Goal: Task Accomplishment & Management: Use online tool/utility

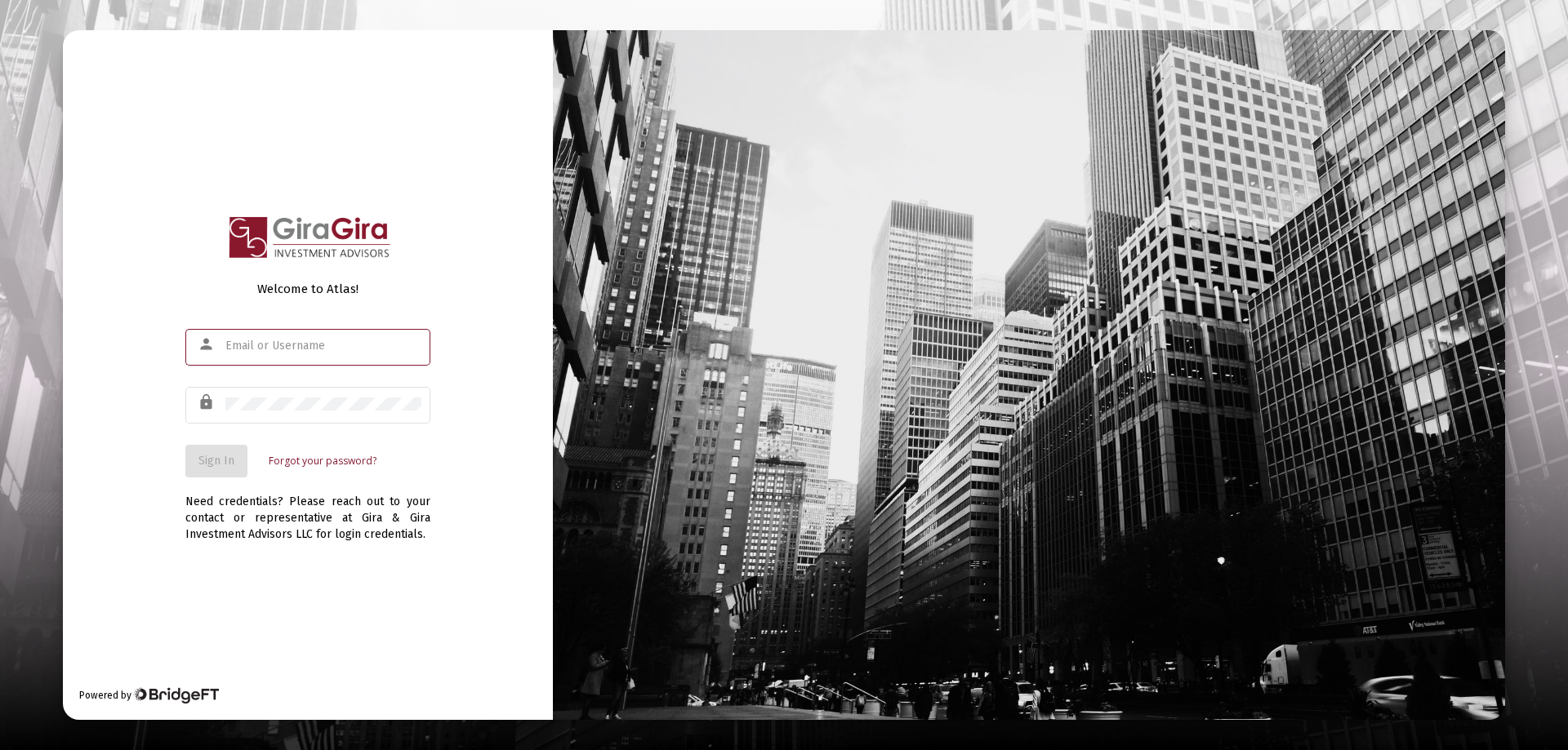
click at [273, 344] on input "text" at bounding box center [323, 346] width 196 height 13
type input "[PERSON_NAME][EMAIL_ADDRESS][DOMAIN_NAME]"
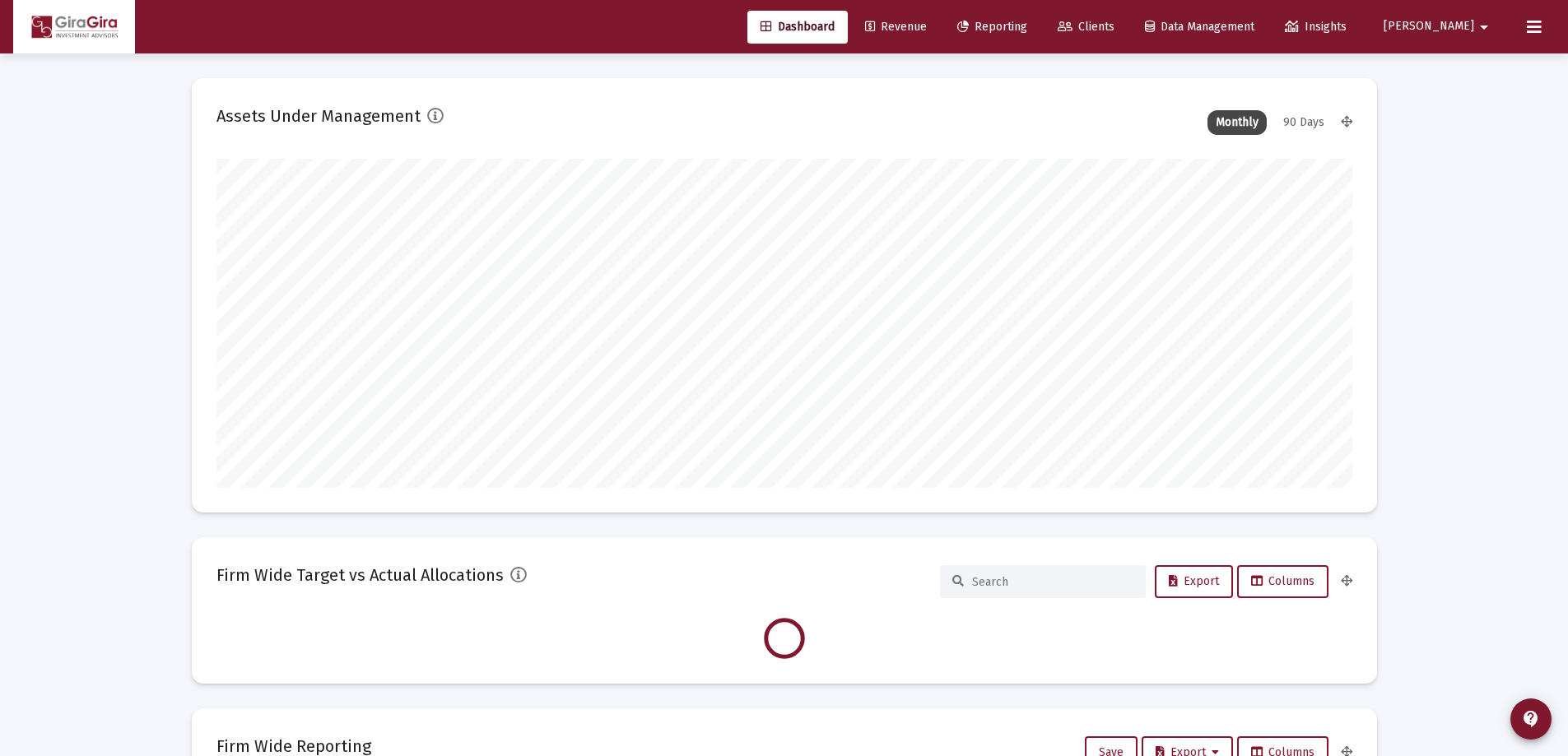
scroll to position [330, 1136]
type input "[DATE]"
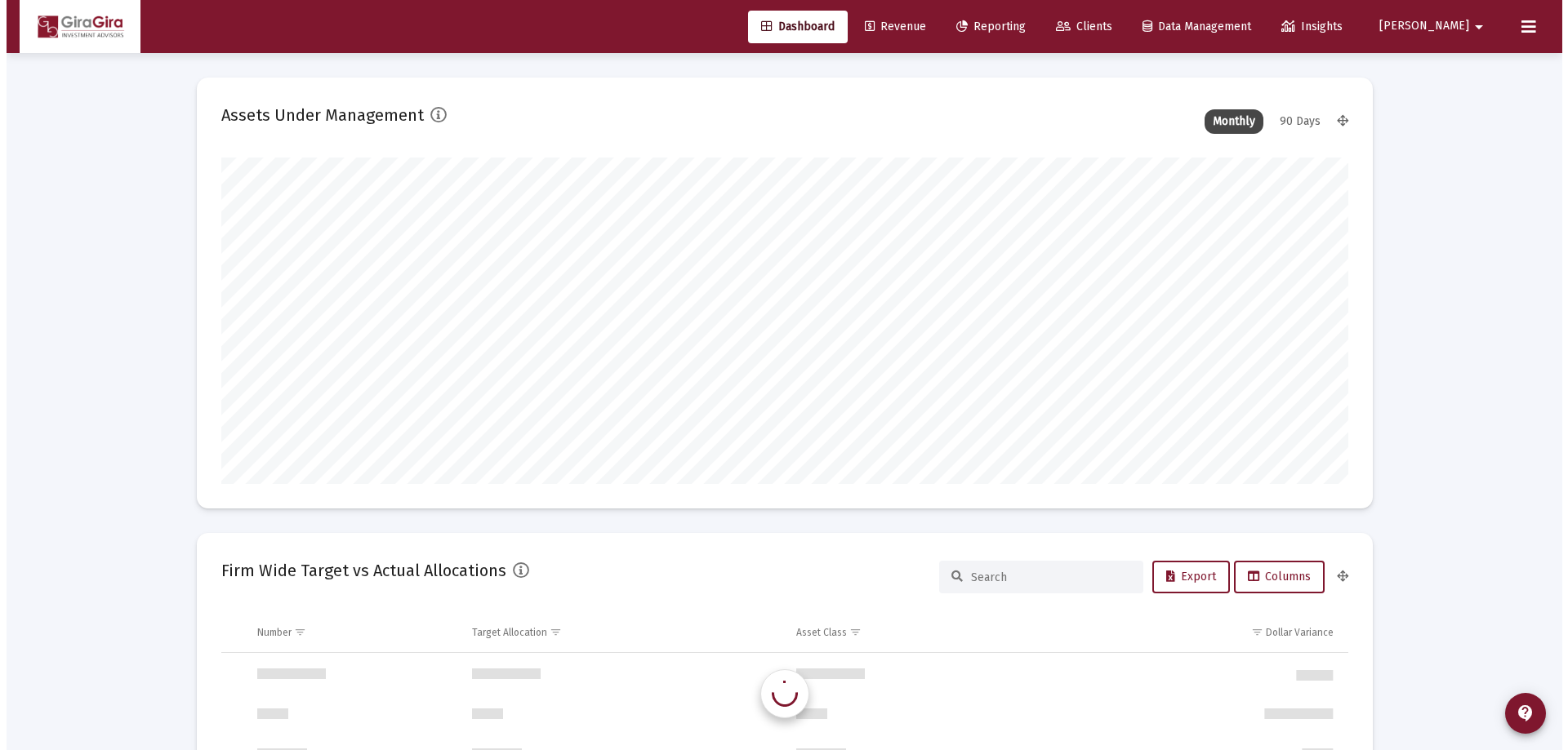
scroll to position [1567, 0]
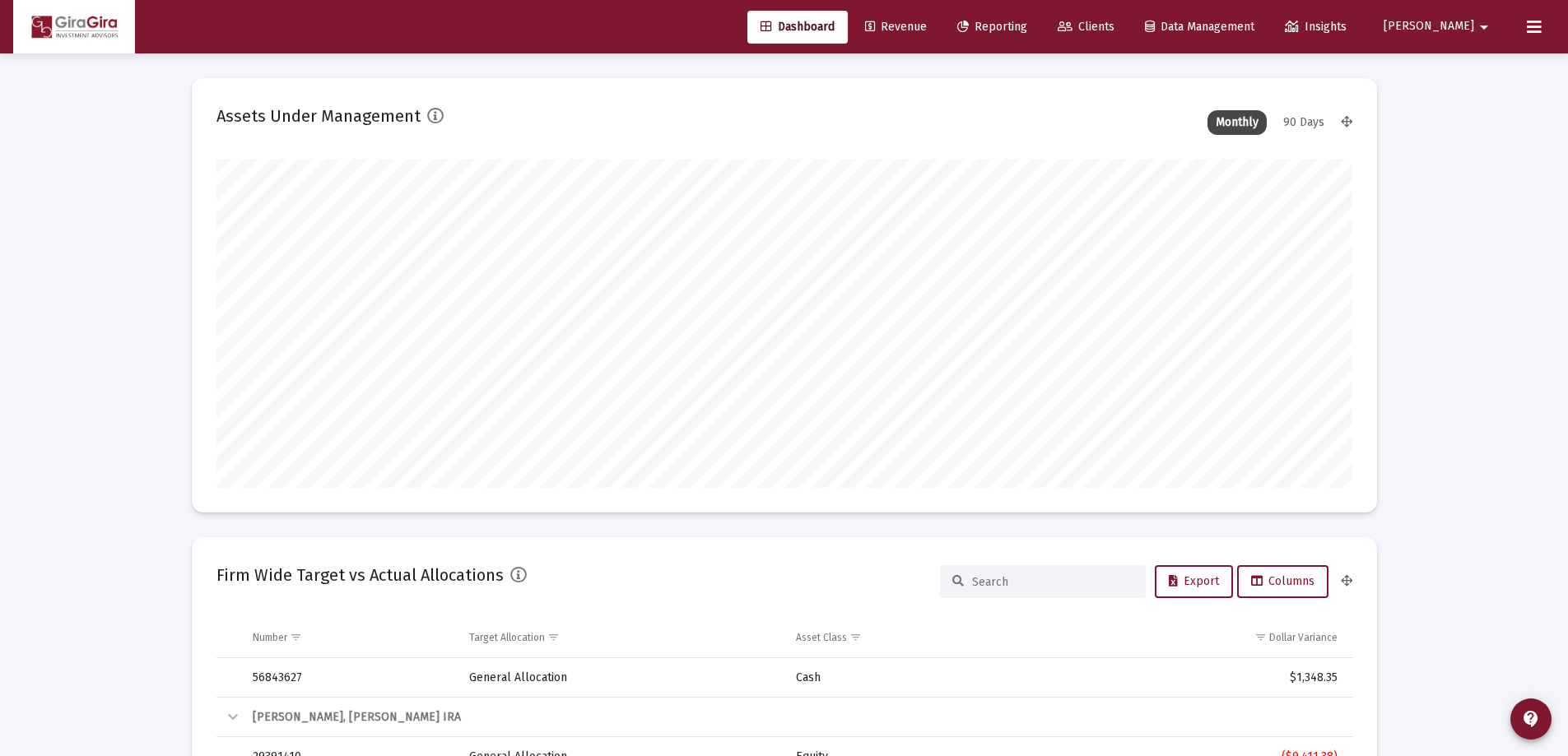
click at [1027, 28] on span "Reporting" at bounding box center [992, 26] width 70 height 14
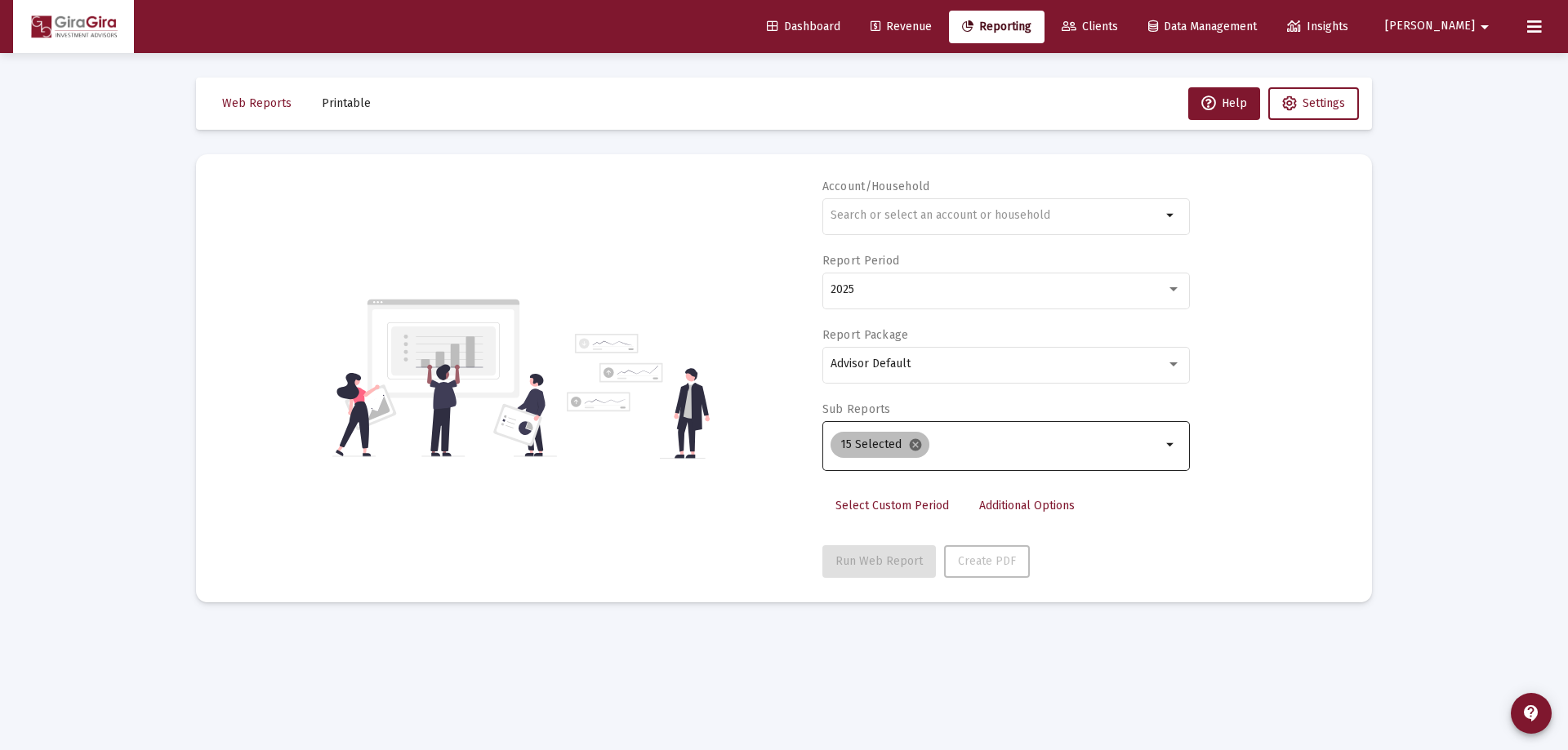
click at [912, 442] on mat-icon "cancel" at bounding box center [915, 444] width 14 height 14
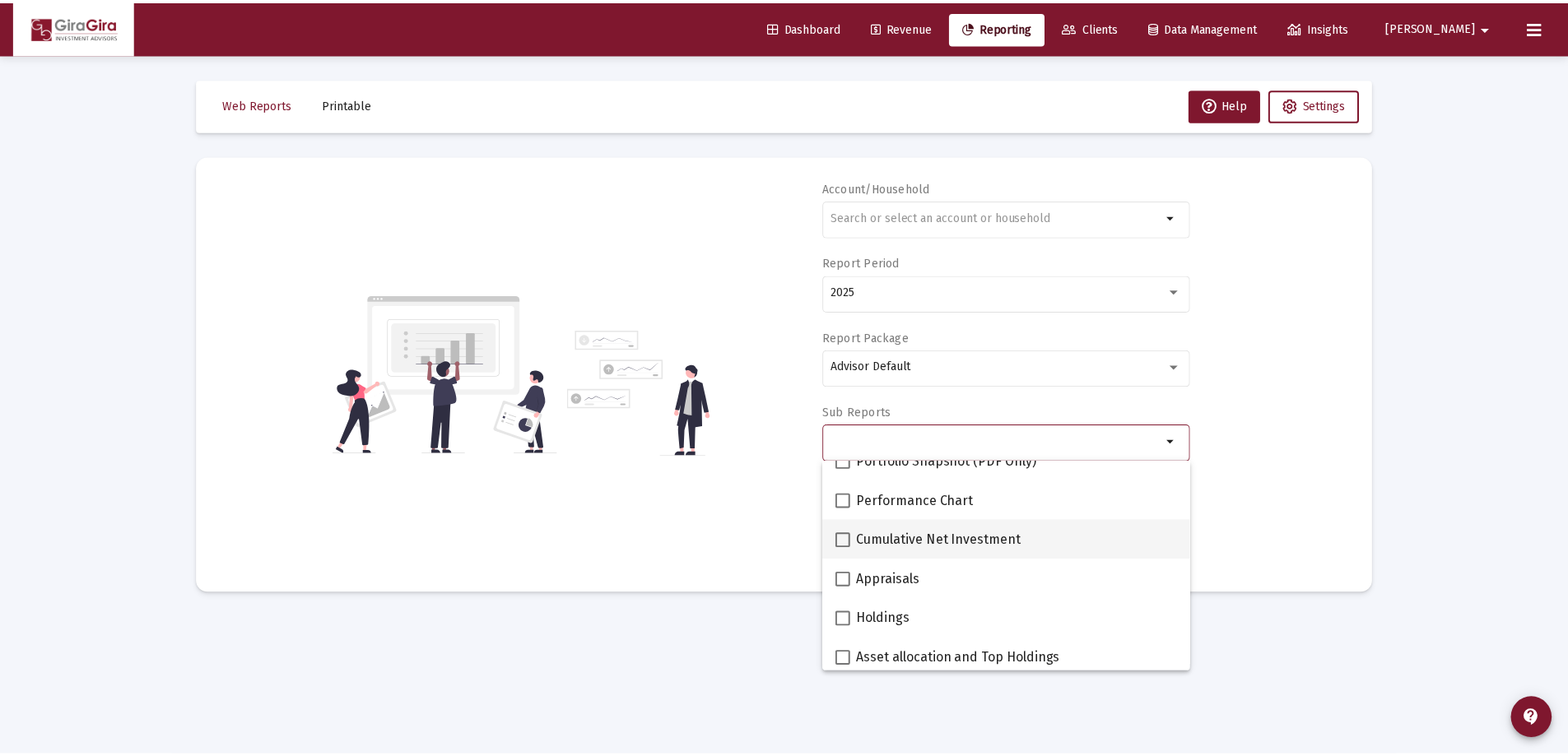
scroll to position [247, 0]
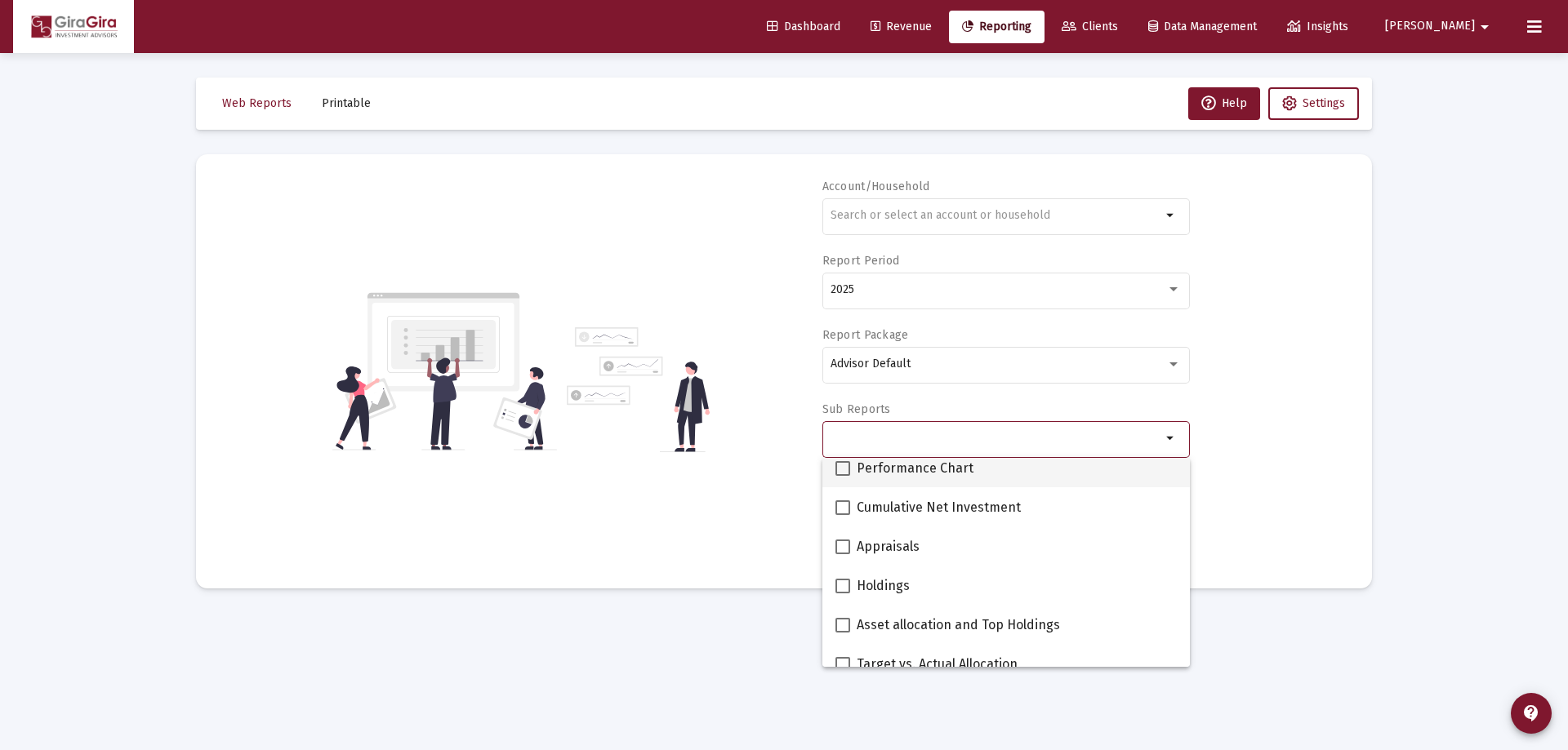
click at [844, 467] on span at bounding box center [843, 468] width 14 height 14
click at [843, 476] on input "Performance Chart" at bounding box center [842, 476] width 1 height 1
checkbox input "true"
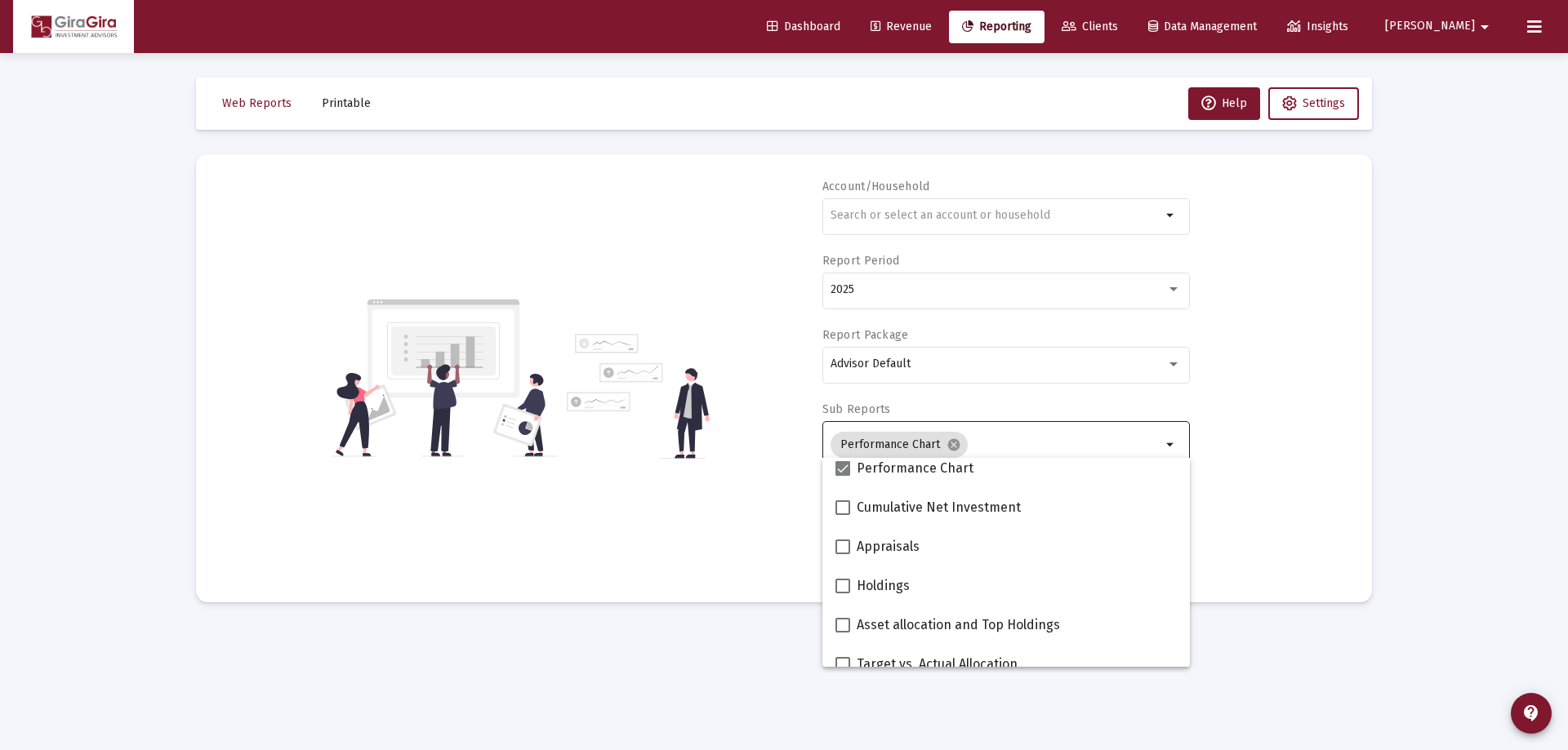
click at [1226, 444] on div "Account/Household arrow_drop_down Report Period 2025 Report Package Advisor Def…" at bounding box center [784, 378] width 1127 height 399
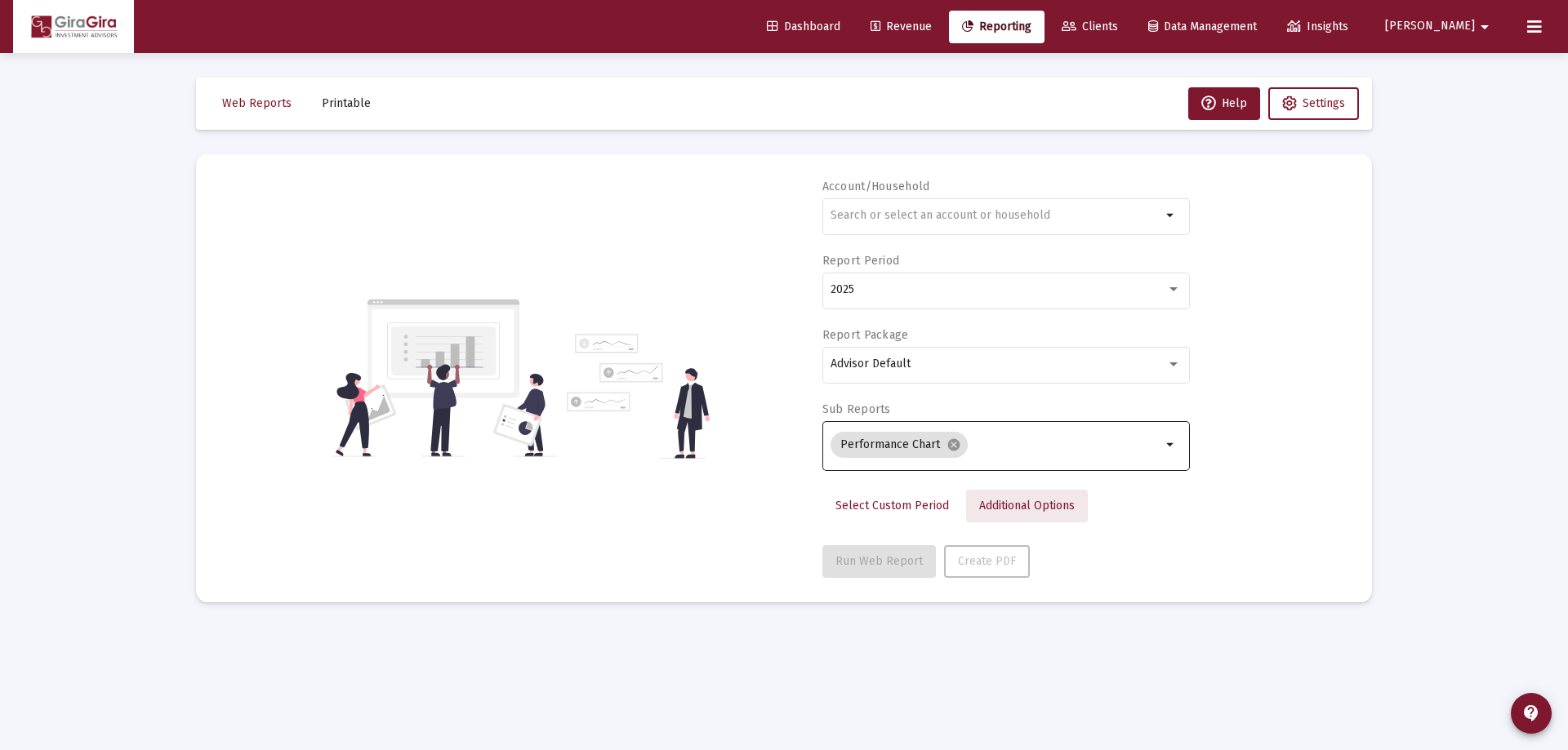
click at [994, 504] on span "Additional Options" at bounding box center [1026, 506] width 95 height 13
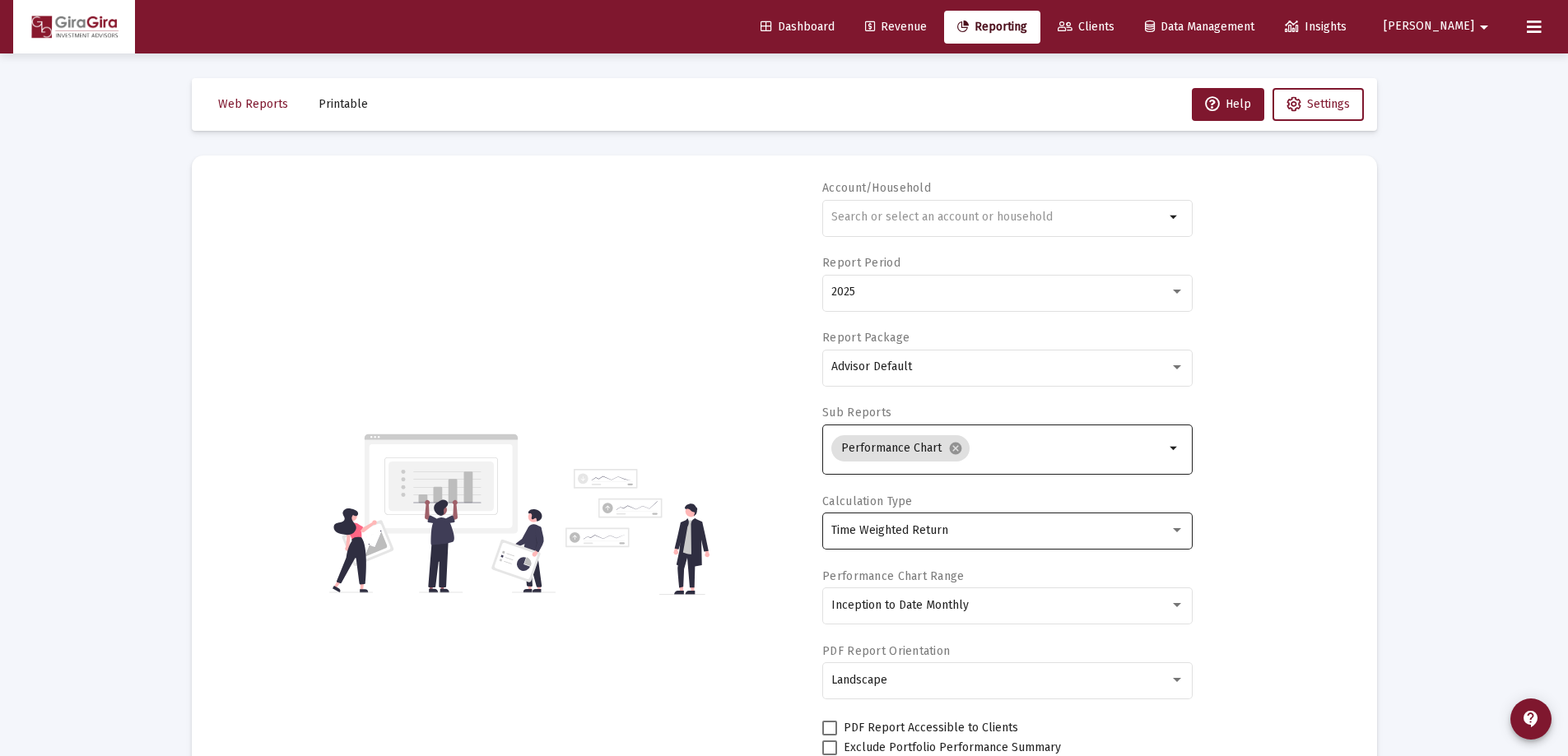
click at [911, 530] on span "Time Weighted Return" at bounding box center [890, 530] width 117 height 14
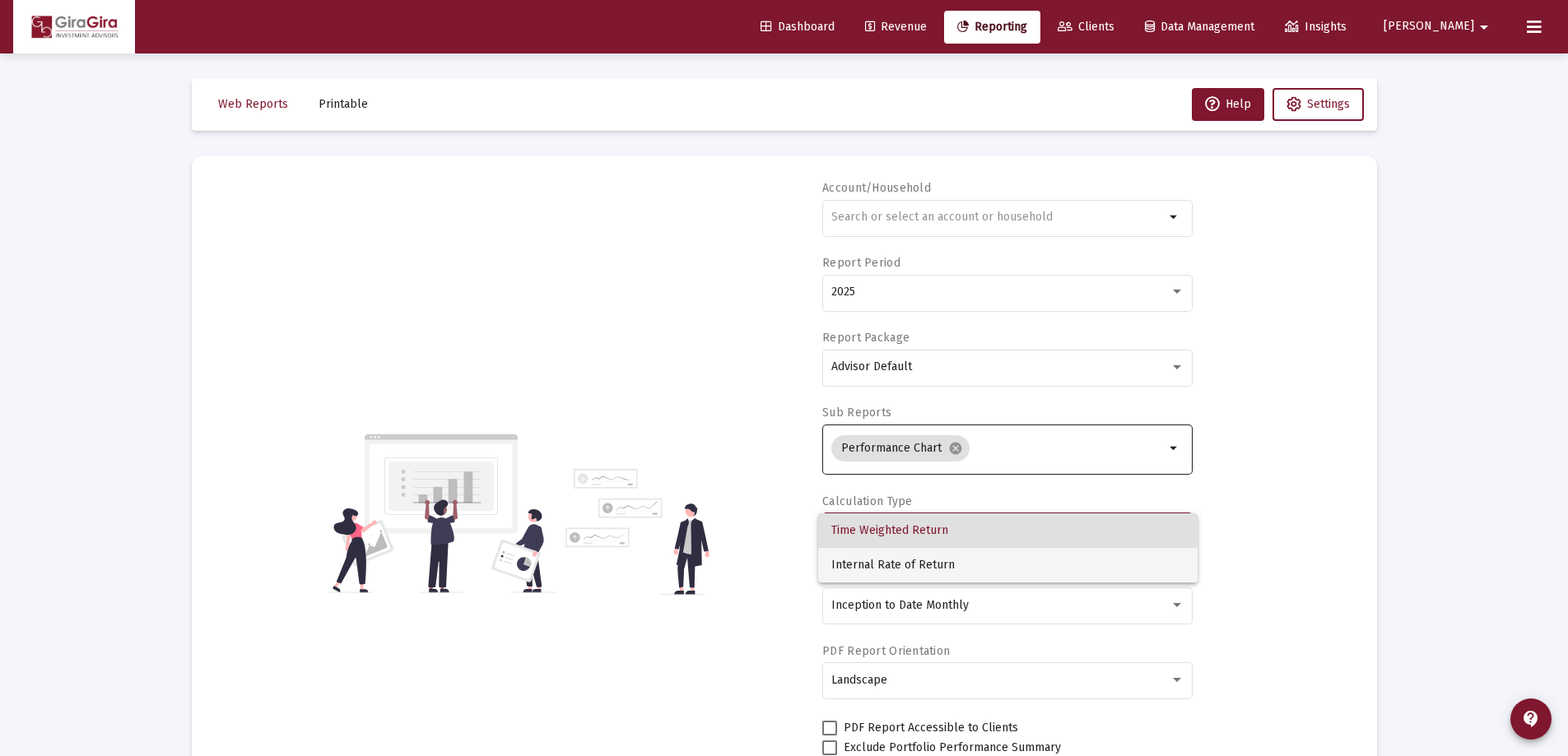
click at [891, 559] on span "Internal Rate of Return" at bounding box center [1008, 566] width 353 height 35
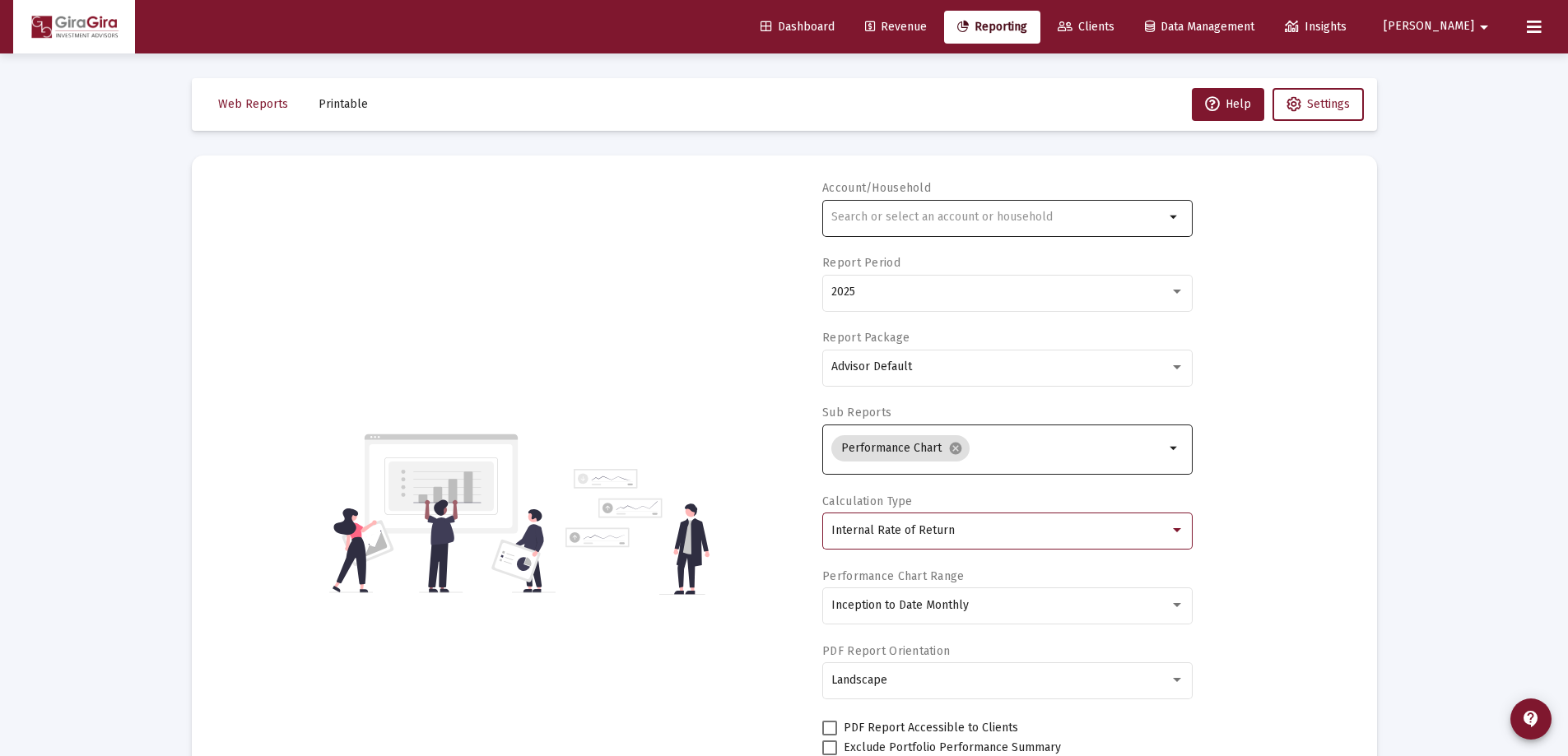
click at [858, 220] on input "text" at bounding box center [998, 217] width 333 height 14
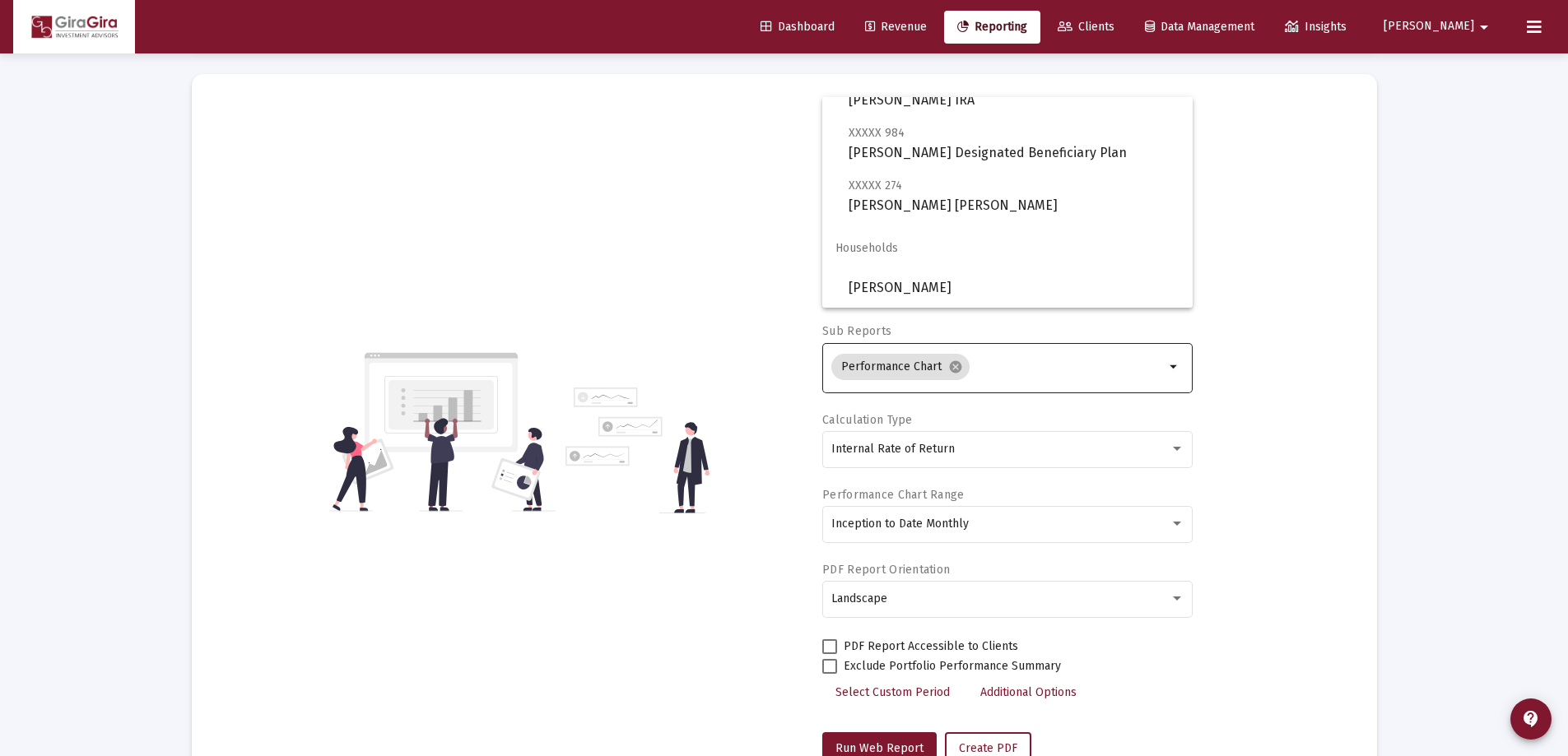
scroll to position [140, 0]
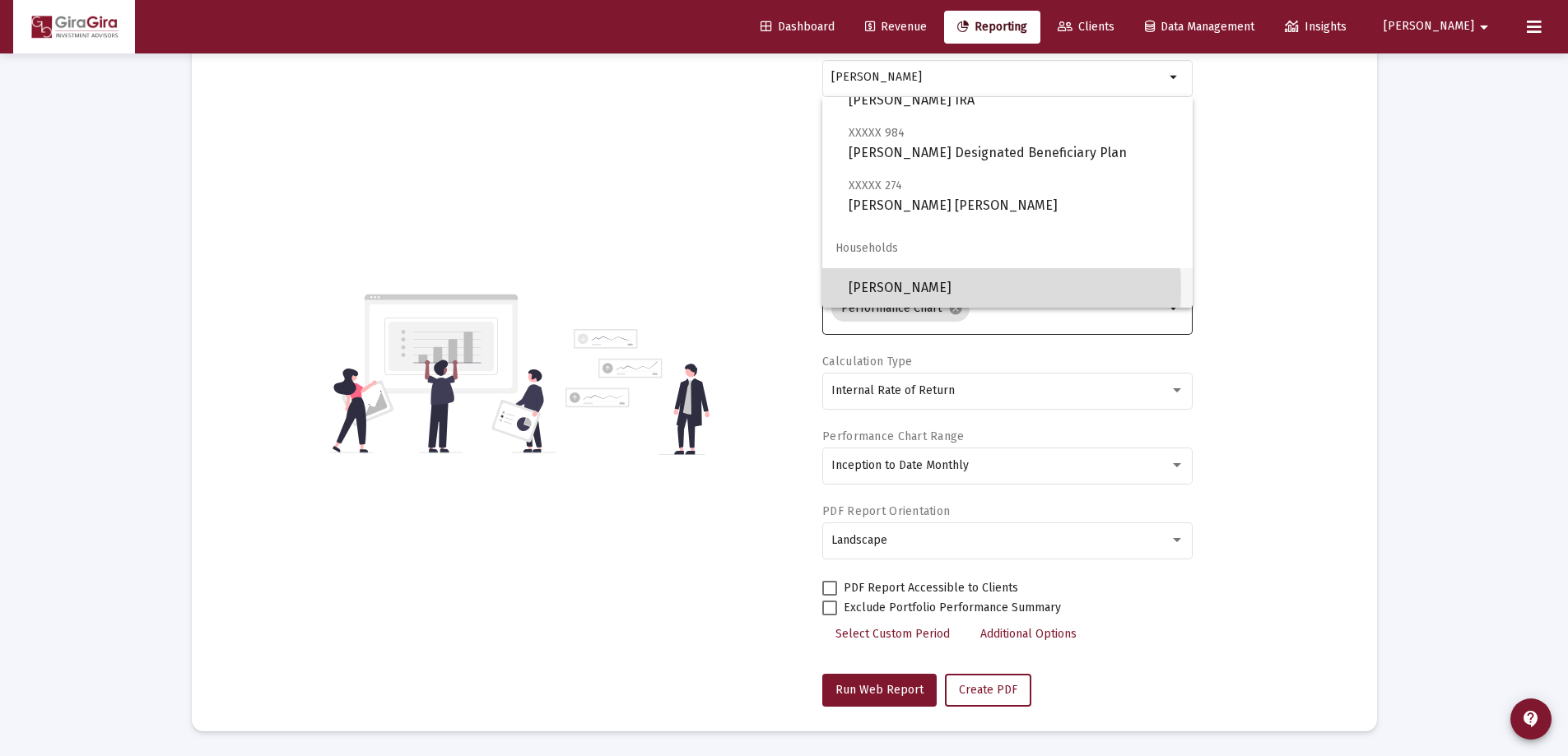
click at [920, 289] on span "[PERSON_NAME]" at bounding box center [1013, 288] width 330 height 40
type input "[PERSON_NAME]"
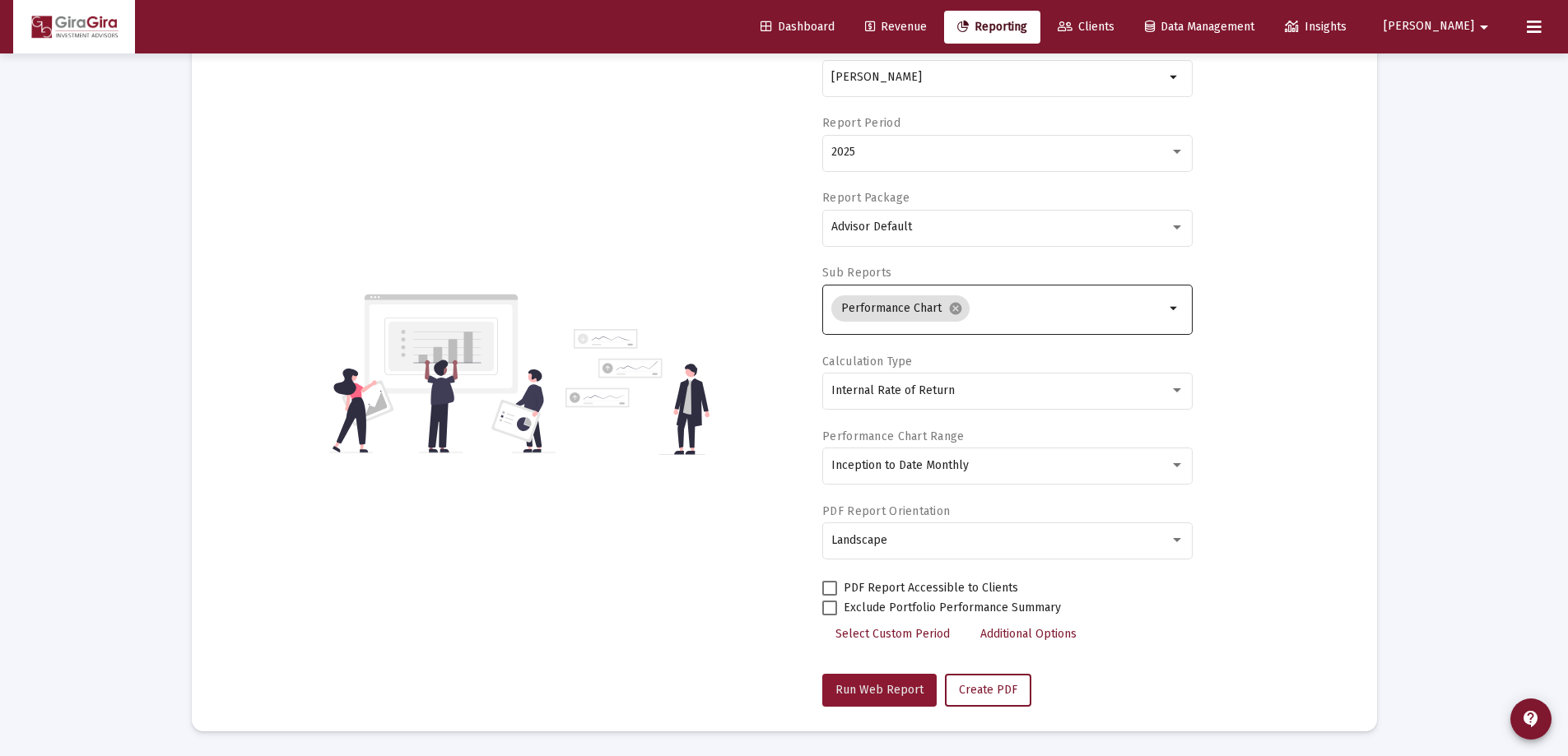
click at [882, 690] on span "Run Web Report" at bounding box center [879, 690] width 88 height 14
select select "View all"
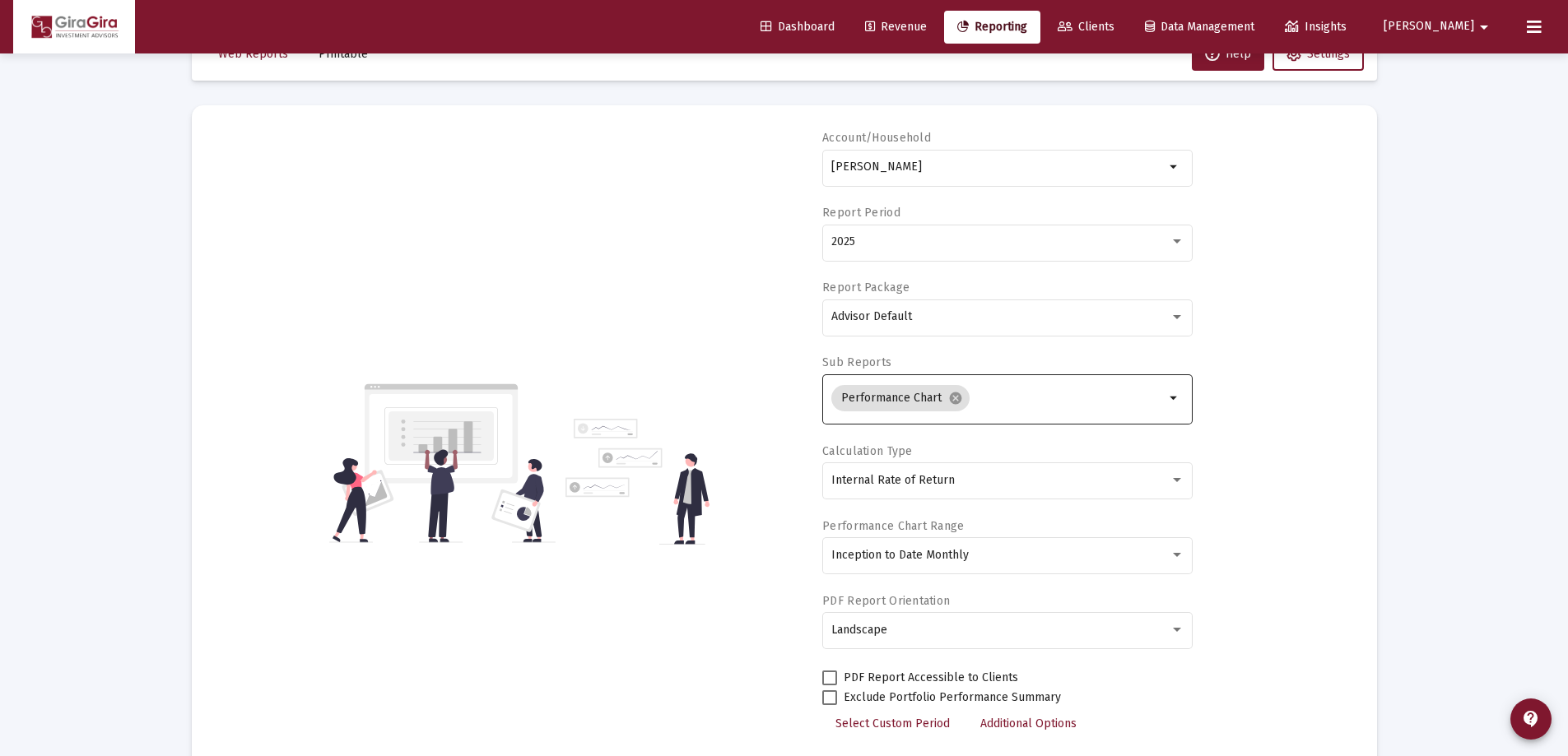
scroll to position [0, 0]
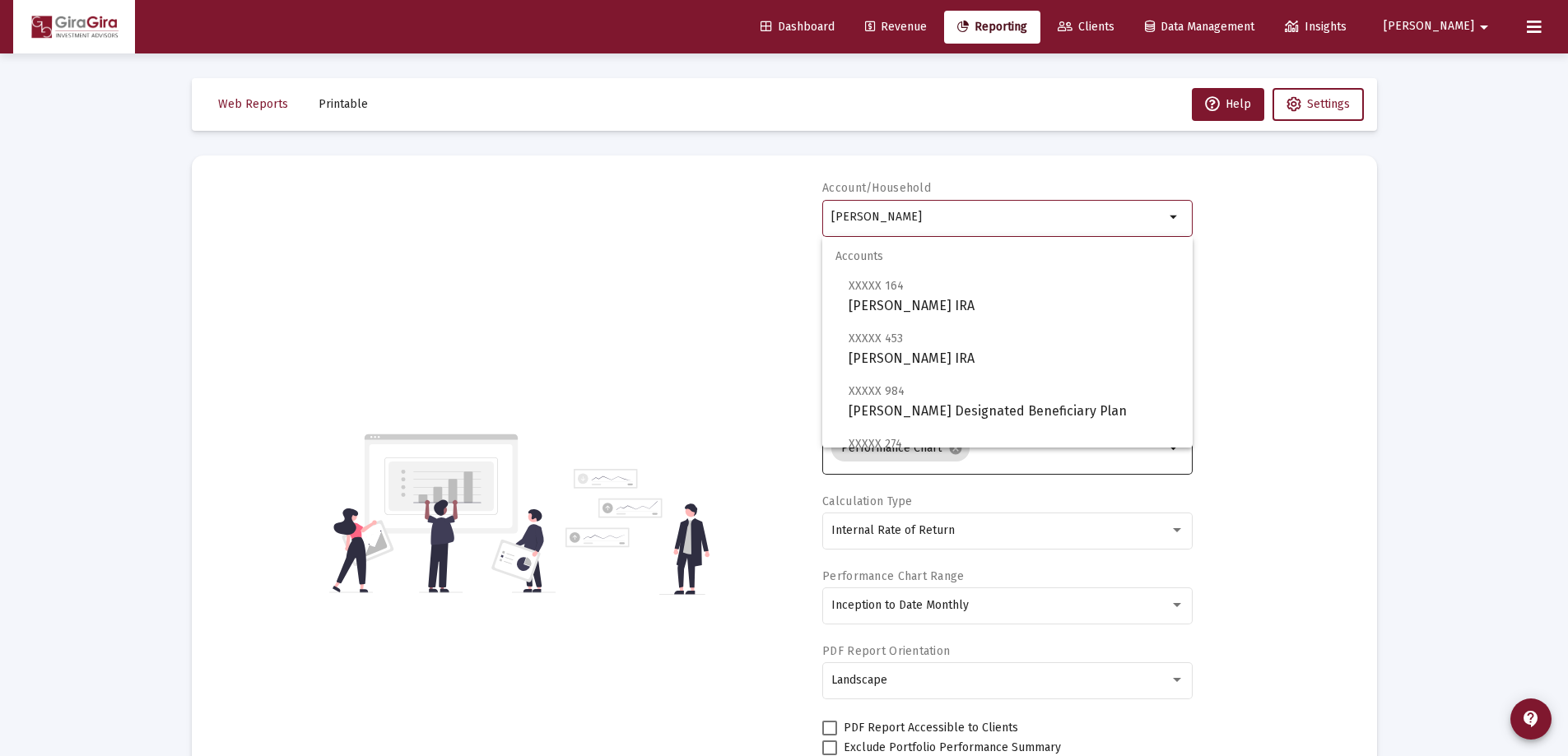
drag, startPoint x: 832, startPoint y: 211, endPoint x: 1869, endPoint y: 103, distance: 1042.6
click at [1568, 103] on html "Dashboard Revenue Reporting Clients Data Management Insights [PERSON_NAME] Inte…" at bounding box center [784, 378] width 1568 height 756
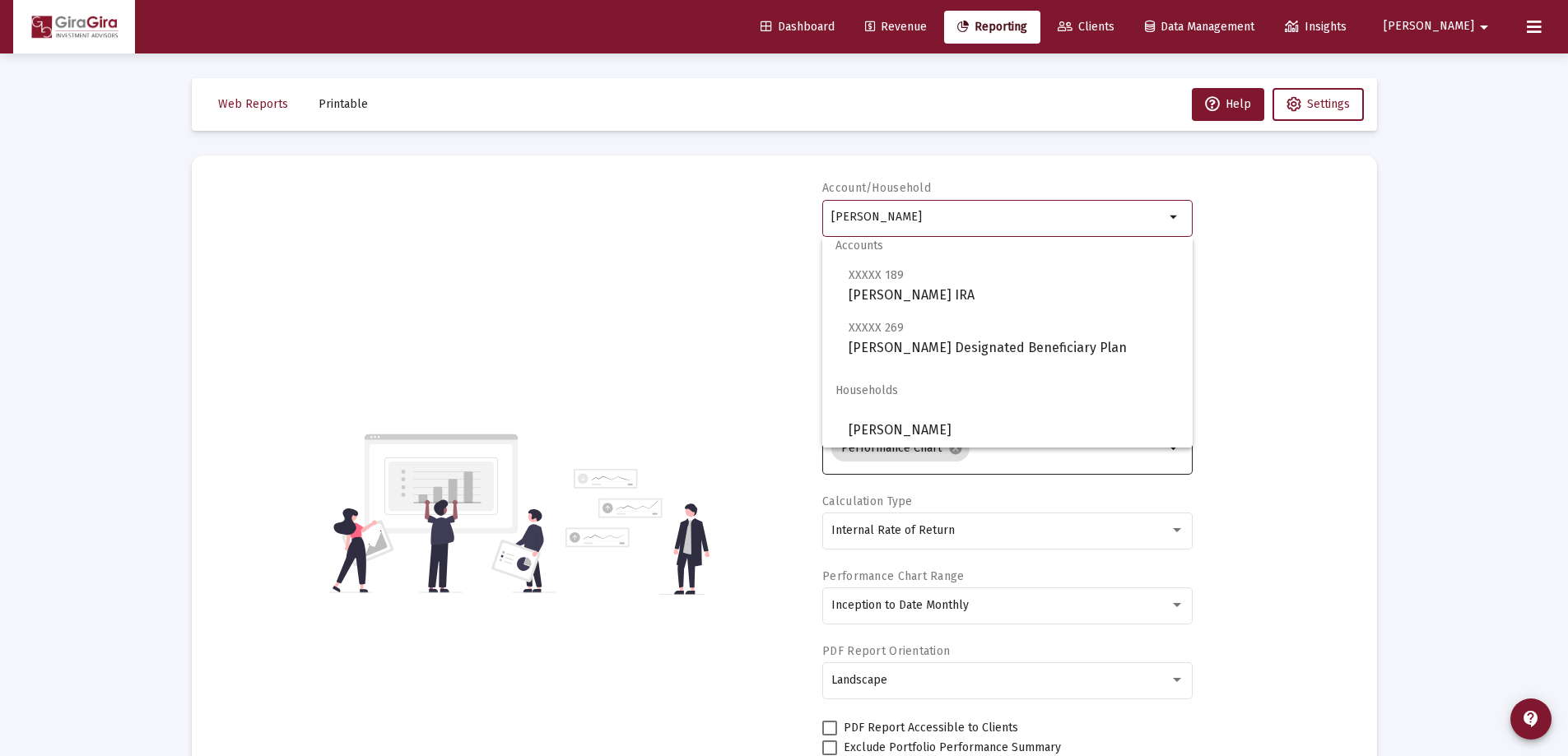
scroll to position [14, 0]
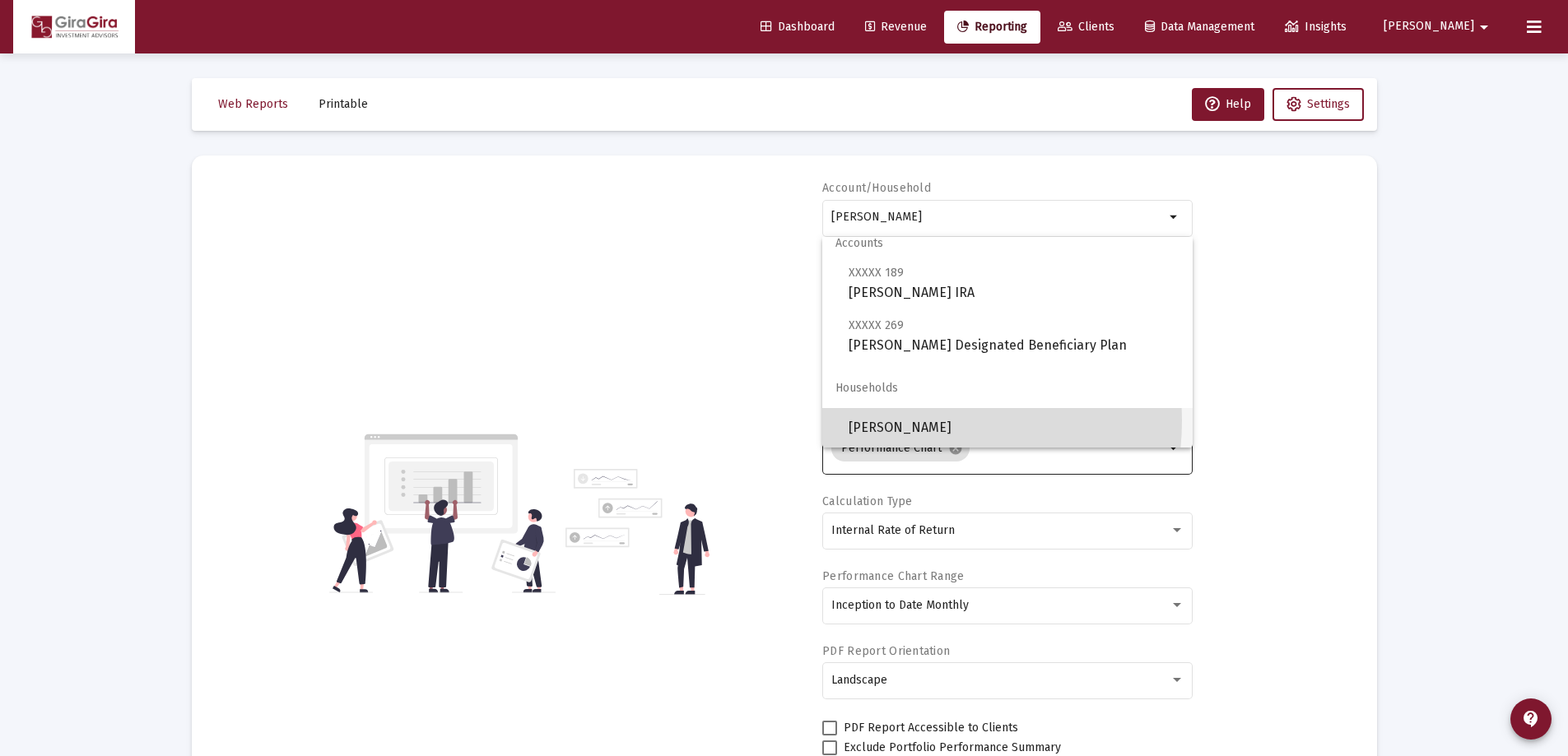
click at [908, 421] on span "[PERSON_NAME]" at bounding box center [1013, 427] width 330 height 40
type input "[PERSON_NAME]"
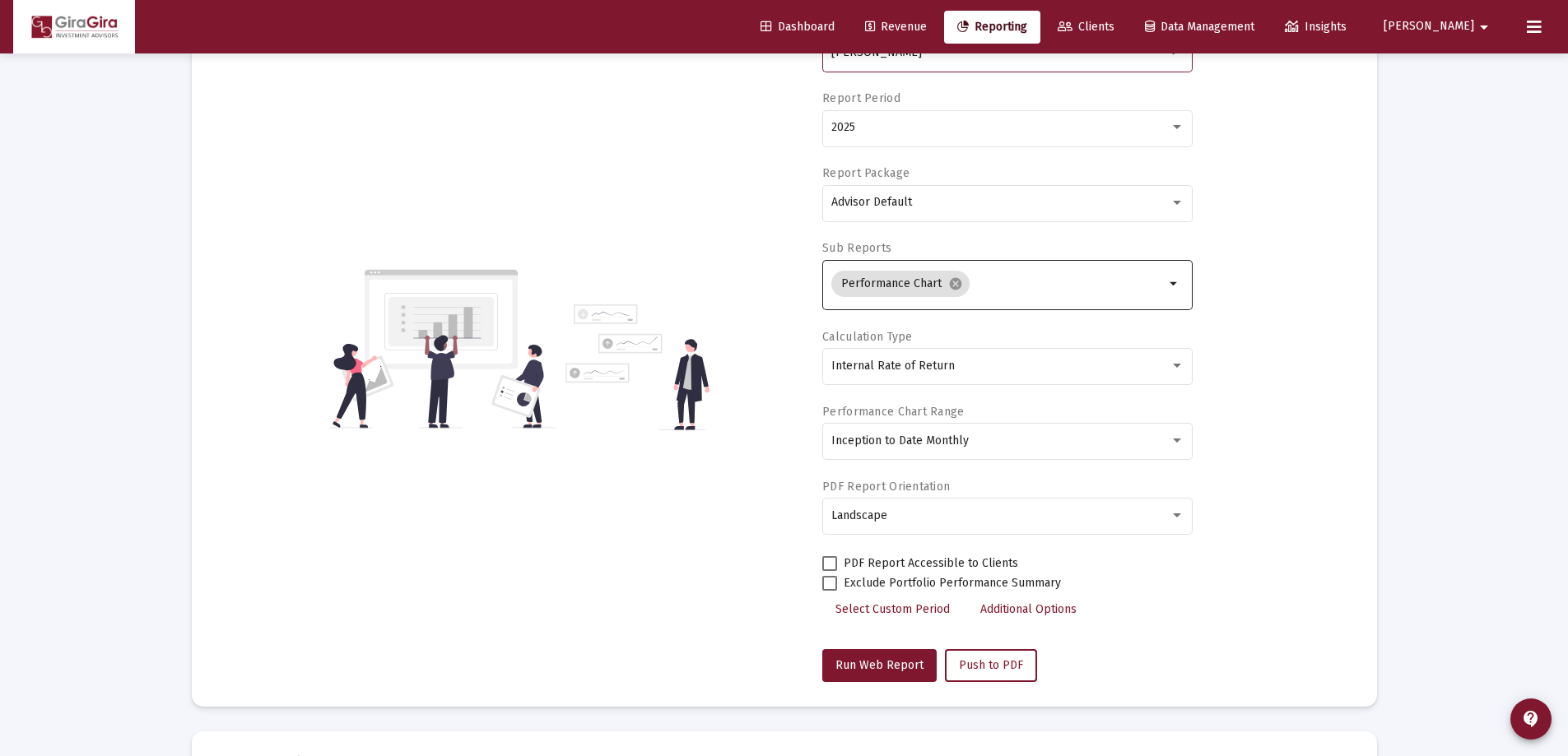
scroll to position [247, 0]
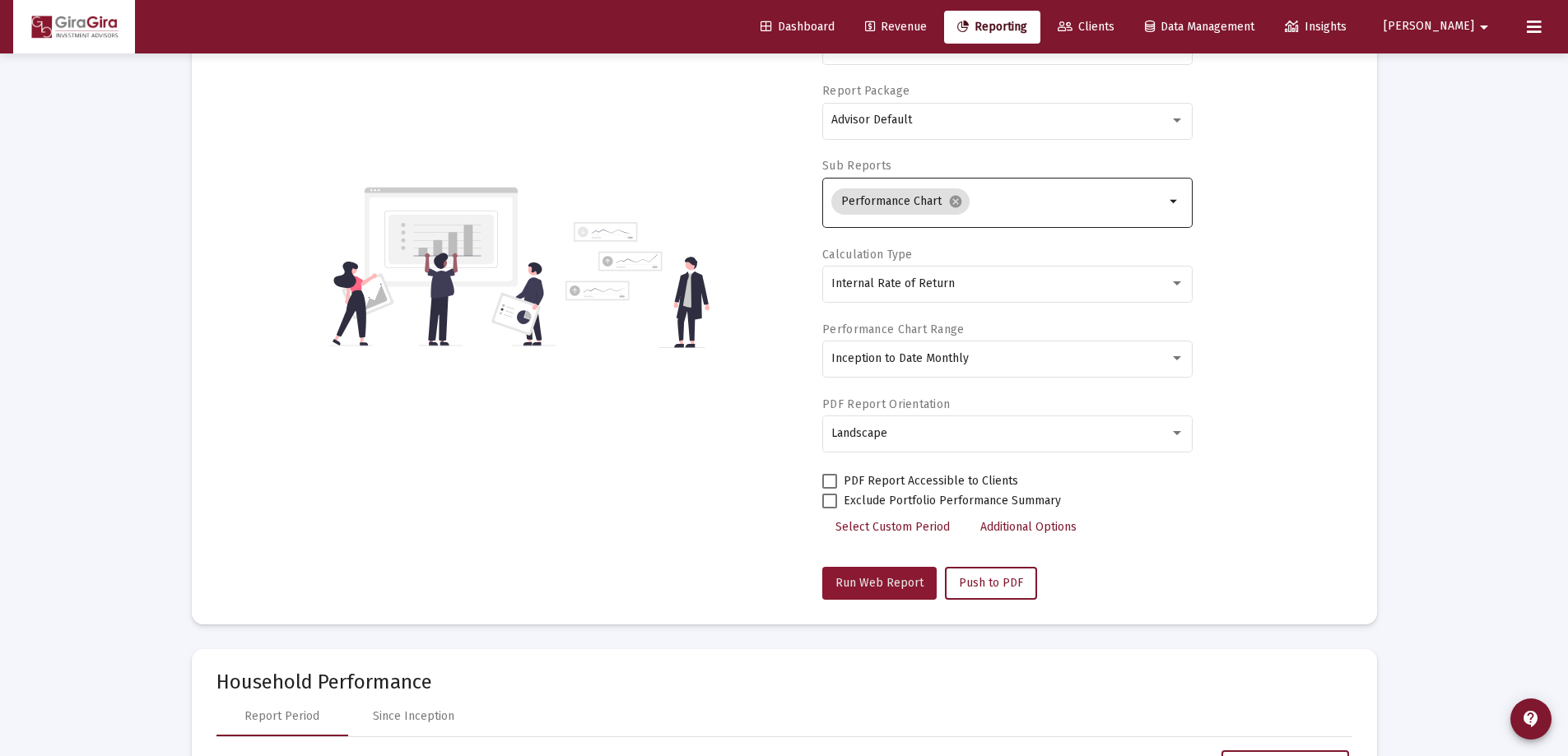
click at [886, 582] on span "Run Web Report" at bounding box center [879, 583] width 88 height 14
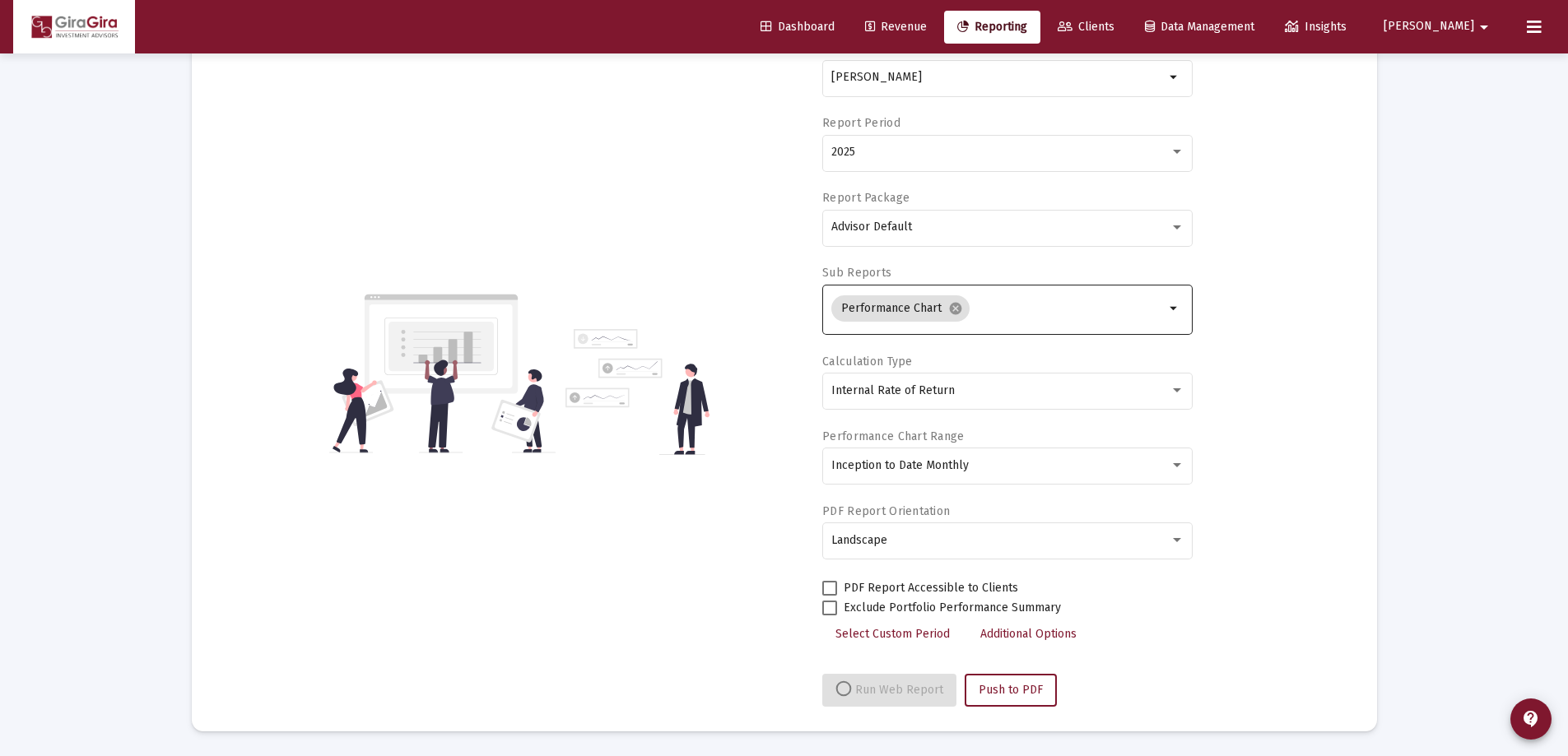
select select "View all"
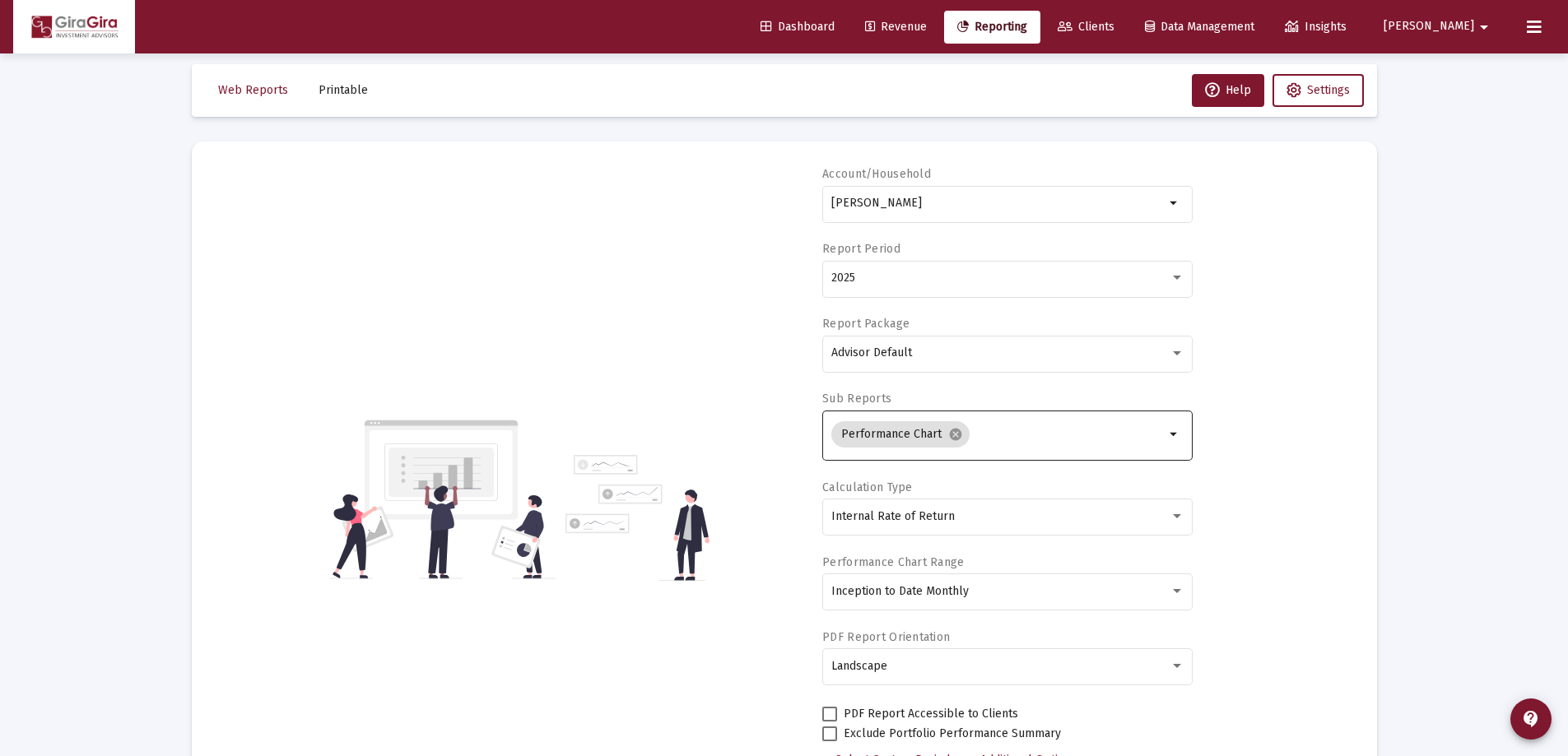
scroll to position [0, 0]
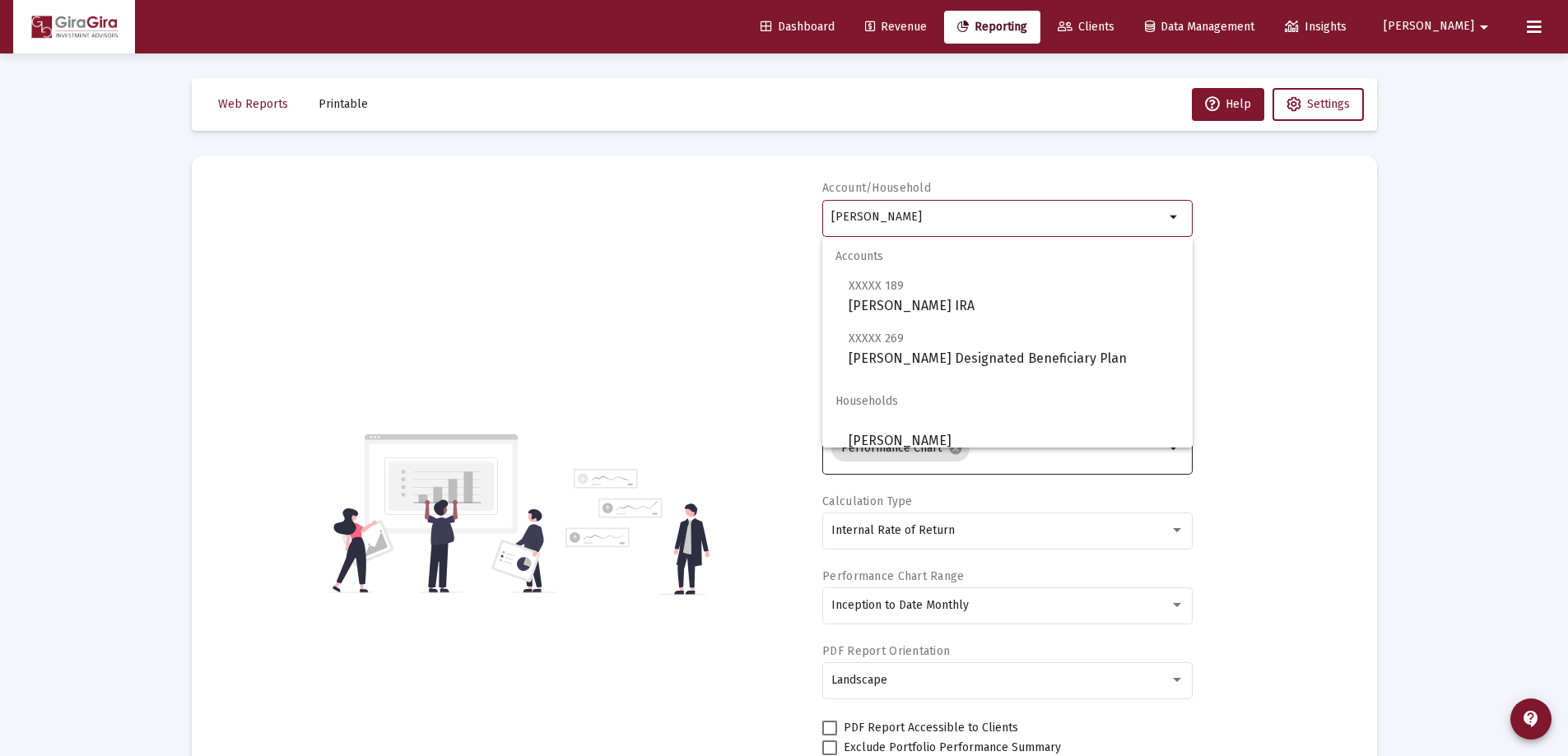
drag, startPoint x: 832, startPoint y: 213, endPoint x: 1609, endPoint y: 238, distance: 777.4
click at [1568, 238] on html "Dashboard Revenue Reporting Clients Data Management Insights [PERSON_NAME] Inte…" at bounding box center [784, 378] width 1568 height 756
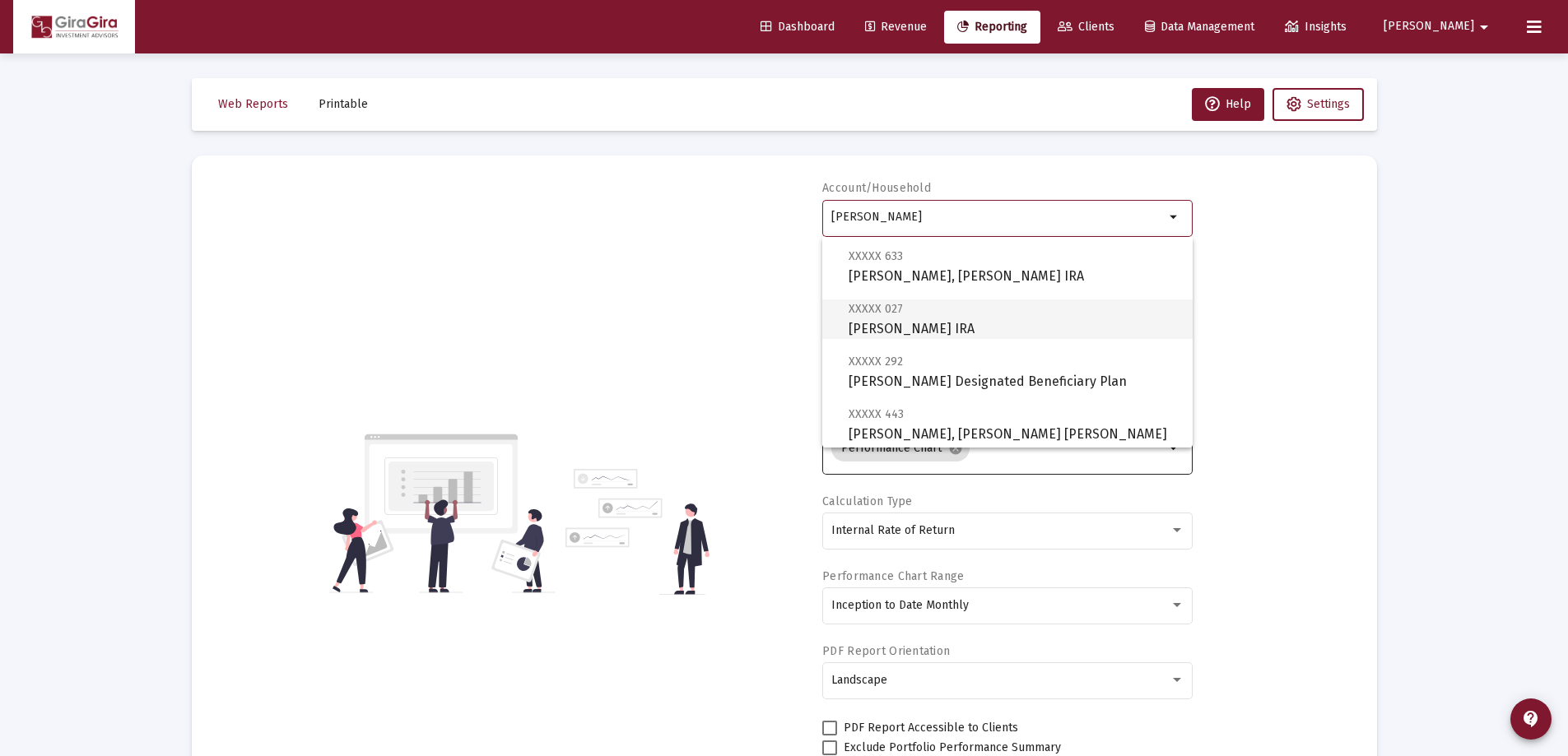
scroll to position [165, 0]
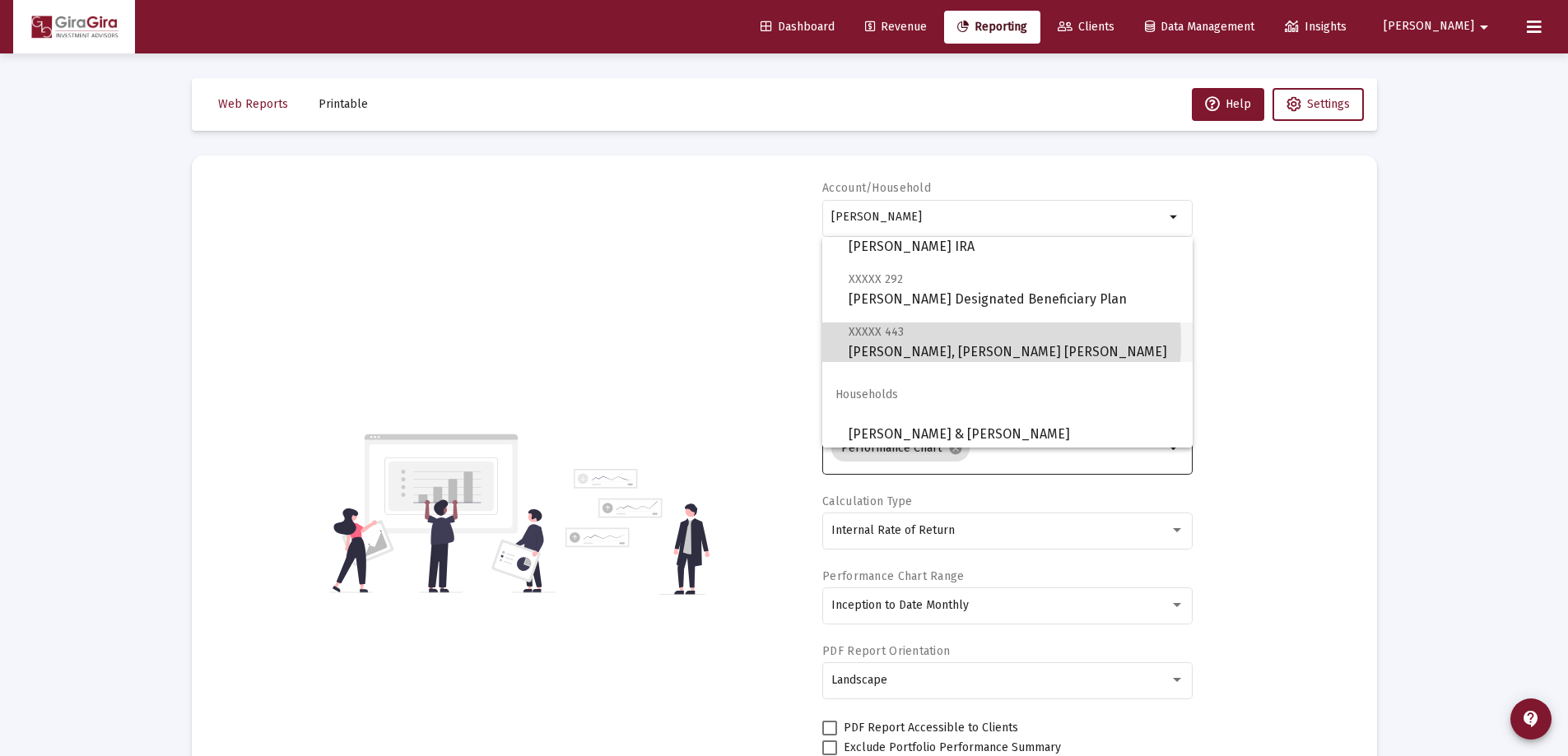
click at [931, 342] on span "XXXXX 443 [PERSON_NAME], [PERSON_NAME] [PERSON_NAME]" at bounding box center [1013, 342] width 330 height 41
type input "[PERSON_NAME], [PERSON_NAME] [PERSON_NAME]"
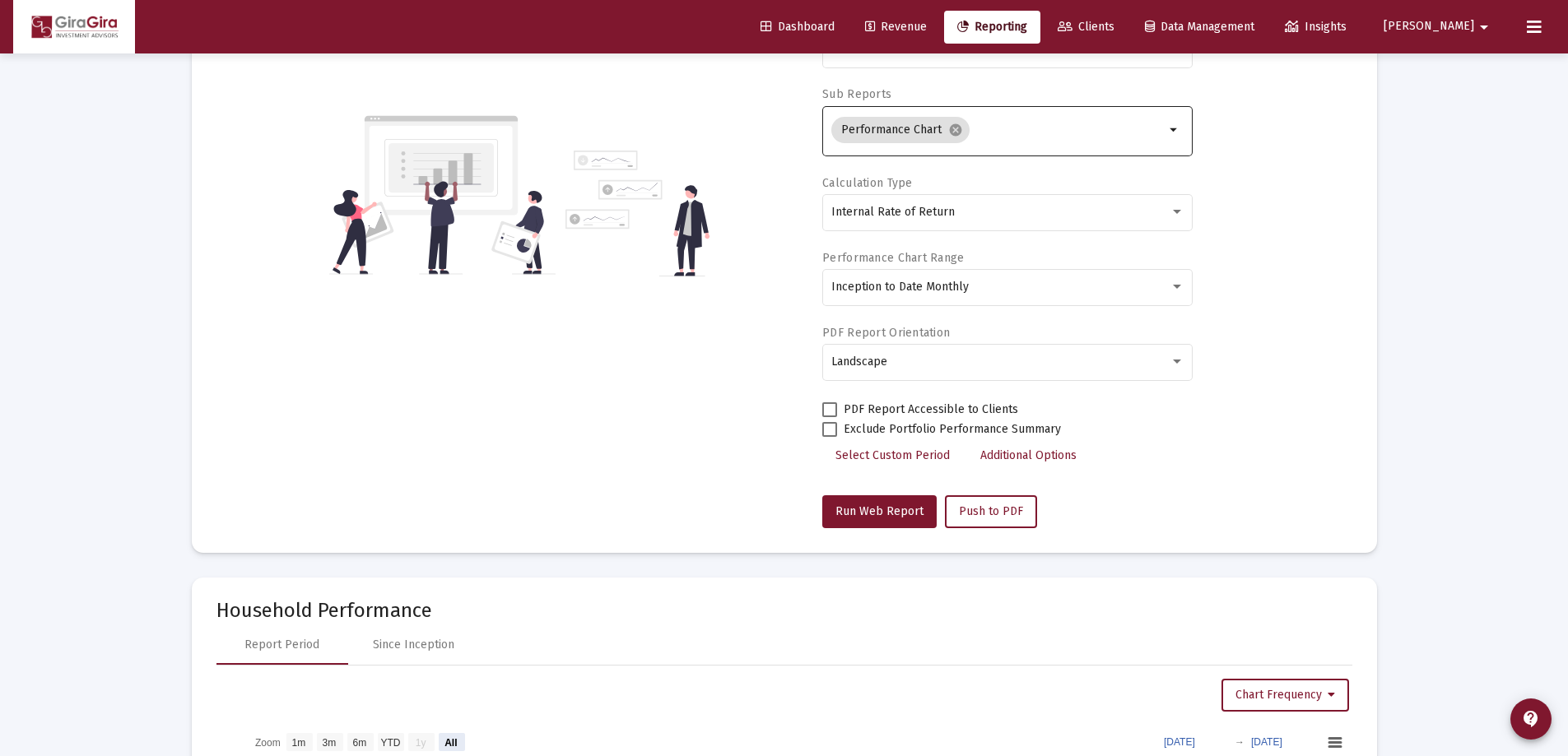
scroll to position [412, 0]
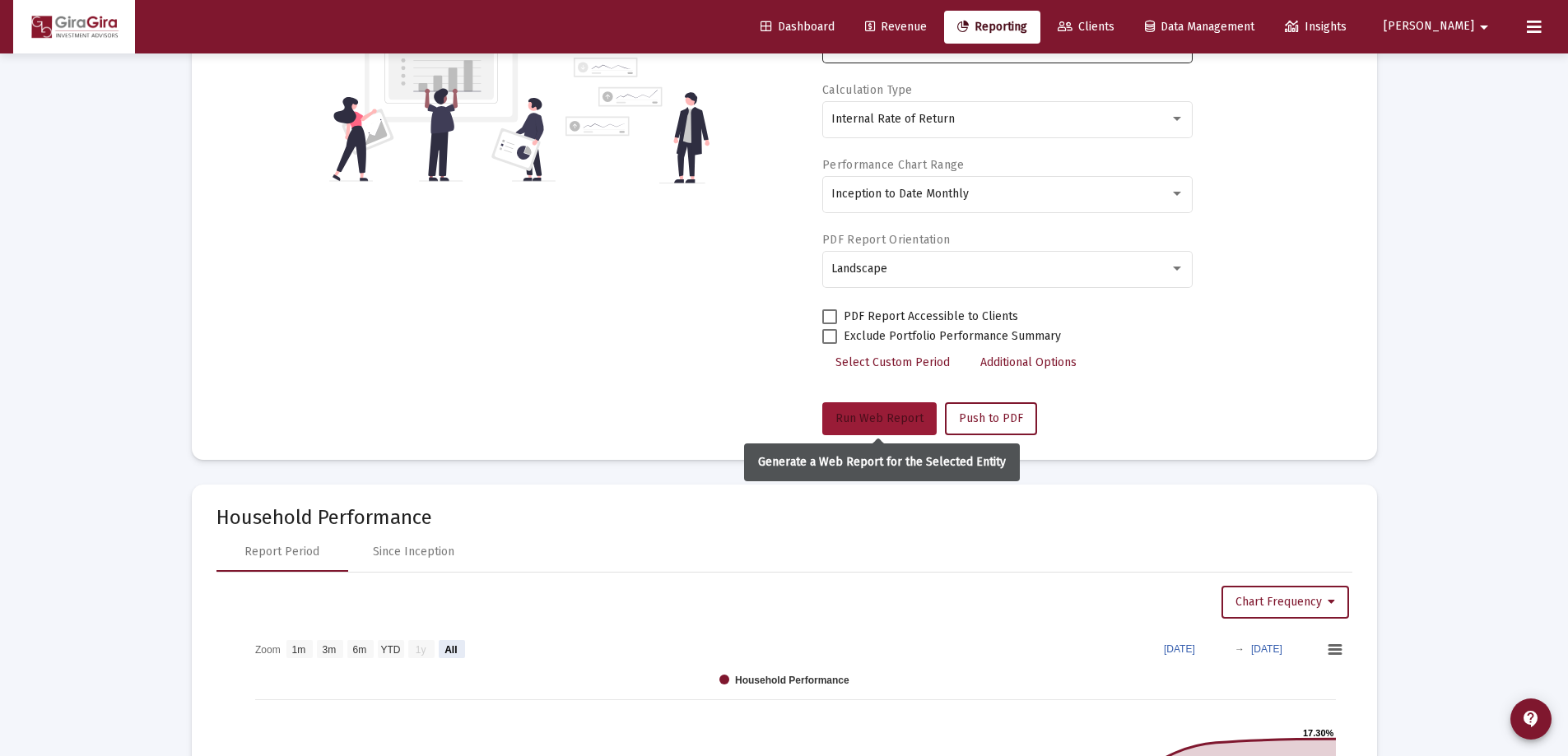
click at [900, 415] on span "Run Web Report" at bounding box center [879, 419] width 88 height 14
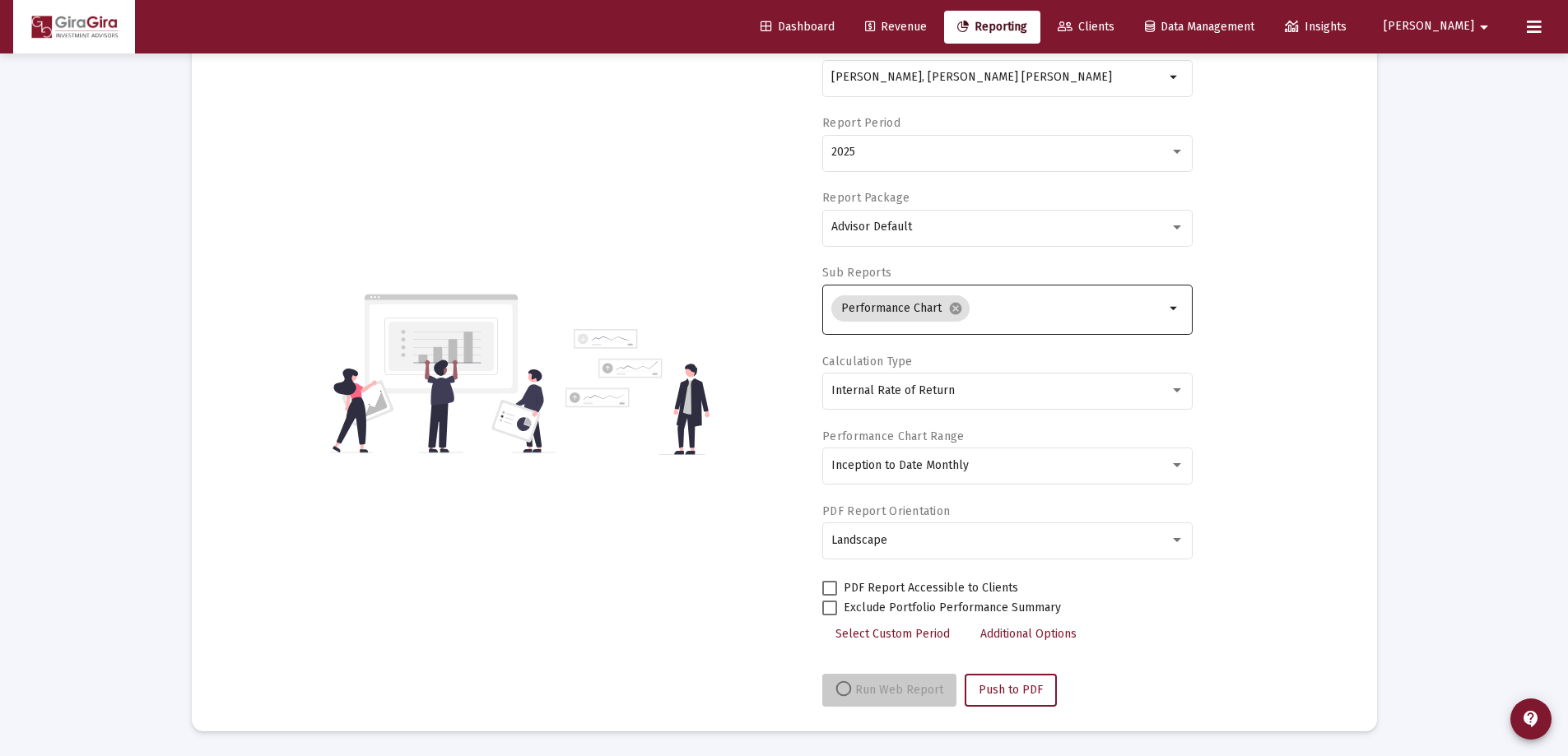
scroll to position [140, 0]
select select "View all"
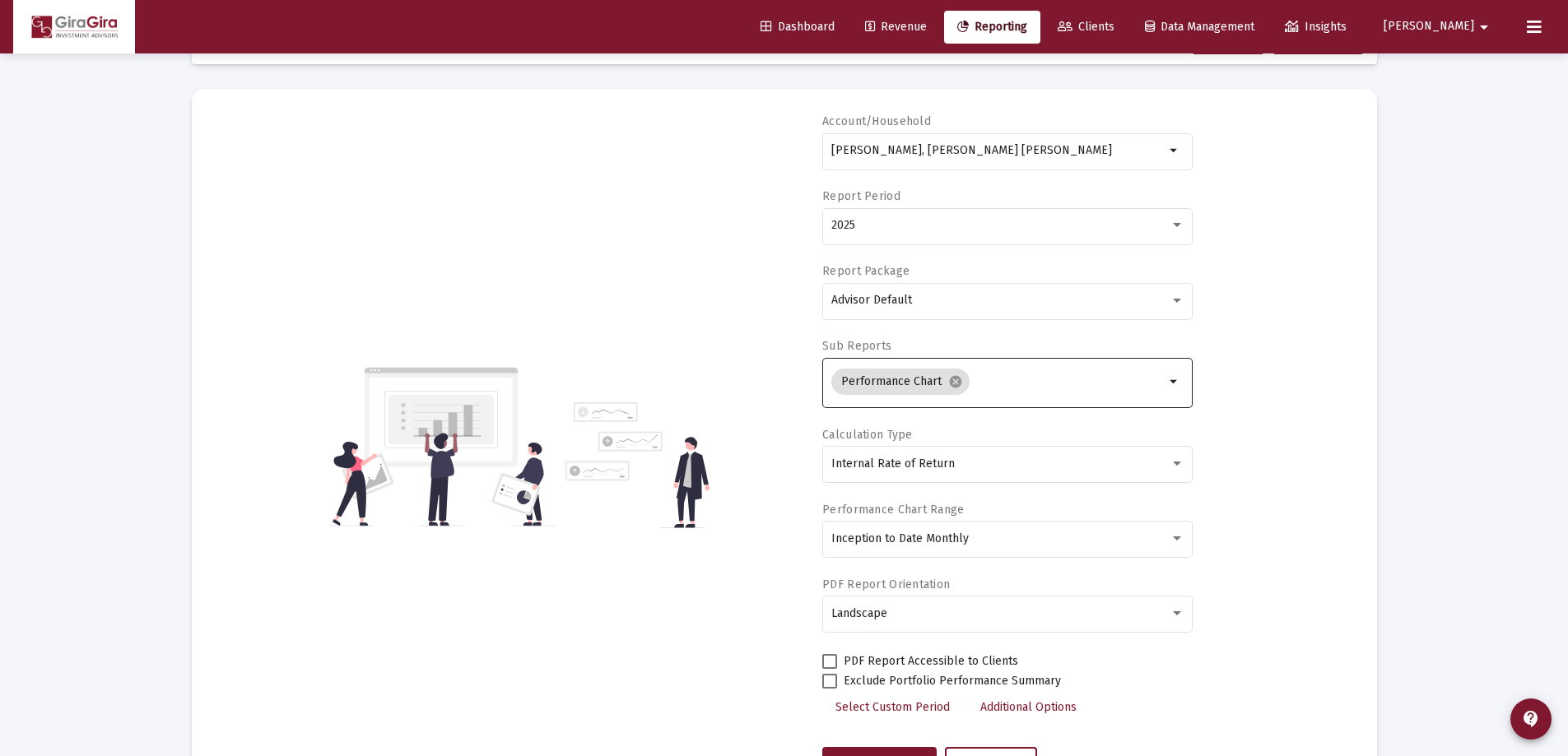
scroll to position [0, 0]
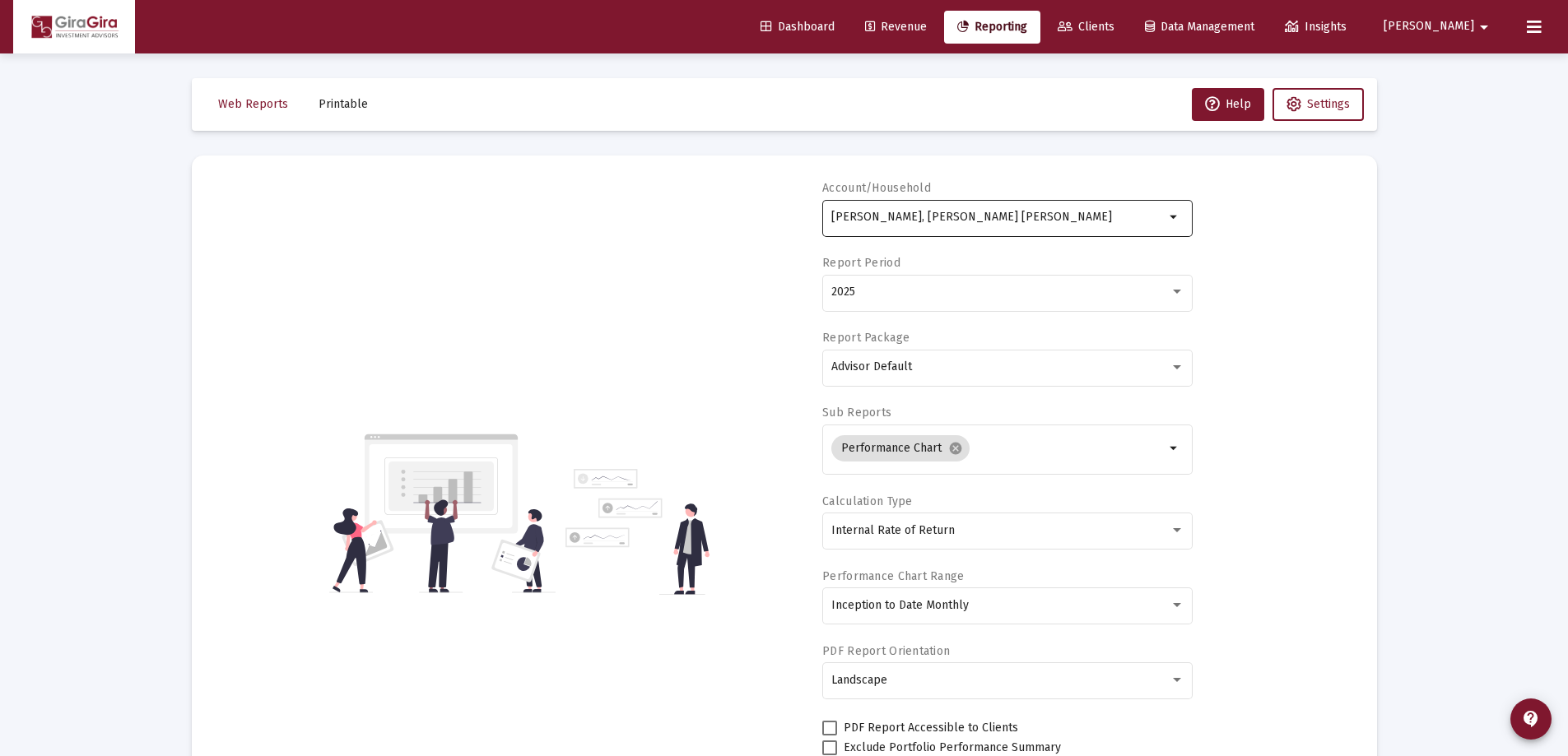
click at [898, 210] on input "[PERSON_NAME], [PERSON_NAME] [PERSON_NAME]" at bounding box center [998, 217] width 333 height 14
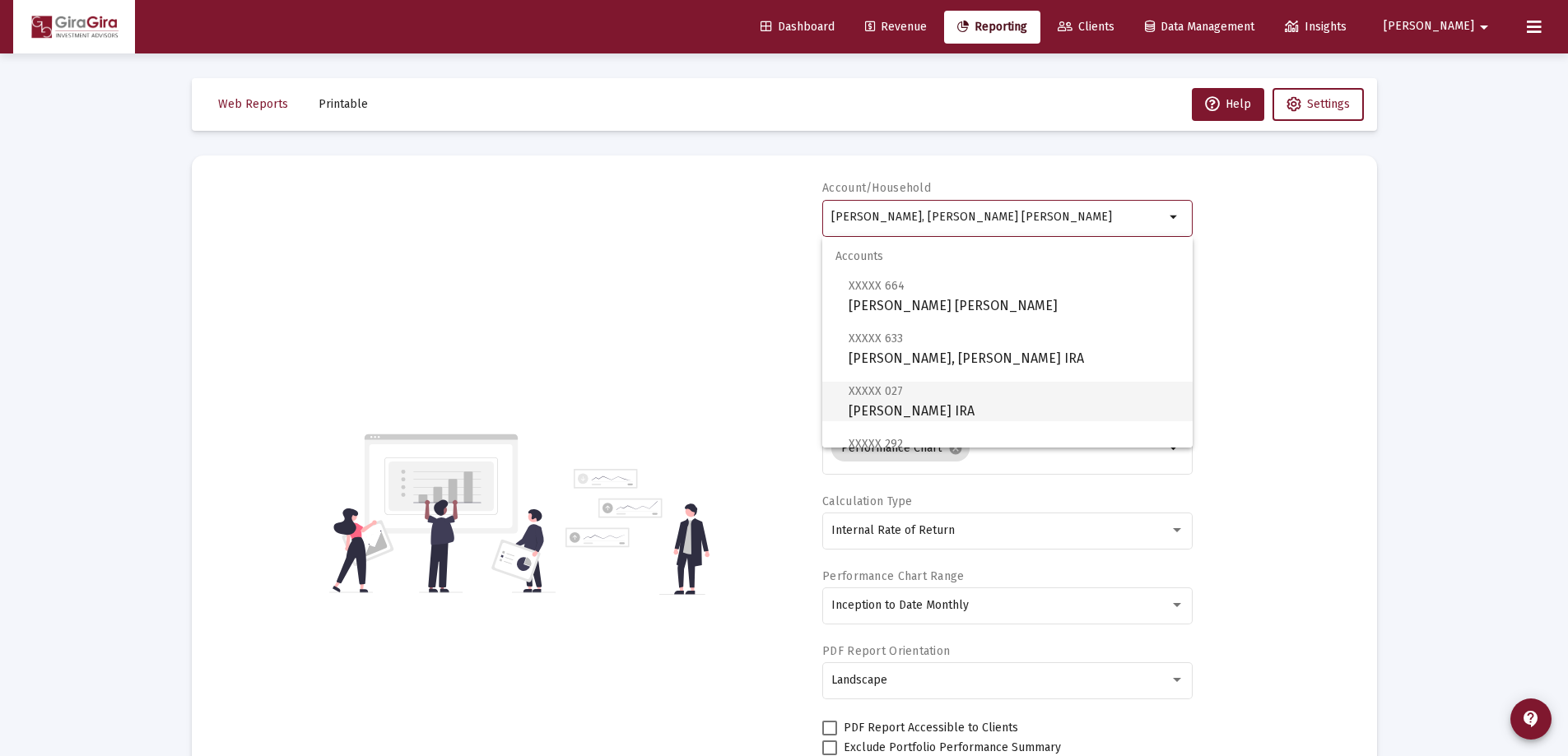
click at [995, 404] on span "XXXXX 027 [PERSON_NAME] Rollover [PERSON_NAME]" at bounding box center [1013, 401] width 330 height 41
type input "[PERSON_NAME] IRA"
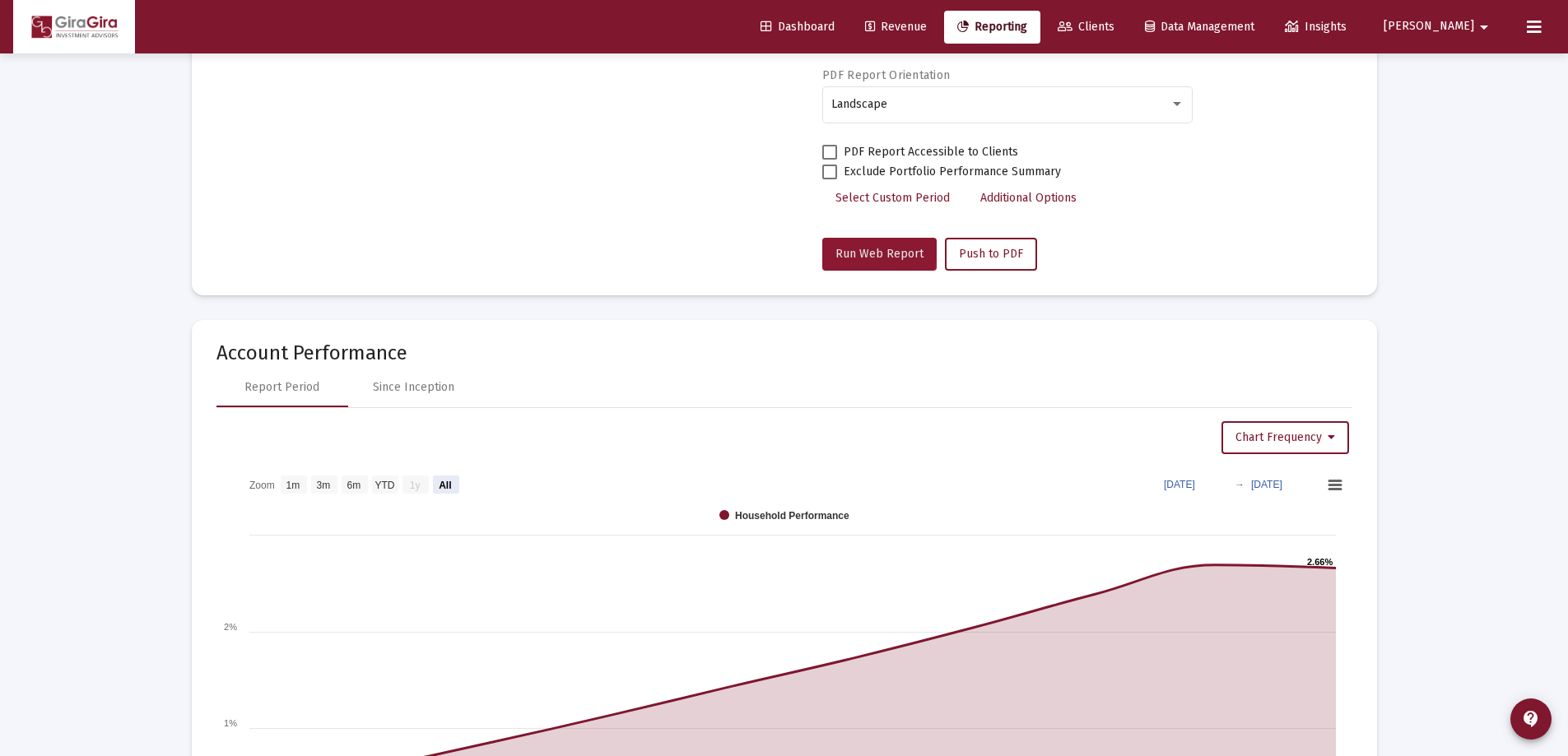
click at [861, 244] on button "Run Web Report" at bounding box center [879, 254] width 114 height 33
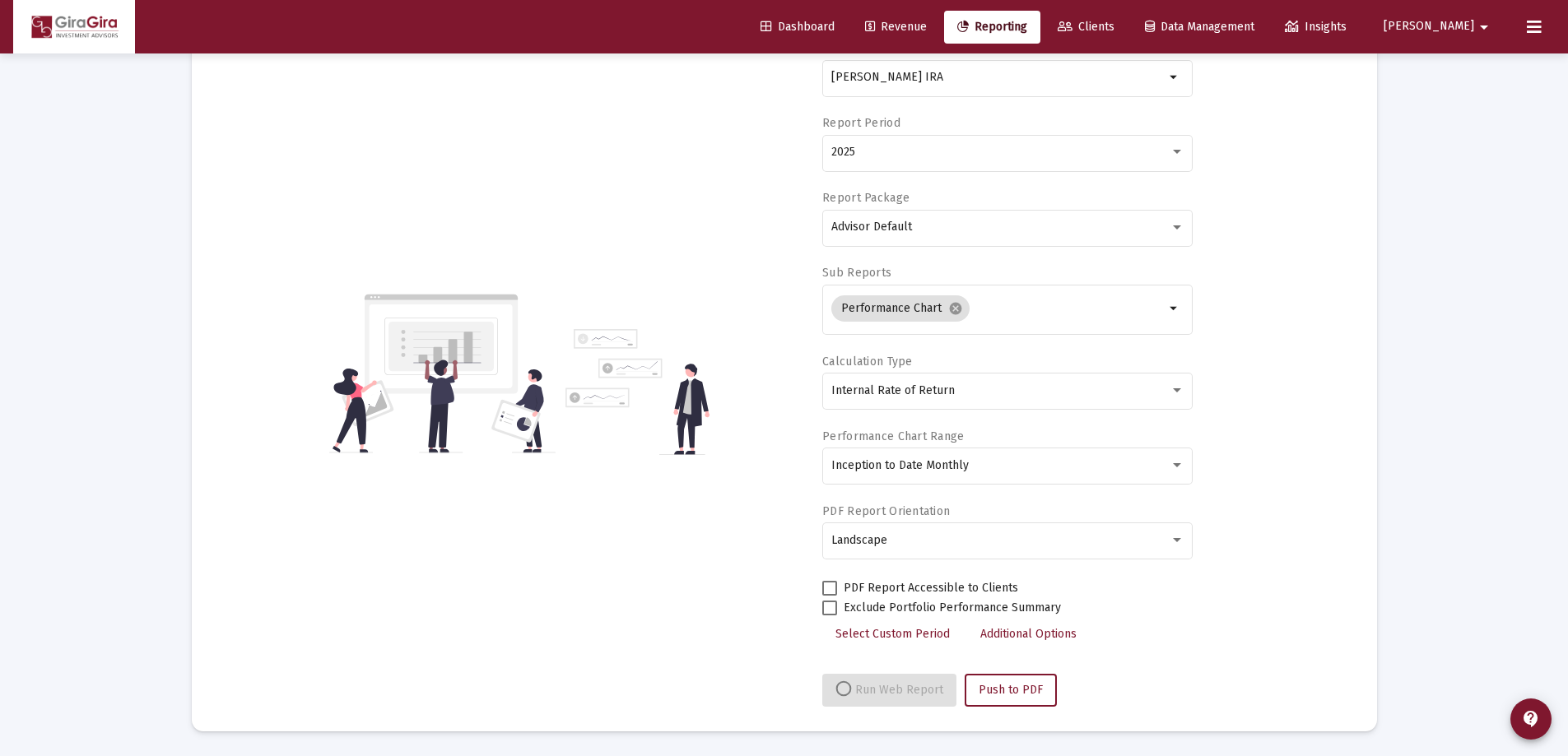
select select "View all"
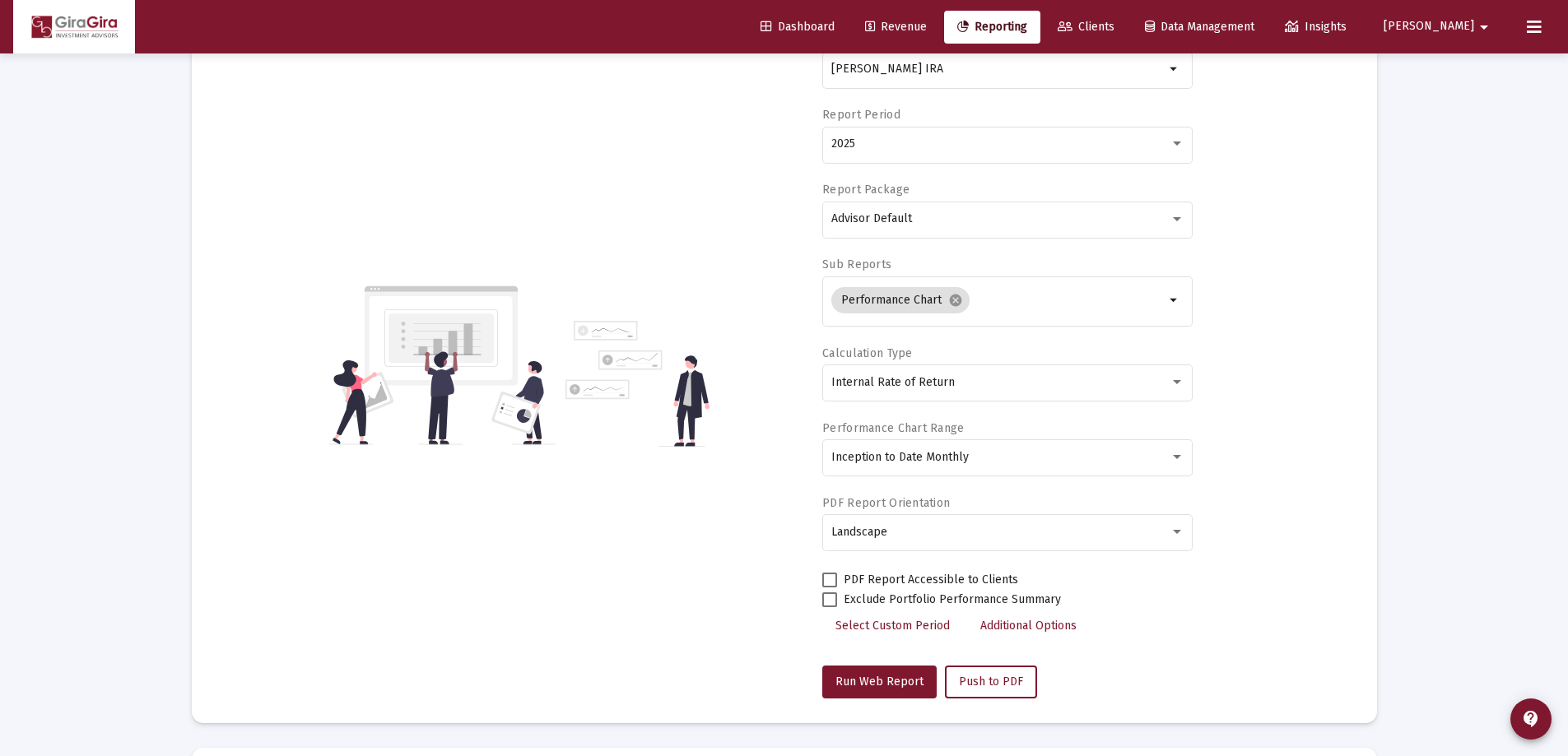
scroll to position [0, 0]
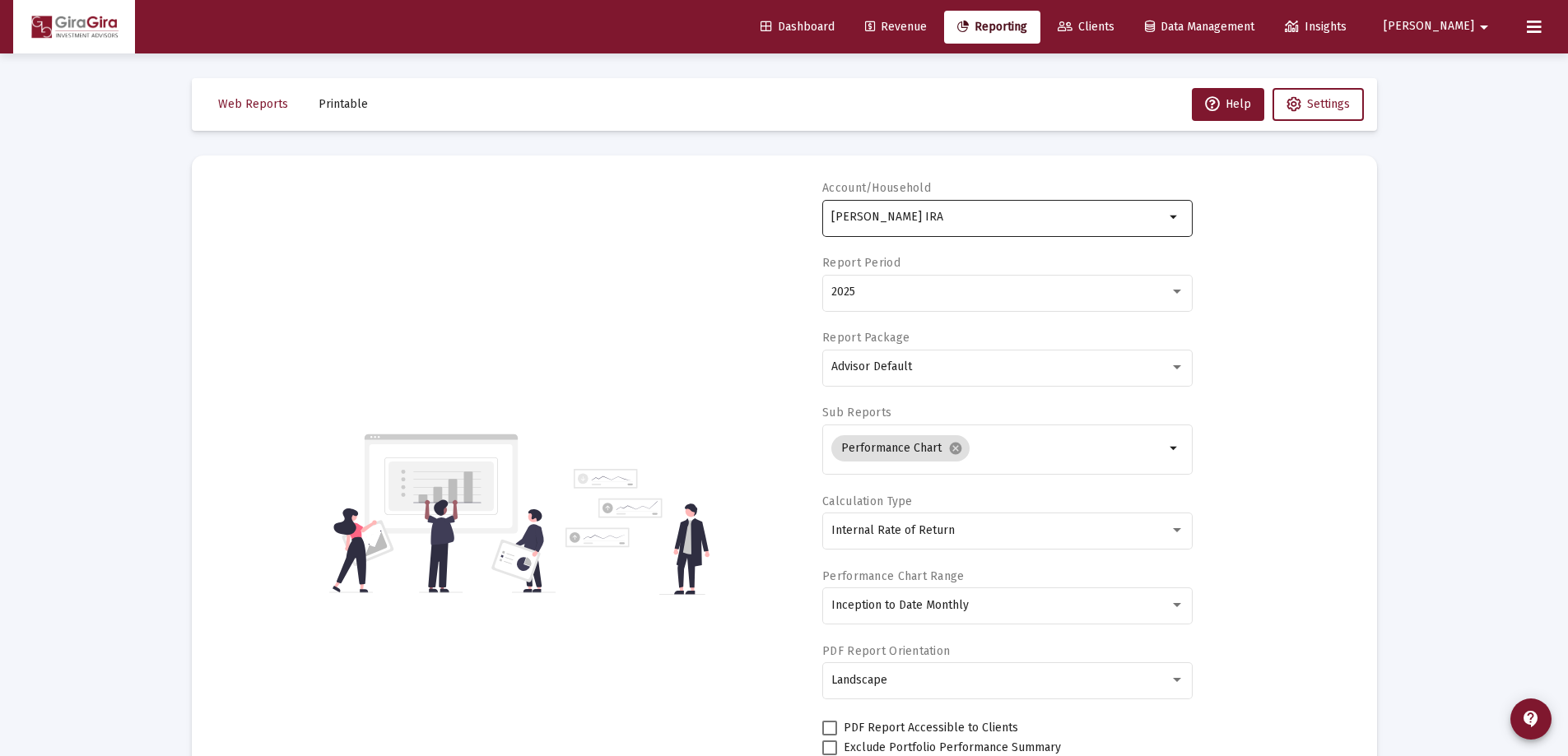
click at [870, 215] on input "[PERSON_NAME] IRA" at bounding box center [998, 217] width 333 height 14
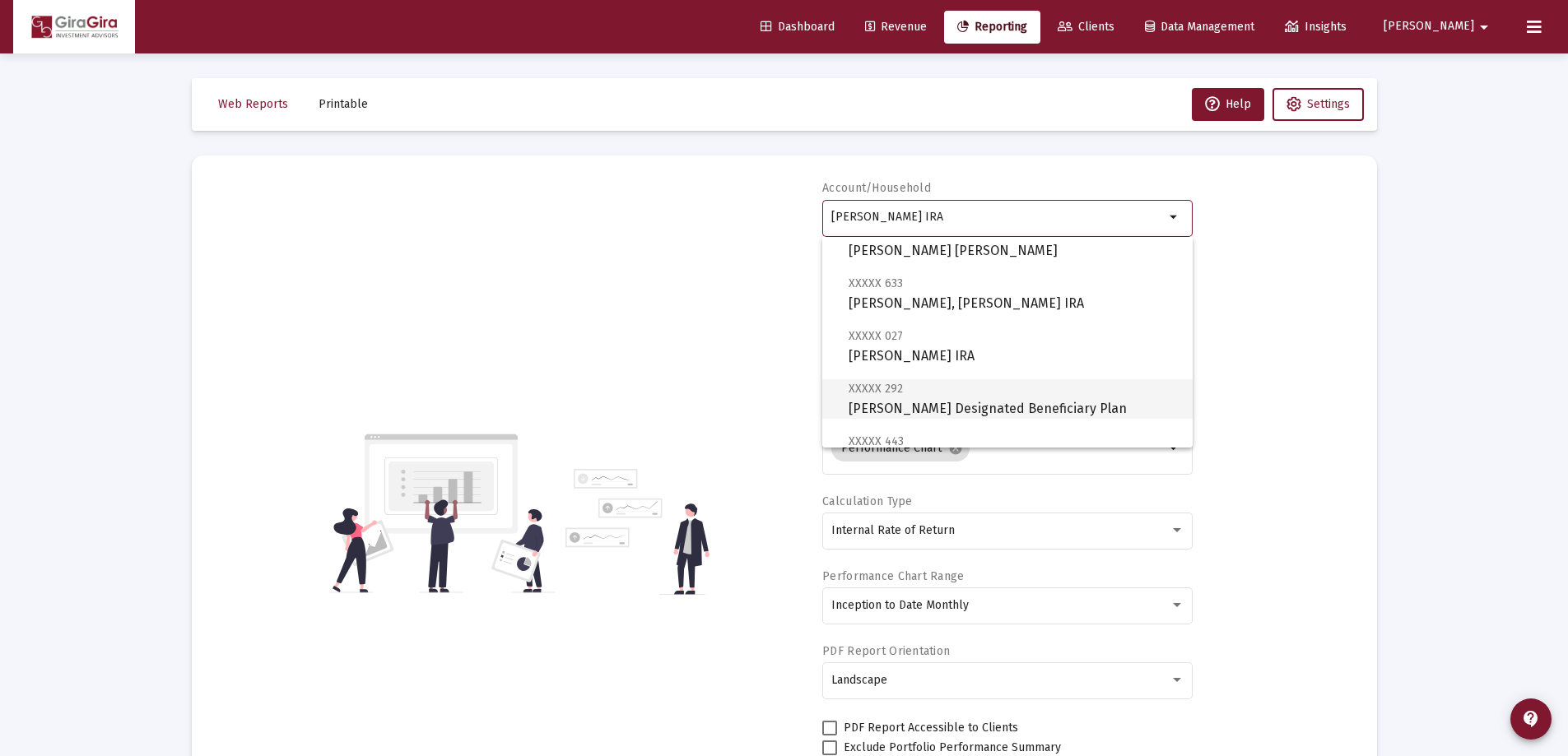
scroll to position [82, 0]
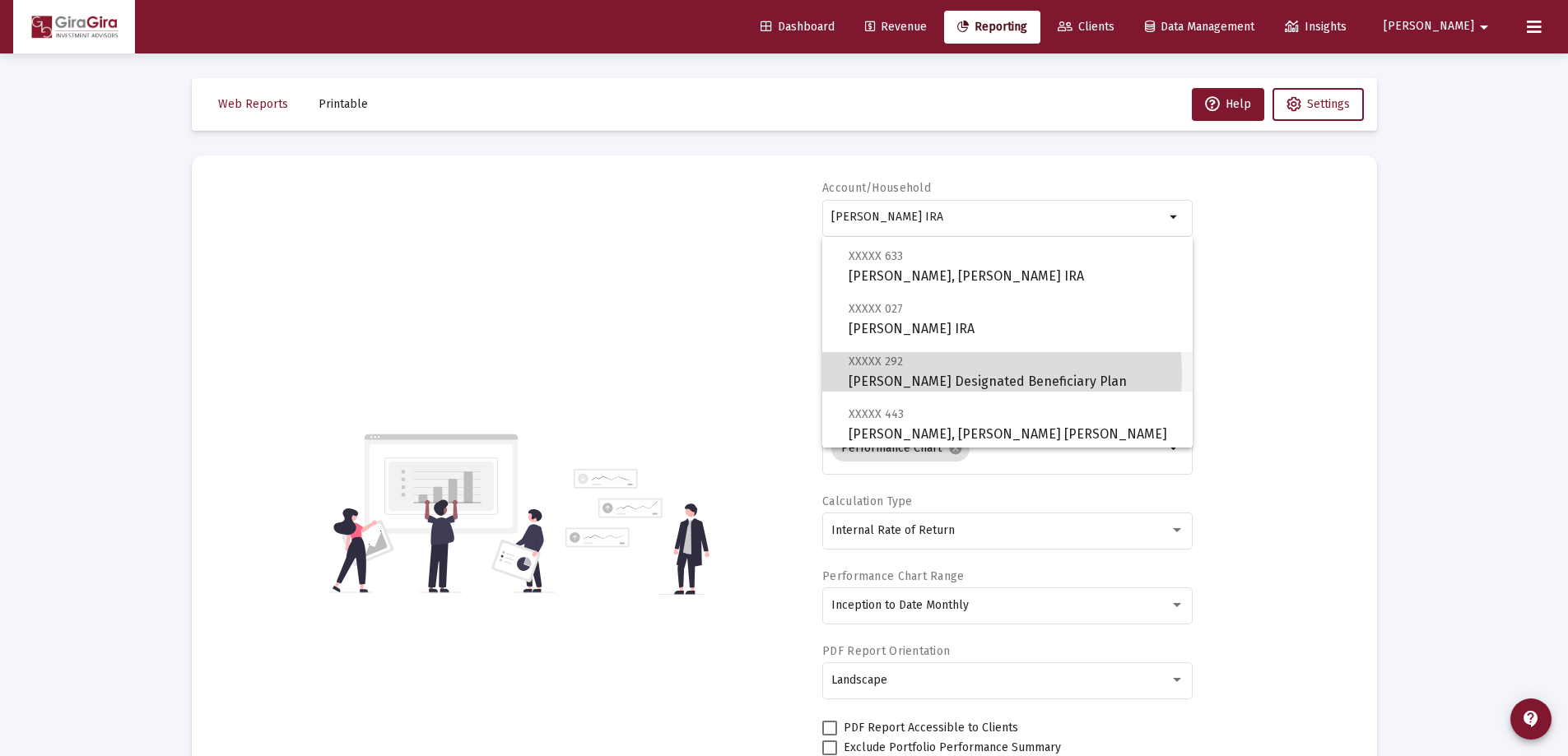
click at [960, 374] on span "XXXXX 292 [PERSON_NAME] Designated Beneficiary Plan" at bounding box center [1013, 372] width 330 height 41
type input "[PERSON_NAME] Designated Beneficiary Plan"
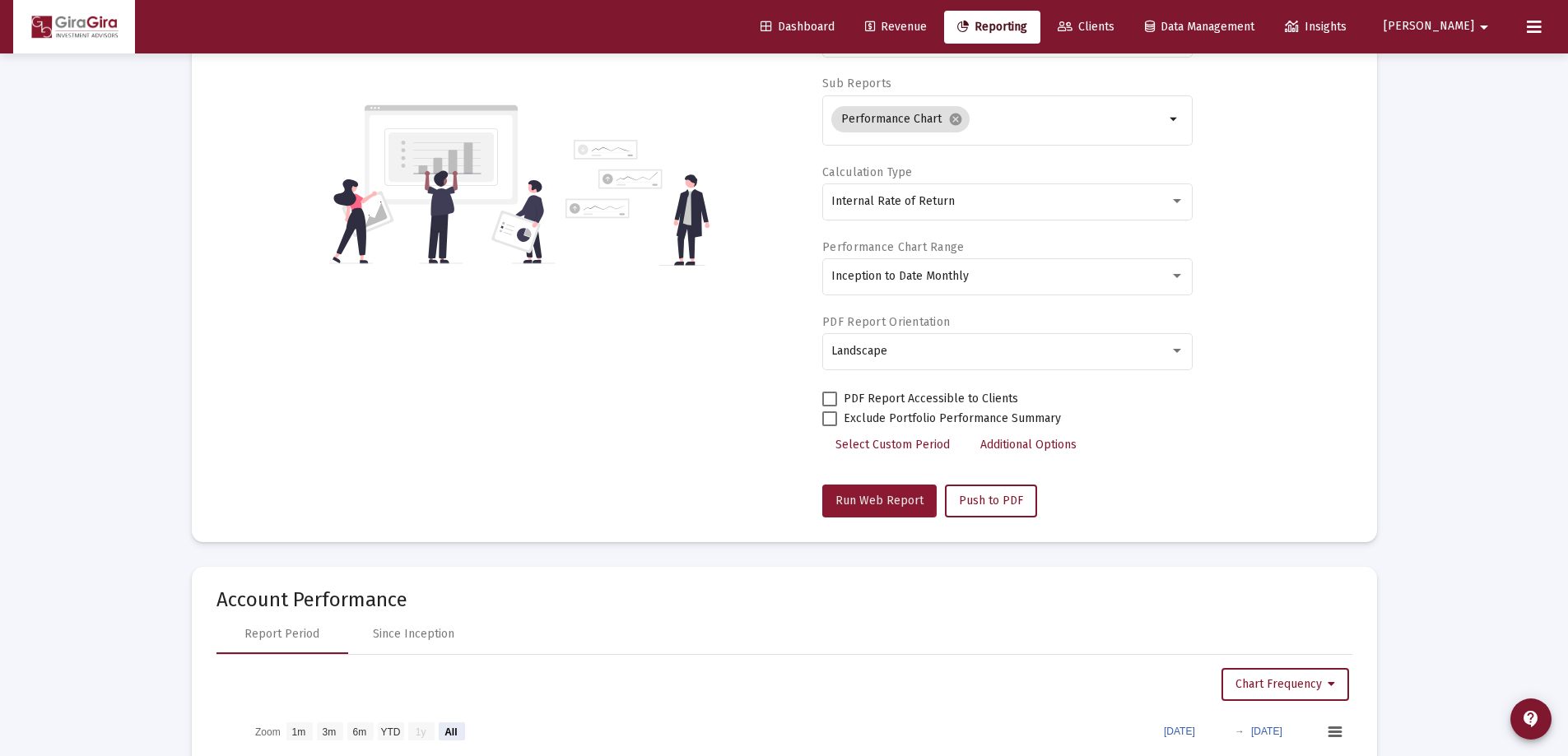
click at [859, 494] on span "Run Web Report" at bounding box center [879, 501] width 88 height 14
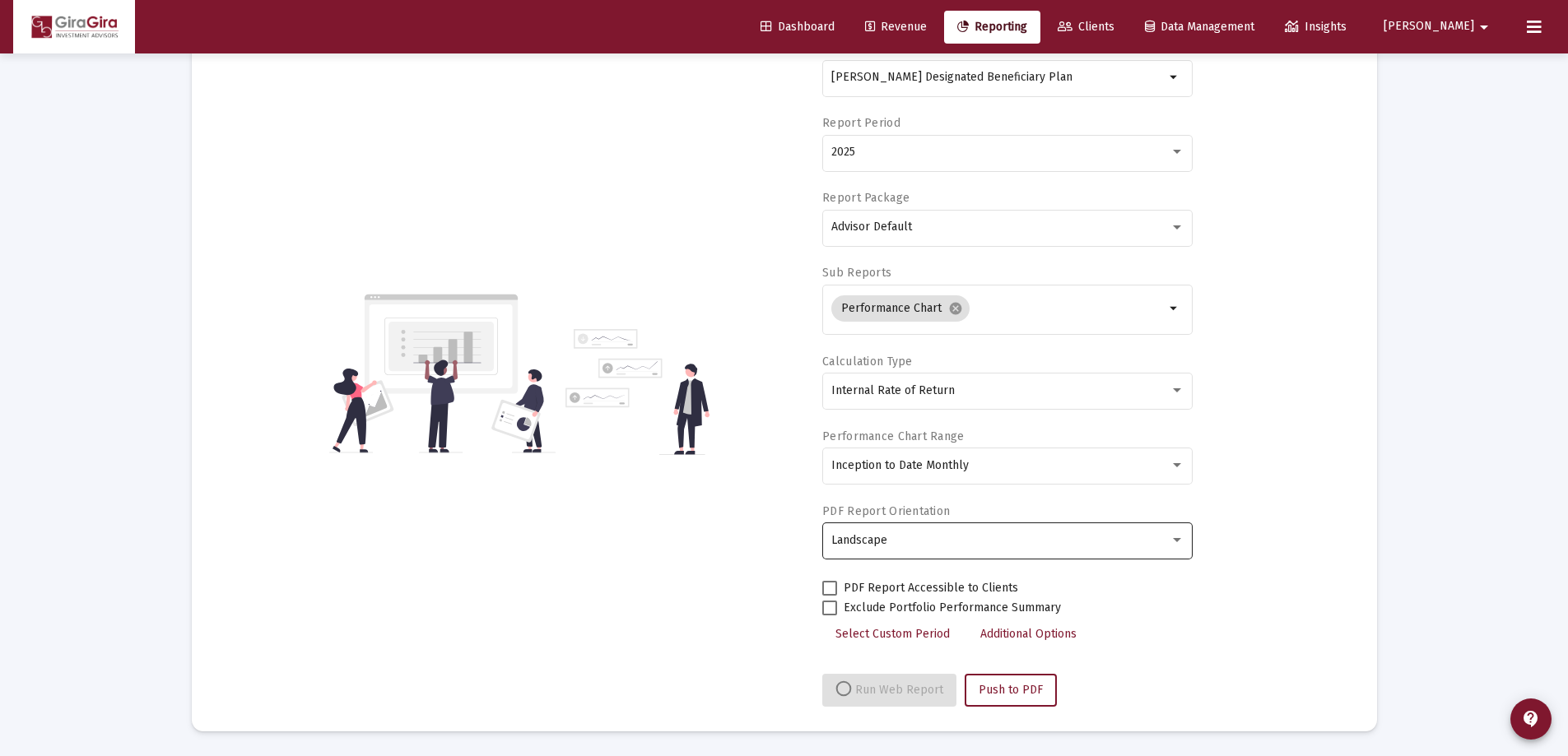
select select "View all"
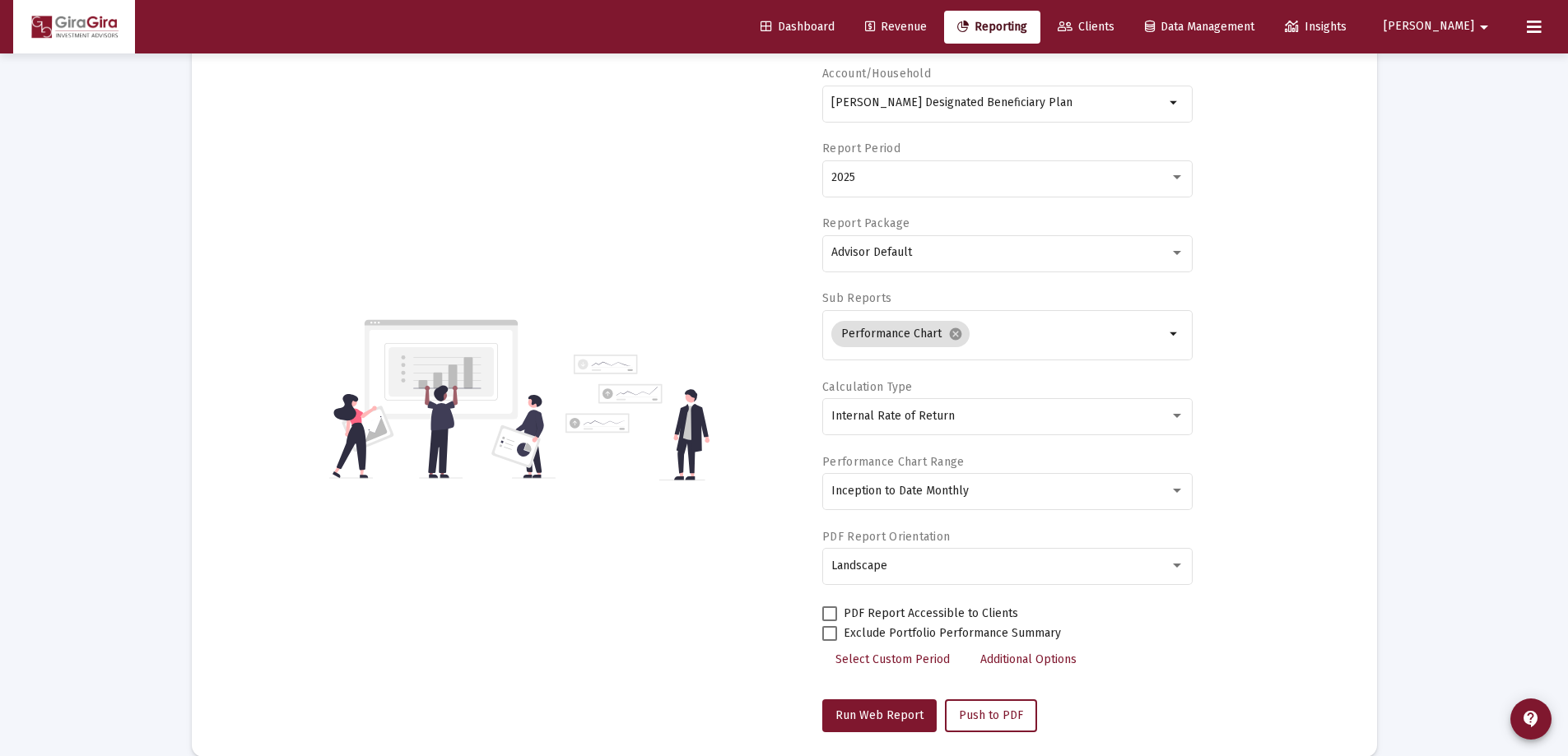
scroll to position [0, 0]
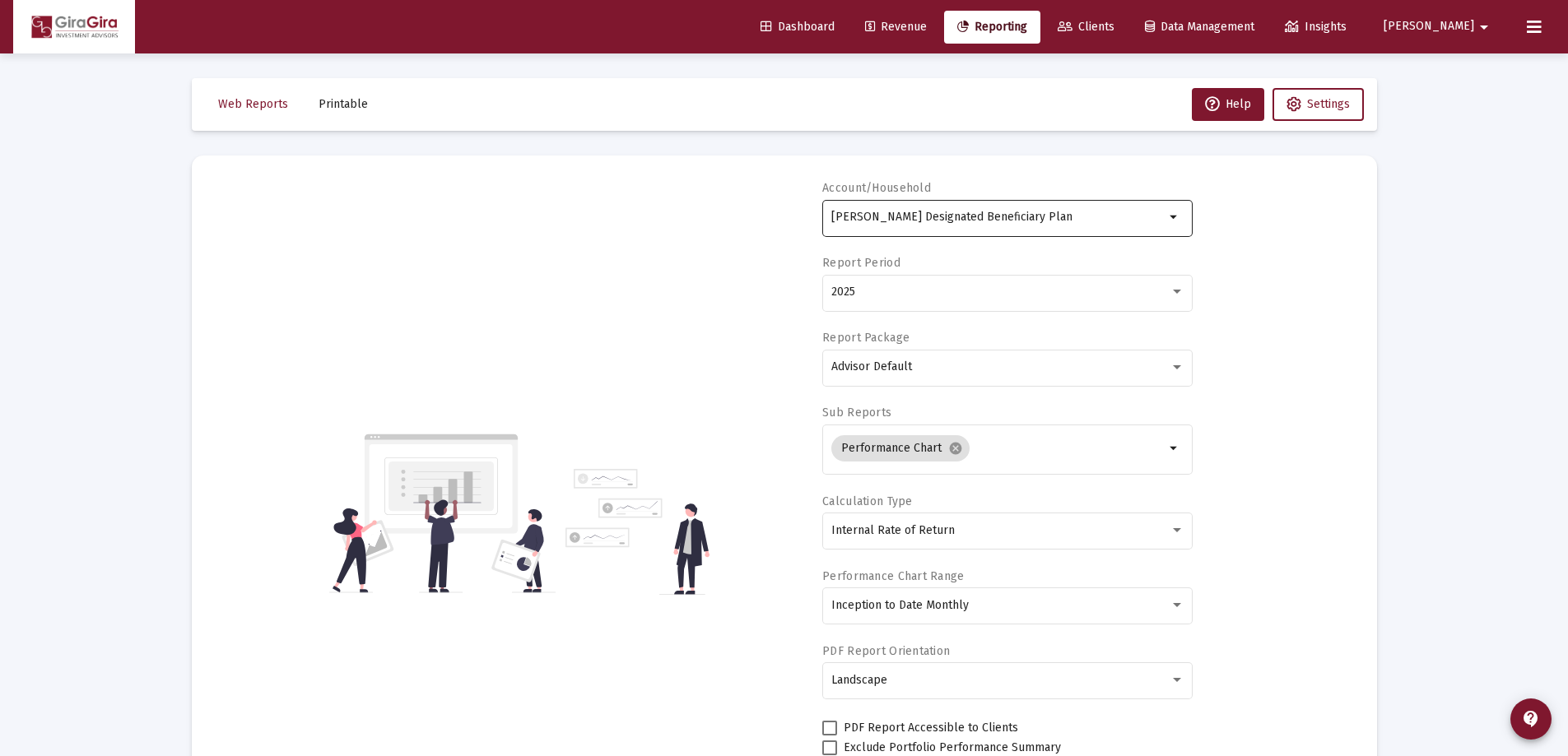
click at [968, 214] on input "[PERSON_NAME] Designated Beneficiary Plan" at bounding box center [998, 217] width 333 height 14
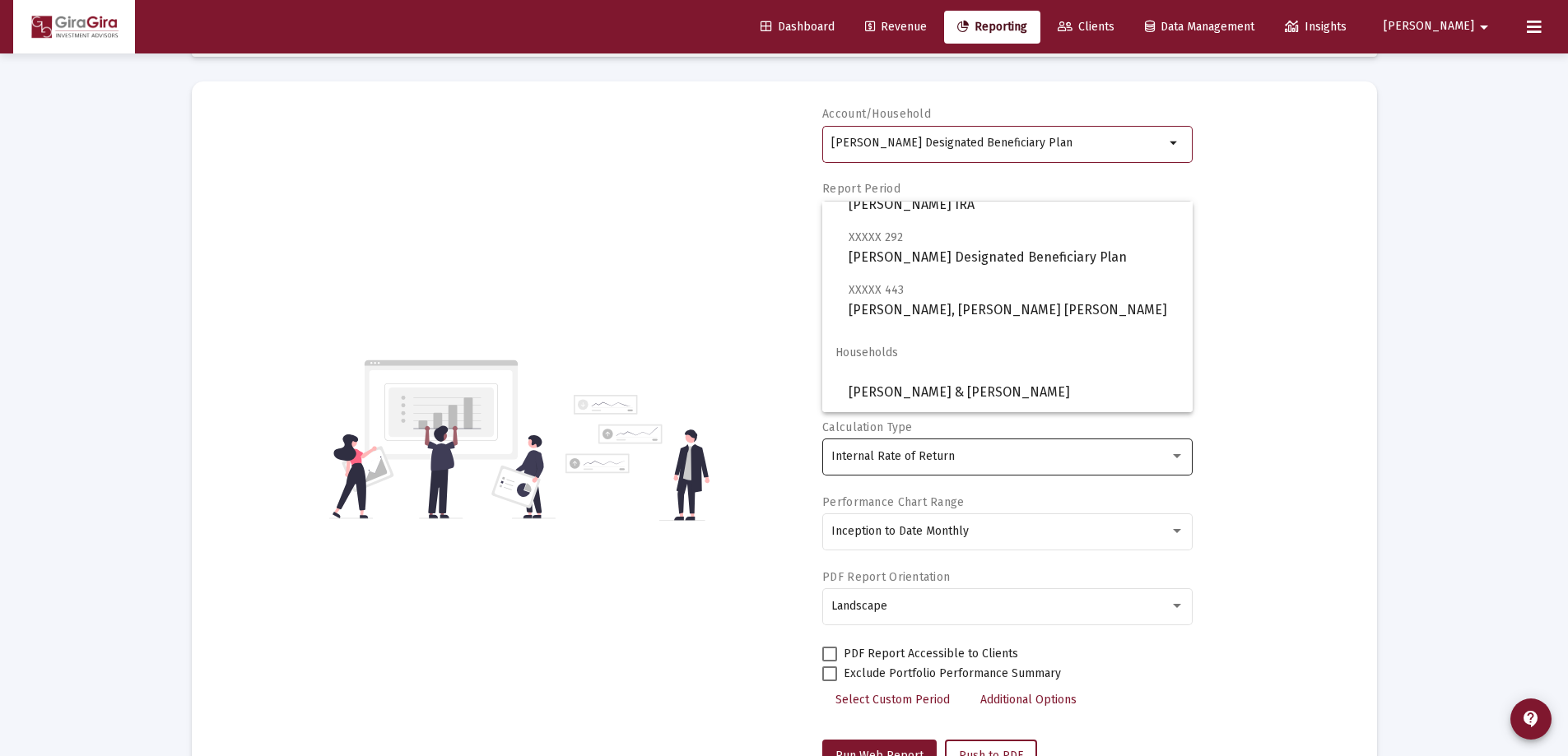
scroll to position [165, 0]
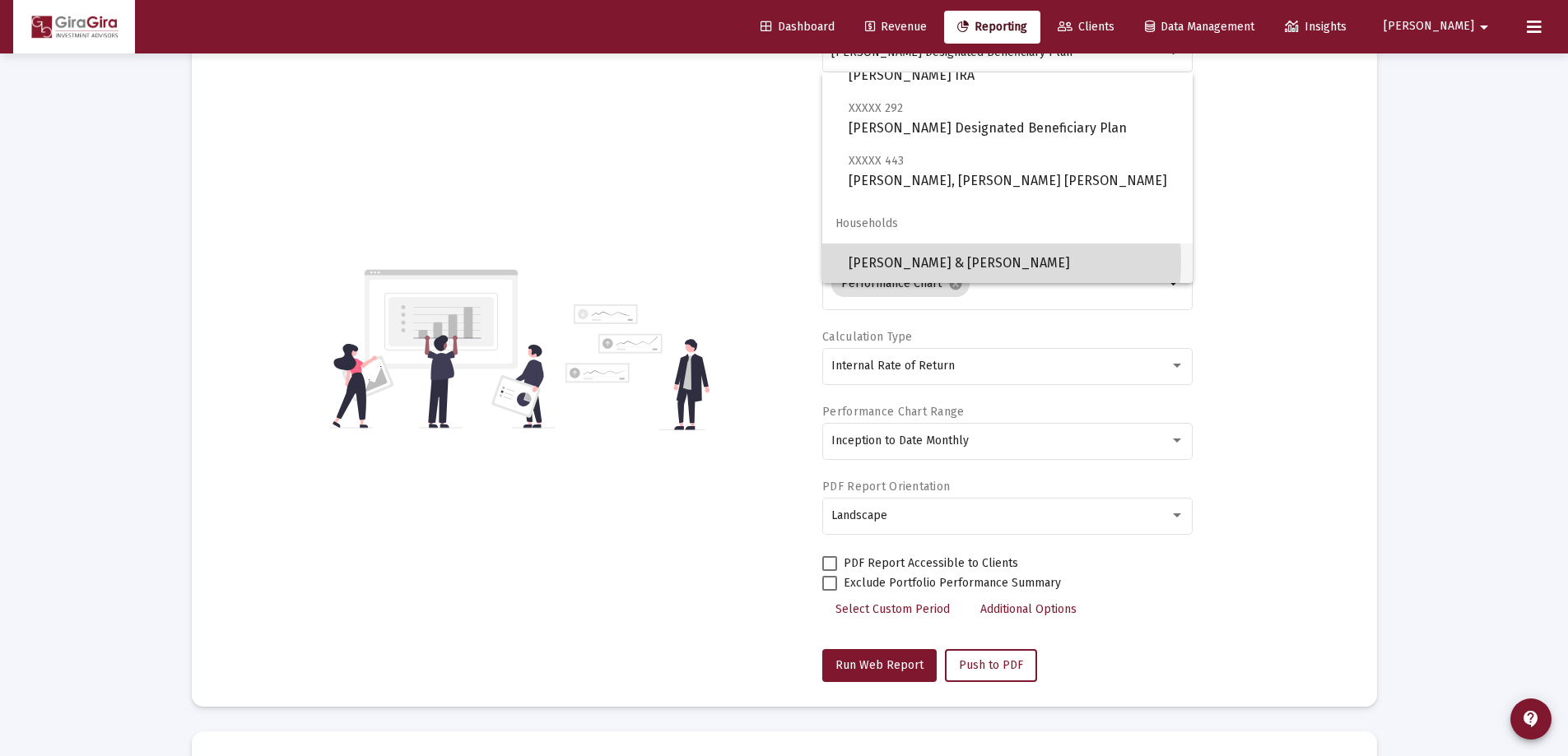
click at [948, 262] on span "[PERSON_NAME] & [PERSON_NAME]" at bounding box center [1013, 263] width 330 height 40
type input "[PERSON_NAME] & [PERSON_NAME]"
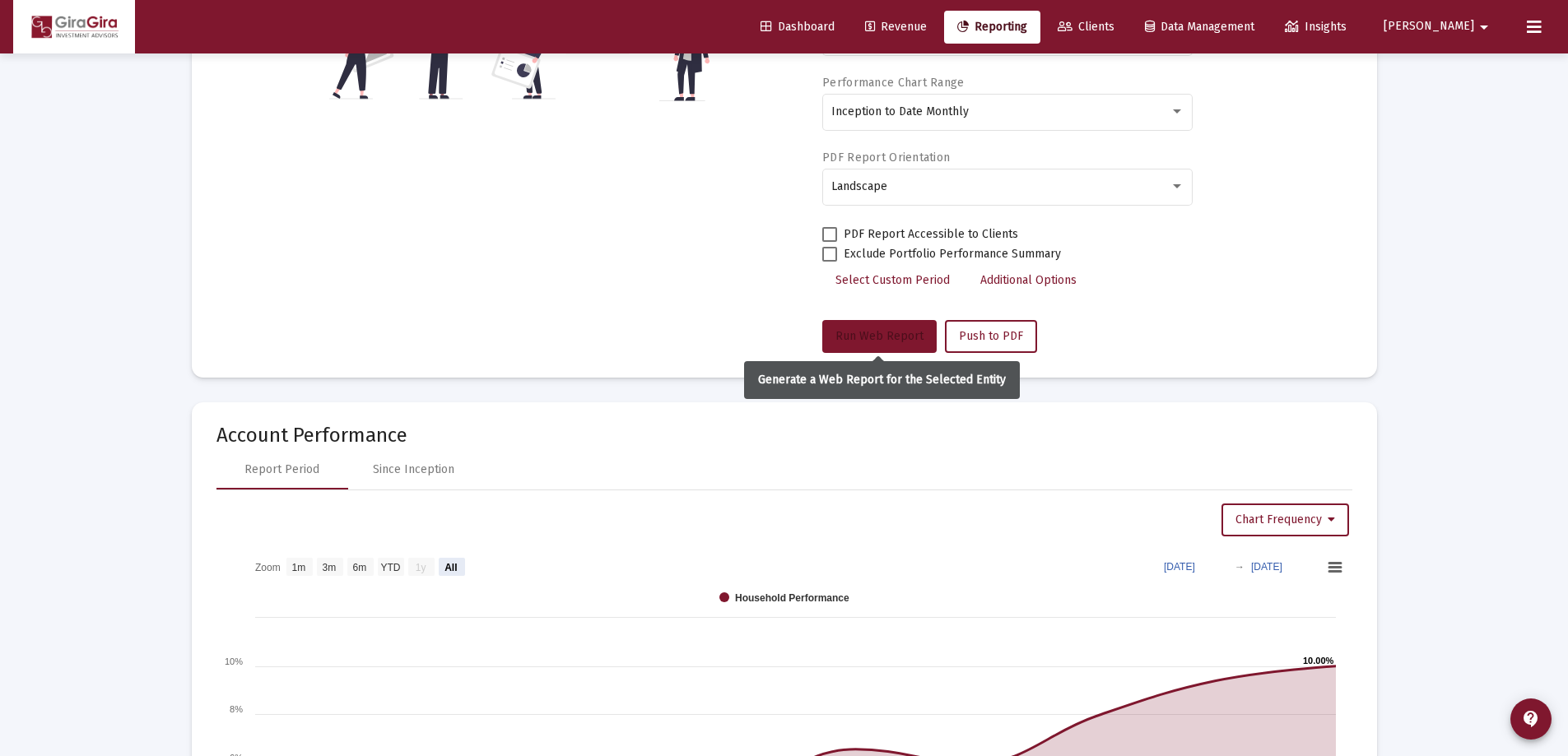
click at [870, 331] on span "Run Web Report" at bounding box center [879, 336] width 88 height 14
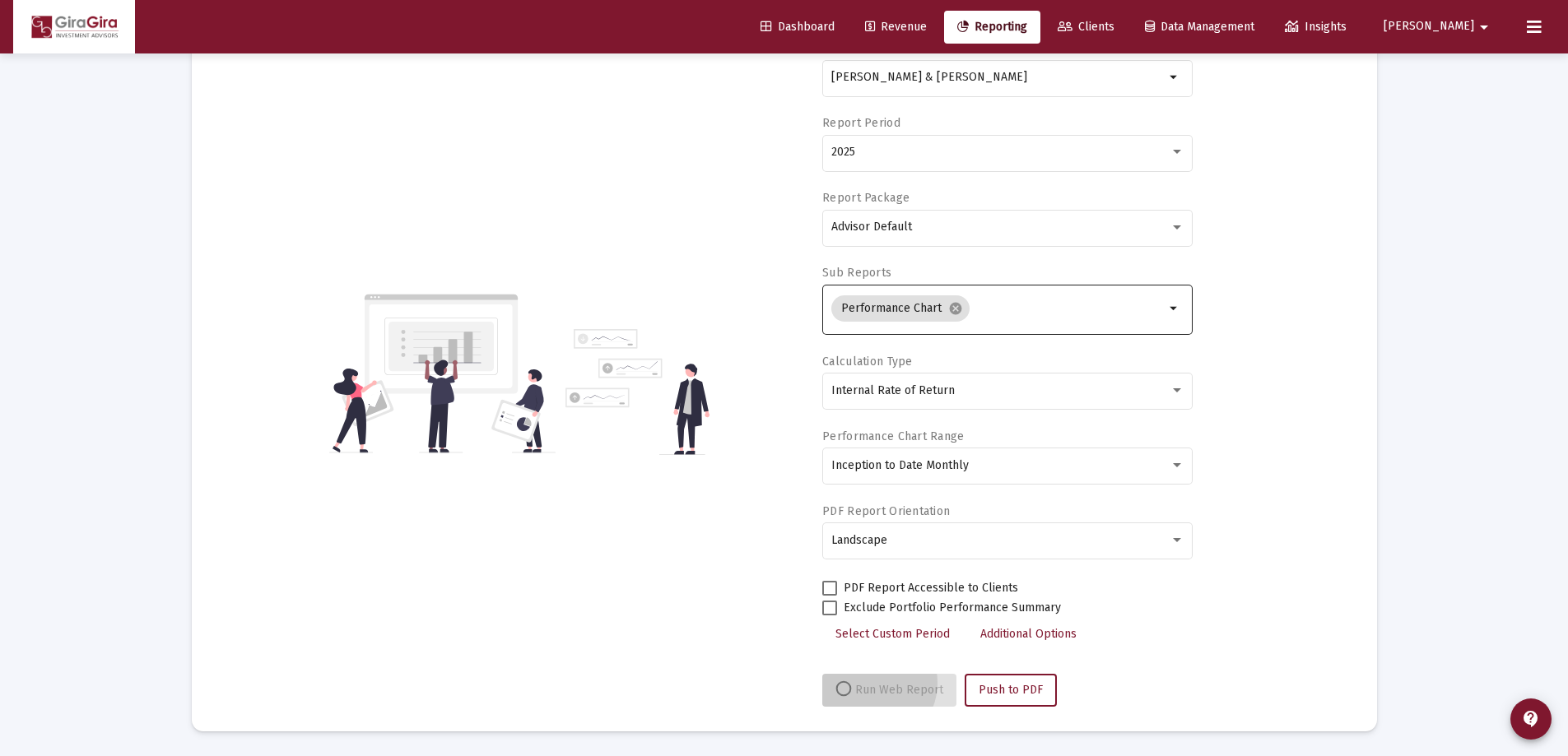
scroll to position [140, 0]
select select "View all"
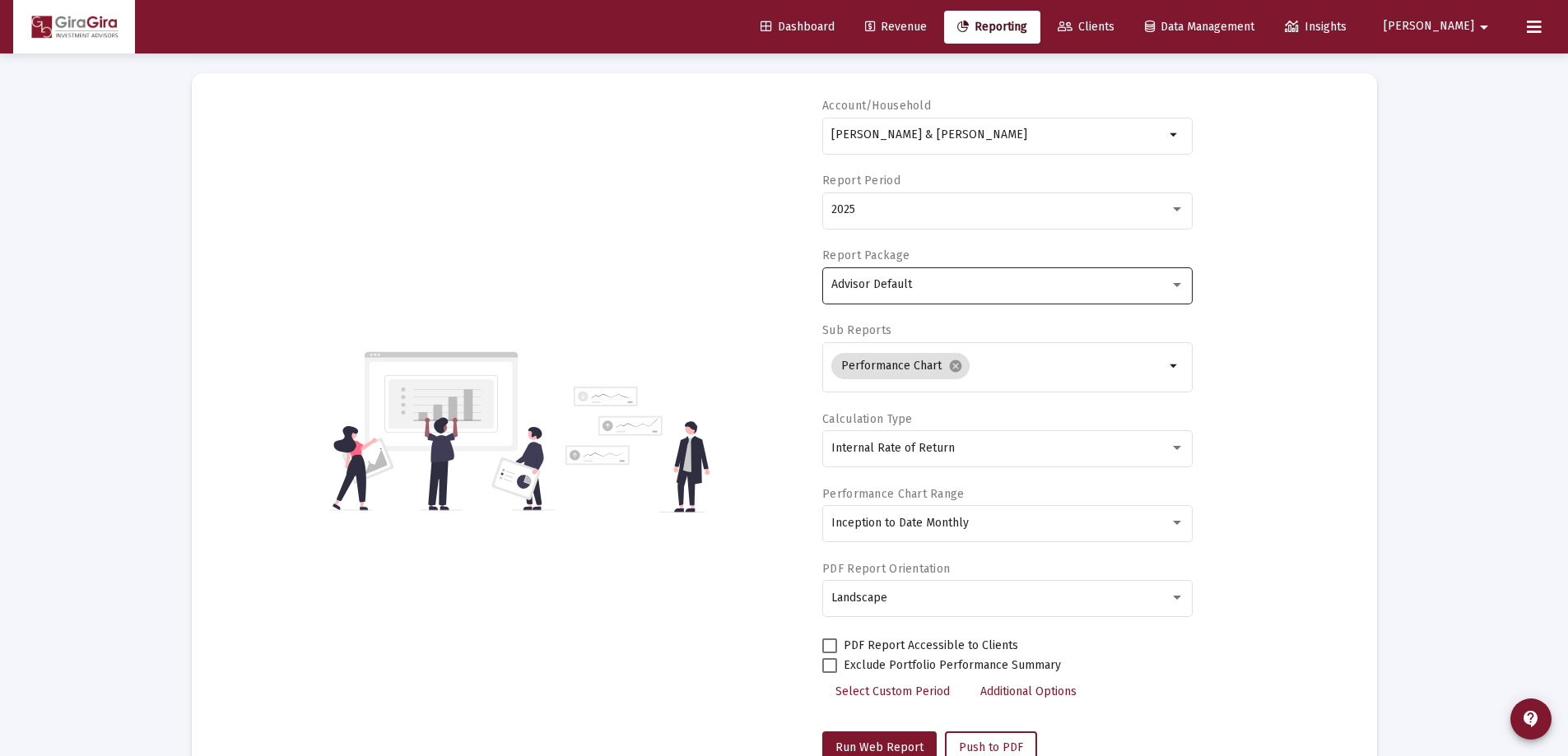
scroll to position [0, 0]
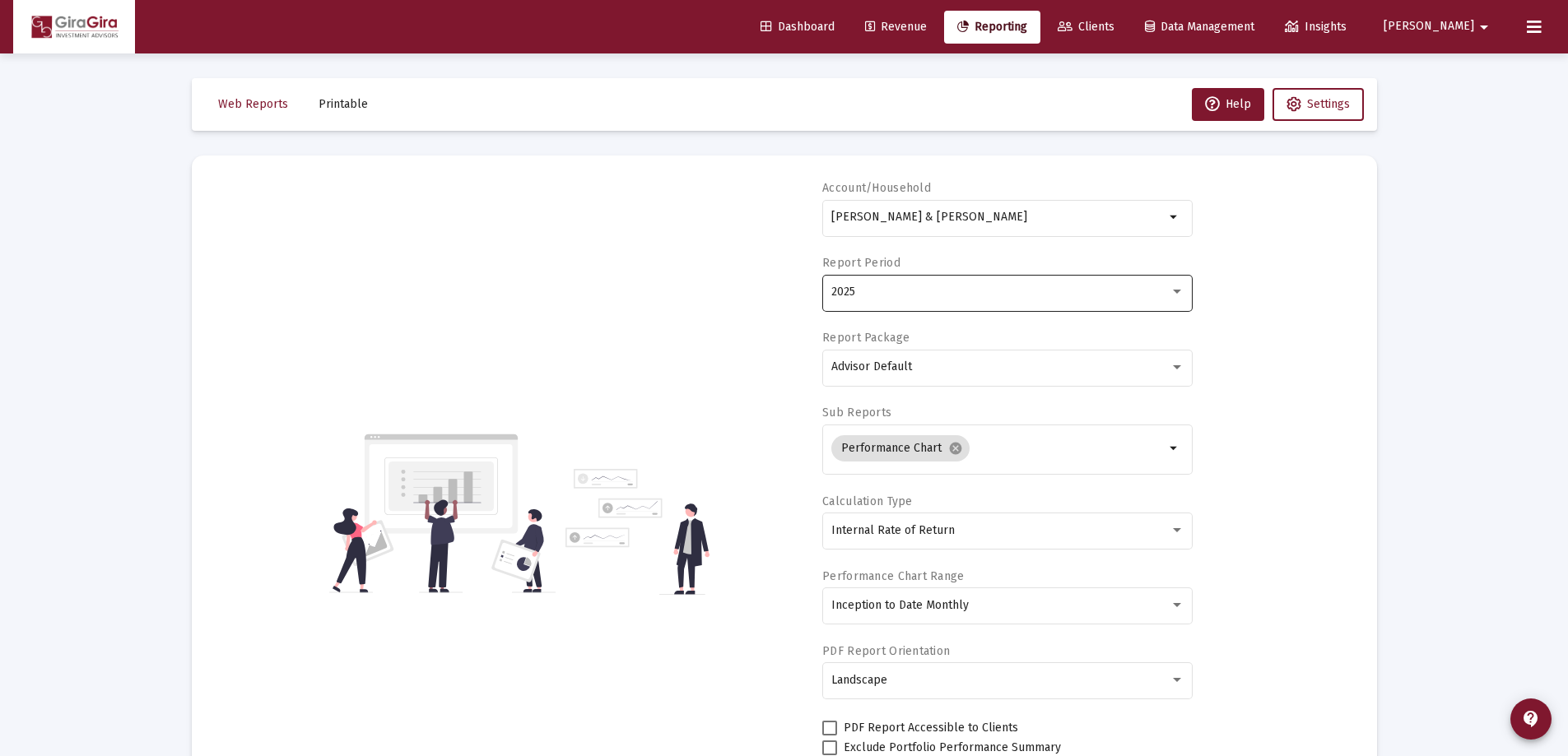
click at [854, 284] on div "2025" at bounding box center [1008, 292] width 353 height 41
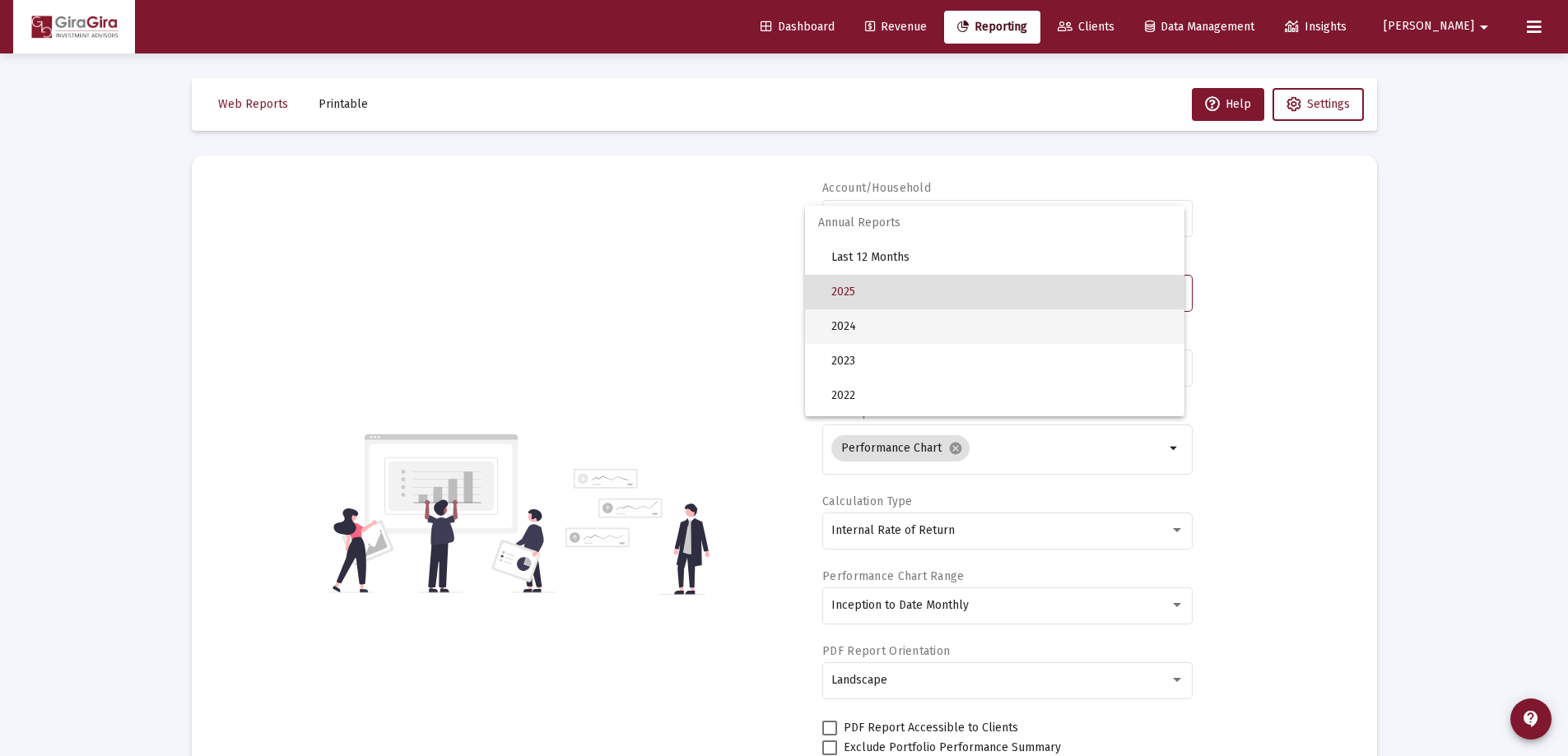
click at [854, 321] on span "2024" at bounding box center [1001, 327] width 340 height 35
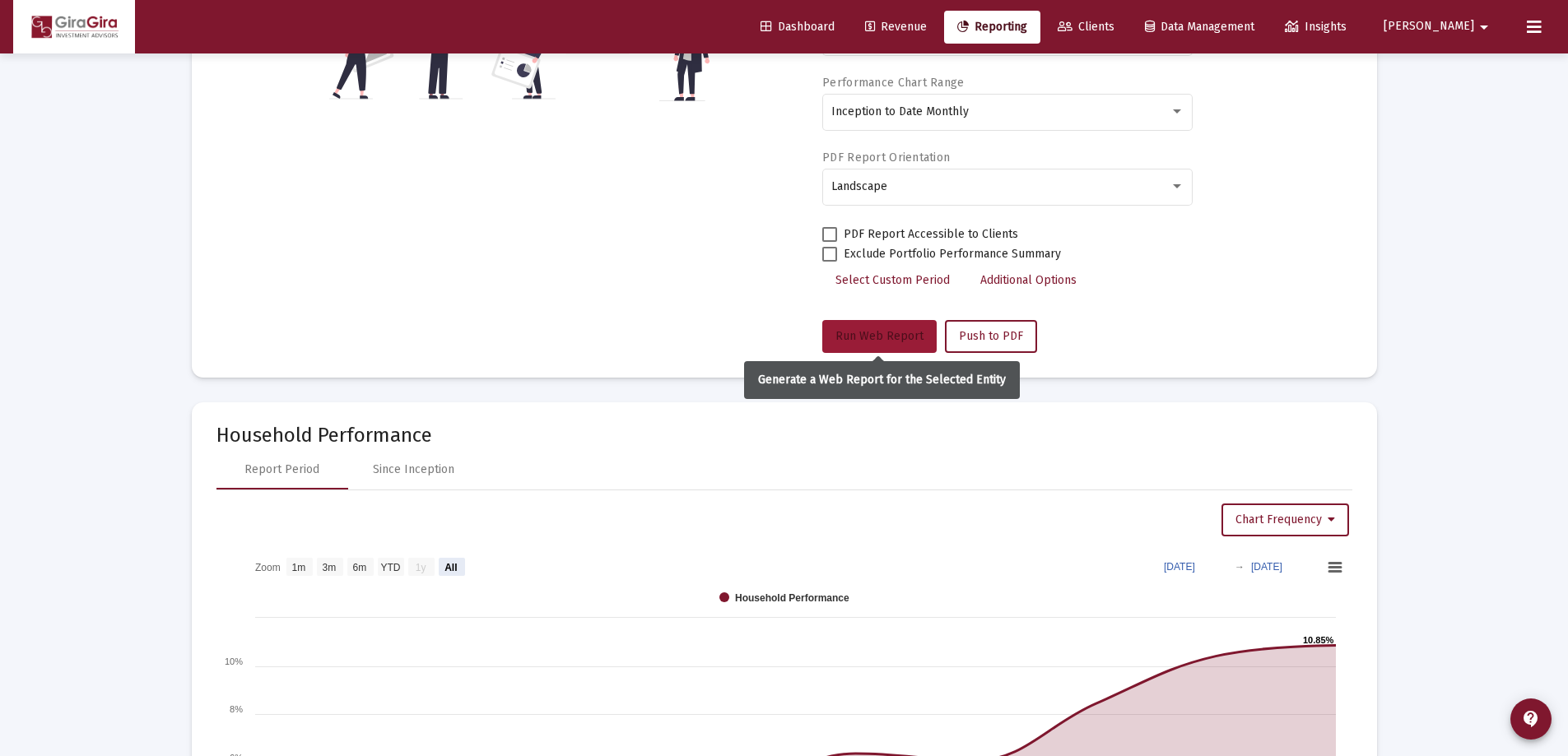
click at [872, 334] on span "Run Web Report" at bounding box center [879, 336] width 88 height 14
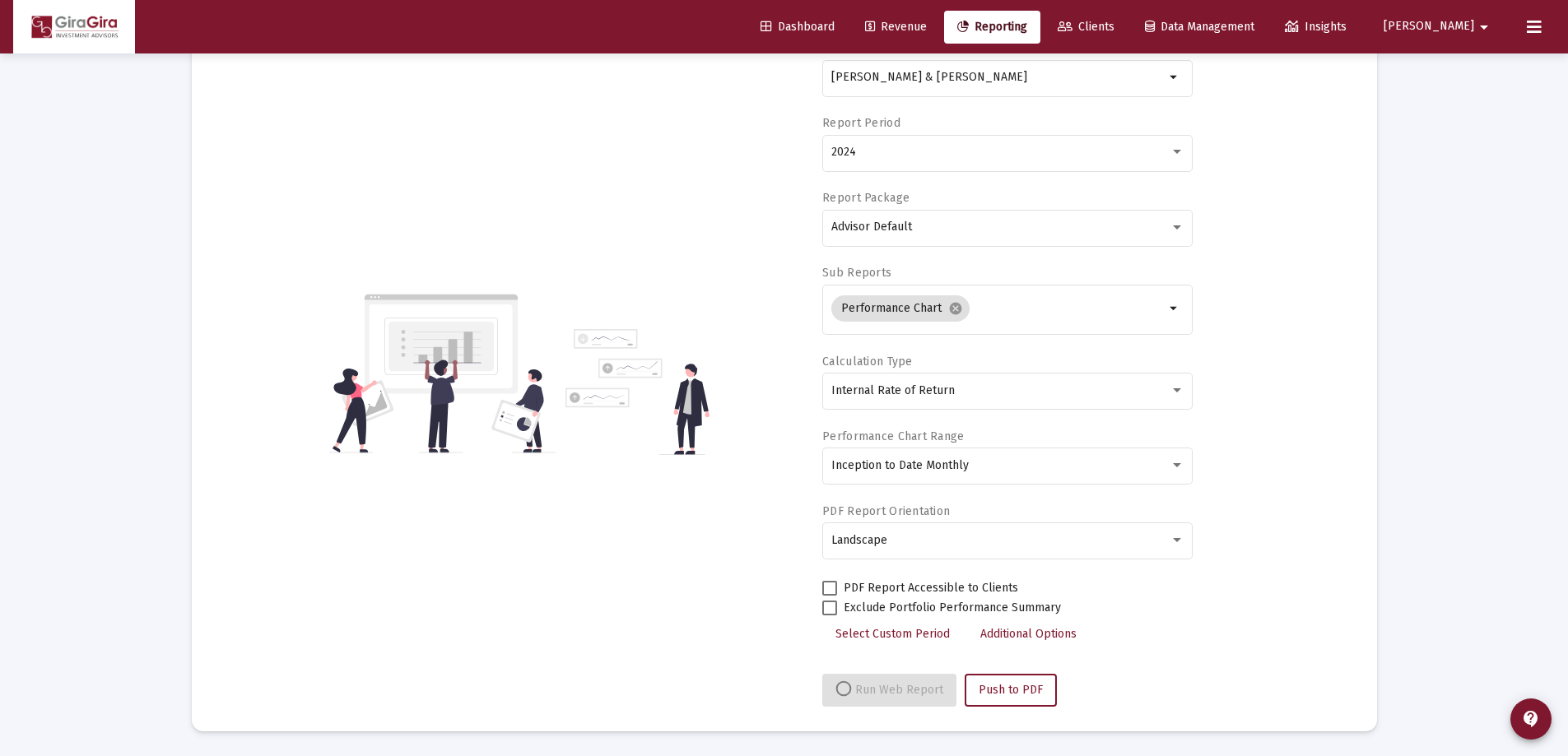
select select "View all"
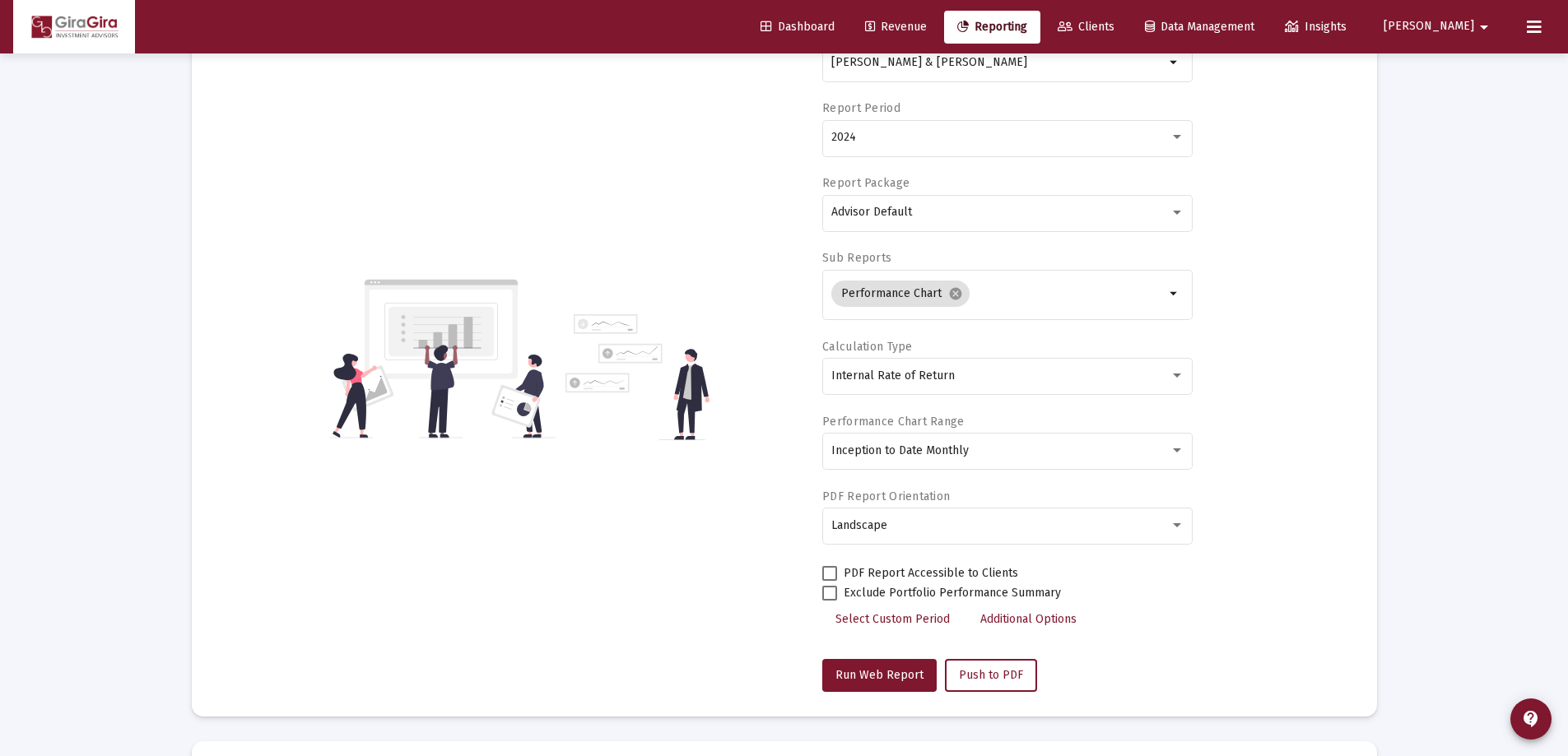
scroll to position [0, 0]
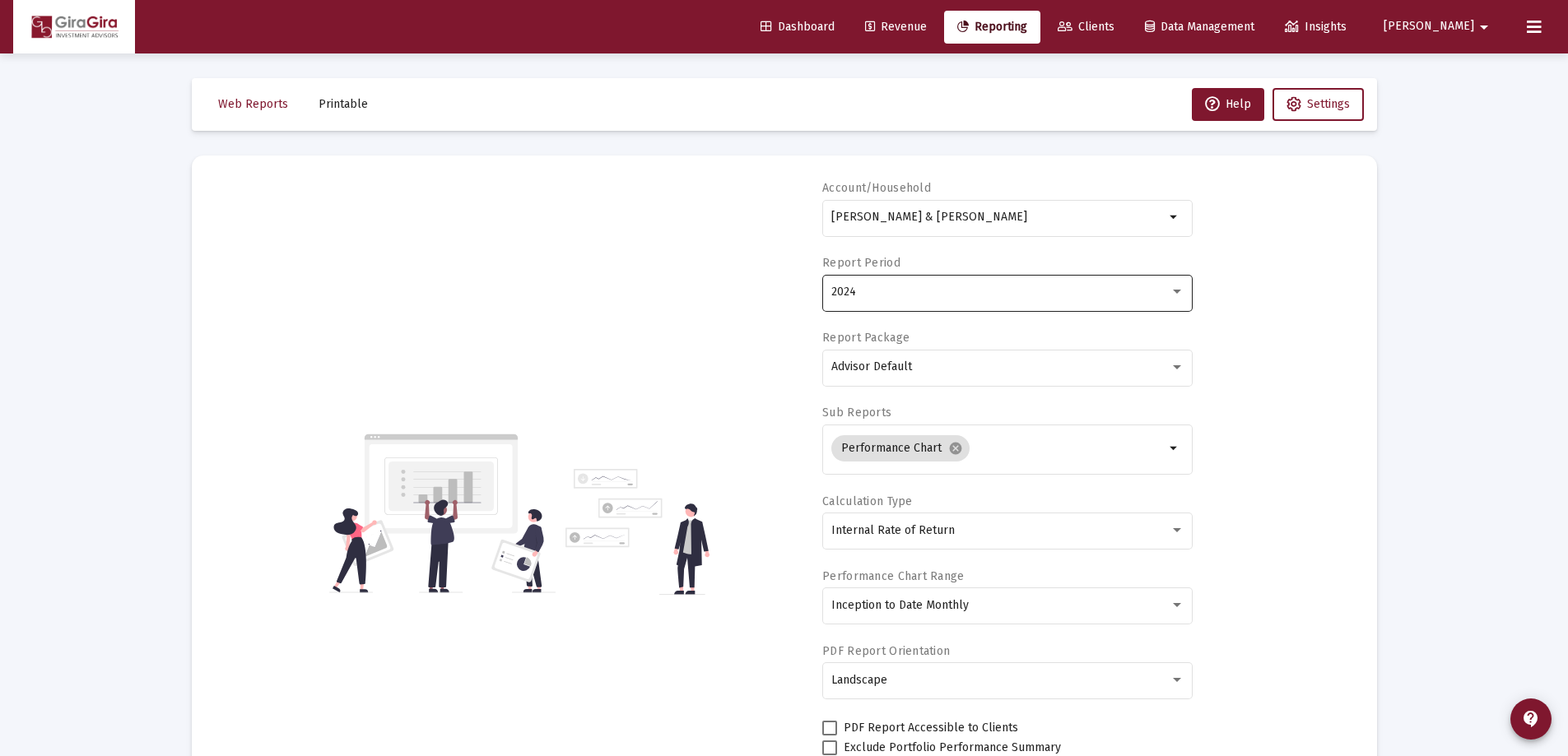
click at [858, 296] on div "2024" at bounding box center [1000, 293] width 338 height 14
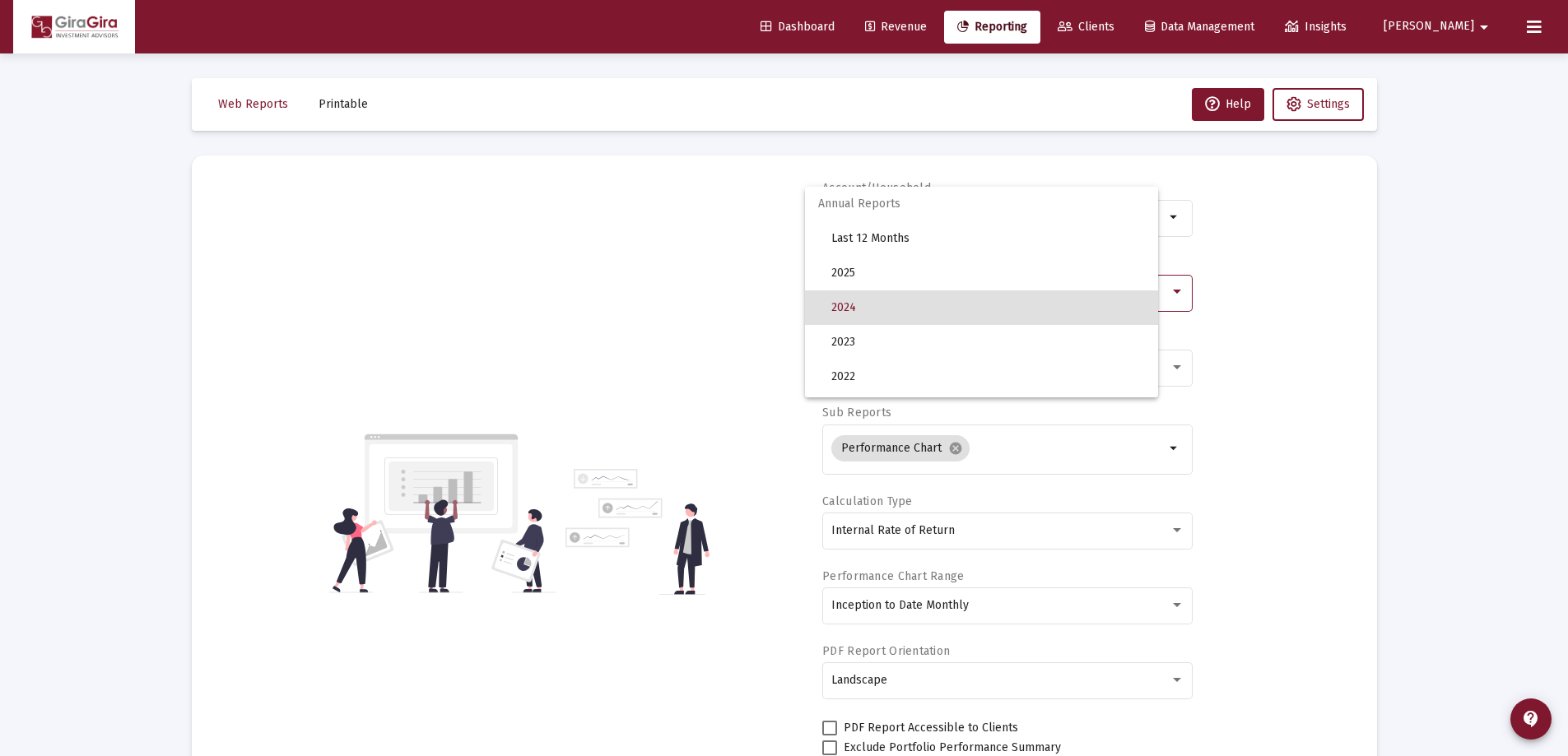
scroll to position [16, 0]
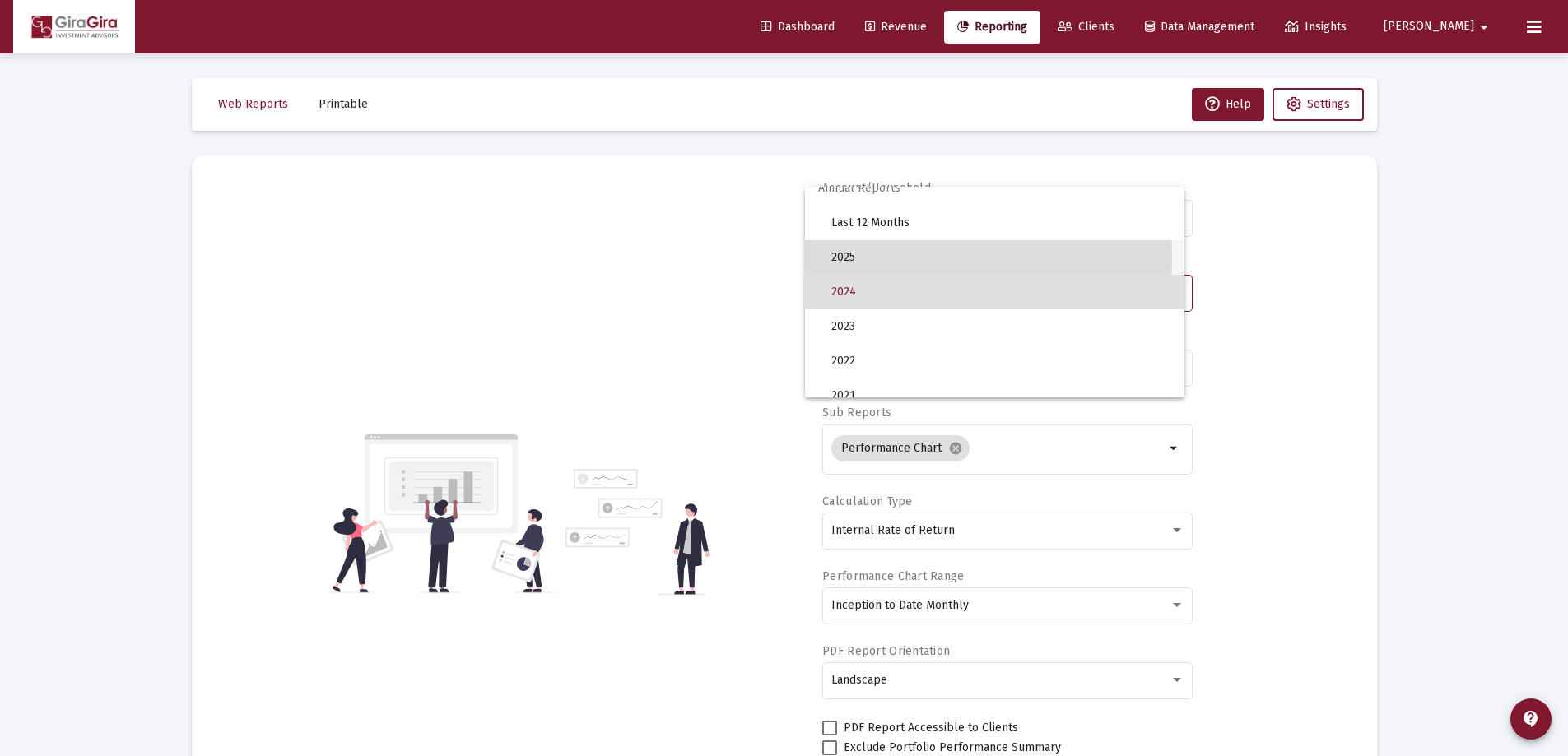
click at [853, 258] on span "2025" at bounding box center [1001, 258] width 340 height 35
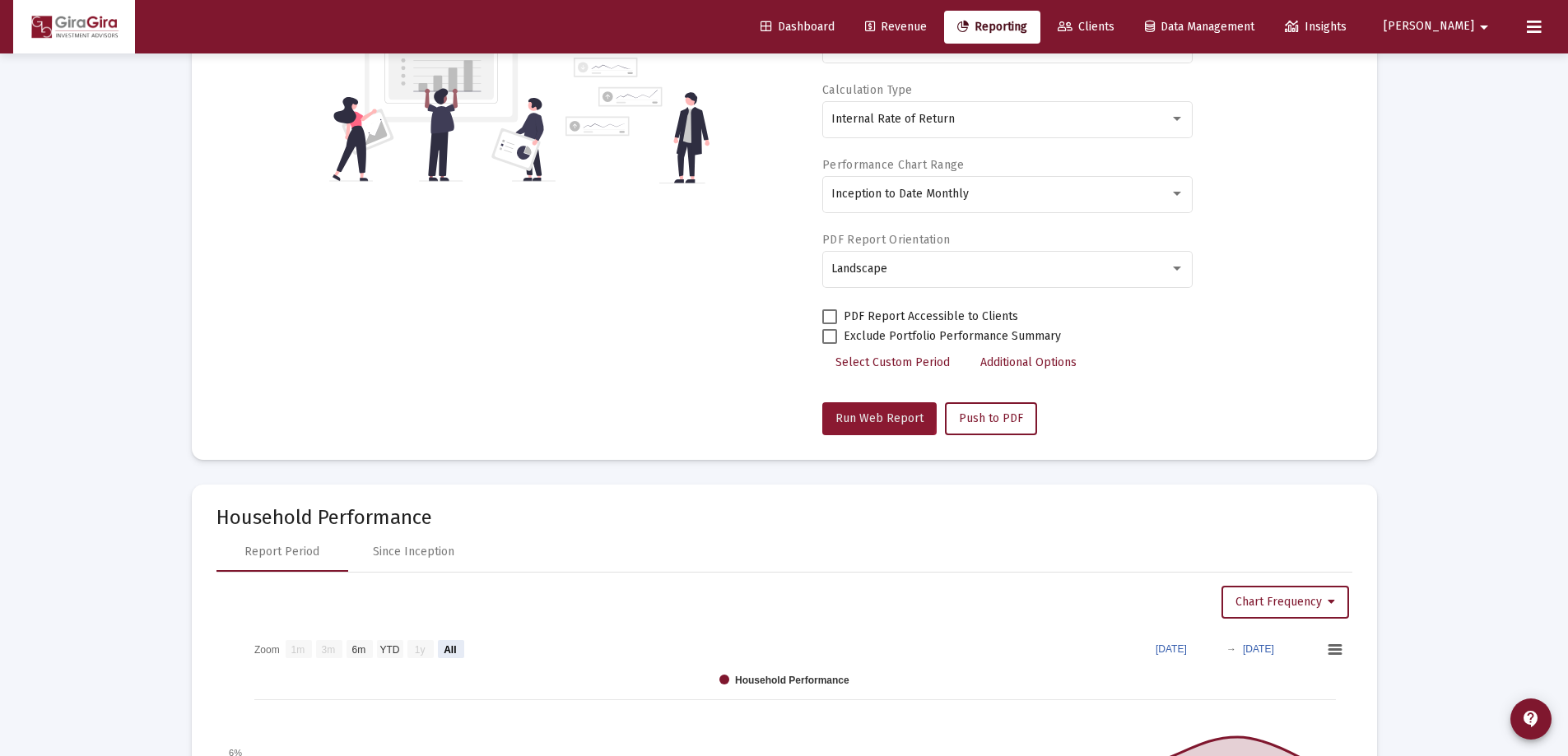
click at [855, 412] on span "Run Web Report" at bounding box center [879, 419] width 88 height 14
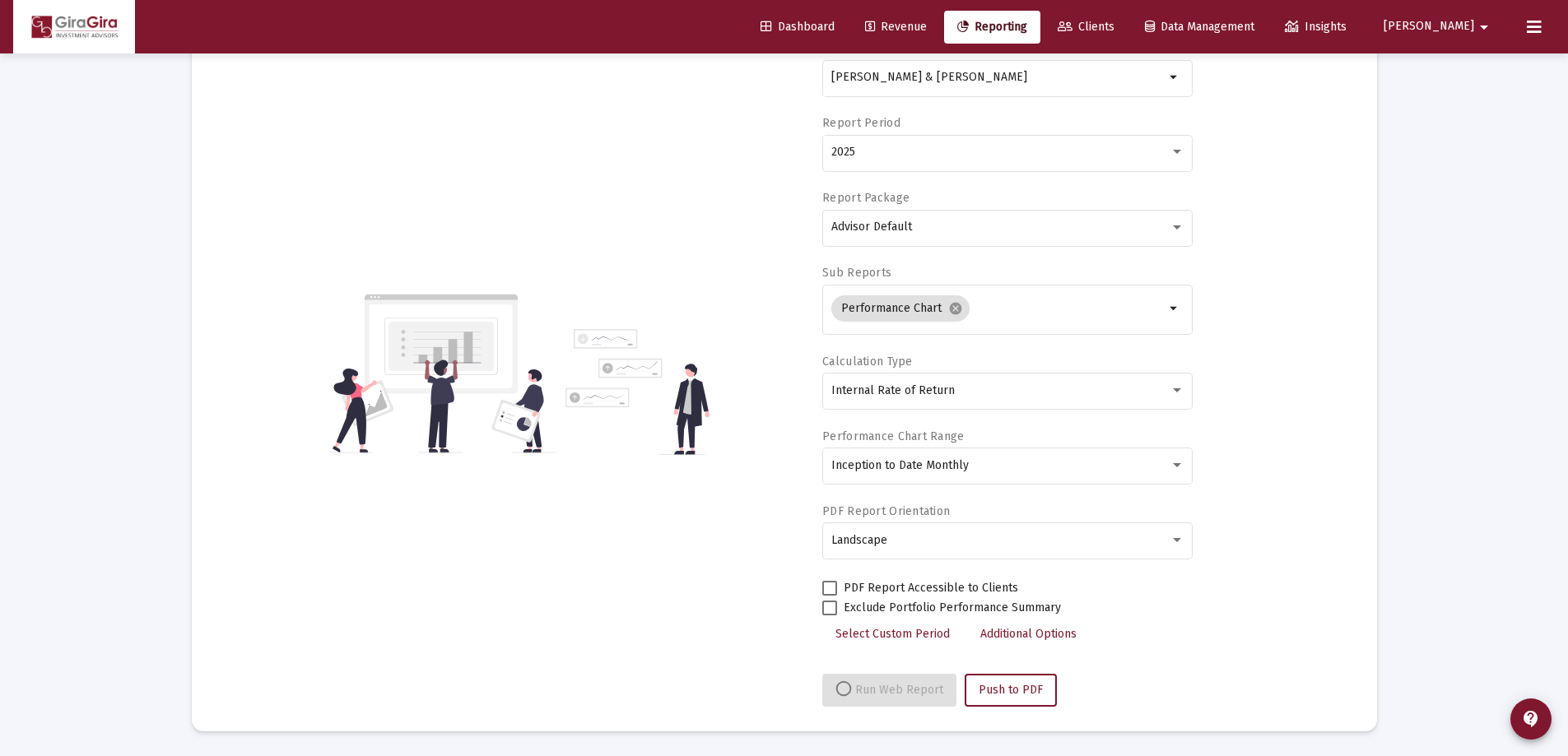
select select "View all"
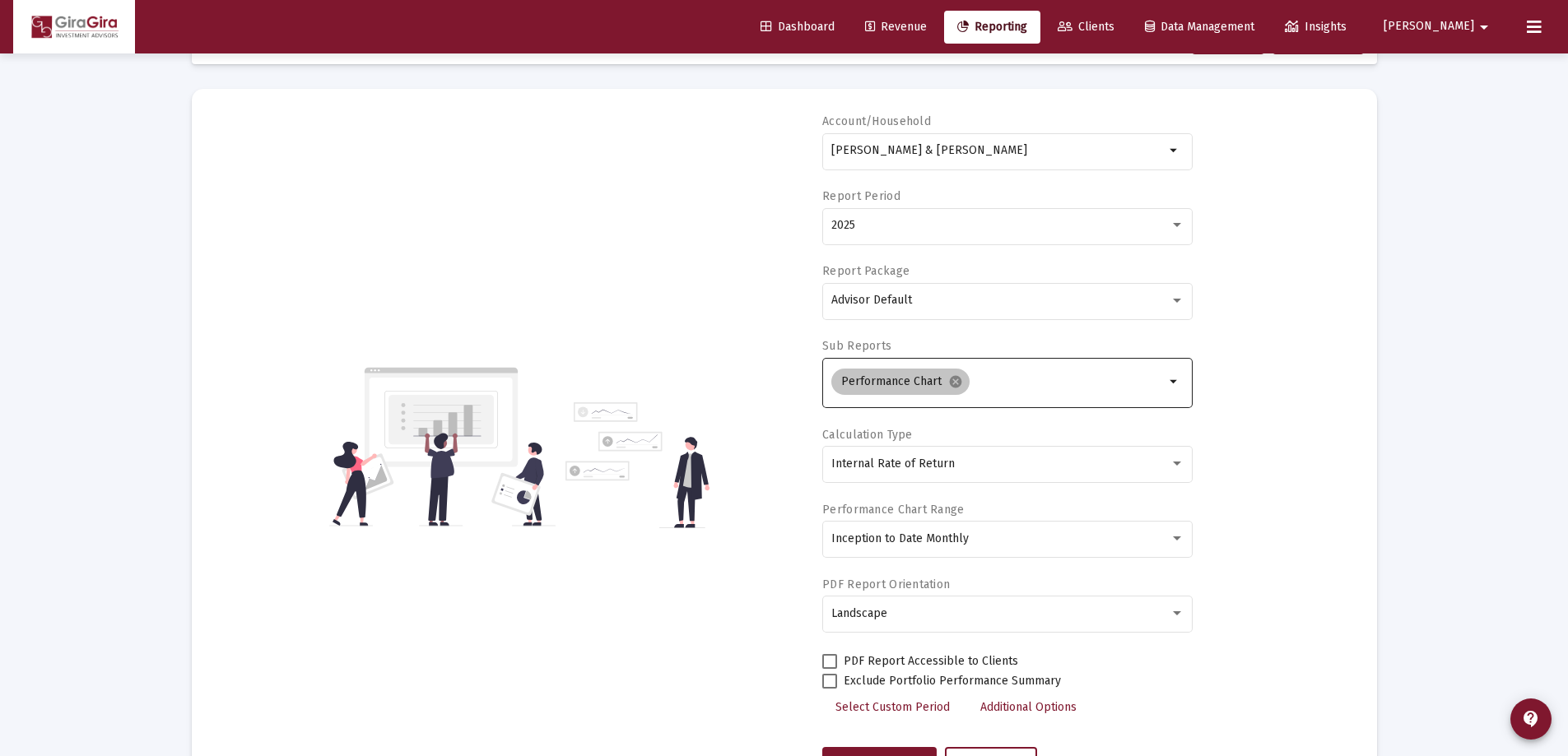
scroll to position [0, 0]
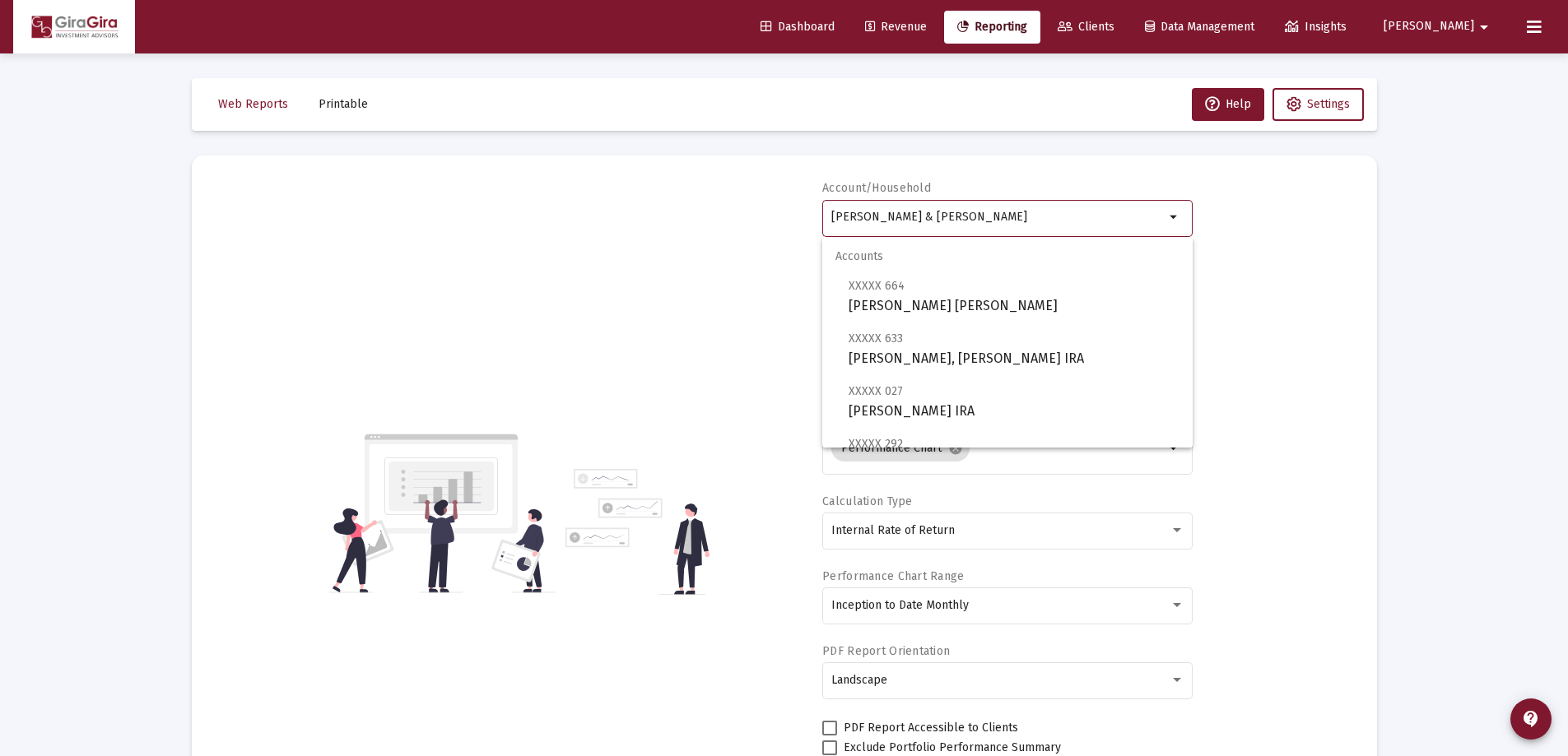
drag, startPoint x: 833, startPoint y: 214, endPoint x: 1602, endPoint y: 206, distance: 769.0
click at [1568, 206] on html "Dashboard Revenue Reporting Clients Data Management Insights [PERSON_NAME] Inte…" at bounding box center [784, 378] width 1568 height 756
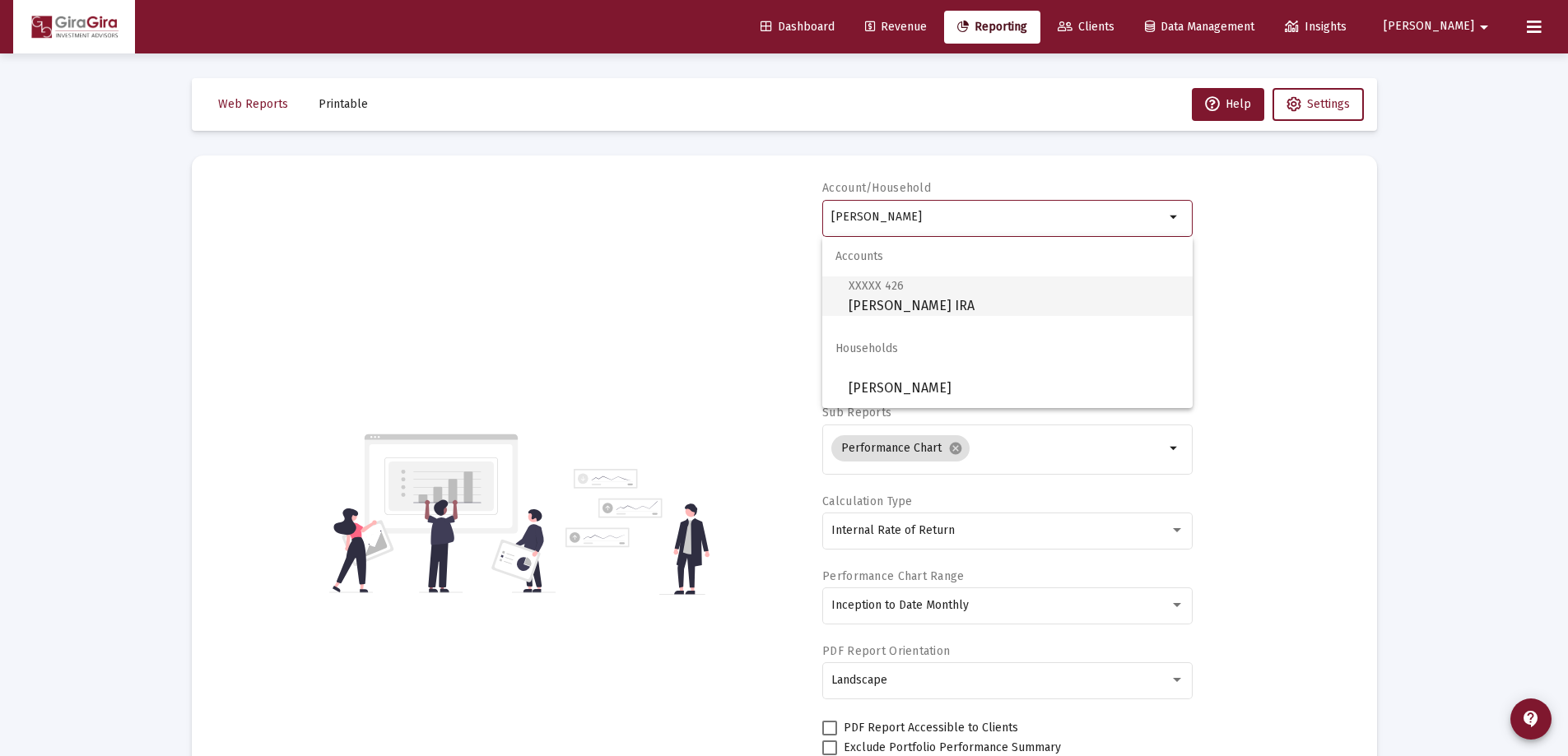
click at [924, 296] on span "XXXXX 426 [PERSON_NAME] IRA" at bounding box center [1013, 296] width 330 height 41
type input "[PERSON_NAME] IRA"
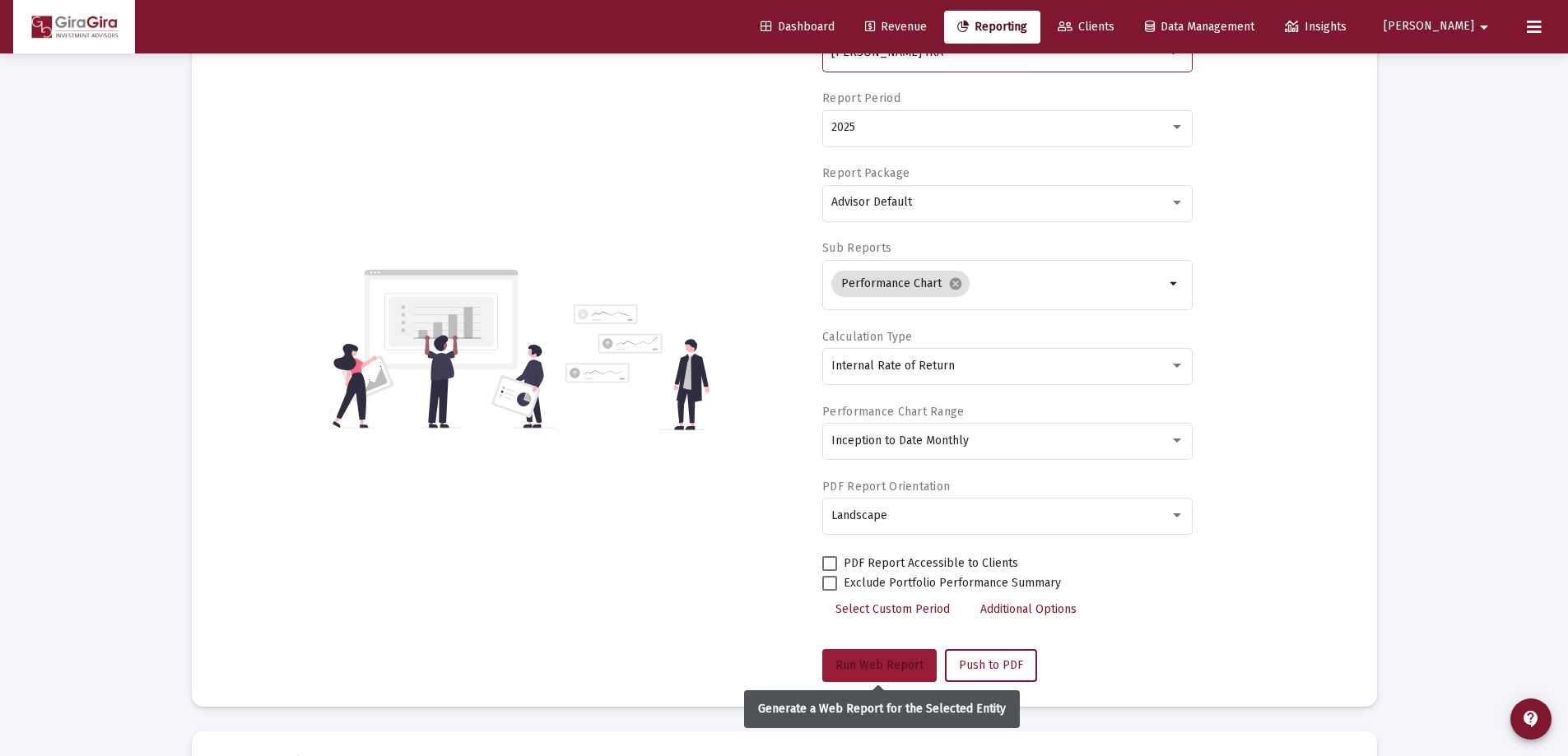
click at [902, 658] on span "Run Web Report" at bounding box center [879, 665] width 88 height 14
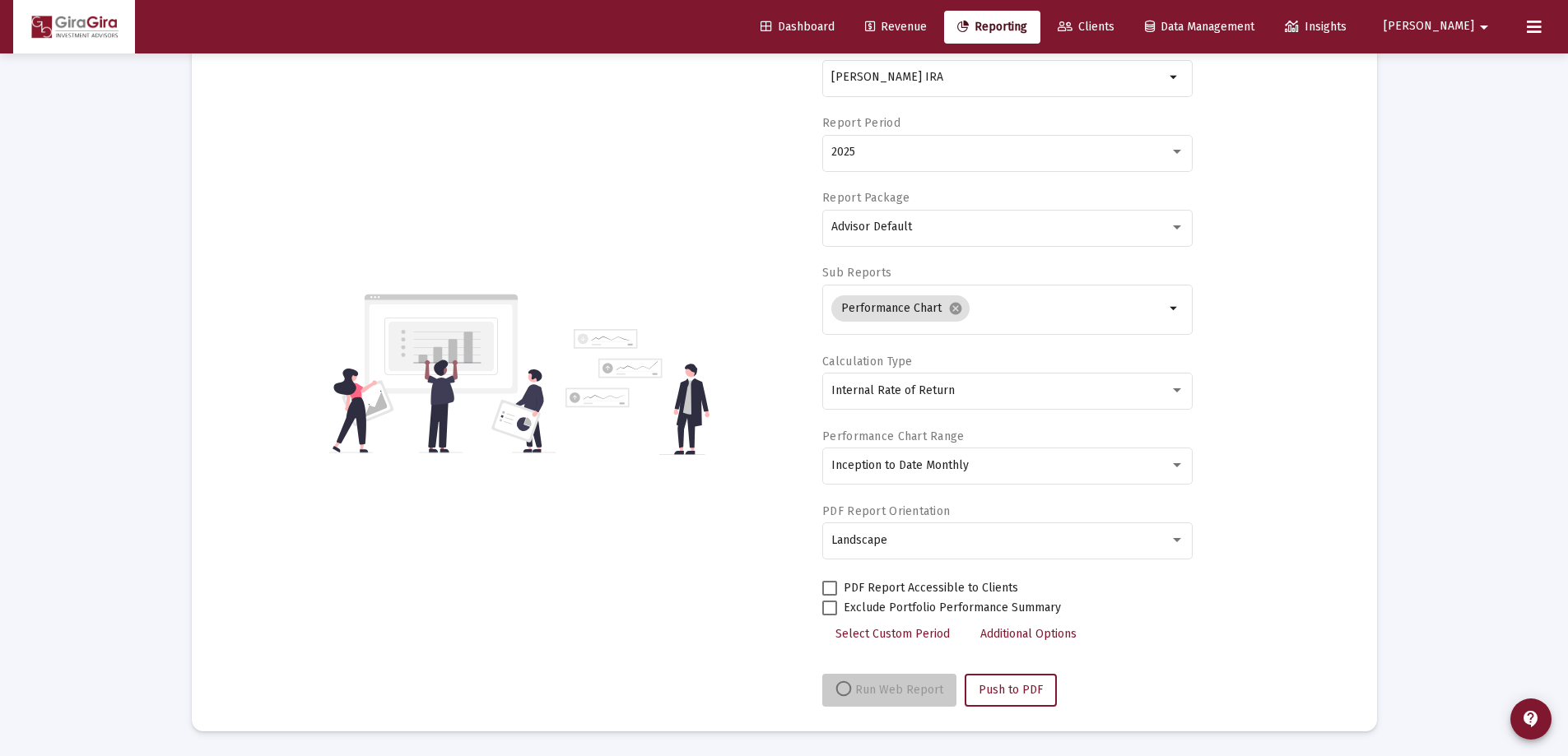
scroll to position [140, 0]
select select "View all"
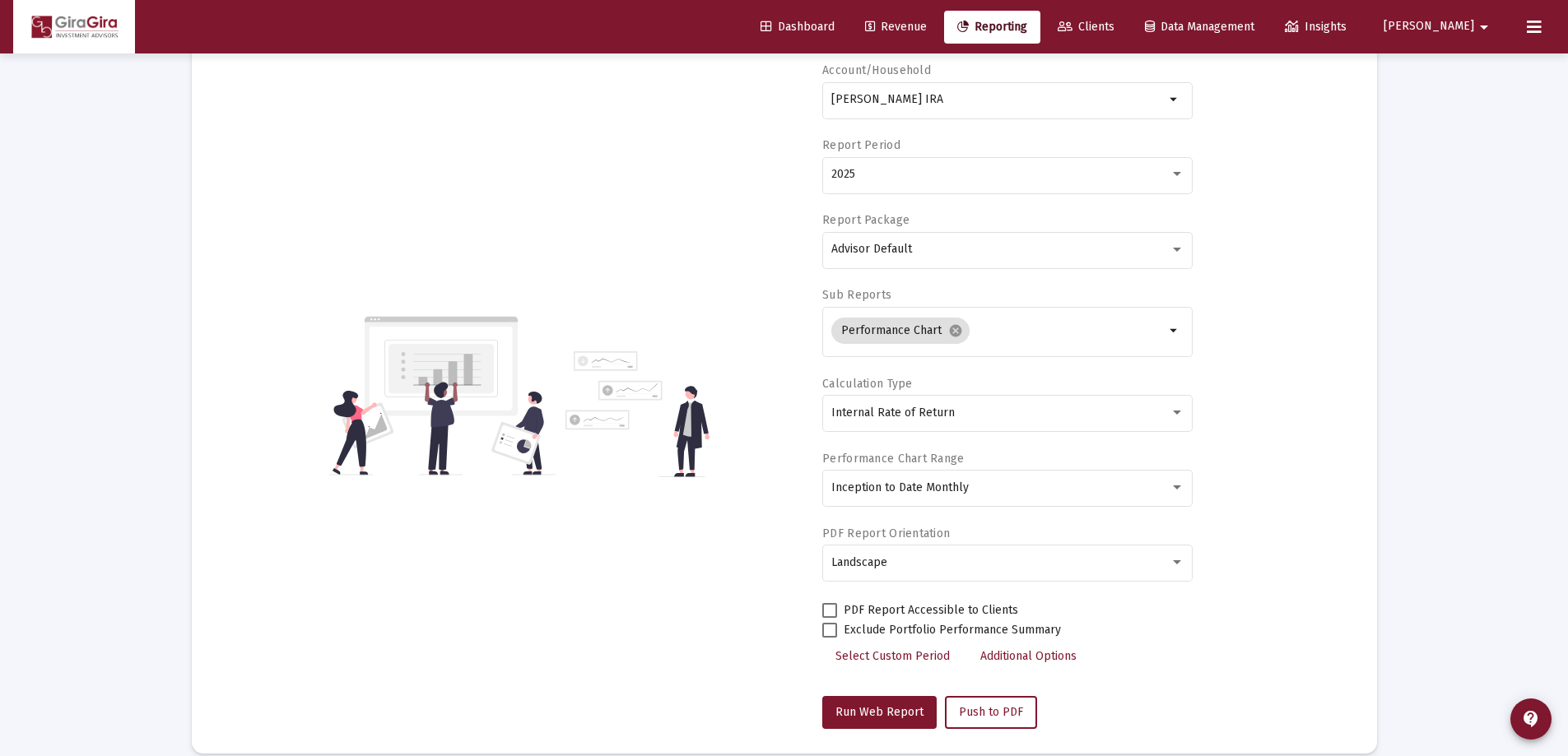
scroll to position [0, 0]
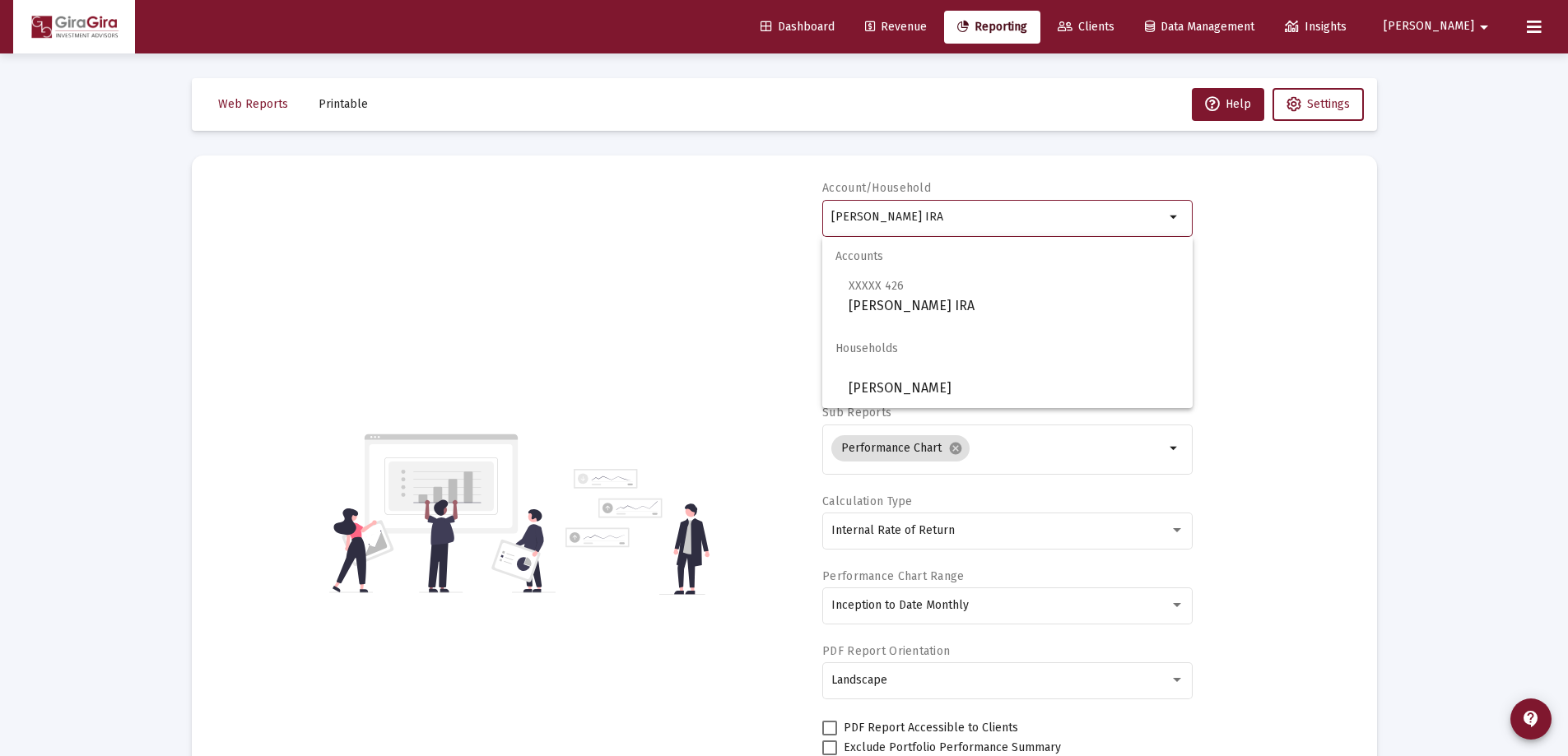
drag, startPoint x: 832, startPoint y: 210, endPoint x: 1439, endPoint y: 225, distance: 607.2
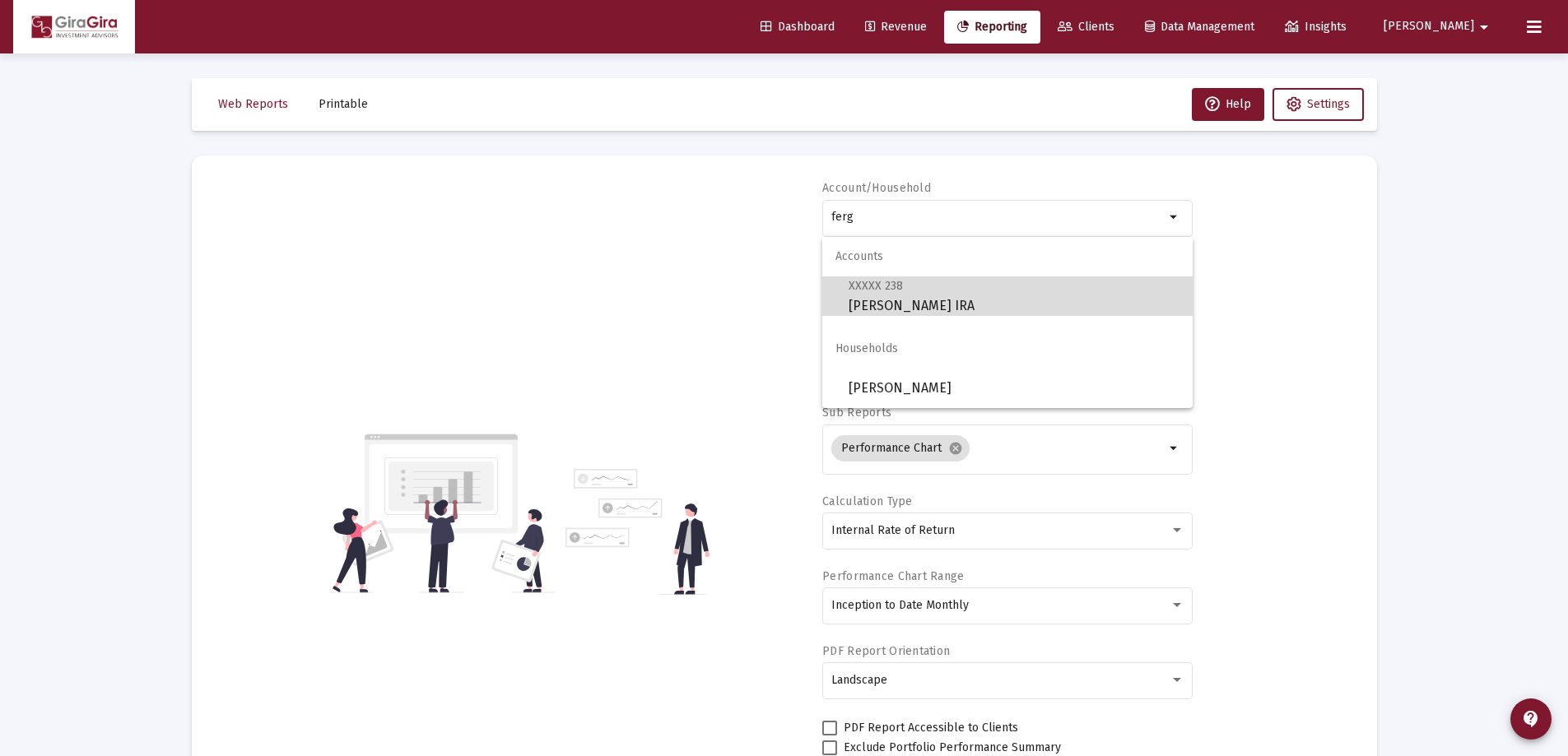
click at [900, 294] on span "XXXXX 238 [PERSON_NAME] IRA" at bounding box center [1013, 296] width 330 height 41
type input "[PERSON_NAME] IRA"
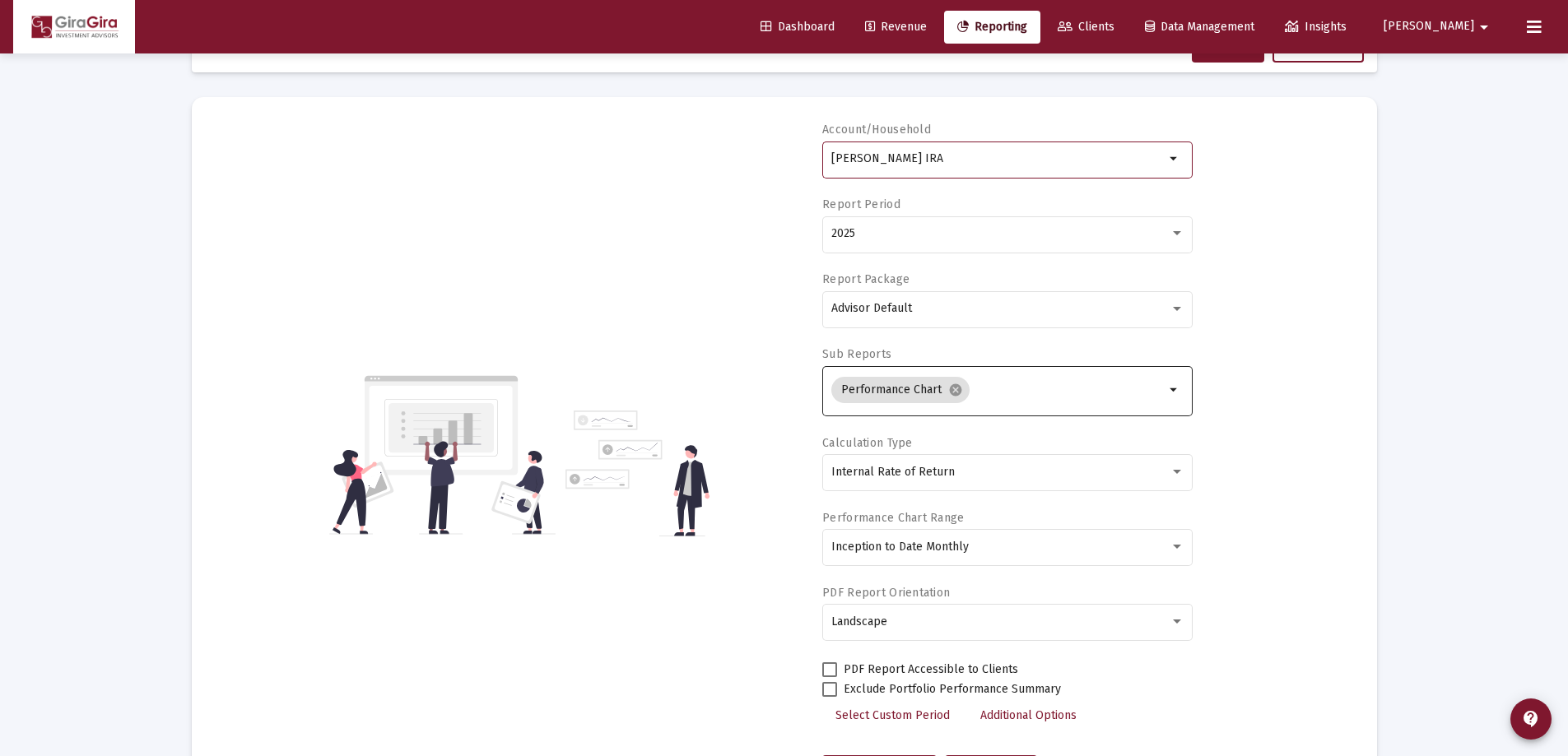
scroll to position [247, 0]
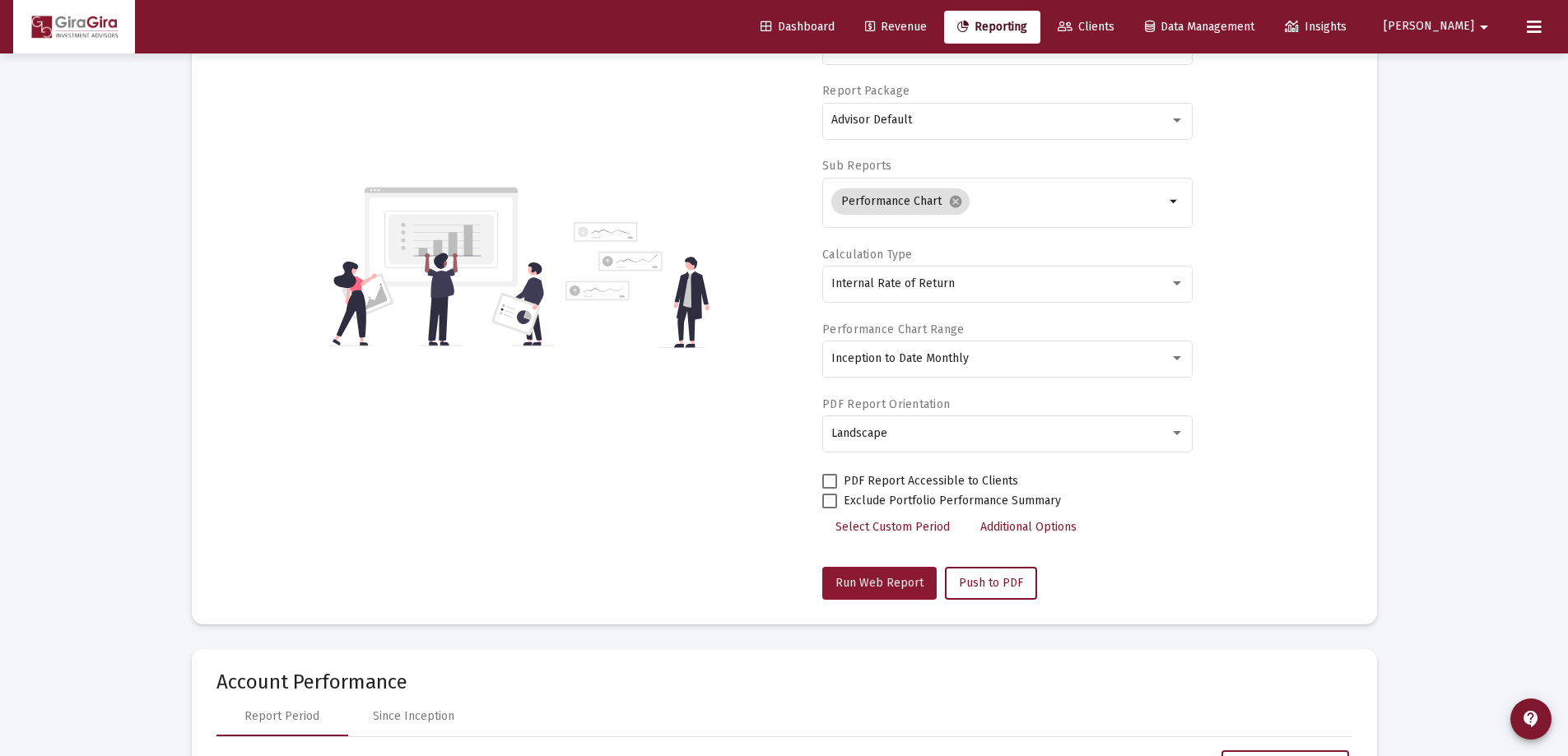
click at [891, 577] on span "Run Web Report" at bounding box center [879, 583] width 88 height 14
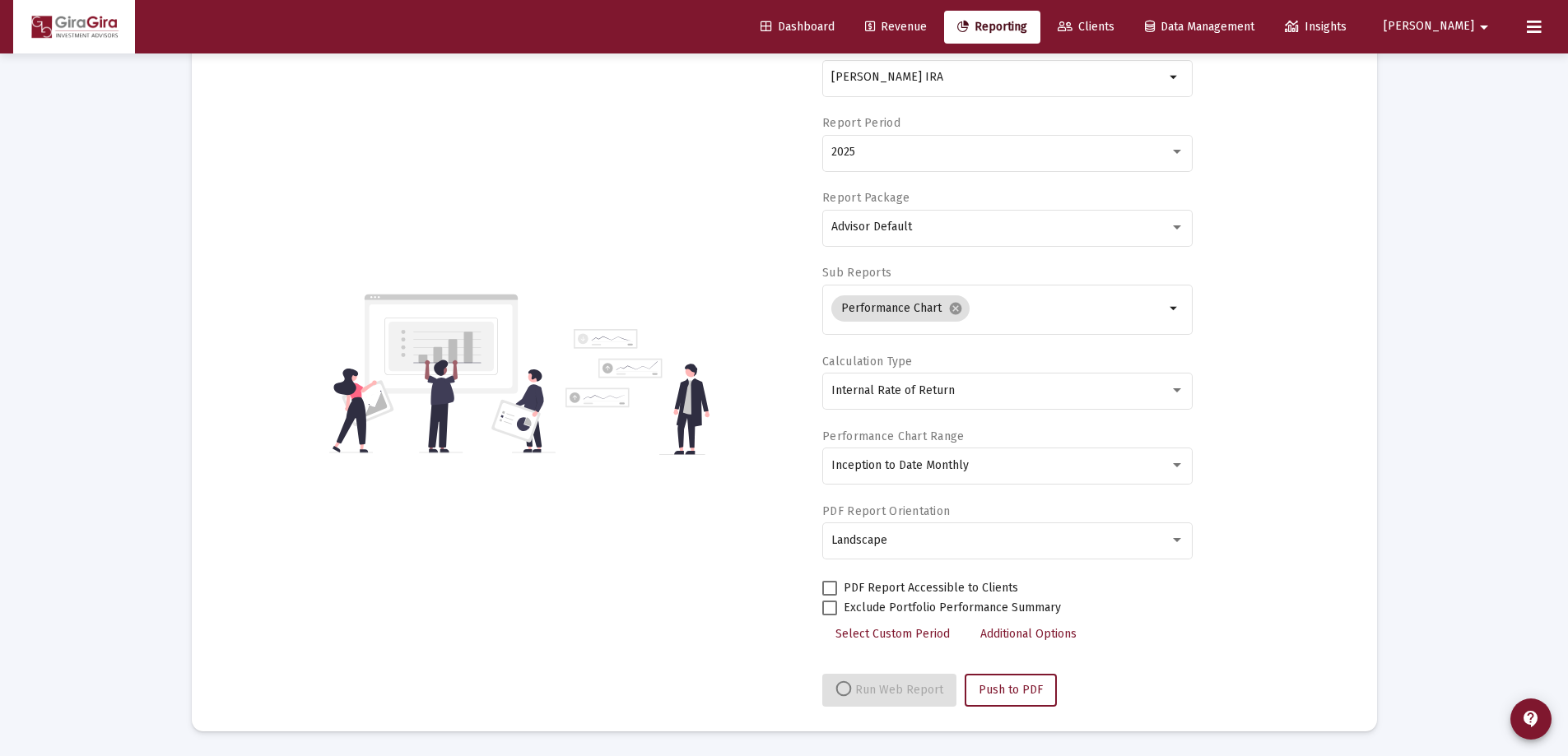
select select "View all"
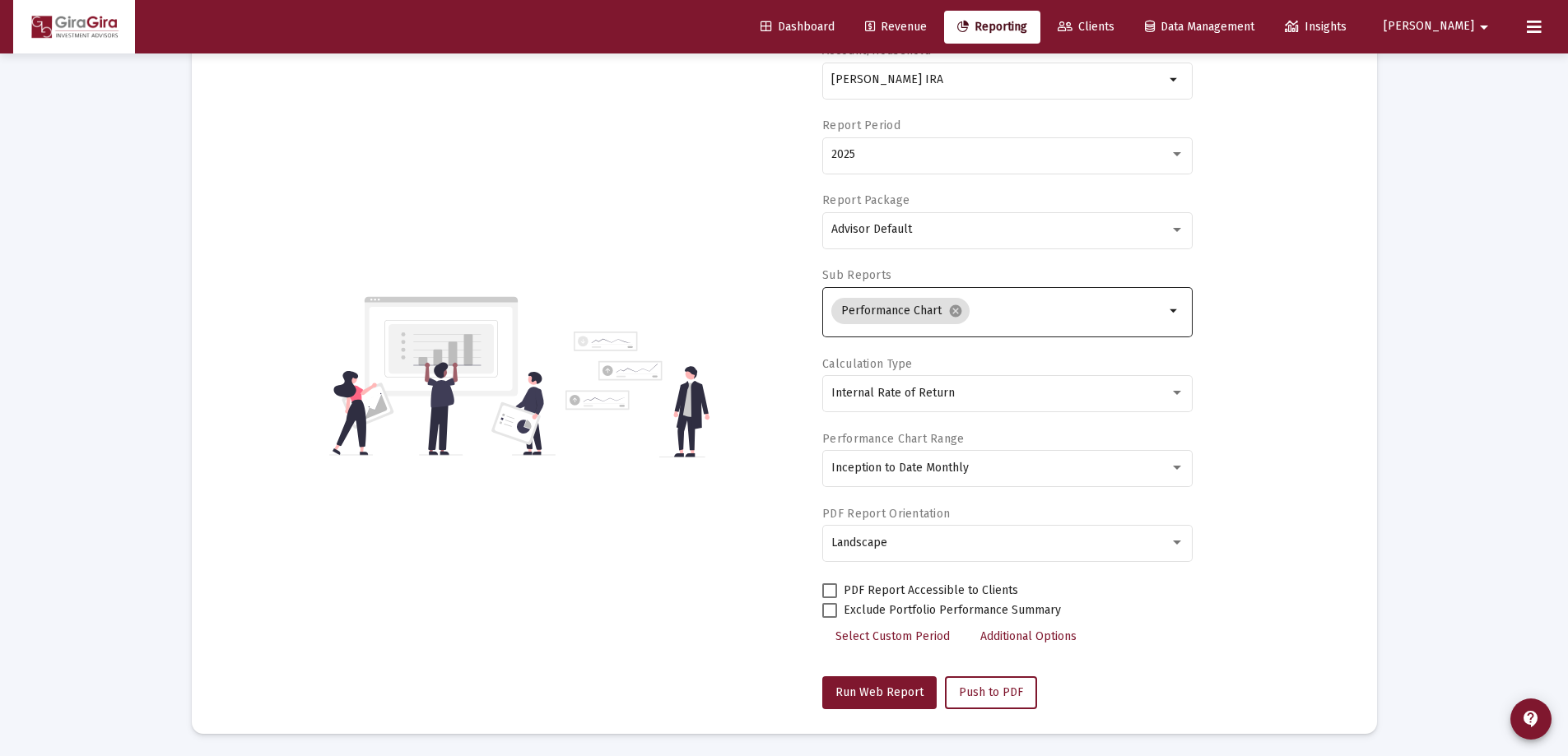
scroll to position [0, 0]
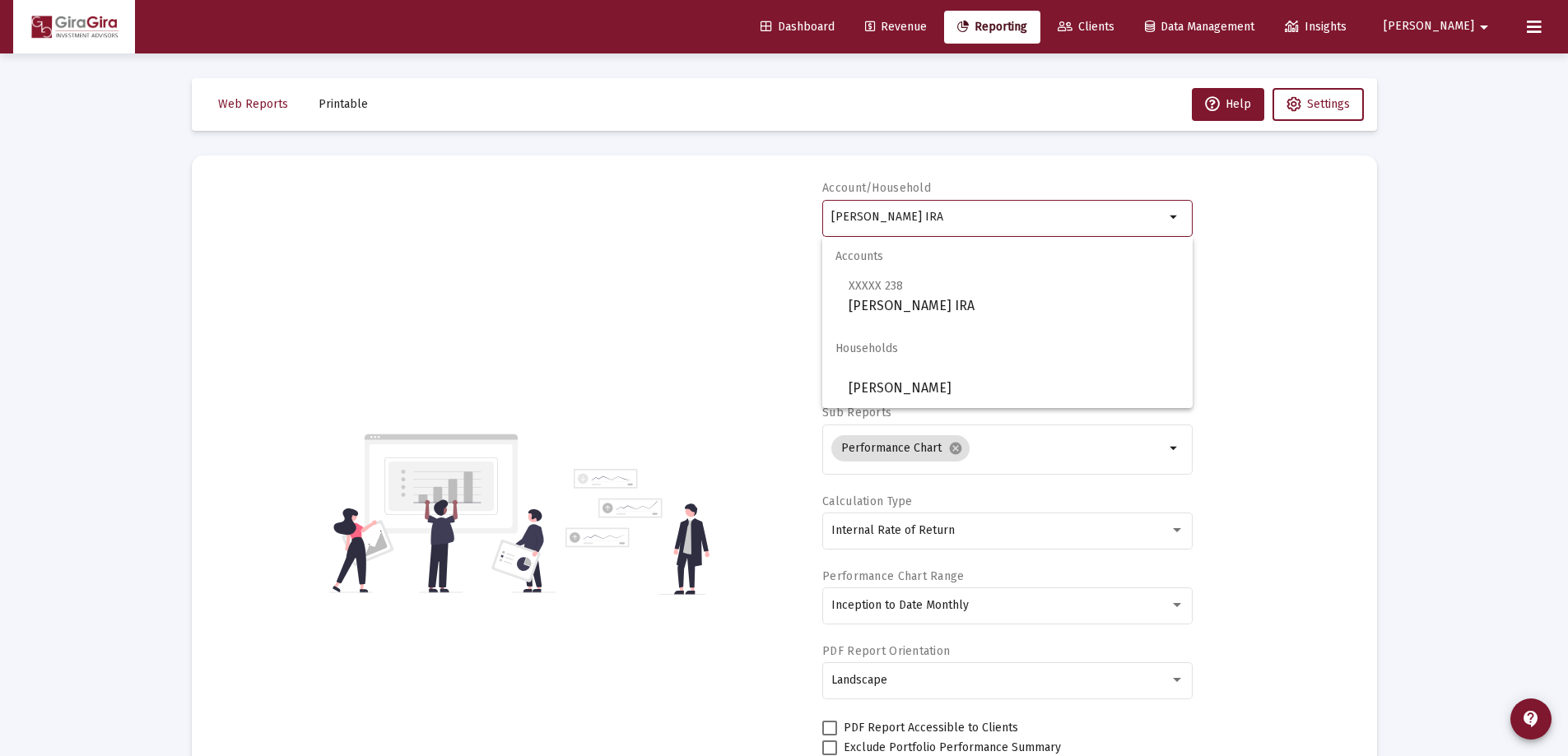
drag, startPoint x: 832, startPoint y: 212, endPoint x: 1350, endPoint y: 197, distance: 518.2
click at [1350, 197] on div "Account/[PERSON_NAME] IRA arrow_drop_down Report Period 2025 Report Package Adv…" at bounding box center [784, 514] width 1136 height 667
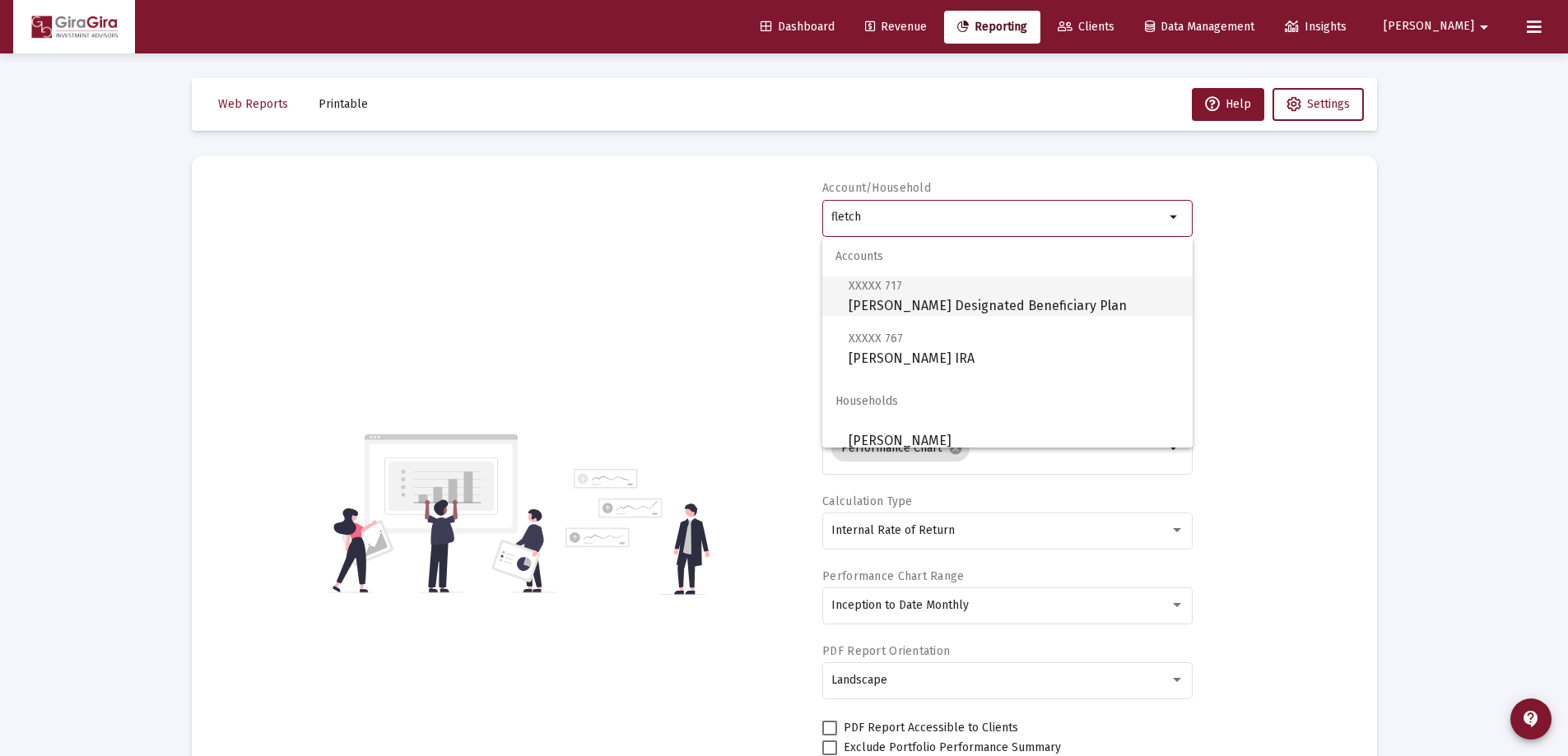
click at [949, 299] on span "XXXXX 717 [PERSON_NAME] Designated Beneficiary Plan" at bounding box center [1013, 296] width 330 height 41
type input "[PERSON_NAME] Designated Beneficiary Plan"
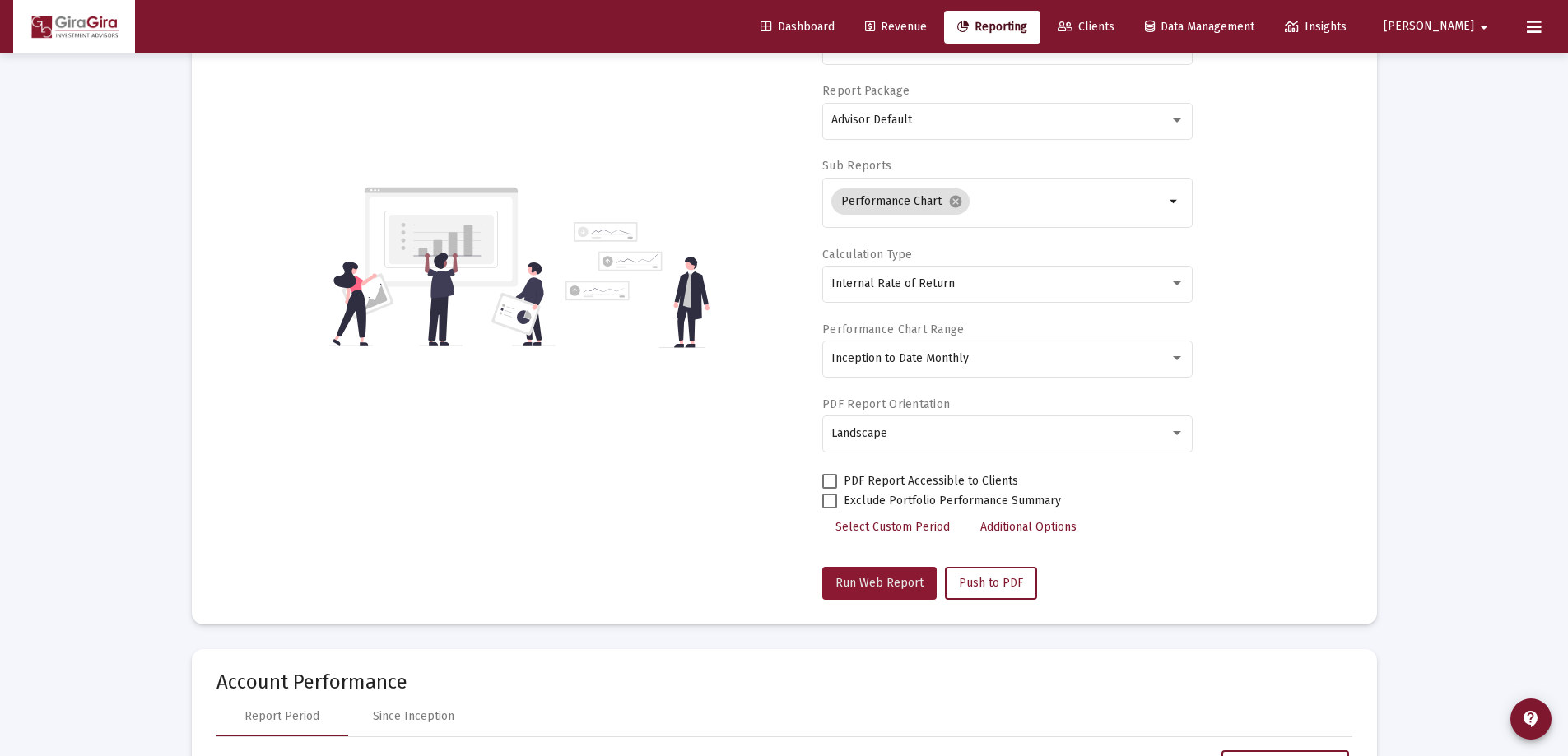
click at [886, 579] on span "Run Web Report" at bounding box center [879, 583] width 88 height 14
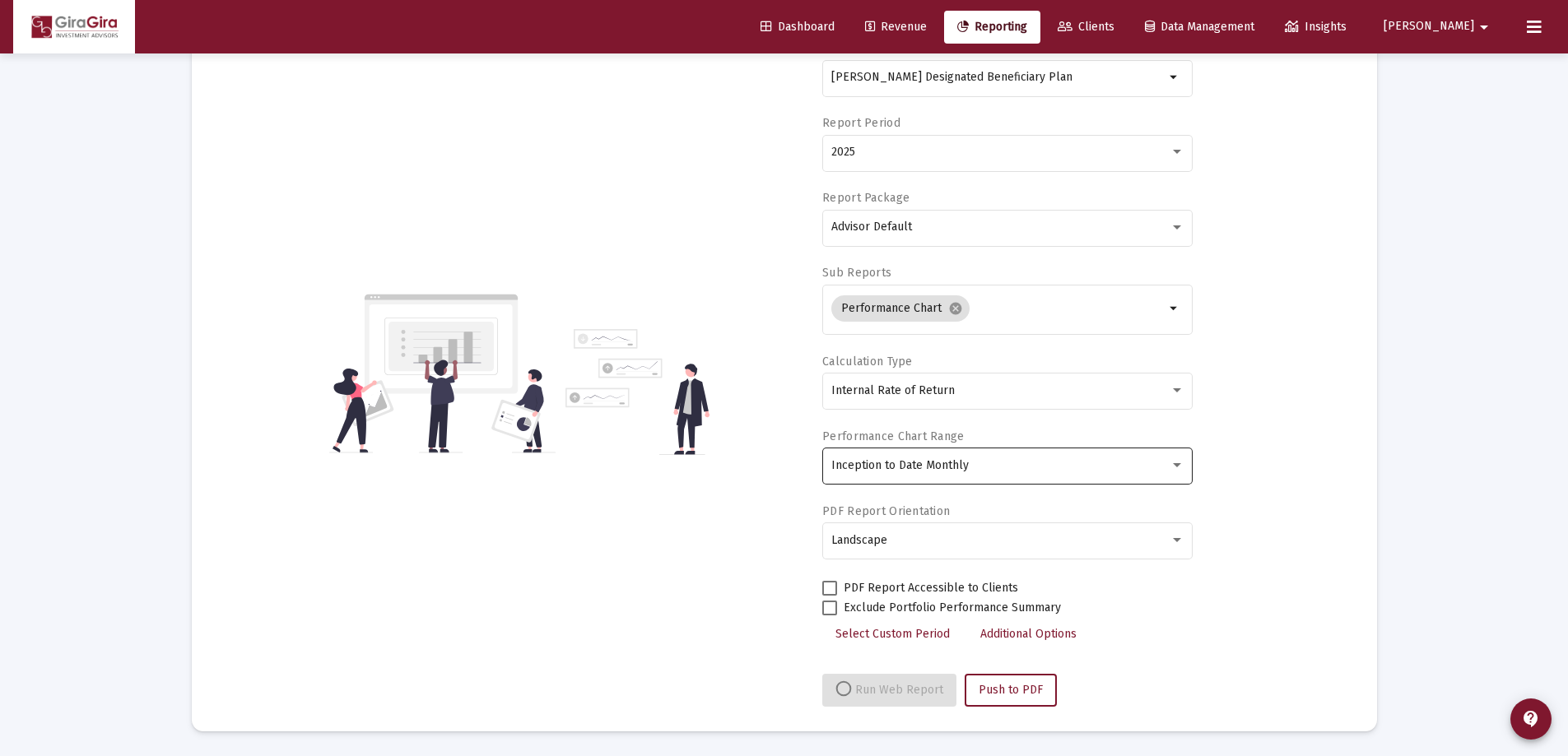
select select "View all"
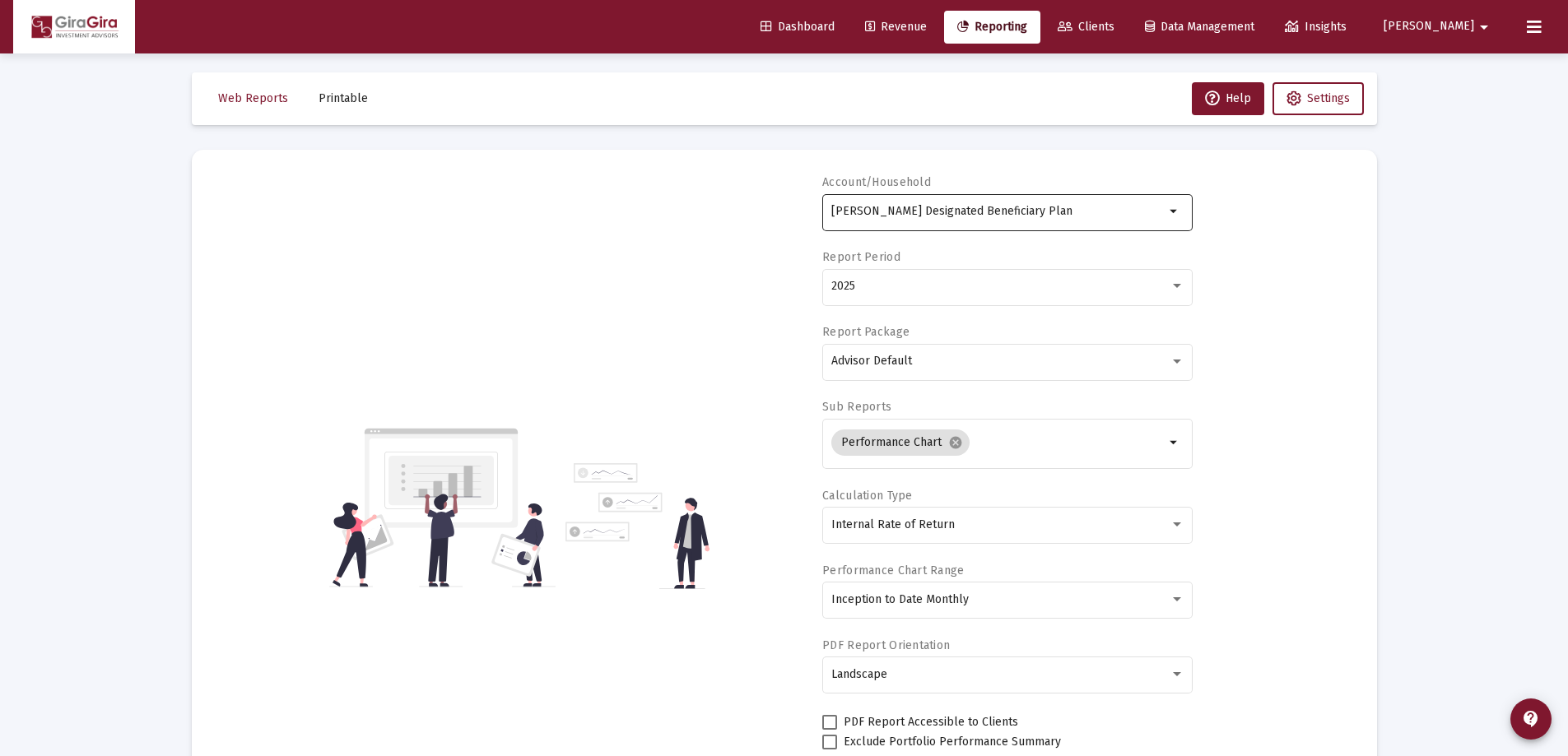
scroll to position [0, 0]
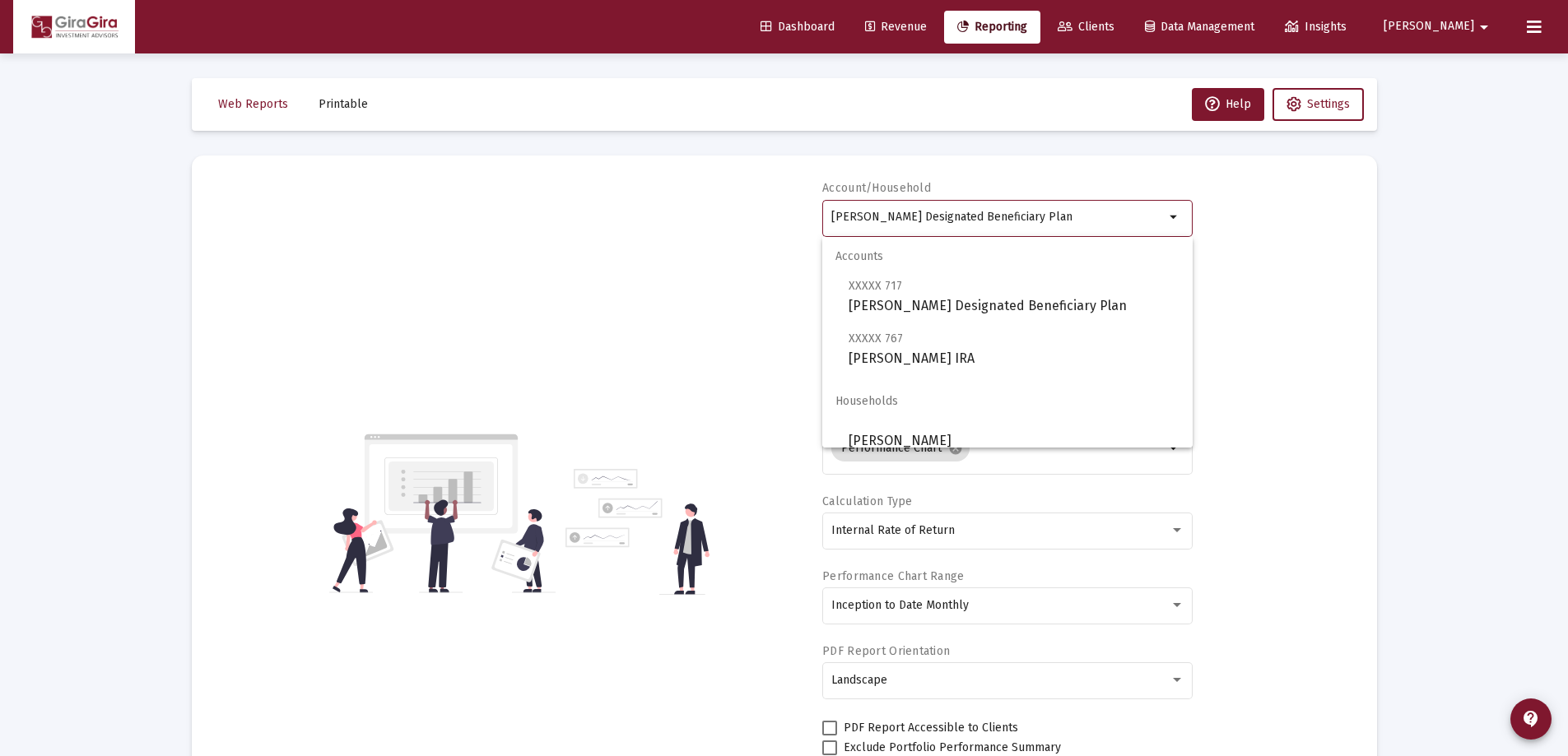
drag, startPoint x: 832, startPoint y: 210, endPoint x: 1588, endPoint y: 204, distance: 756.0
click at [1568, 204] on html "Dashboard Revenue Reporting Clients Data Management Insights [PERSON_NAME] Inte…" at bounding box center [784, 378] width 1568 height 756
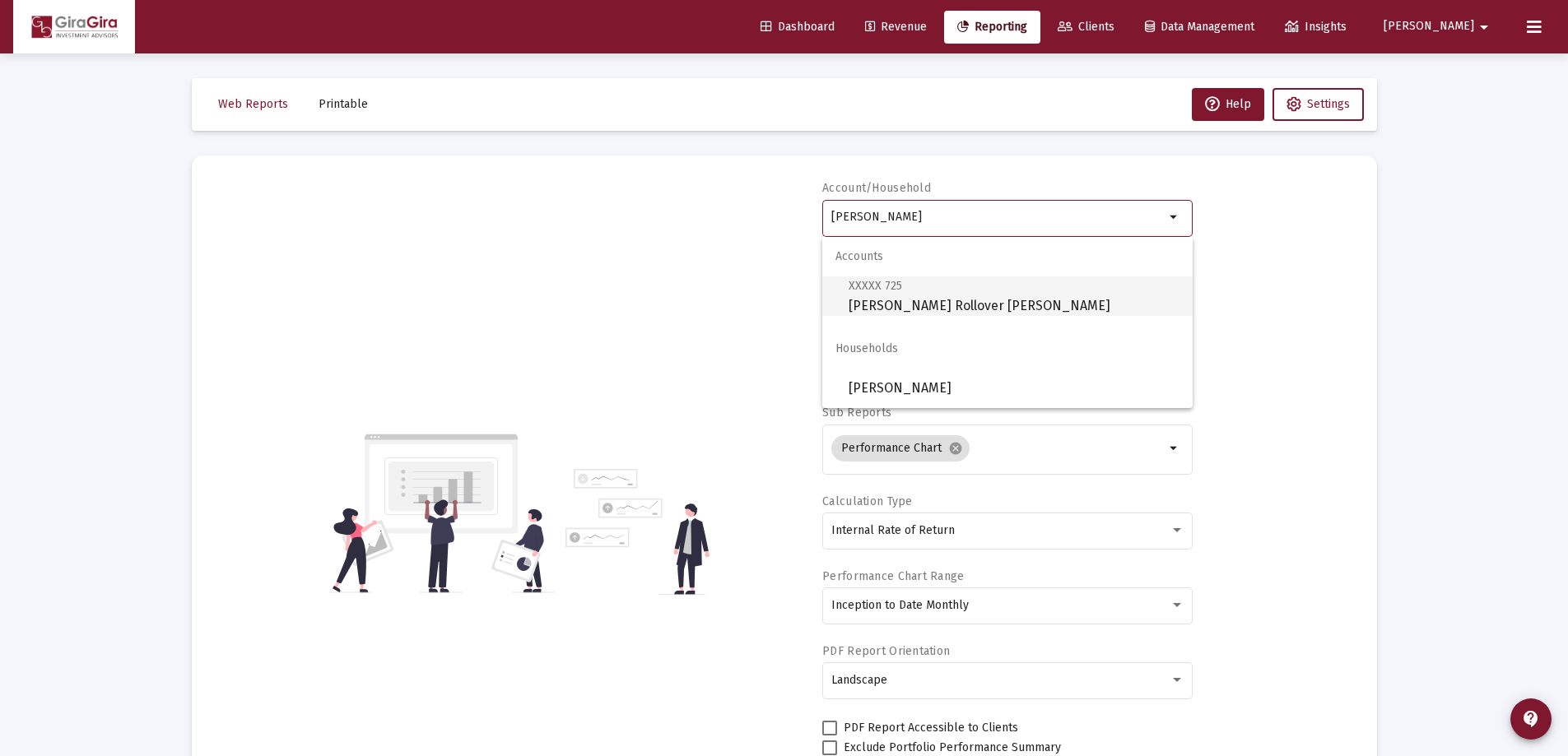
click at [876, 294] on span "XXXXX 725 [PERSON_NAME] IRA" at bounding box center [1013, 296] width 330 height 41
type input "[PERSON_NAME] Rollover [PERSON_NAME]"
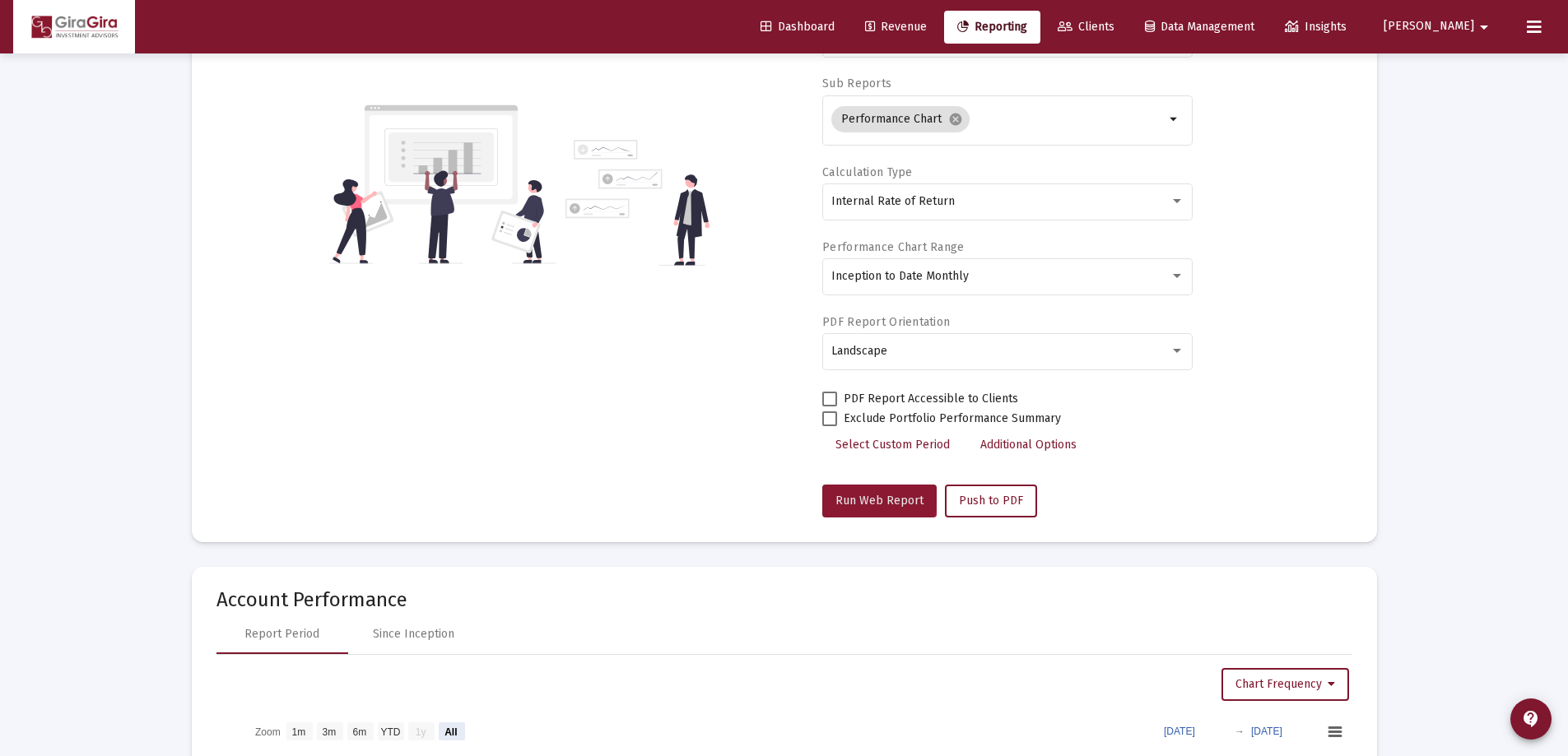
click at [868, 487] on button "Run Web Report" at bounding box center [879, 501] width 114 height 33
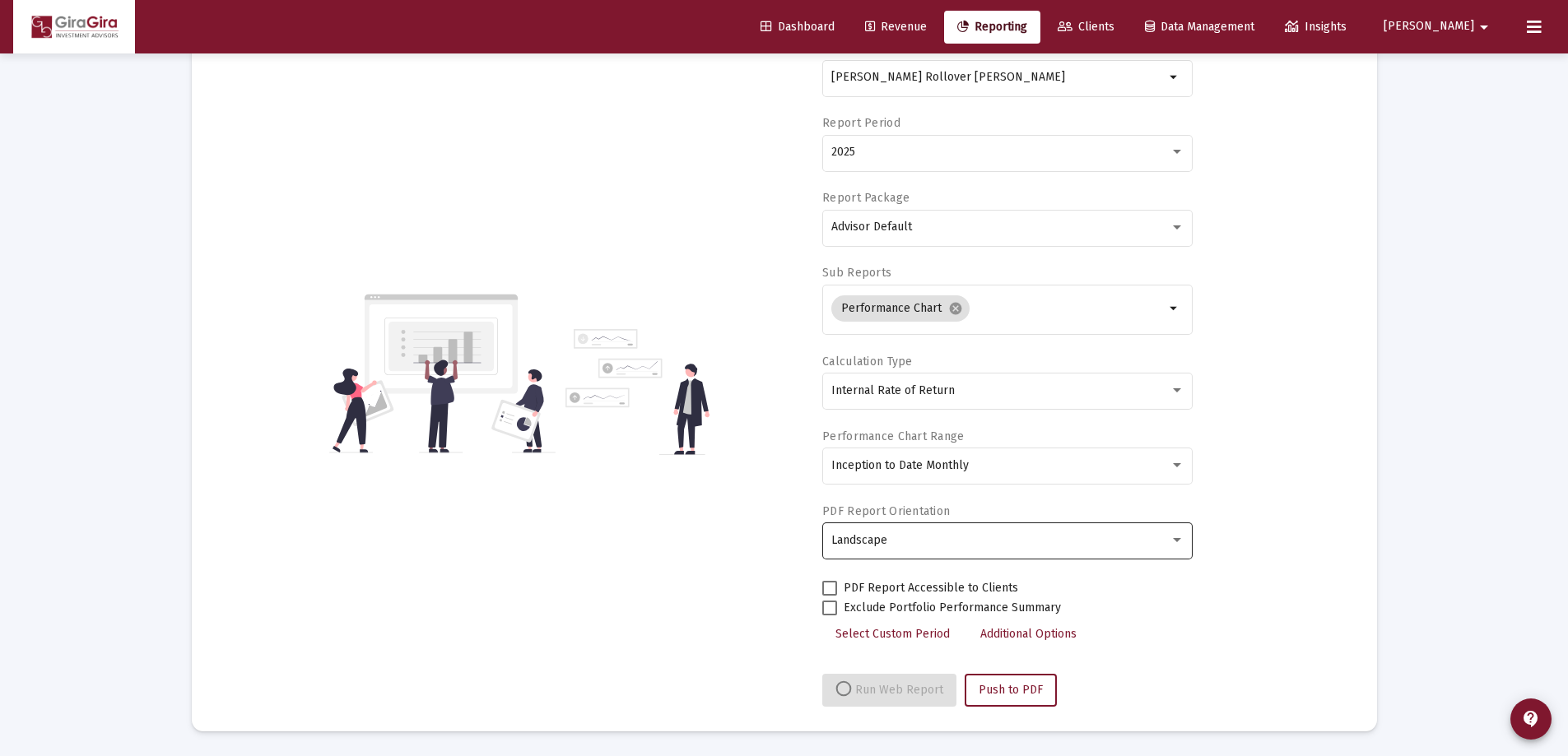
select select "View all"
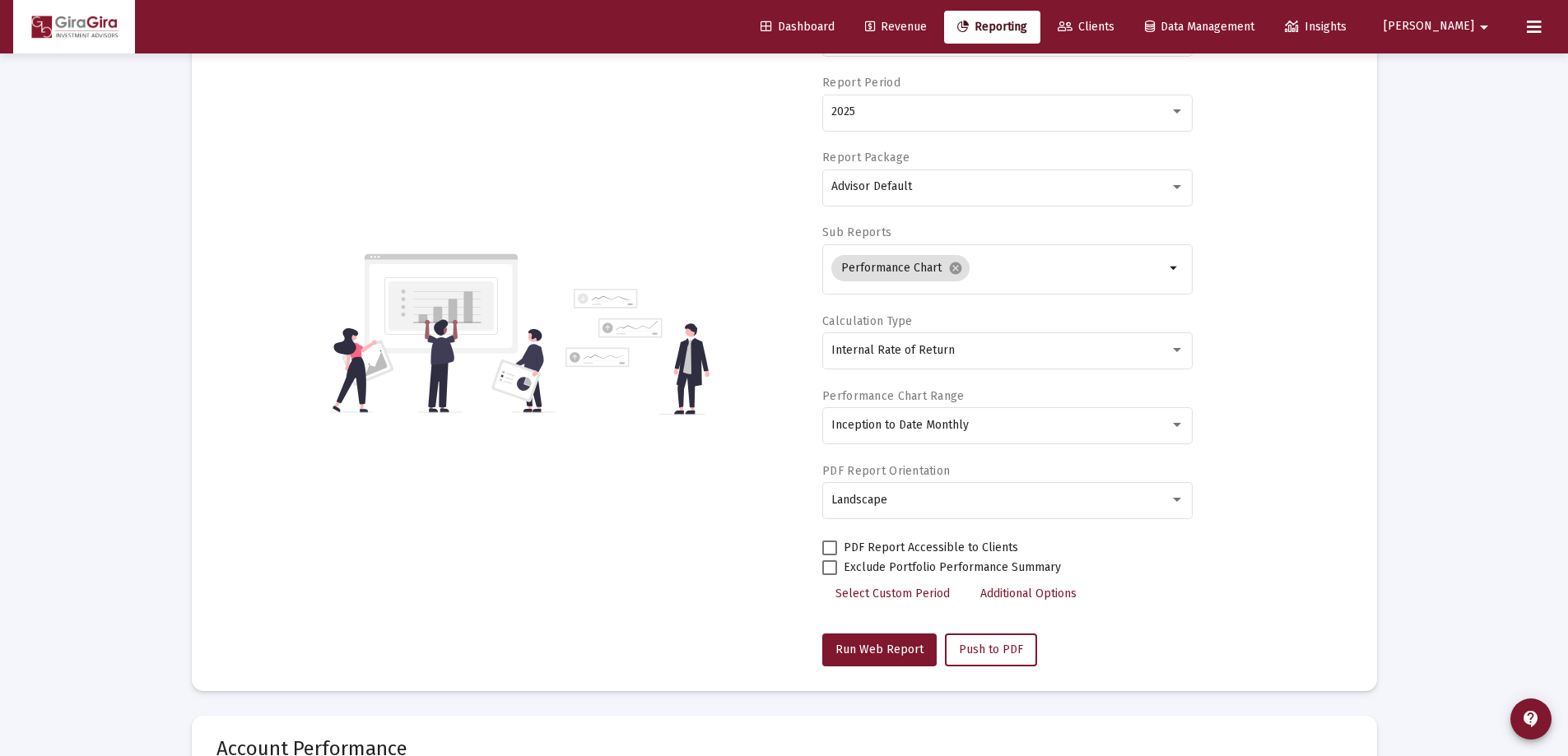
scroll to position [0, 0]
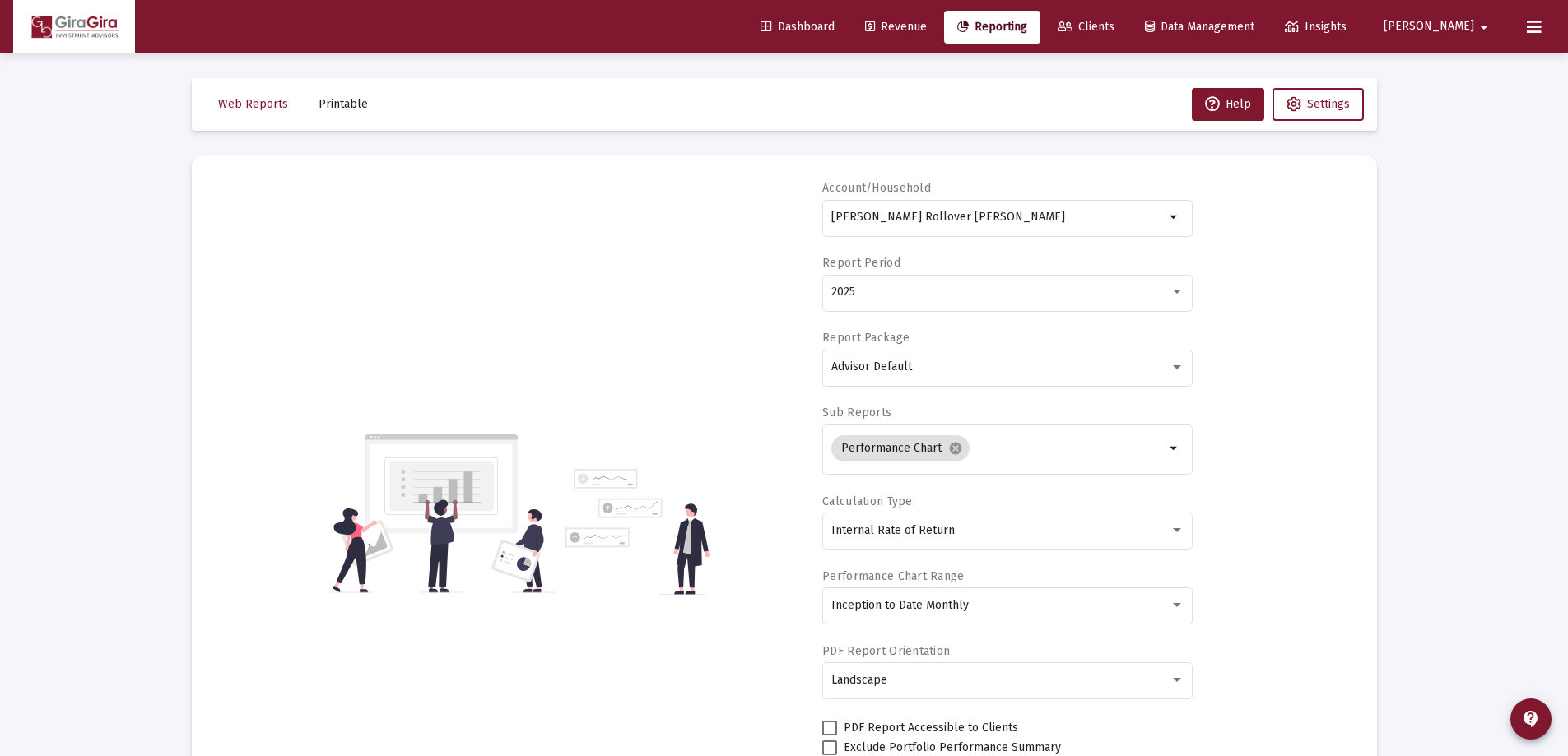
drag, startPoint x: 831, startPoint y: 211, endPoint x: 1577, endPoint y: 258, distance: 747.5
click at [1568, 258] on html "Dashboard Revenue Reporting Clients Data Management Insights [PERSON_NAME] Inte…" at bounding box center [784, 378] width 1568 height 756
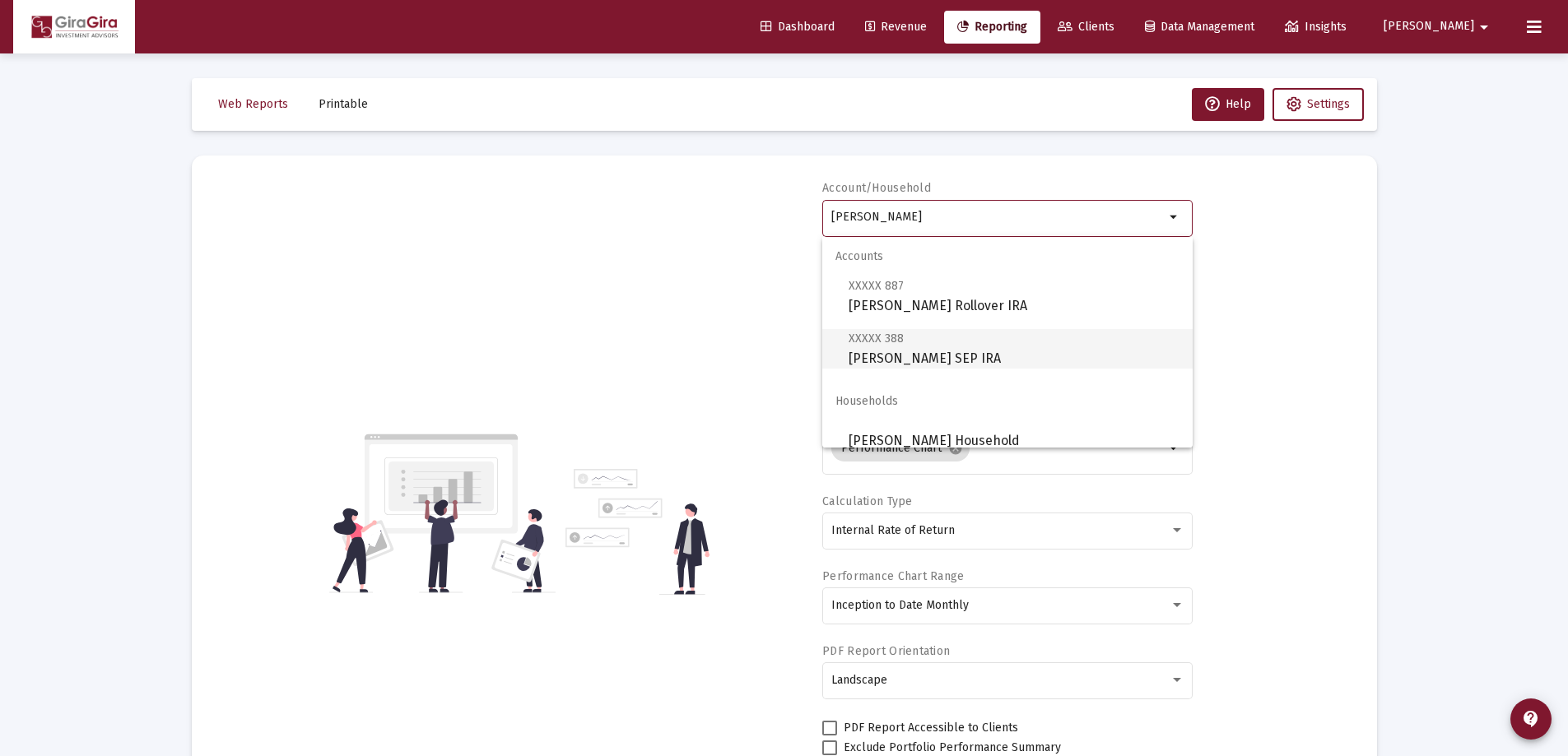
click at [907, 347] on span "XXXXX 388 [PERSON_NAME] SEP IRA" at bounding box center [1013, 349] width 330 height 41
type input "[PERSON_NAME] SEP IRA"
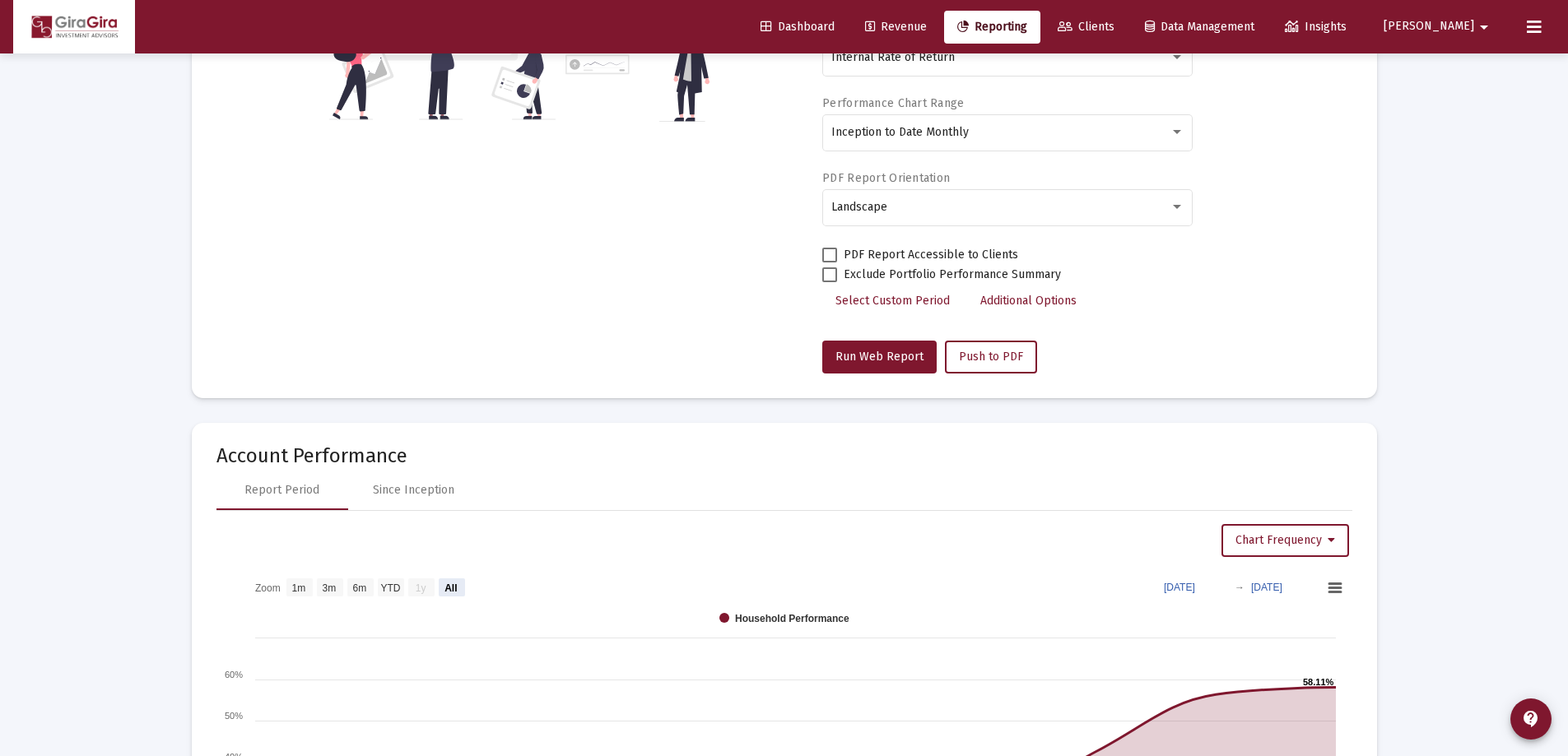
scroll to position [576, 0]
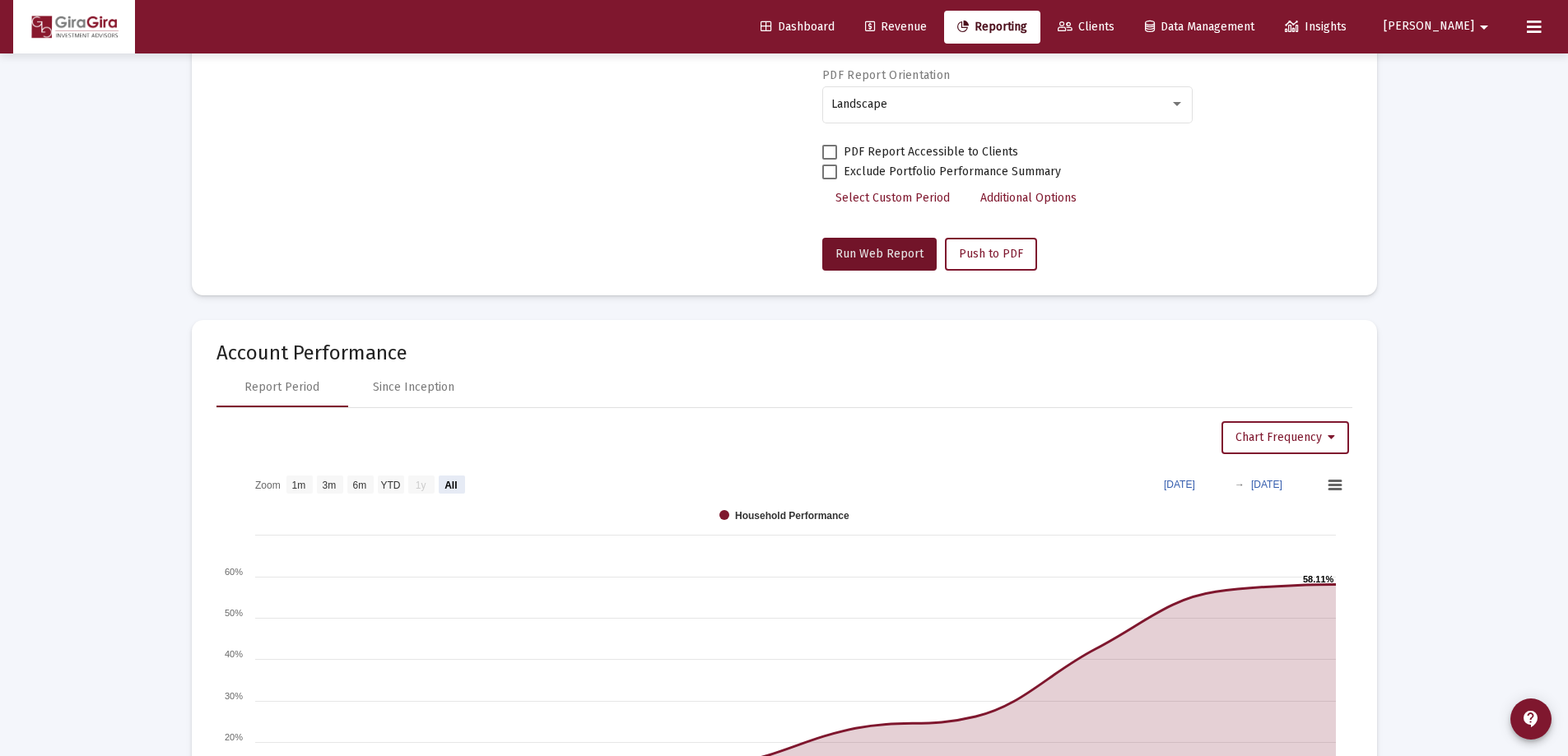
click at [881, 254] on span "Run Web Report" at bounding box center [879, 254] width 88 height 14
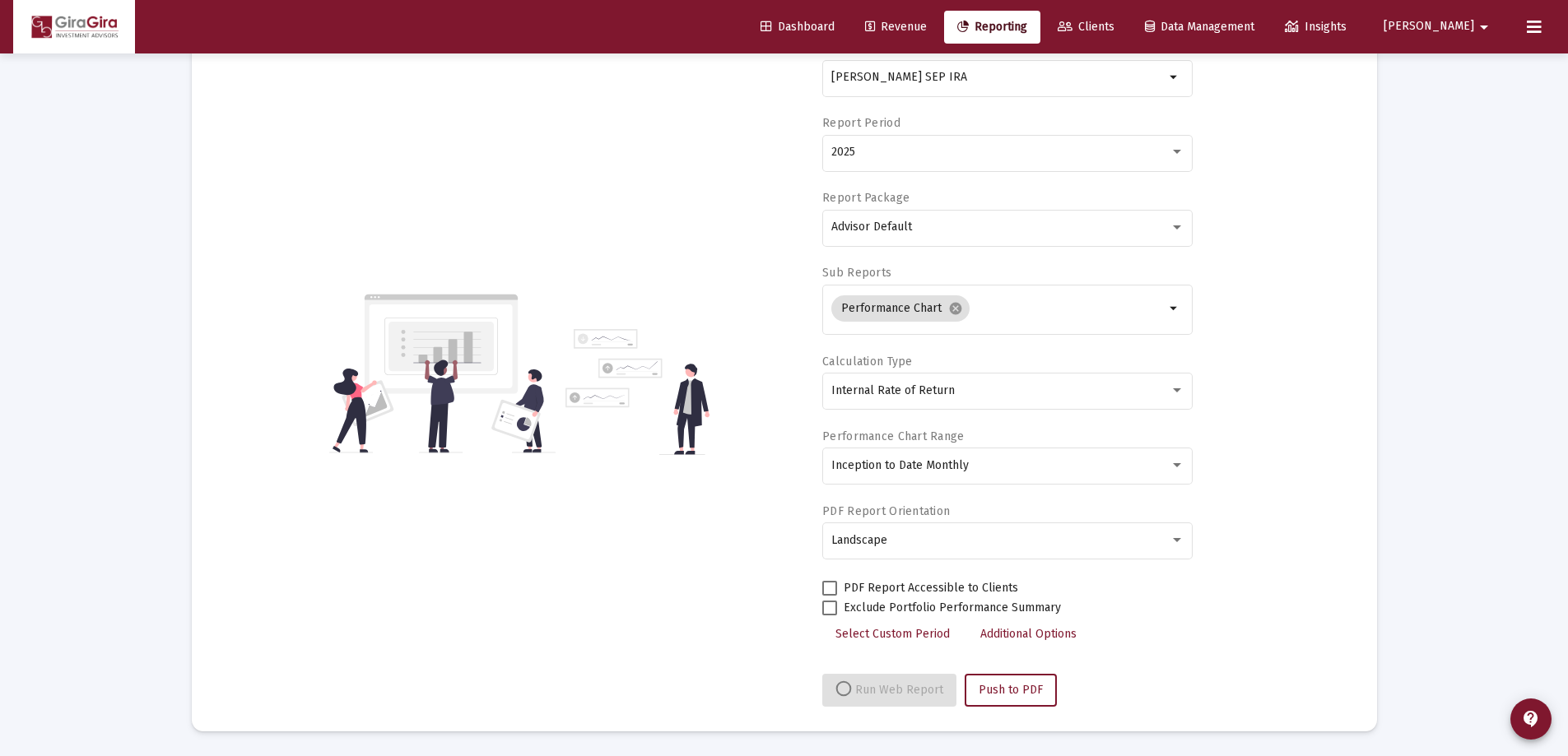
select select "View all"
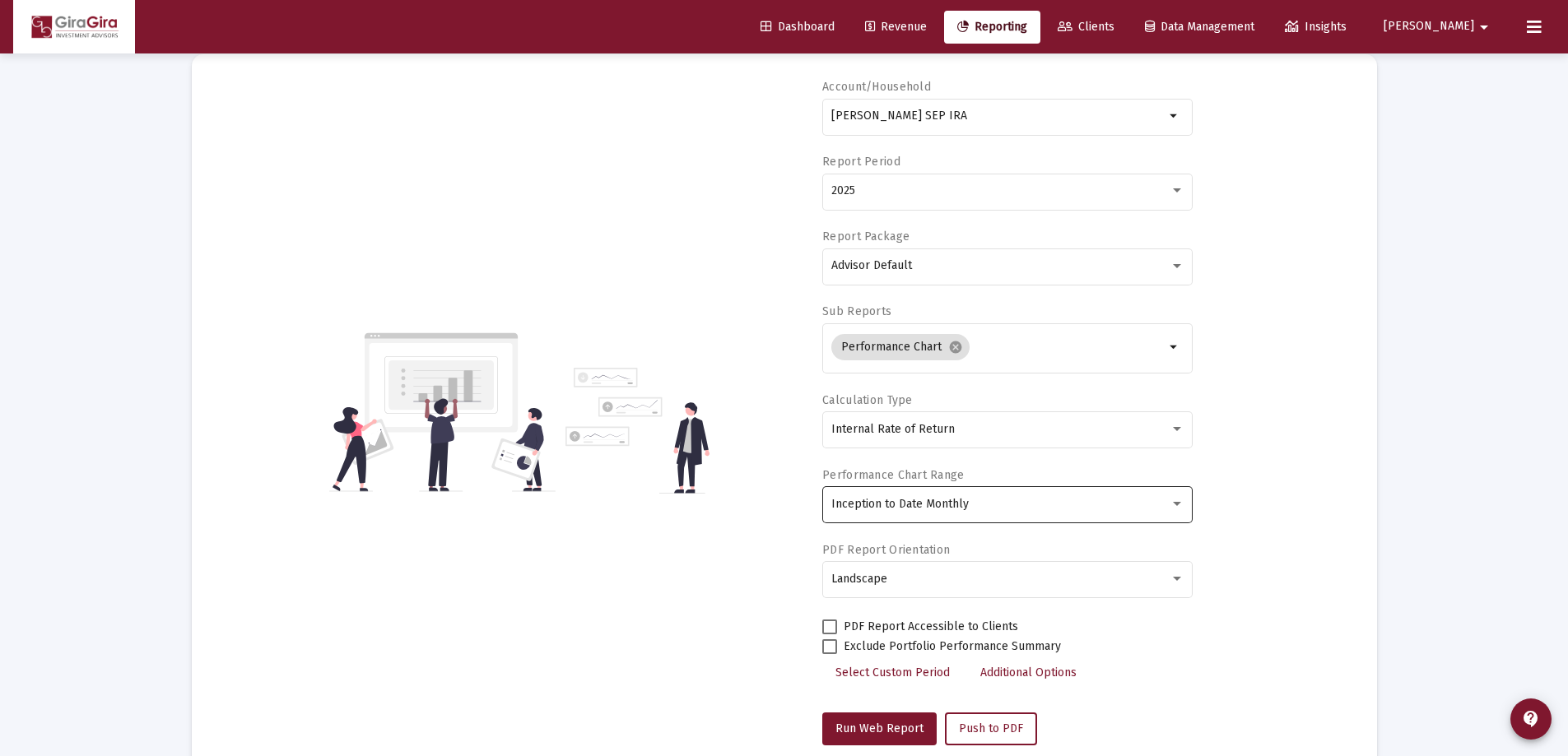
scroll to position [0, 0]
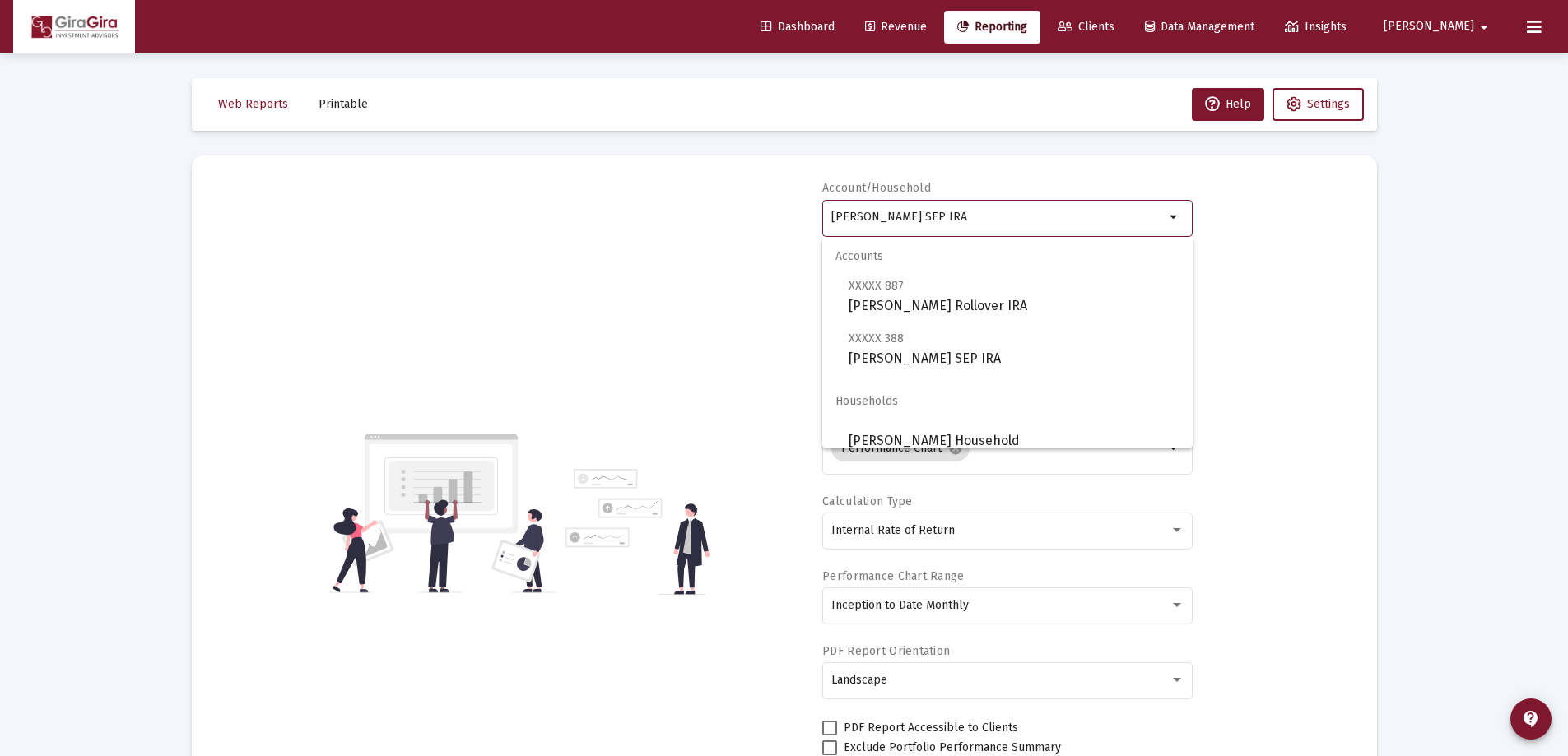
click at [923, 215] on input "[PERSON_NAME] SEP IRA" at bounding box center [998, 217] width 333 height 14
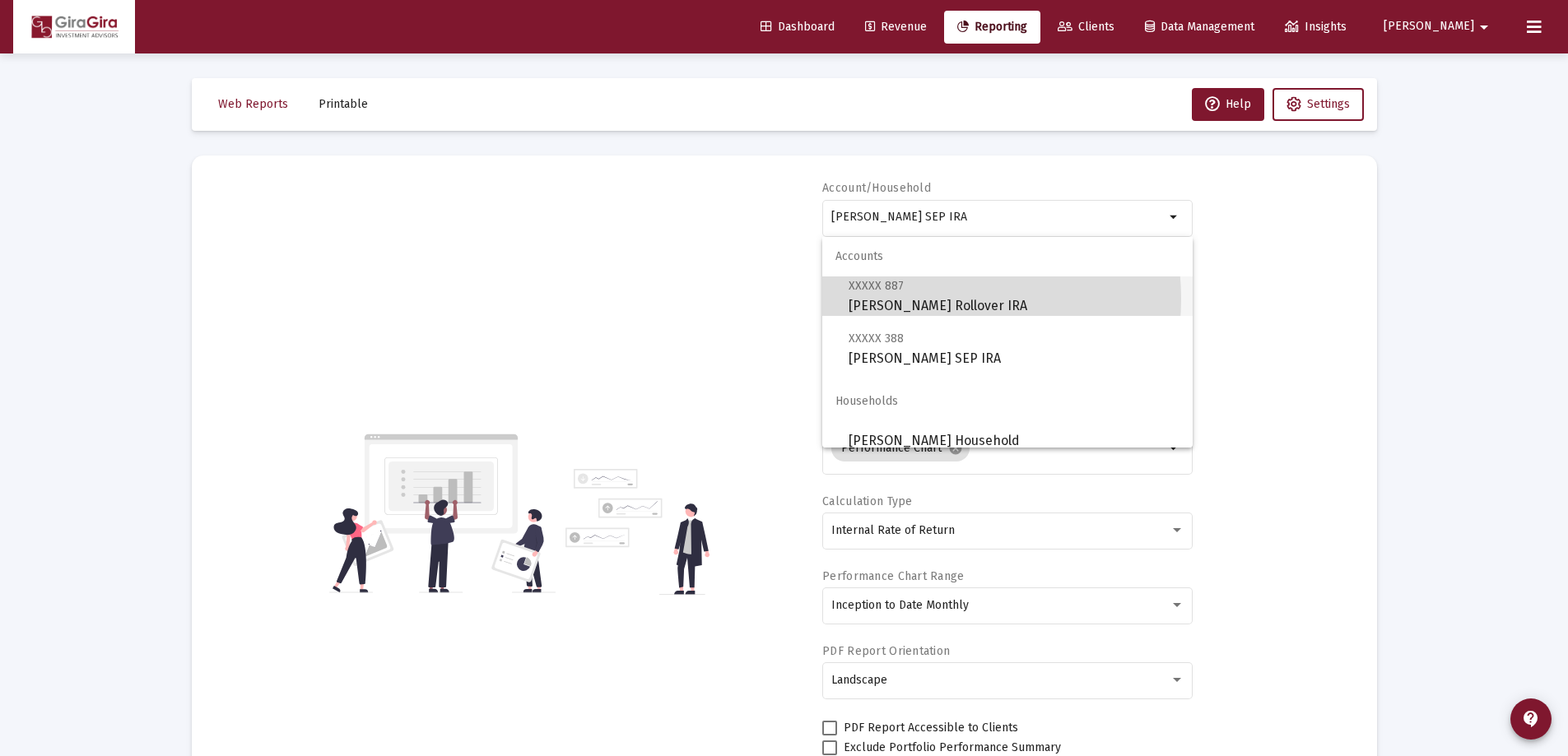
click at [916, 299] on span "XXXXX 887 [PERSON_NAME] Rollover IRA" at bounding box center [1013, 296] width 330 height 41
type input "[PERSON_NAME] Rollover IRA"
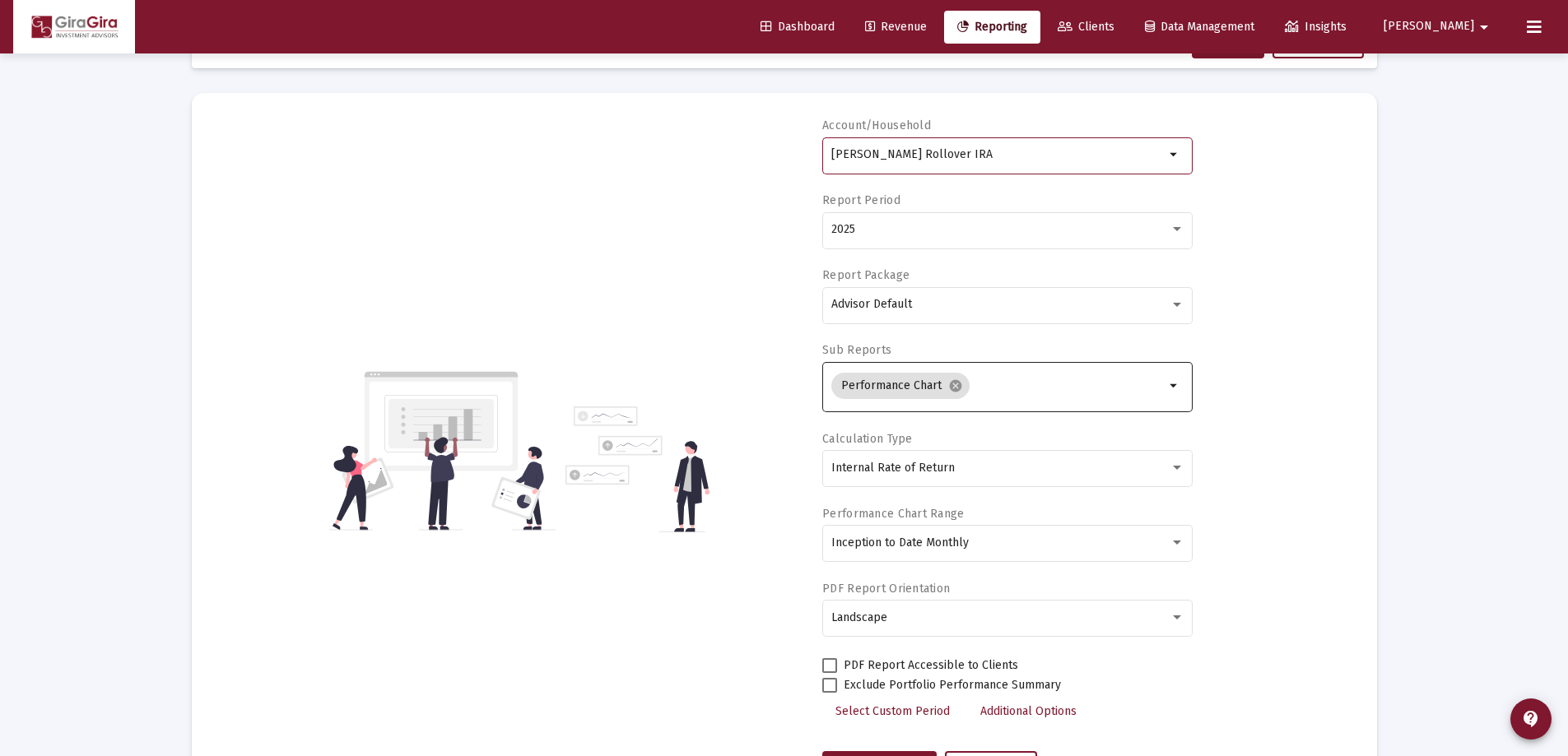
scroll to position [330, 0]
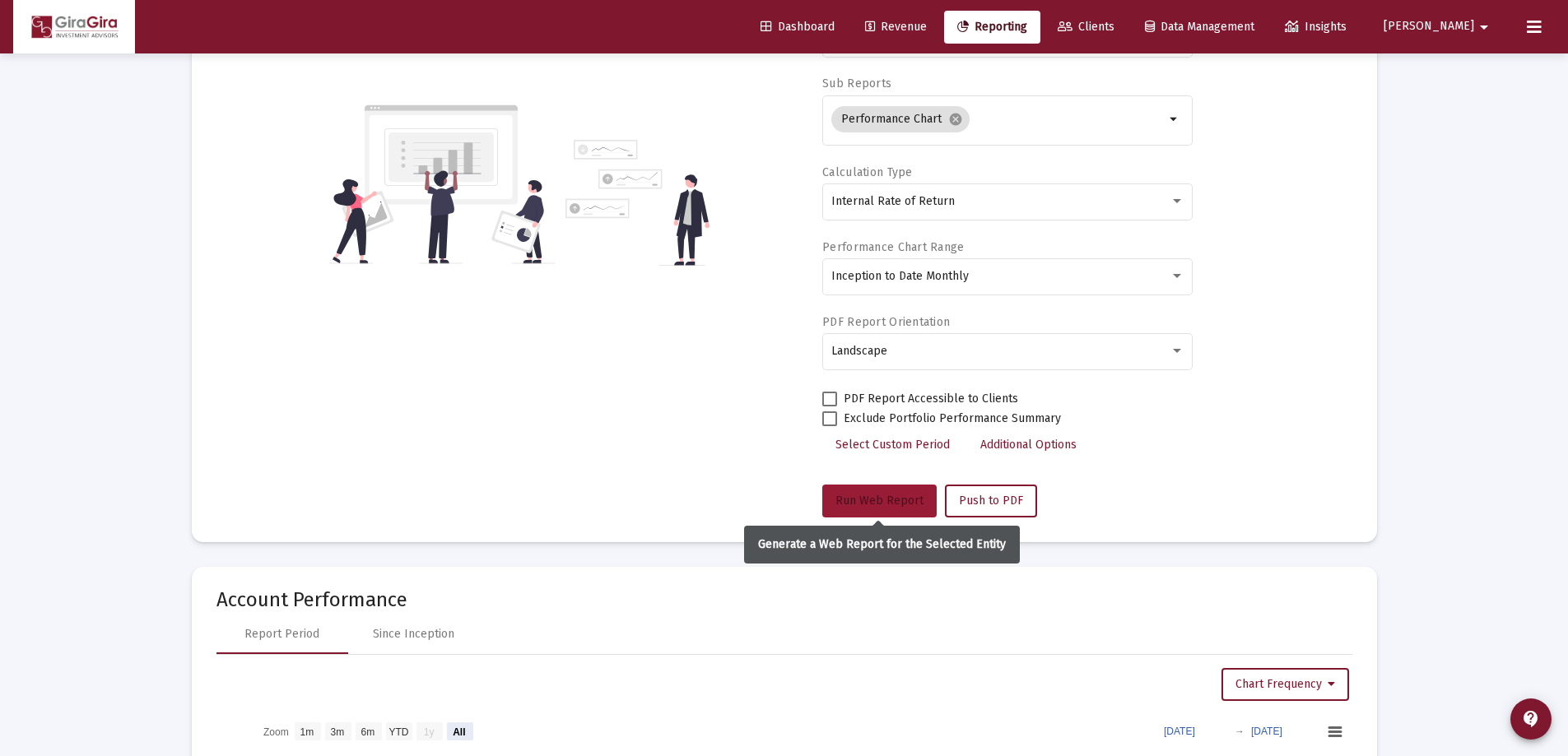
click at [864, 500] on span "Run Web Report" at bounding box center [879, 501] width 88 height 14
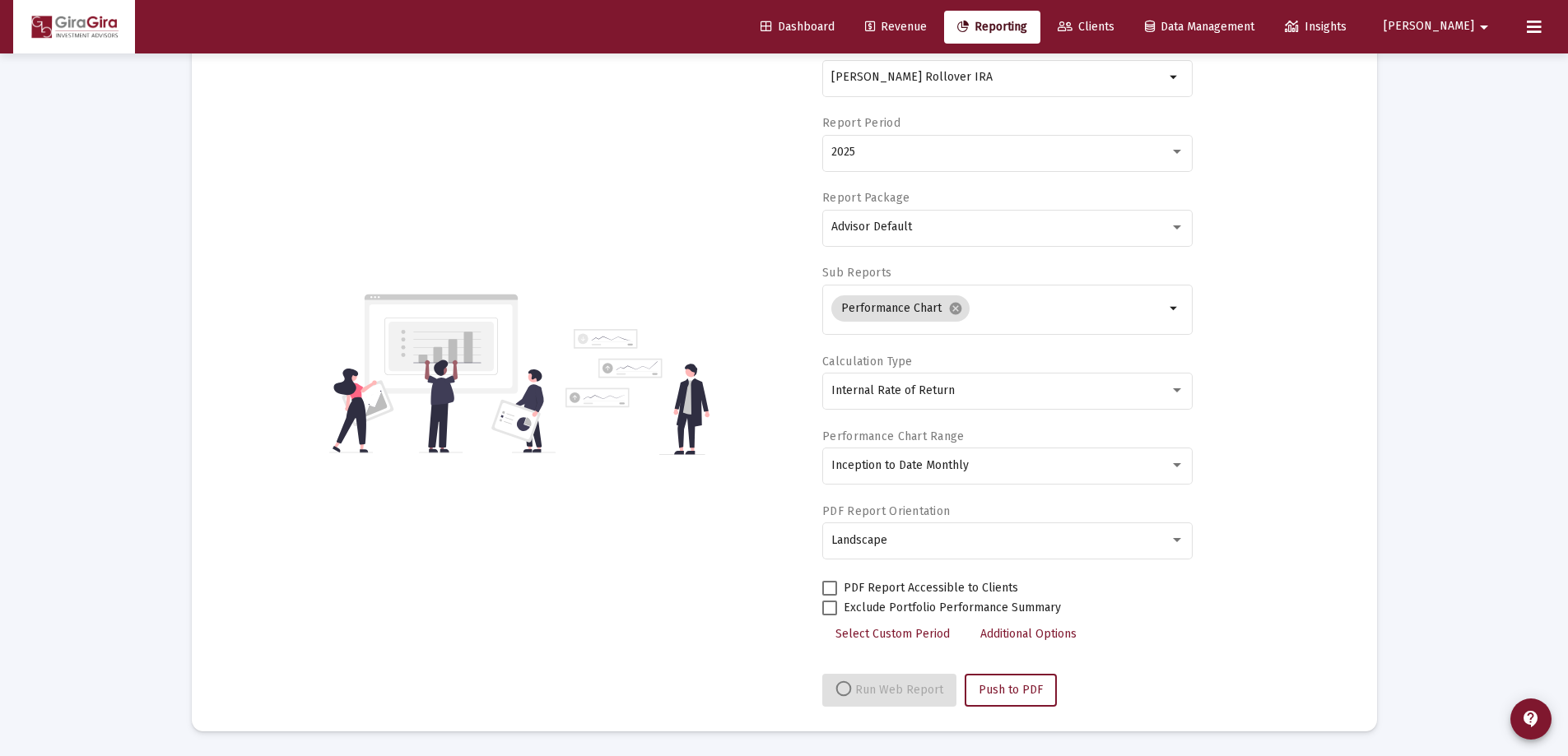
select select "View all"
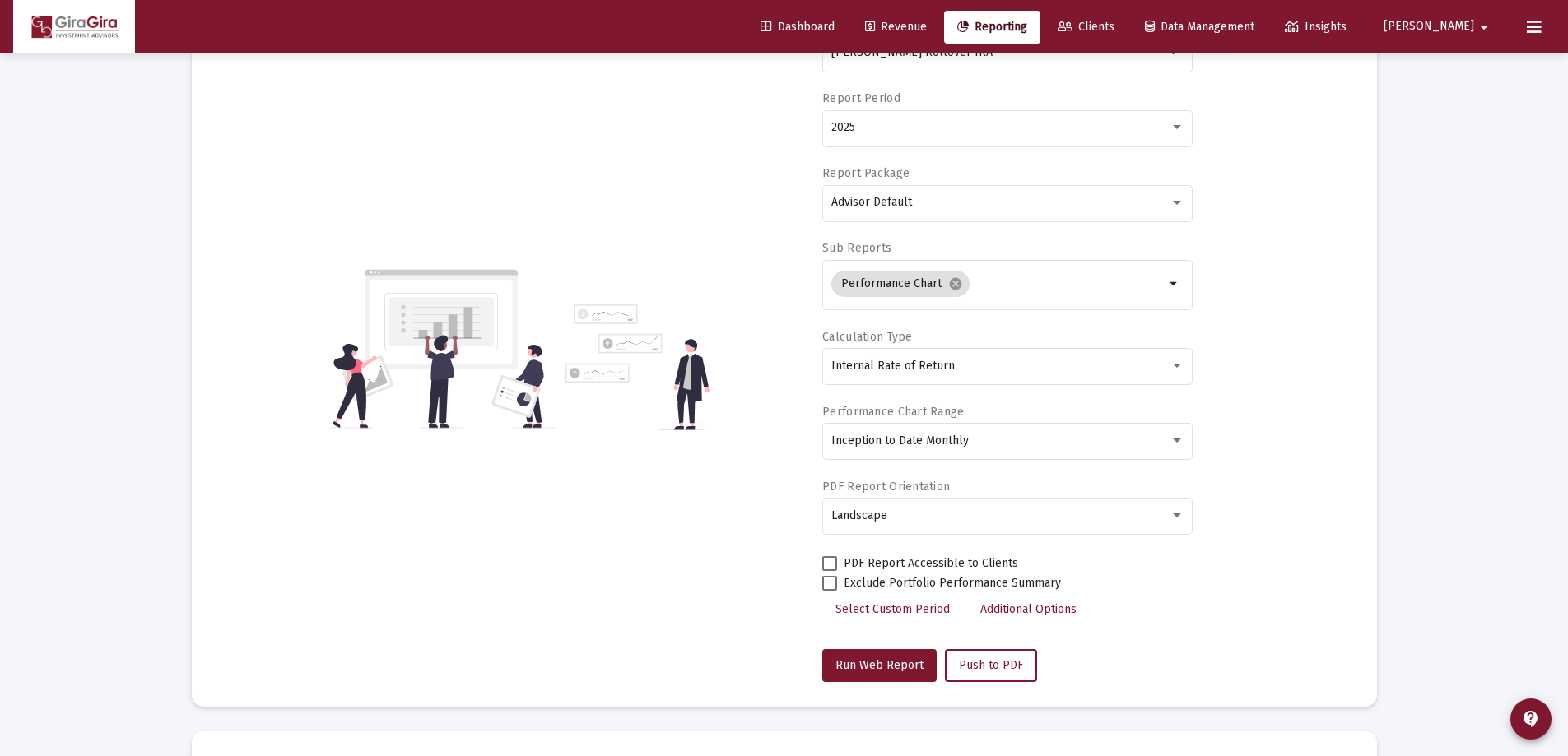
scroll to position [0, 0]
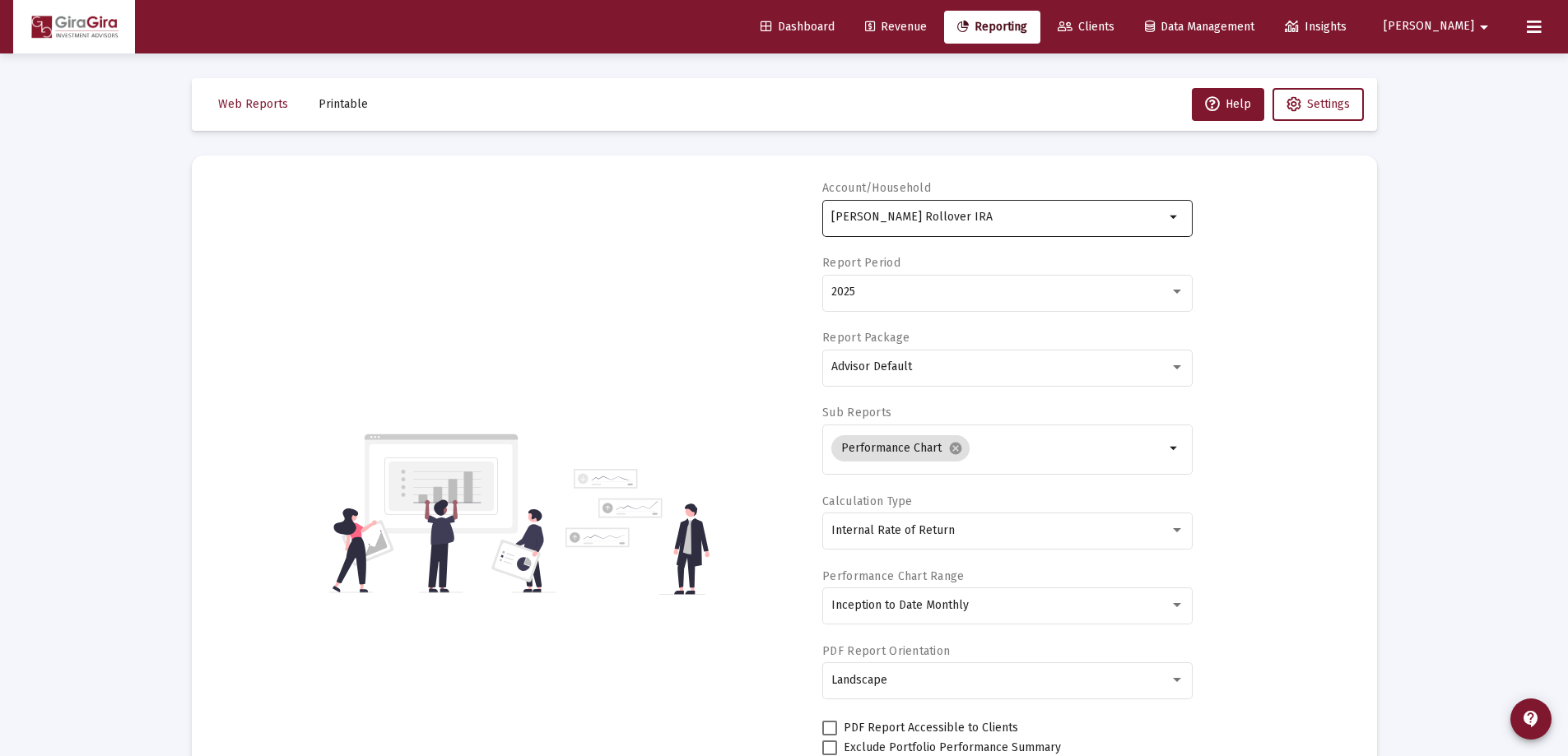
click at [910, 215] on input "[PERSON_NAME] Rollover IRA" at bounding box center [998, 217] width 333 height 14
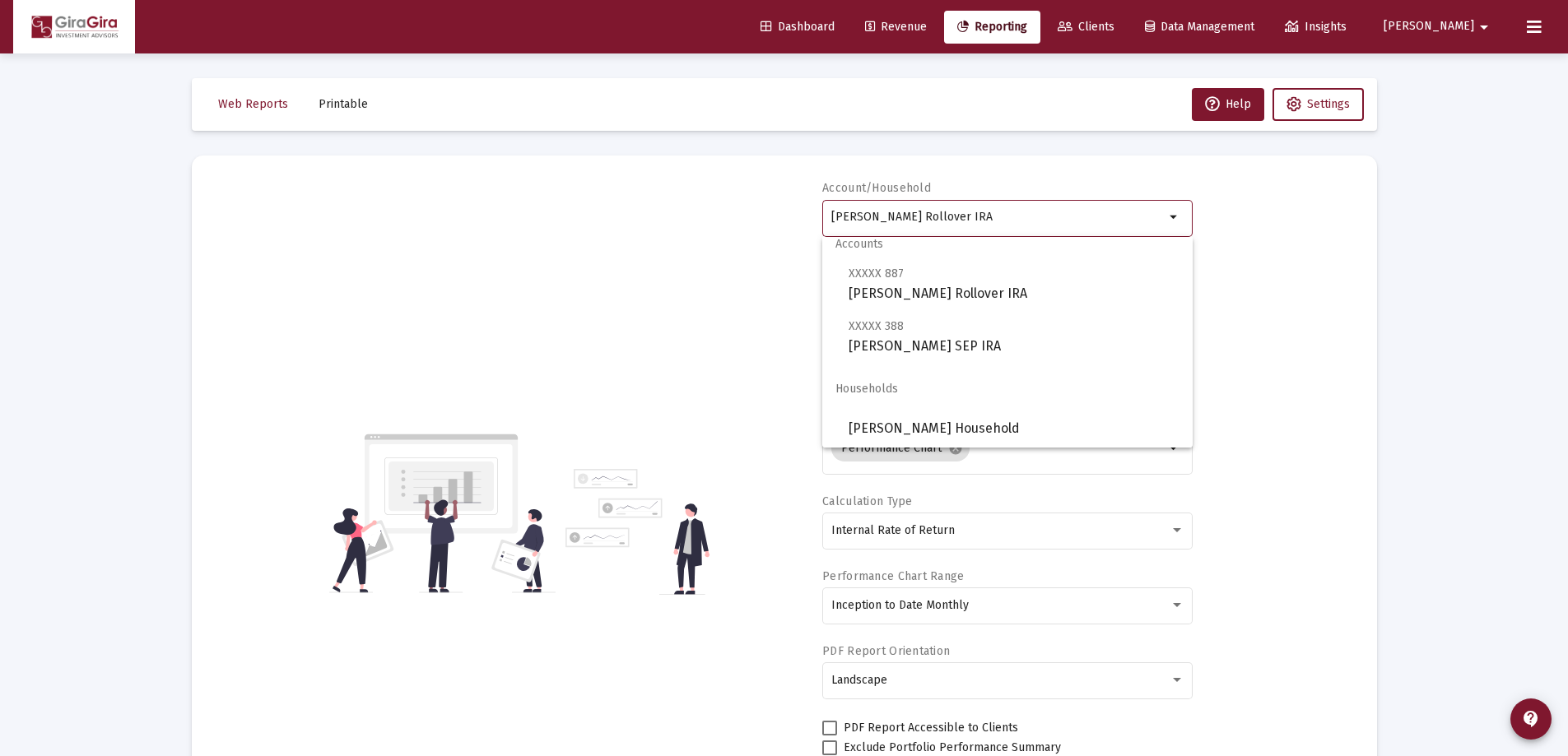
scroll to position [14, 0]
click at [930, 423] on span "[PERSON_NAME] Household" at bounding box center [1013, 427] width 330 height 40
type input "[PERSON_NAME] Household"
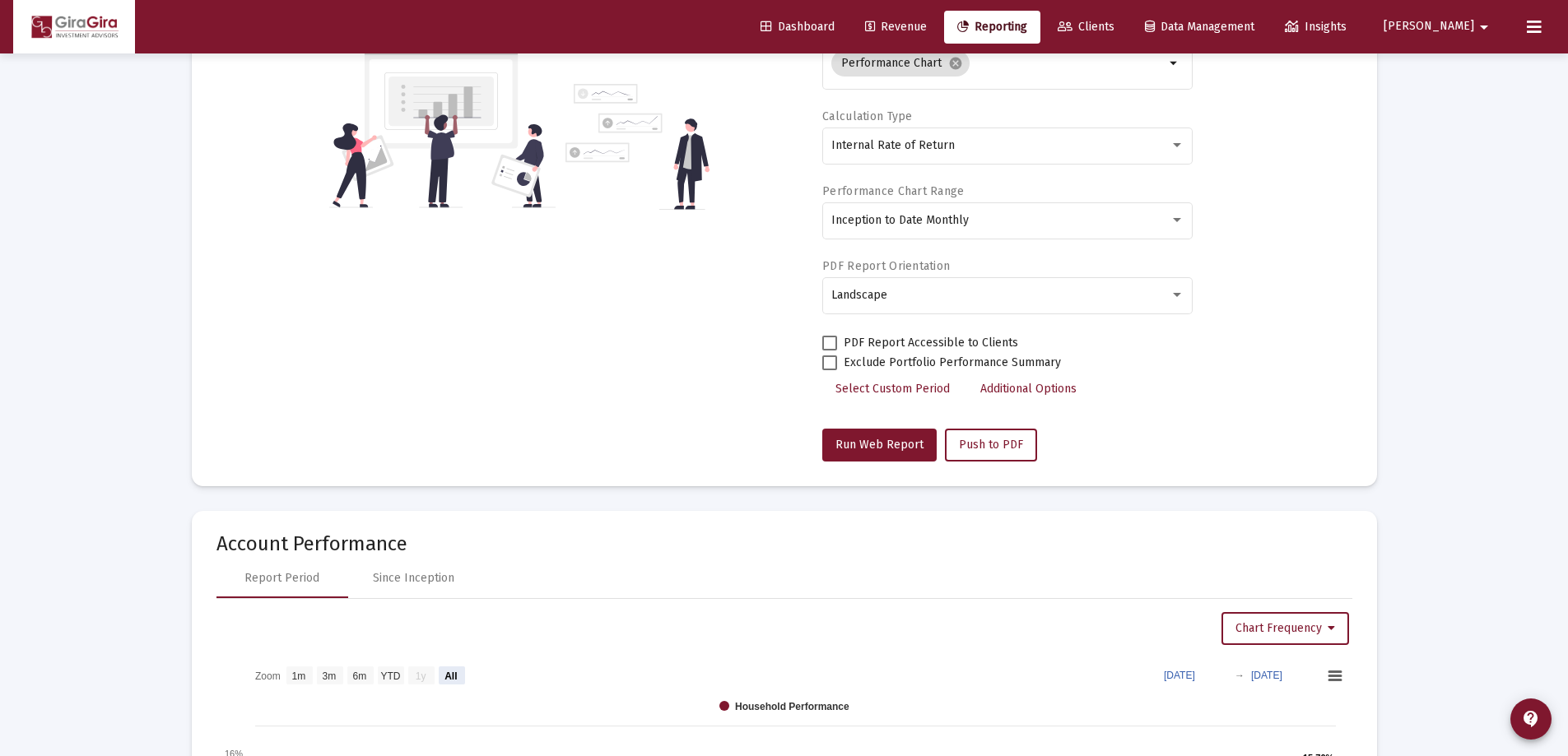
scroll to position [412, 0]
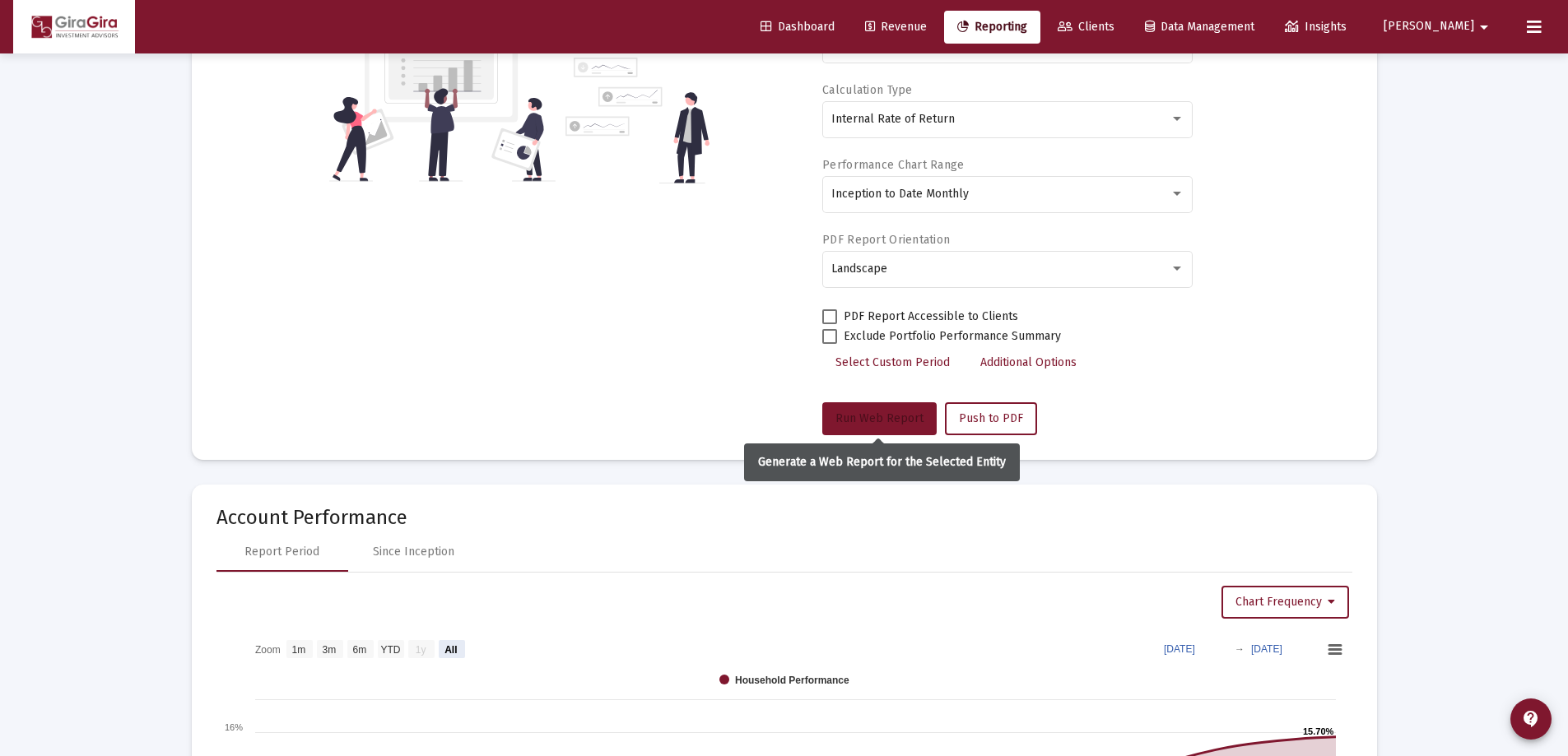
drag, startPoint x: 890, startPoint y: 420, endPoint x: 890, endPoint y: 411, distance: 9.0
click at [890, 418] on span "Run Web Report" at bounding box center [879, 419] width 88 height 14
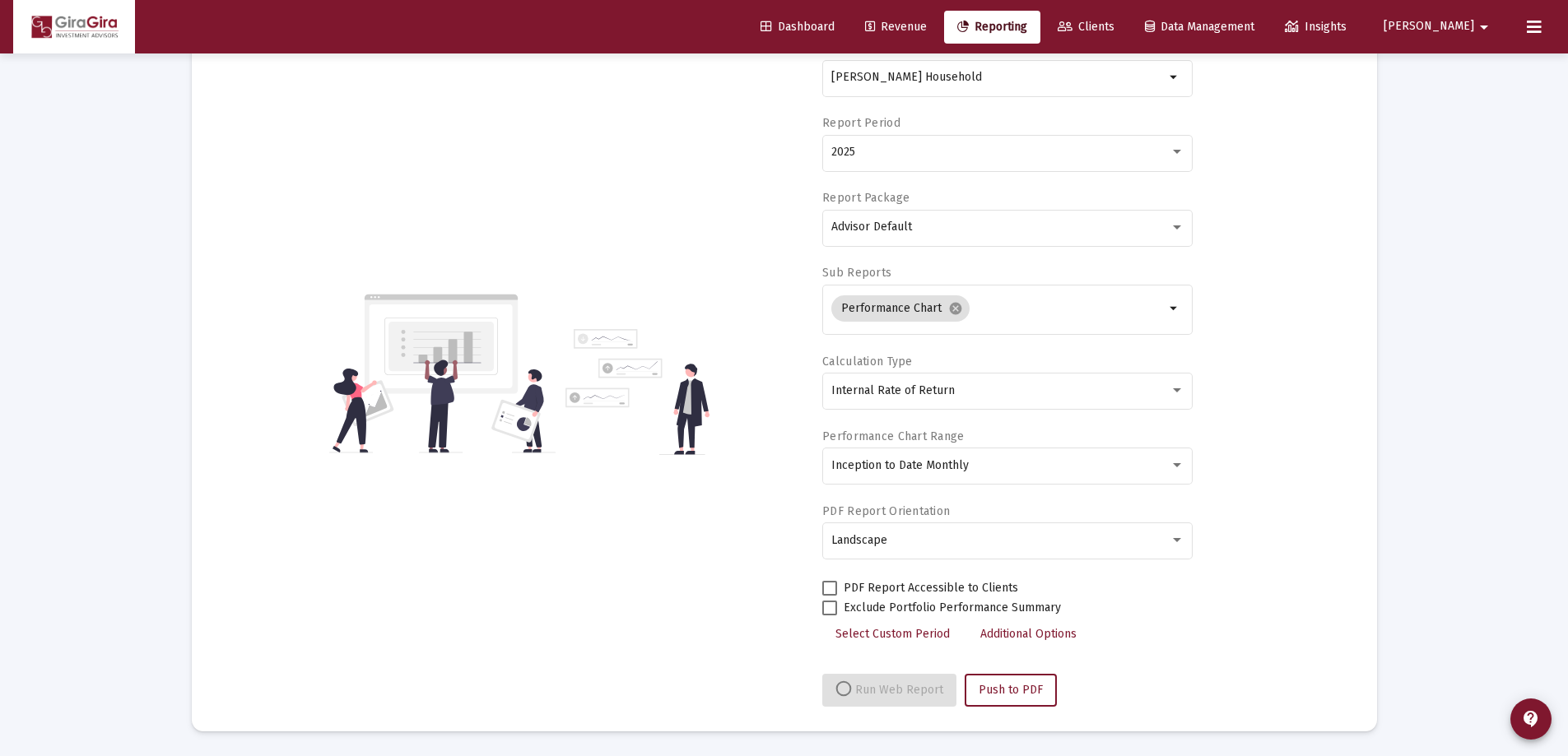
select select "View all"
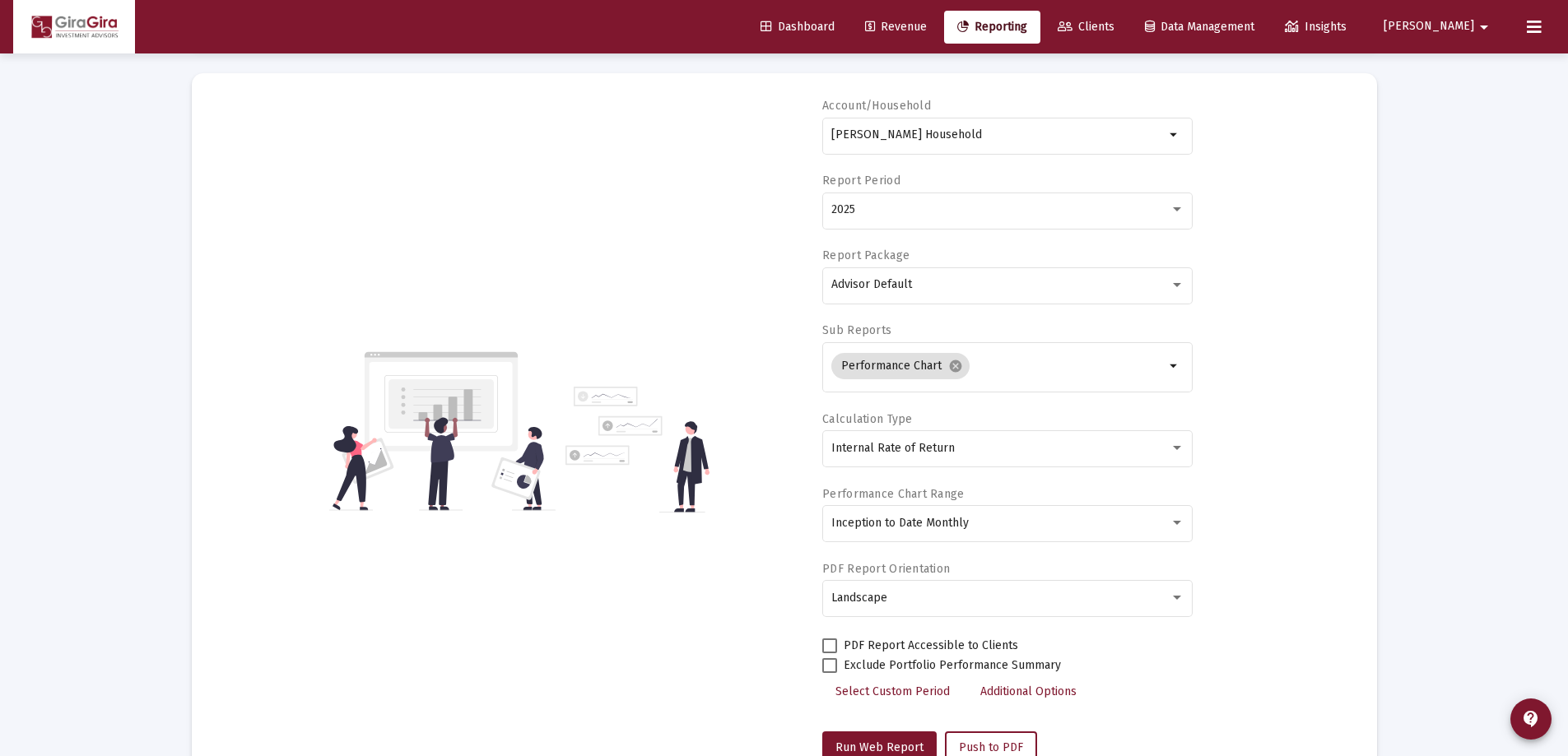
scroll to position [0, 0]
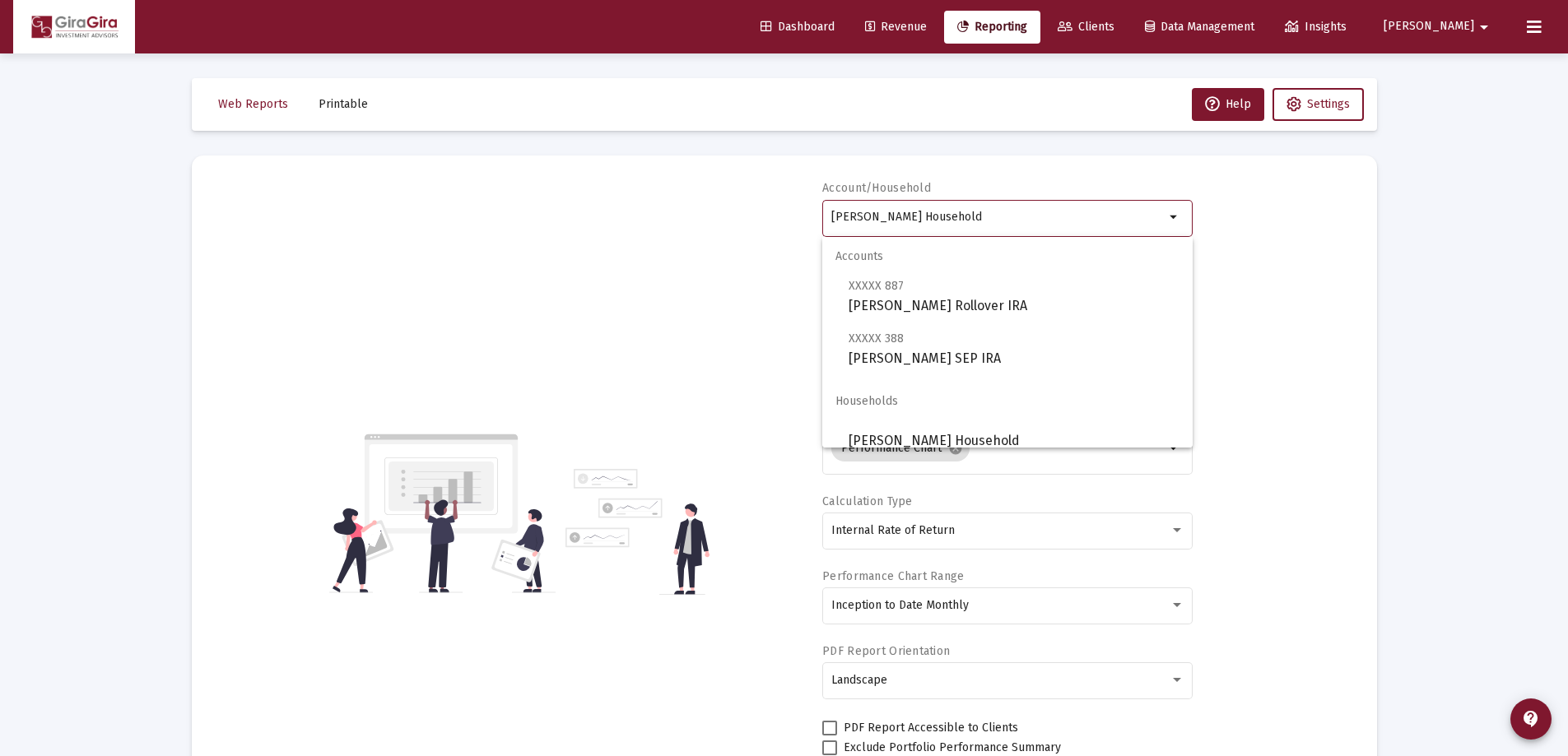
drag, startPoint x: 831, startPoint y: 214, endPoint x: 1604, endPoint y: 212, distance: 773.0
click at [1568, 212] on html "Dashboard Revenue Reporting Clients Data Management Insights [PERSON_NAME] Inte…" at bounding box center [784, 378] width 1568 height 756
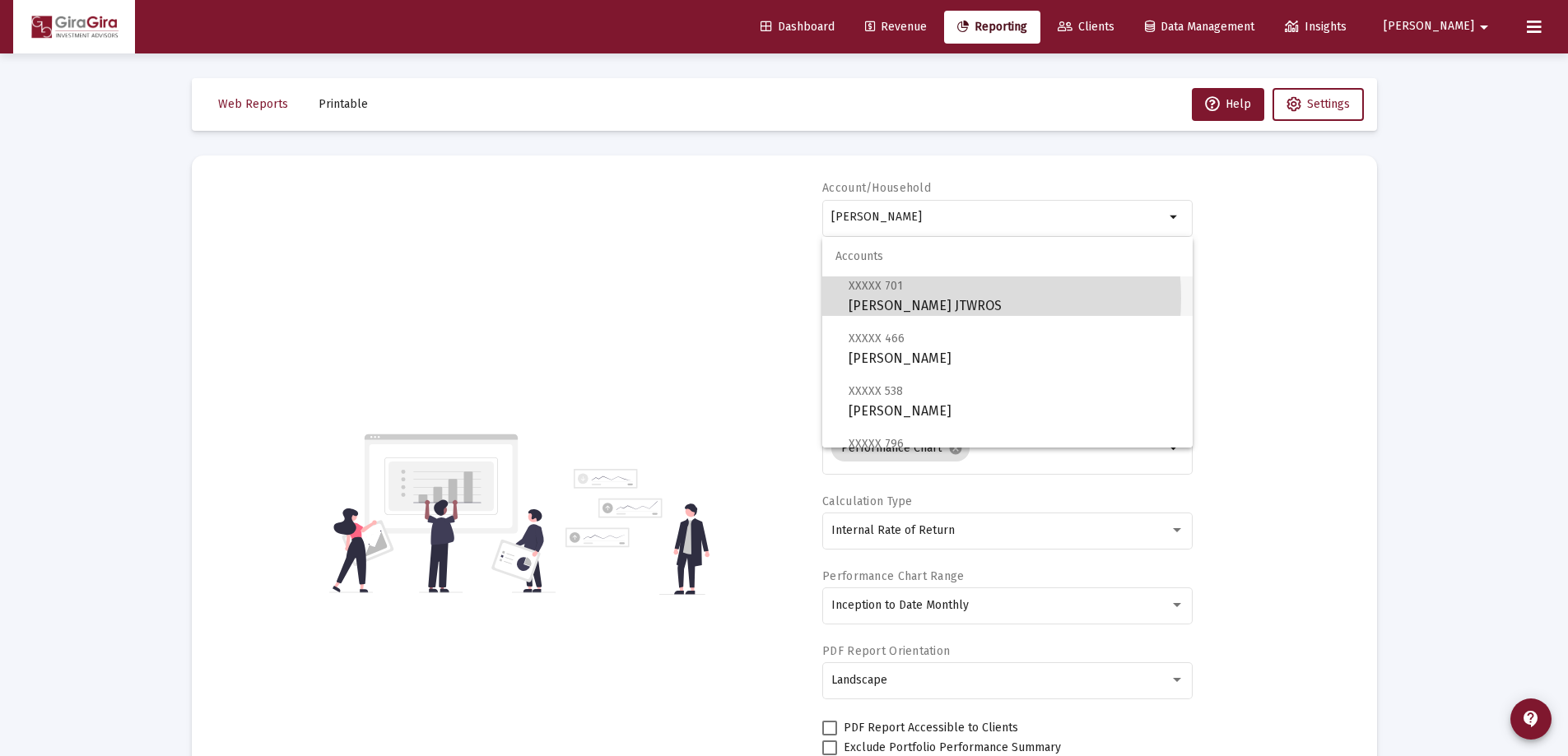
click at [917, 298] on span "XXXXX 701 [PERSON_NAME] JTWROS" at bounding box center [1013, 296] width 330 height 41
type input "[PERSON_NAME] JTWROS"
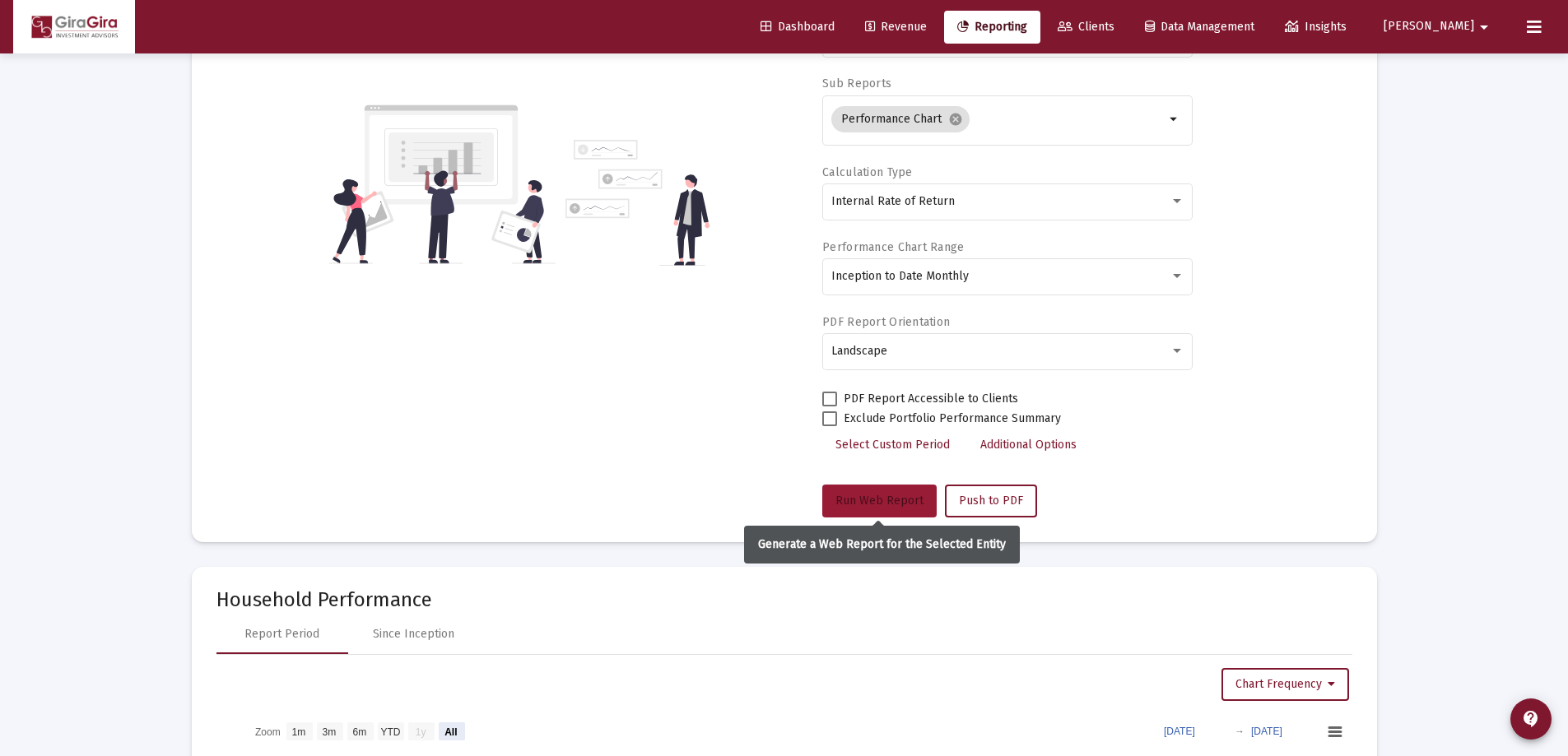
click at [864, 501] on span "Run Web Report" at bounding box center [879, 501] width 88 height 14
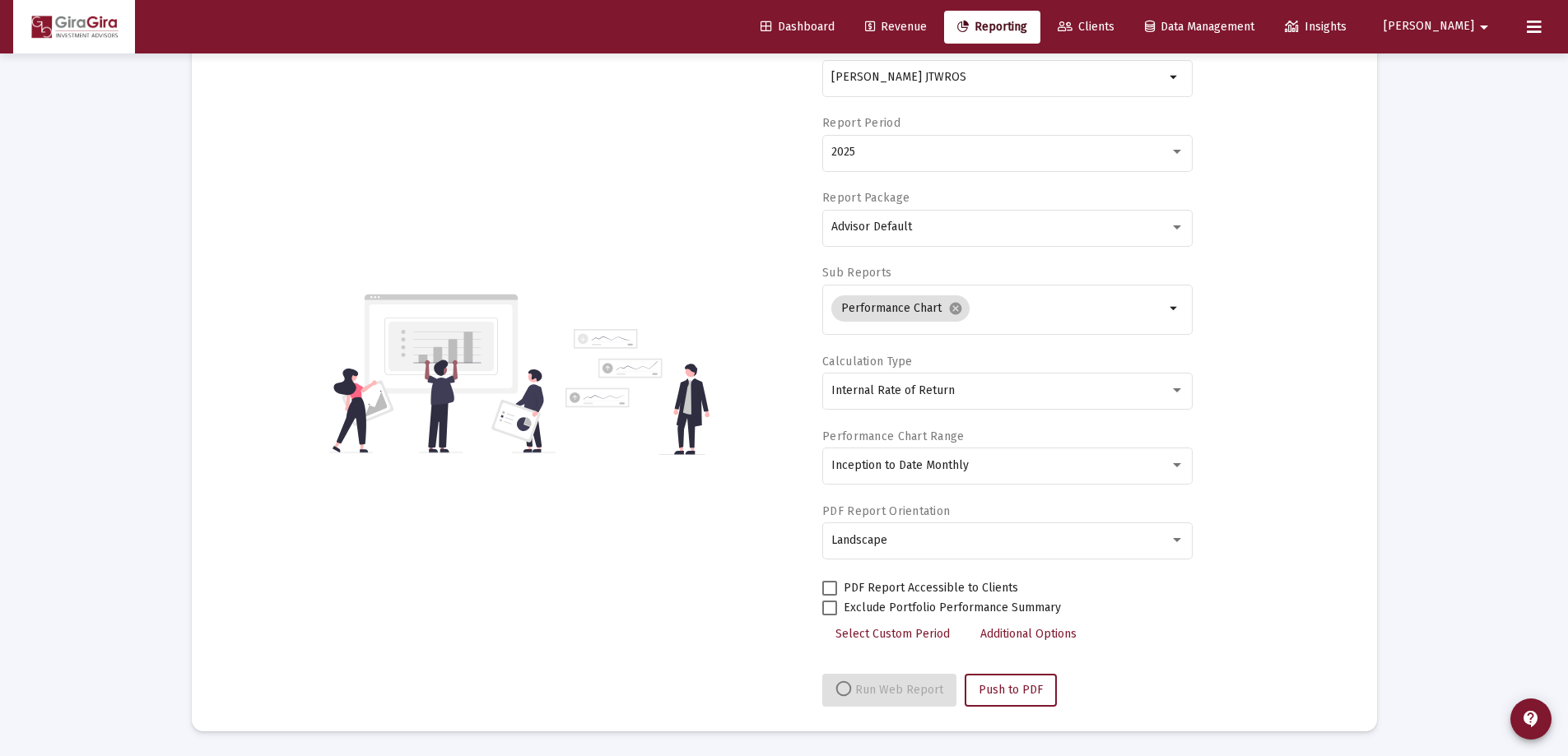
select select "View all"
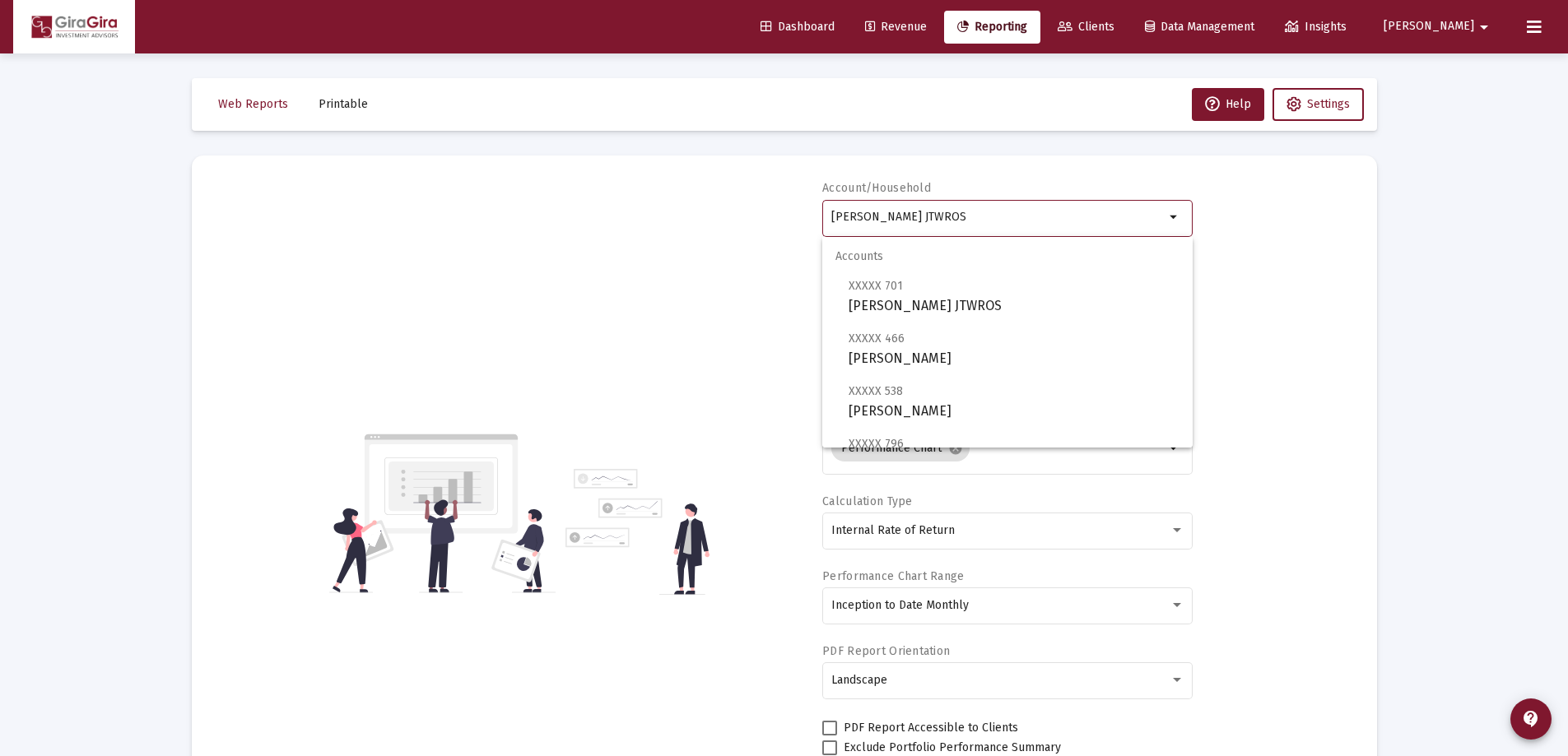
drag, startPoint x: 887, startPoint y: 215, endPoint x: 1438, endPoint y: 221, distance: 551.0
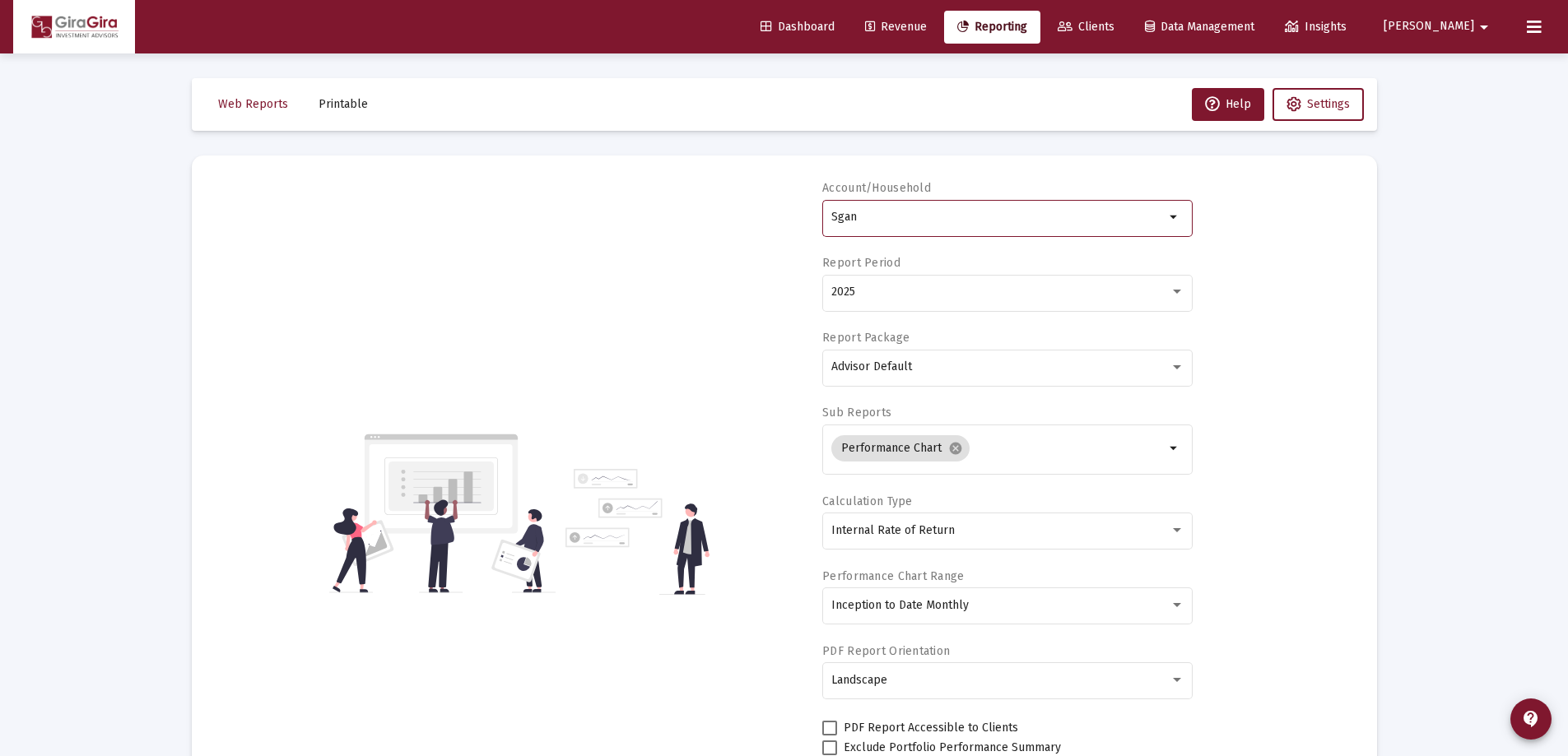
drag, startPoint x: 832, startPoint y: 213, endPoint x: 950, endPoint y: 196, distance: 119.2
click at [930, 196] on div "Account/Household Sgan arrow_drop_down" at bounding box center [1007, 217] width 370 height 75
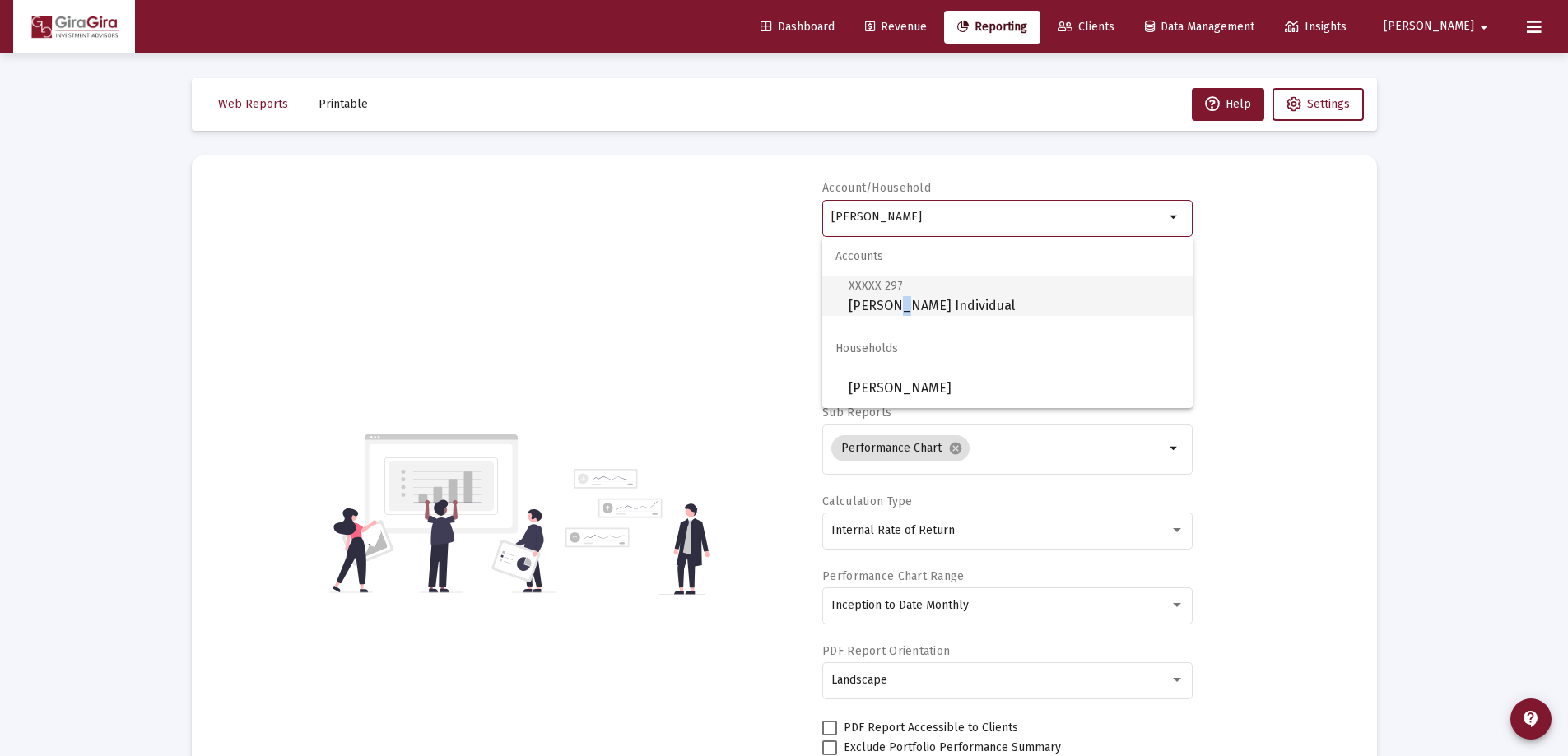
click at [890, 301] on span "XXXXX 297 [PERSON_NAME] Individual" at bounding box center [1013, 296] width 330 height 41
type input "[PERSON_NAME] Individual"
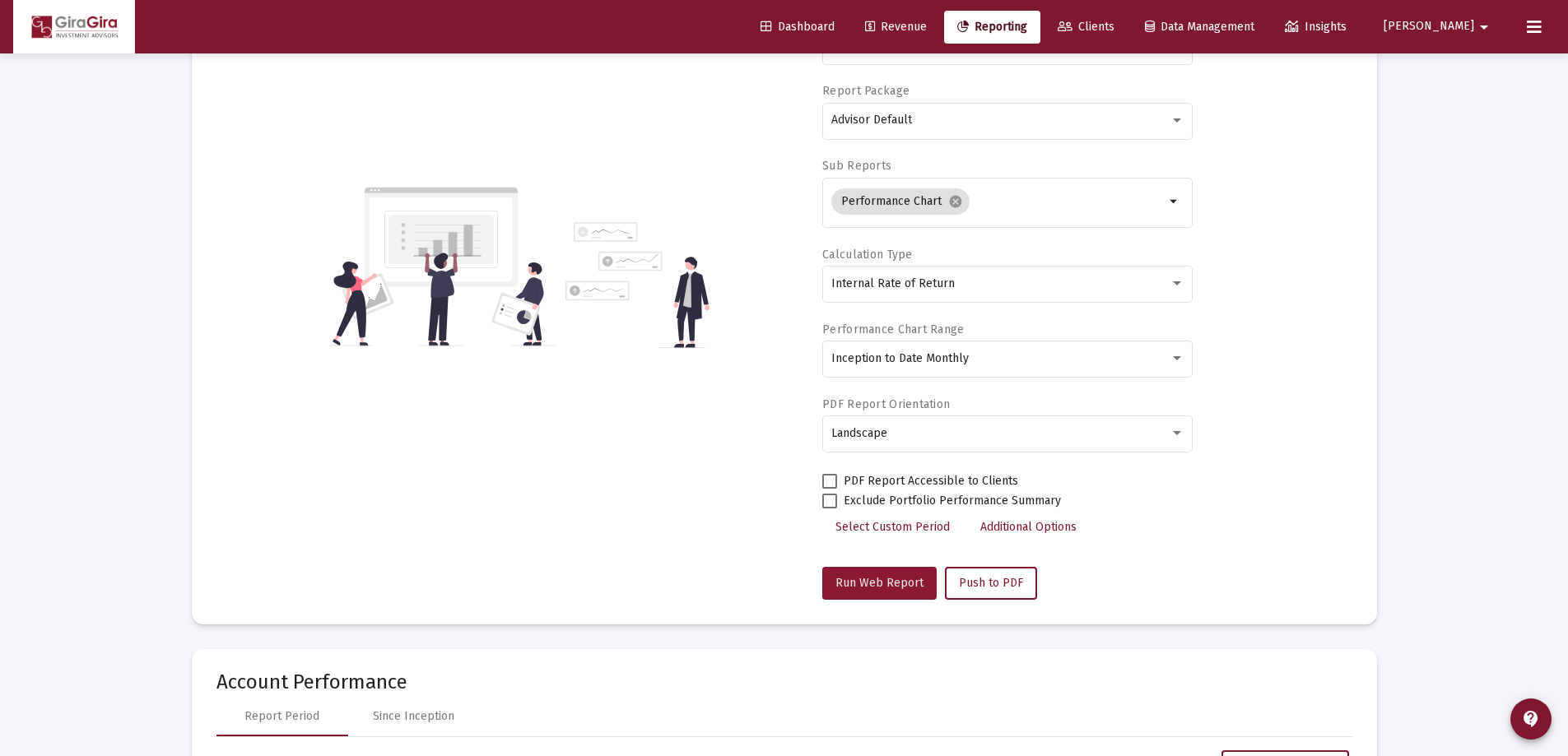
click at [889, 578] on span "Run Web Report" at bounding box center [879, 583] width 88 height 14
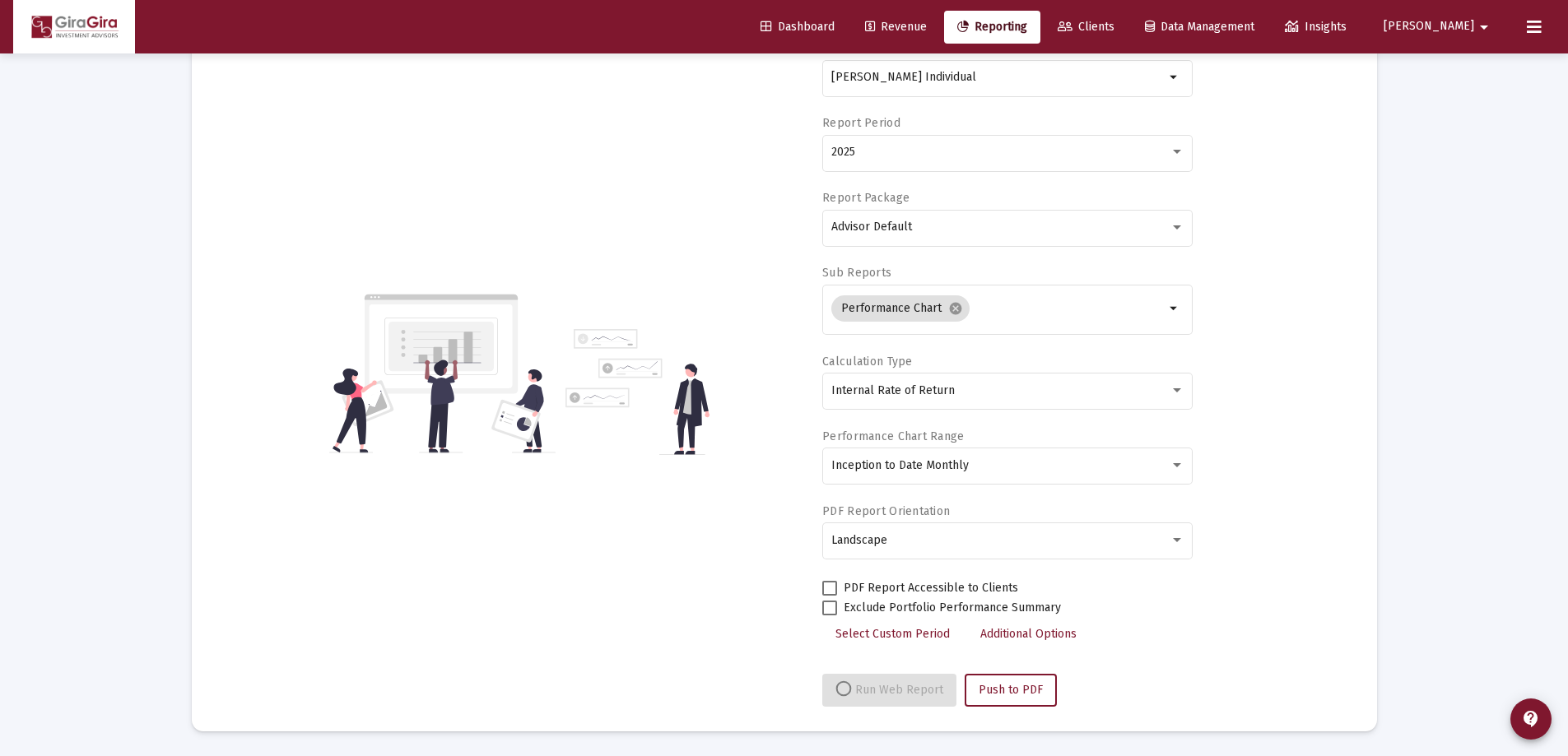
select select "View all"
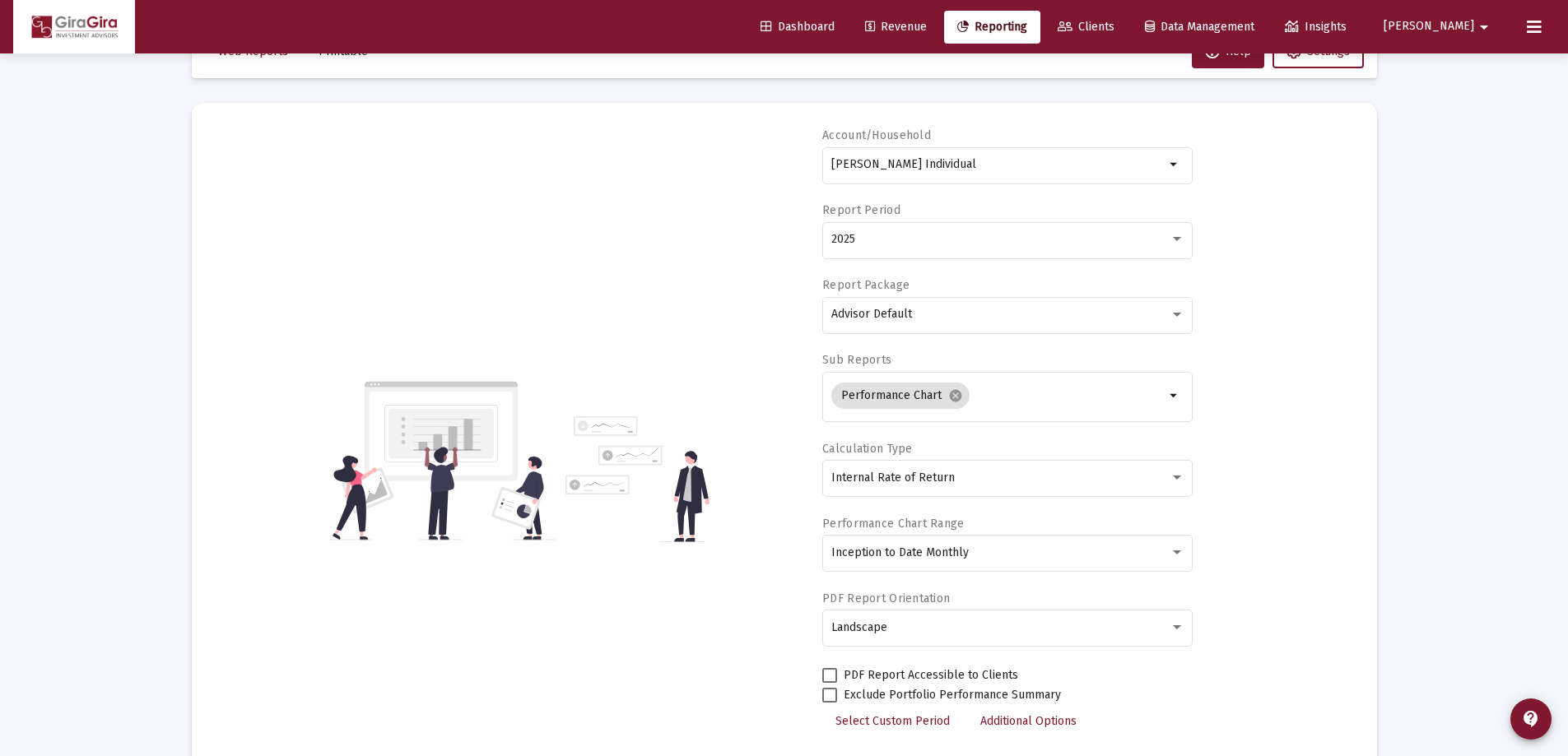
scroll to position [0, 0]
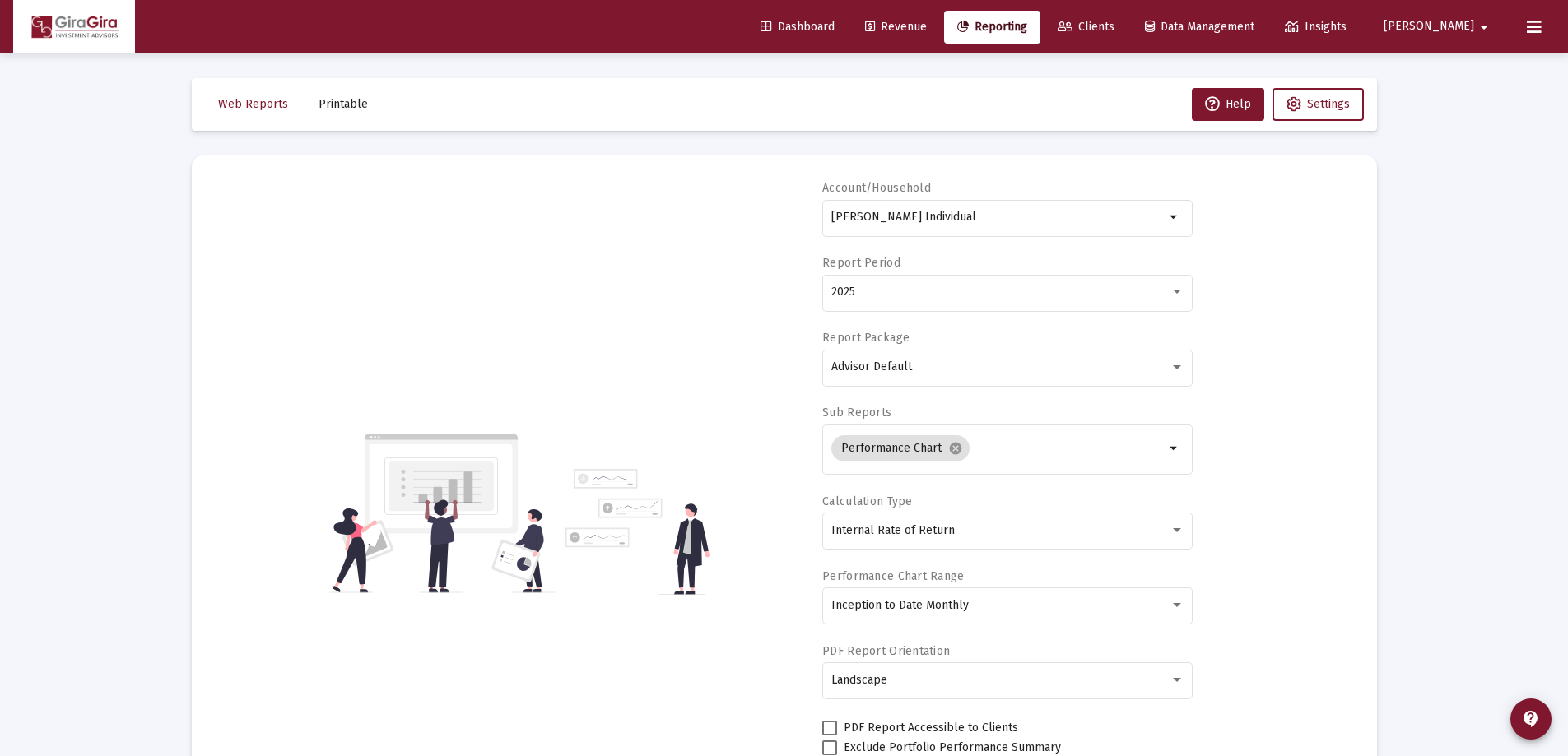
drag, startPoint x: 832, startPoint y: 215, endPoint x: 1561, endPoint y: 171, distance: 730.3
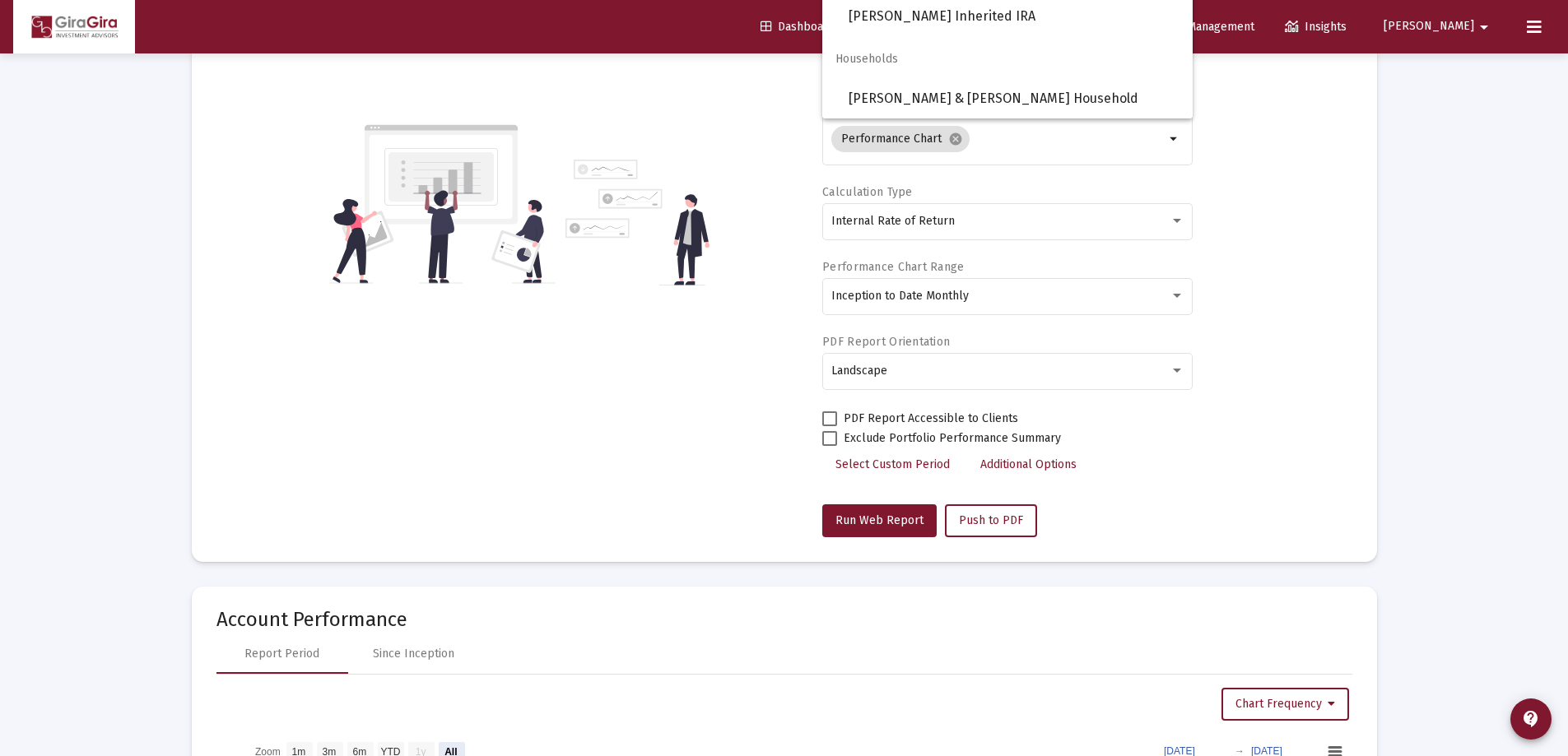
scroll to position [165, 0]
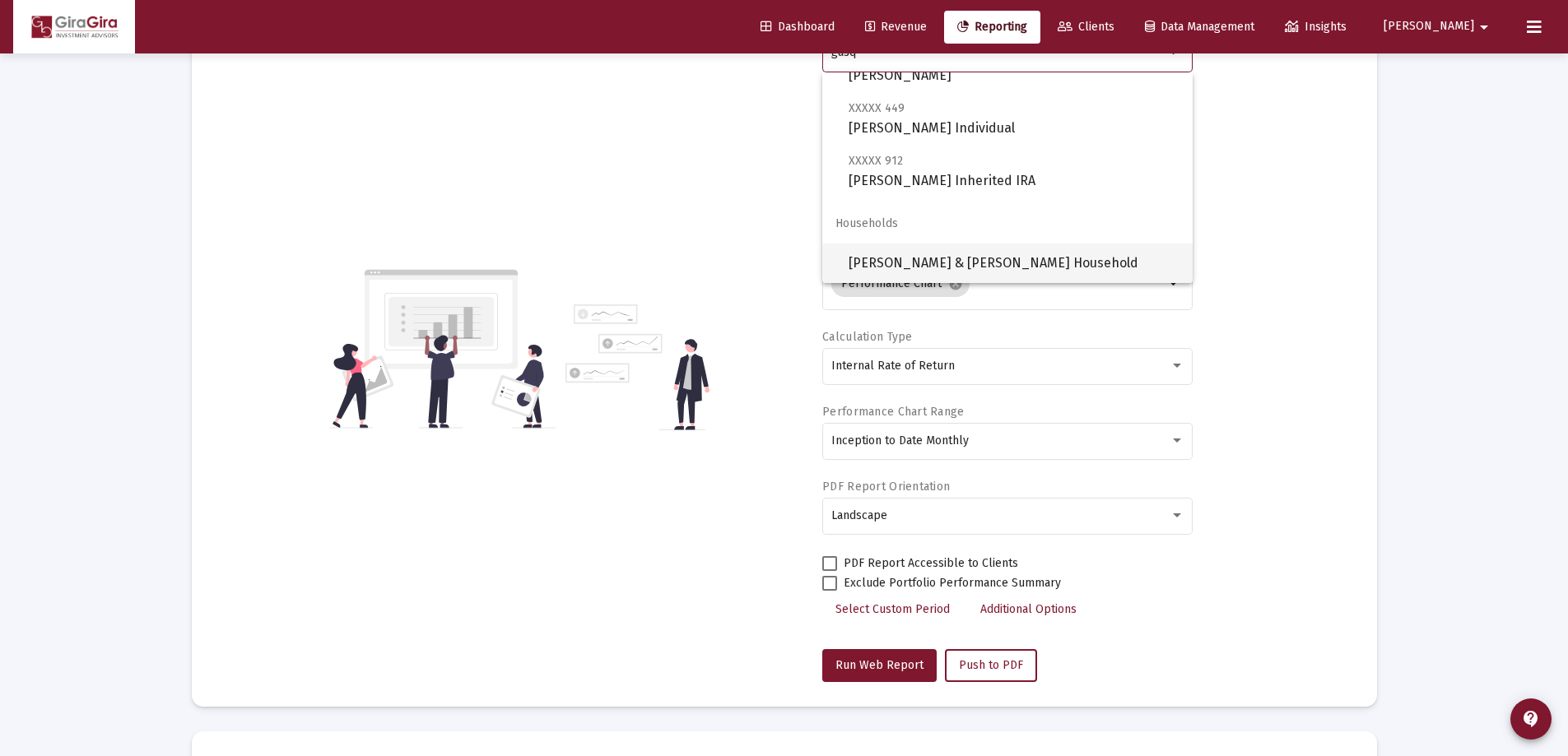
click at [945, 260] on span "[PERSON_NAME] & [PERSON_NAME] Household" at bounding box center [1013, 263] width 330 height 40
type input "[PERSON_NAME] & [PERSON_NAME] Household"
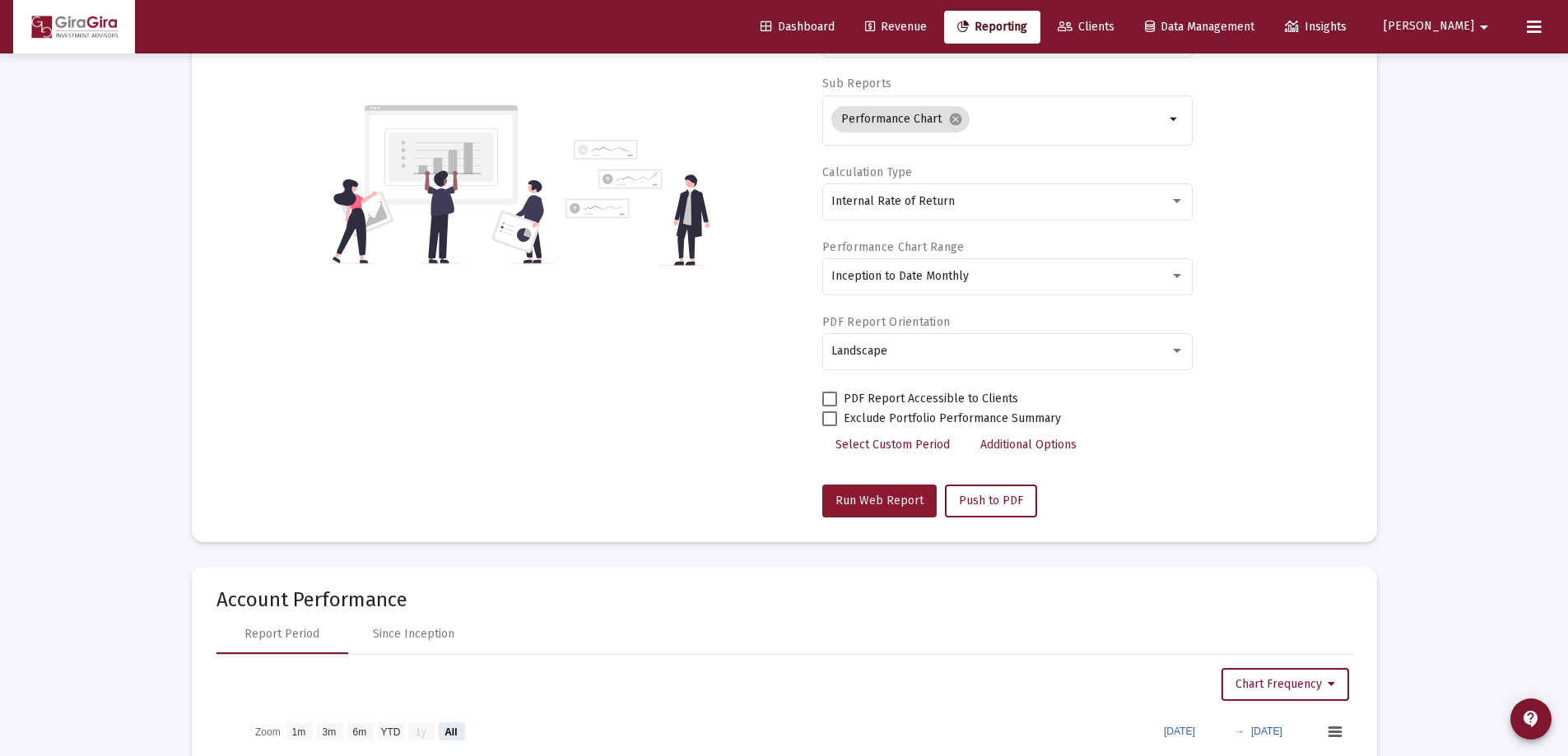
click at [865, 491] on button "Run Web Report" at bounding box center [879, 501] width 114 height 33
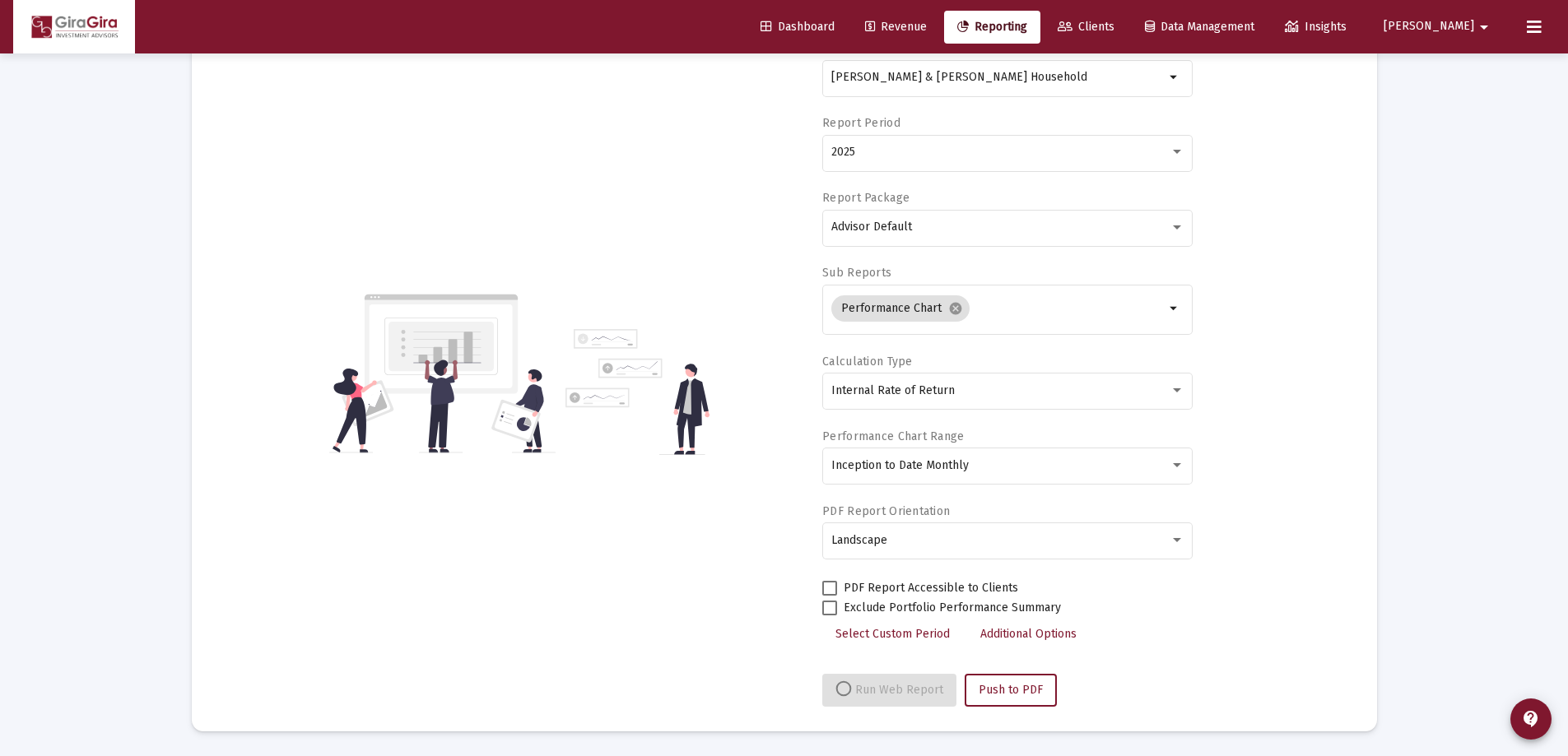
select select "View all"
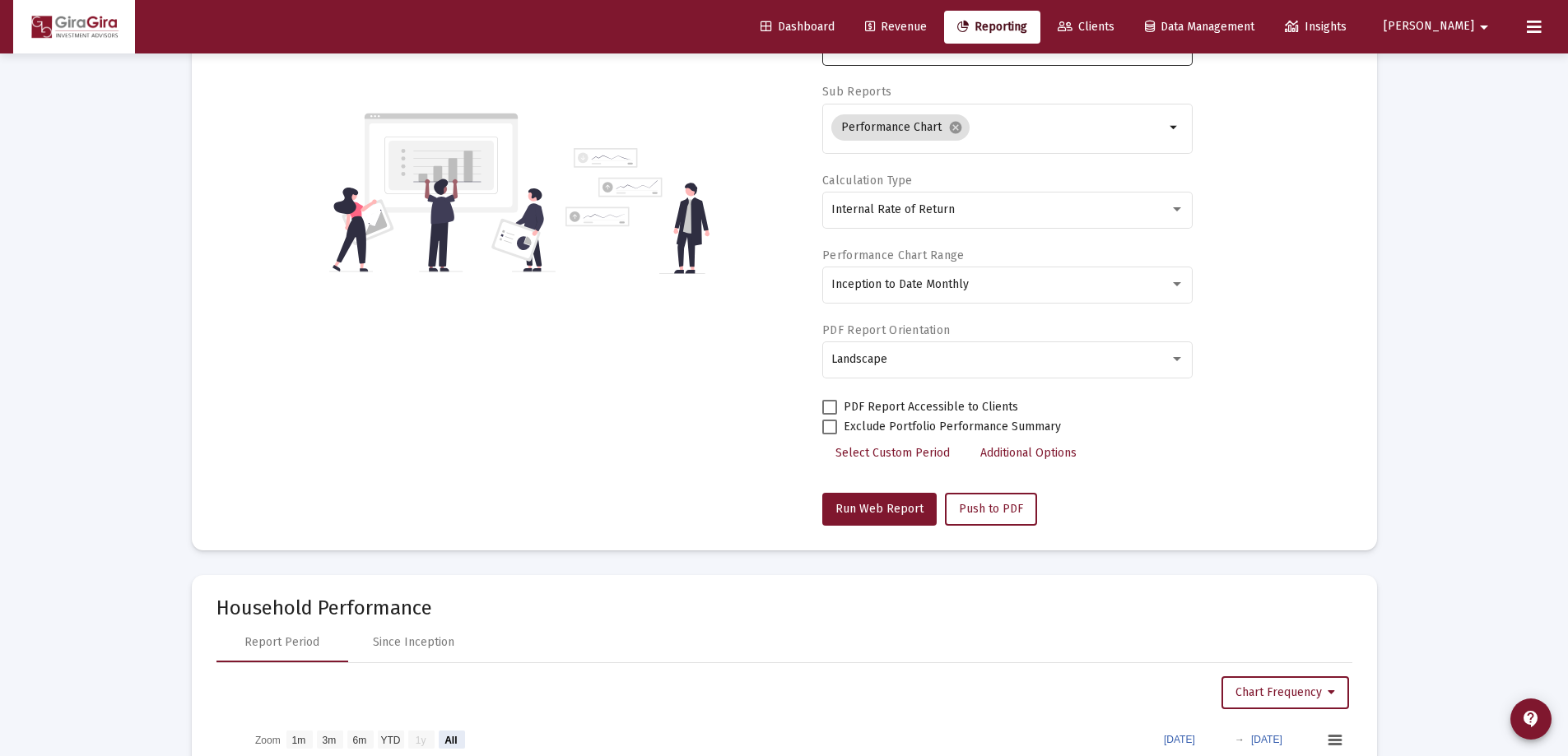
scroll to position [57, 0]
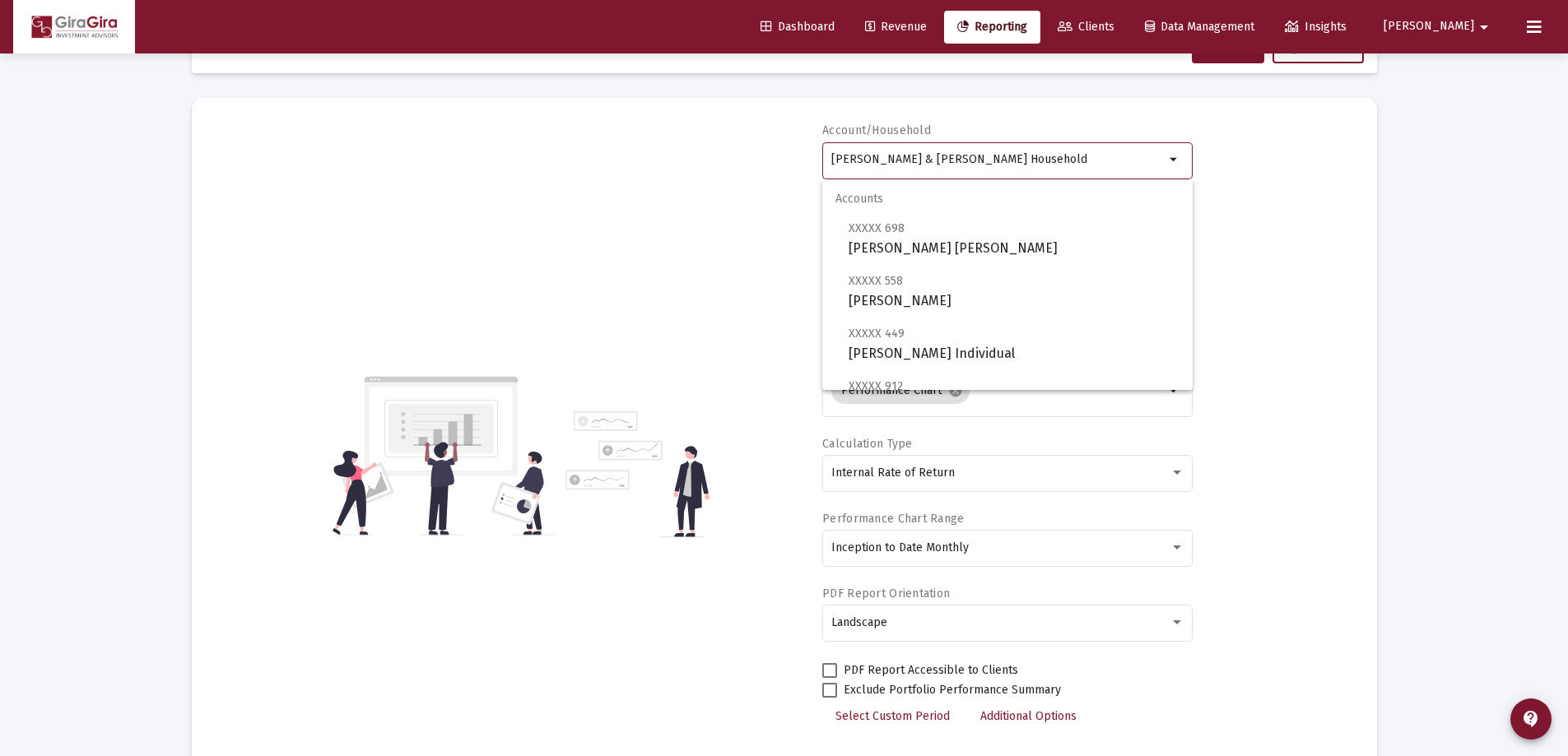
drag, startPoint x: 832, startPoint y: 159, endPoint x: 1740, endPoint y: 142, distance: 908.2
click at [1568, 142] on html "Dashboard Revenue Reporting Clients Data Management Insights [PERSON_NAME] Inte…" at bounding box center [784, 321] width 1568 height 756
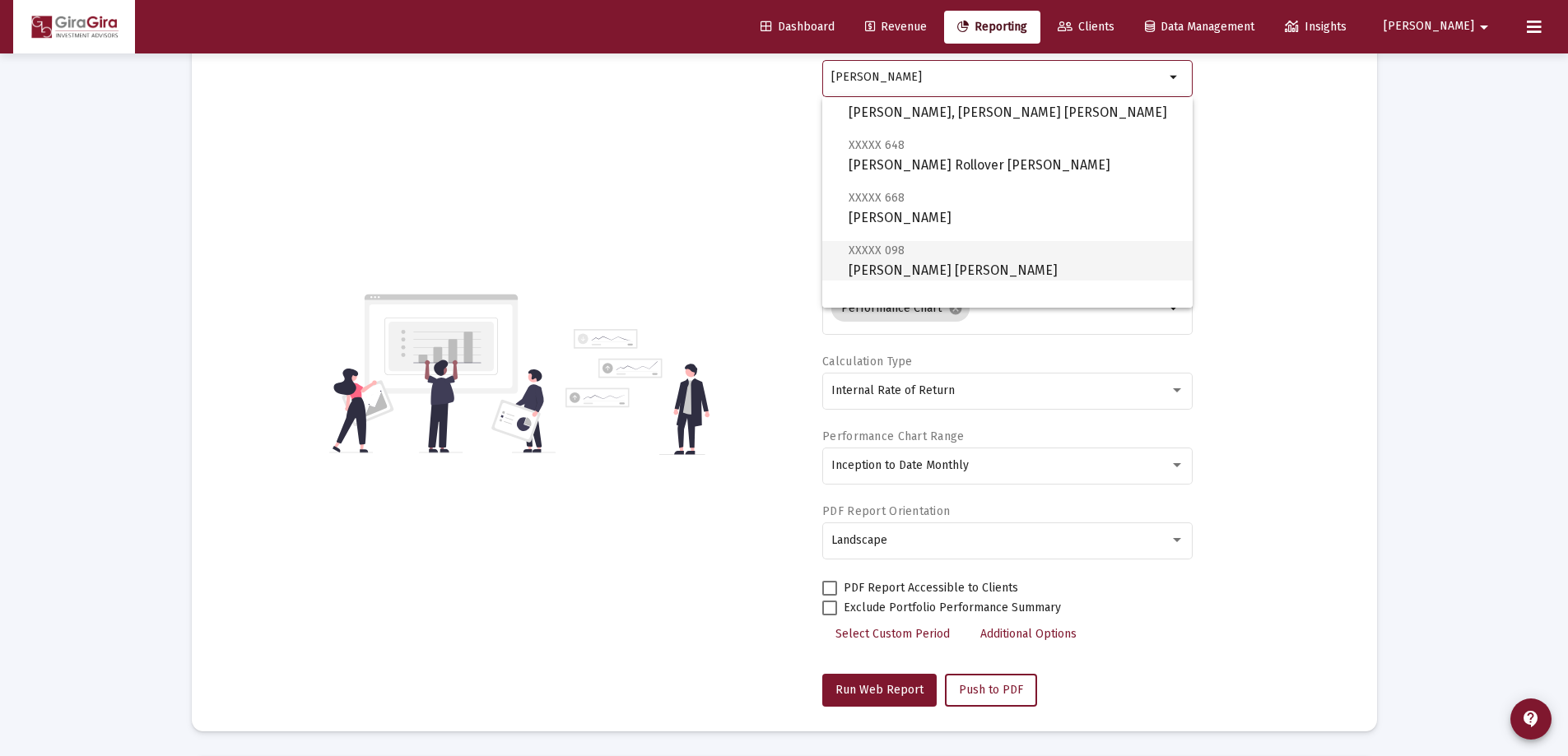
scroll to position [82, 0]
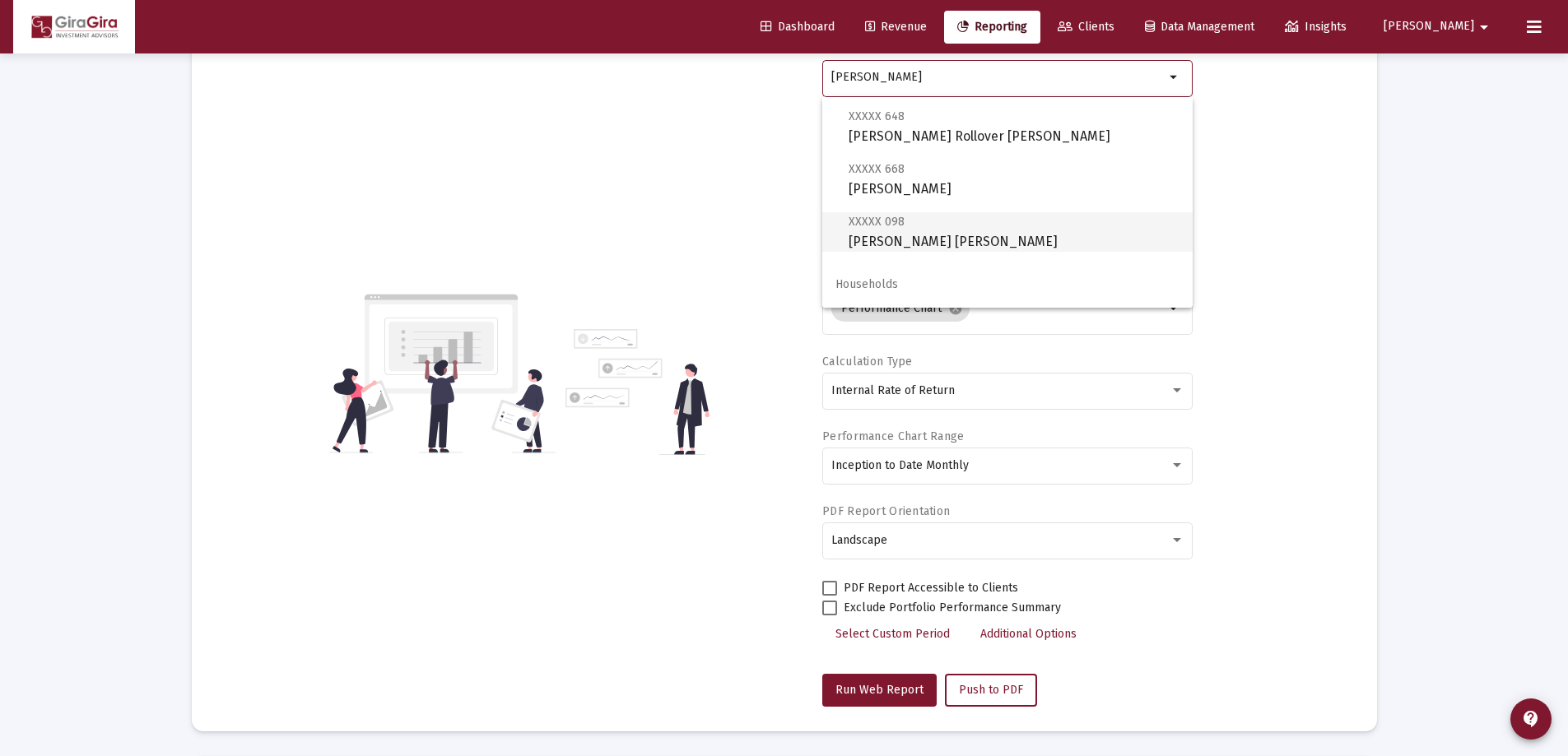
click at [963, 230] on span "XXXXX 098 [PERSON_NAME] [PERSON_NAME]" at bounding box center [1013, 232] width 330 height 41
type input "[PERSON_NAME] [PERSON_NAME]"
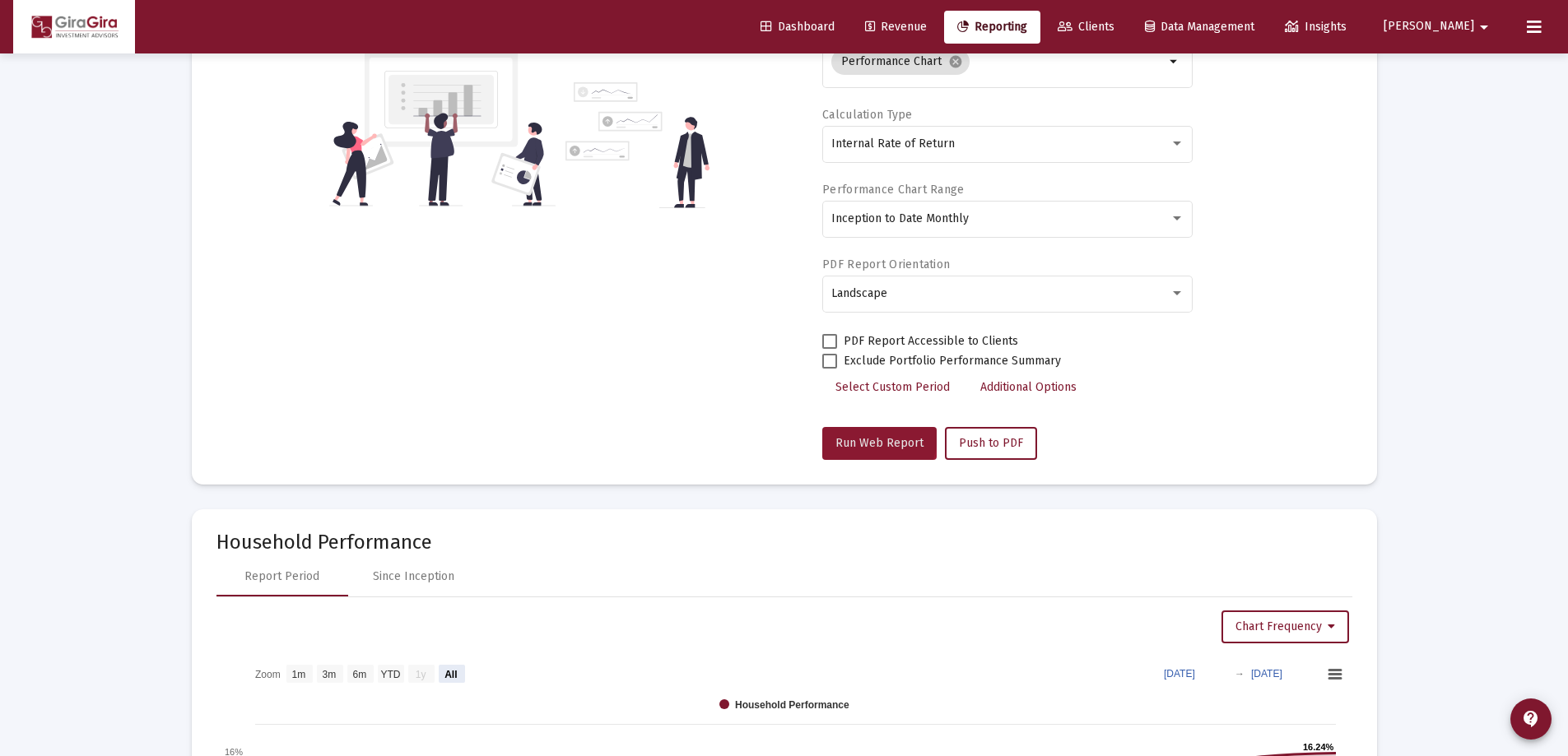
click at [856, 434] on button "Run Web Report" at bounding box center [879, 444] width 114 height 33
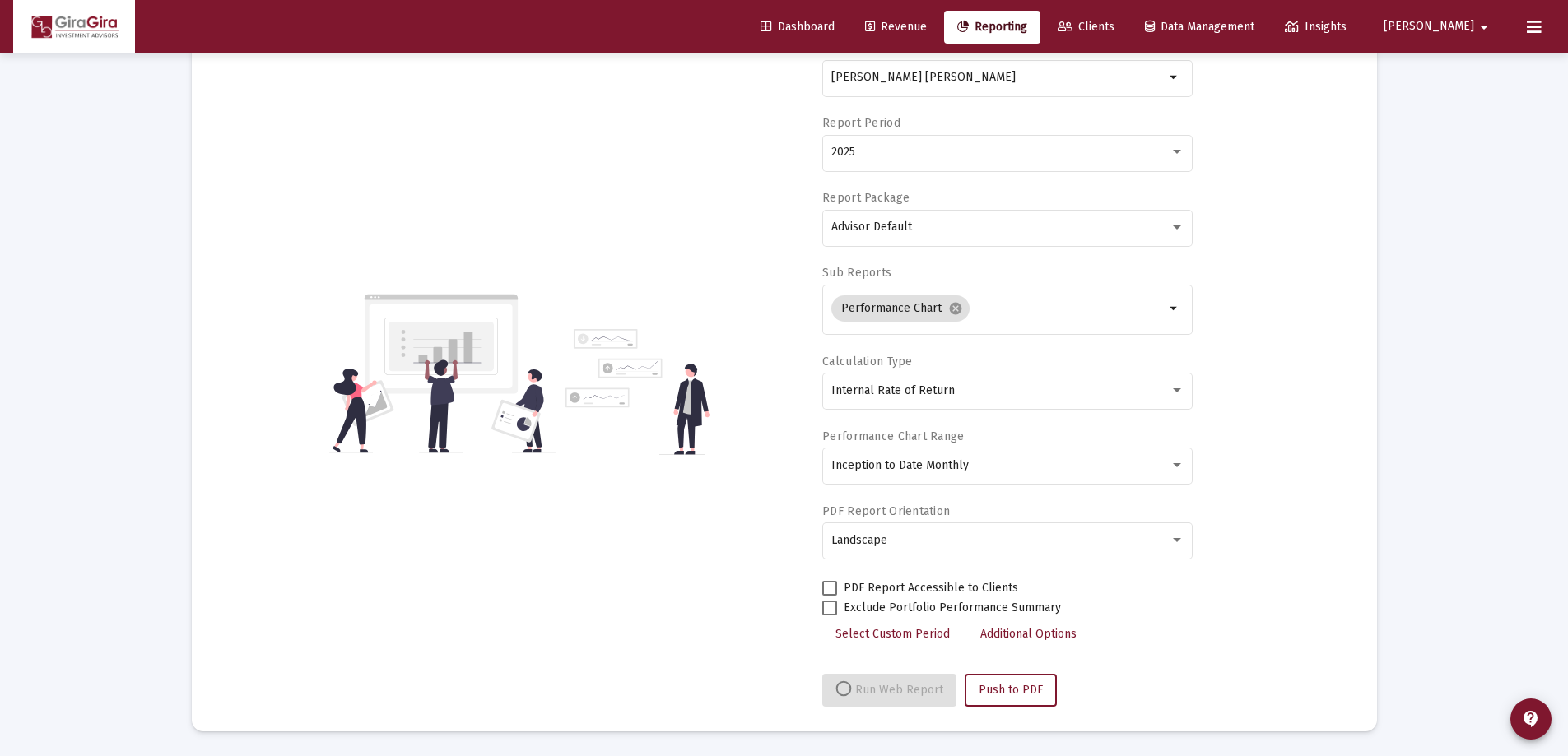
select select "View all"
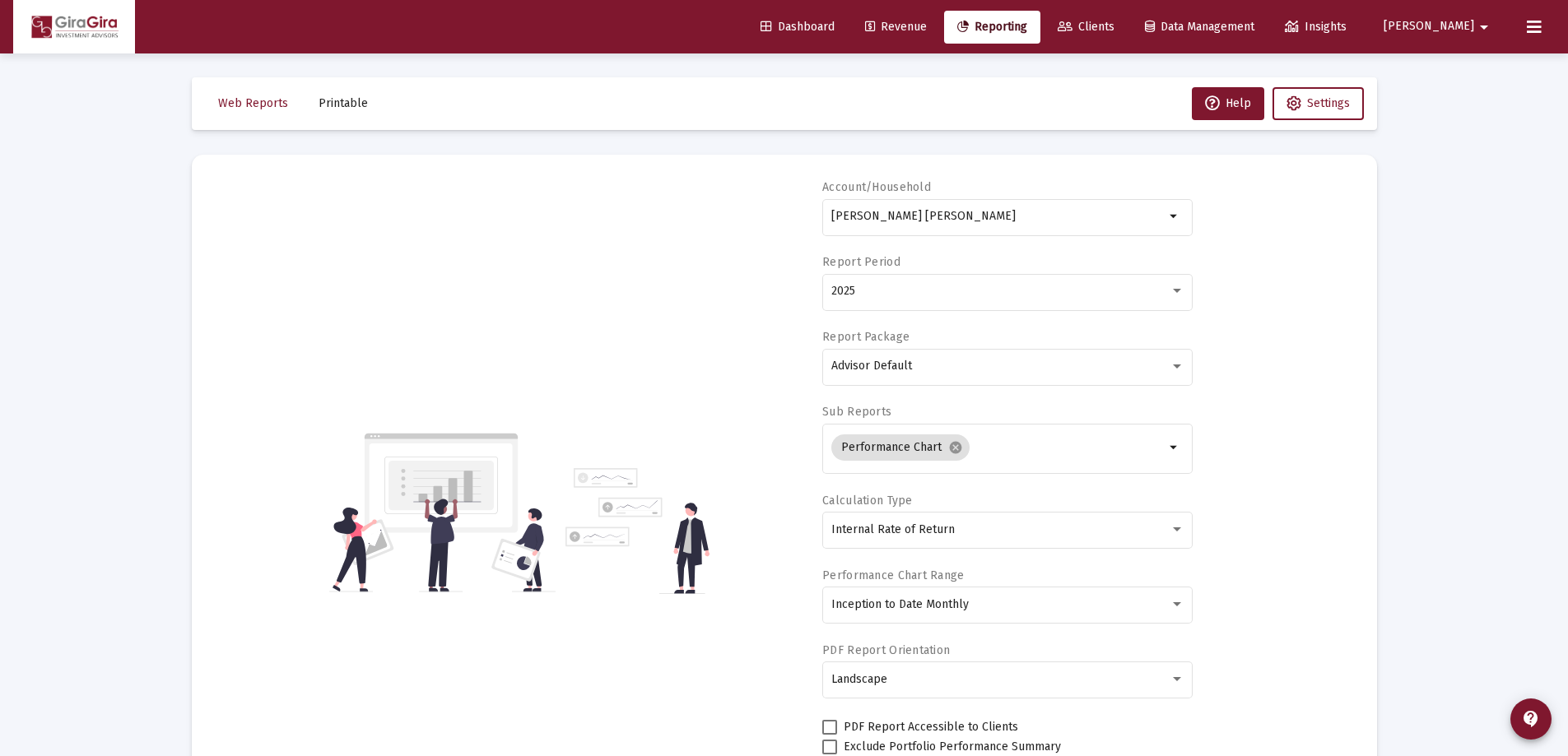
scroll to position [0, 0]
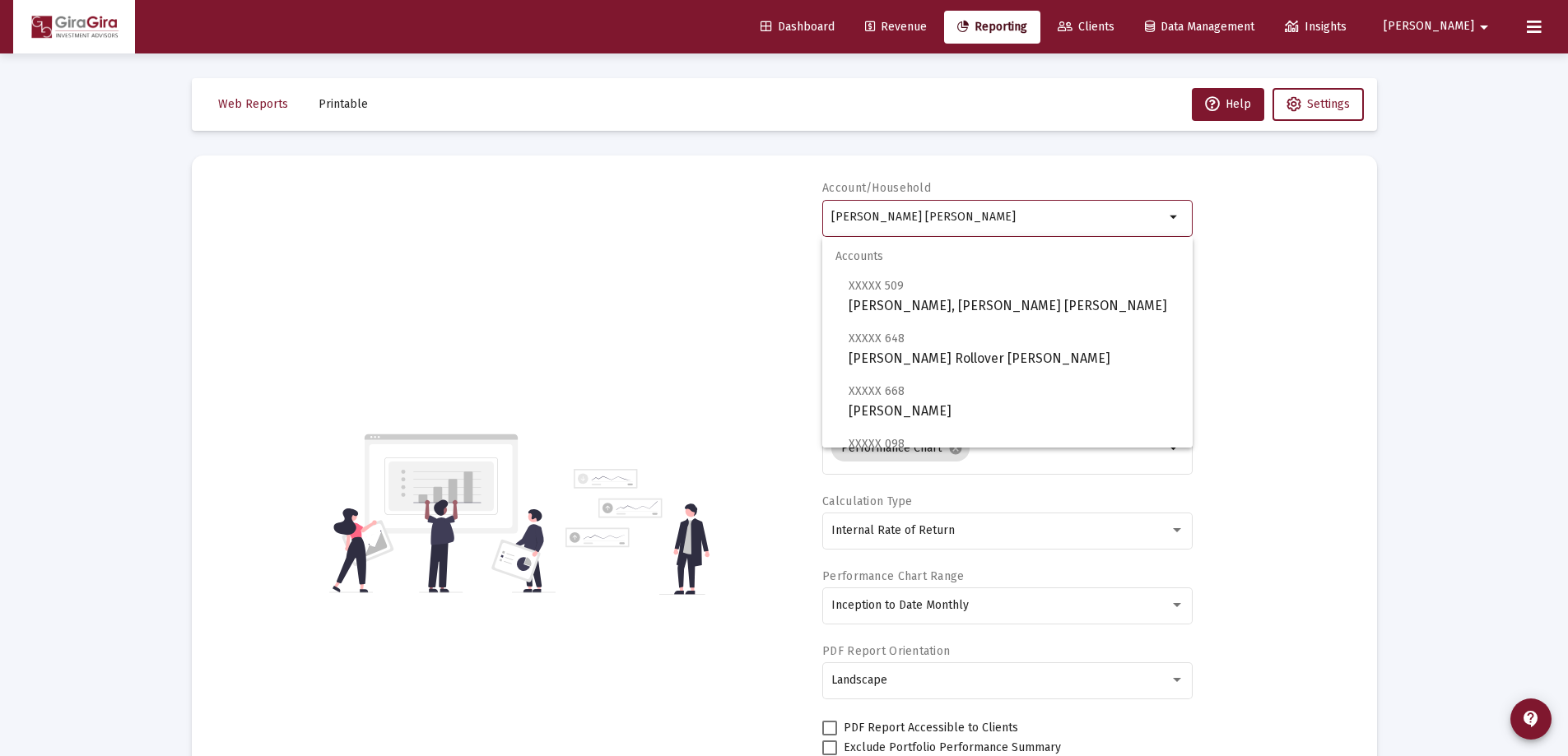
click at [913, 214] on input "[PERSON_NAME] [PERSON_NAME]" at bounding box center [998, 217] width 333 height 14
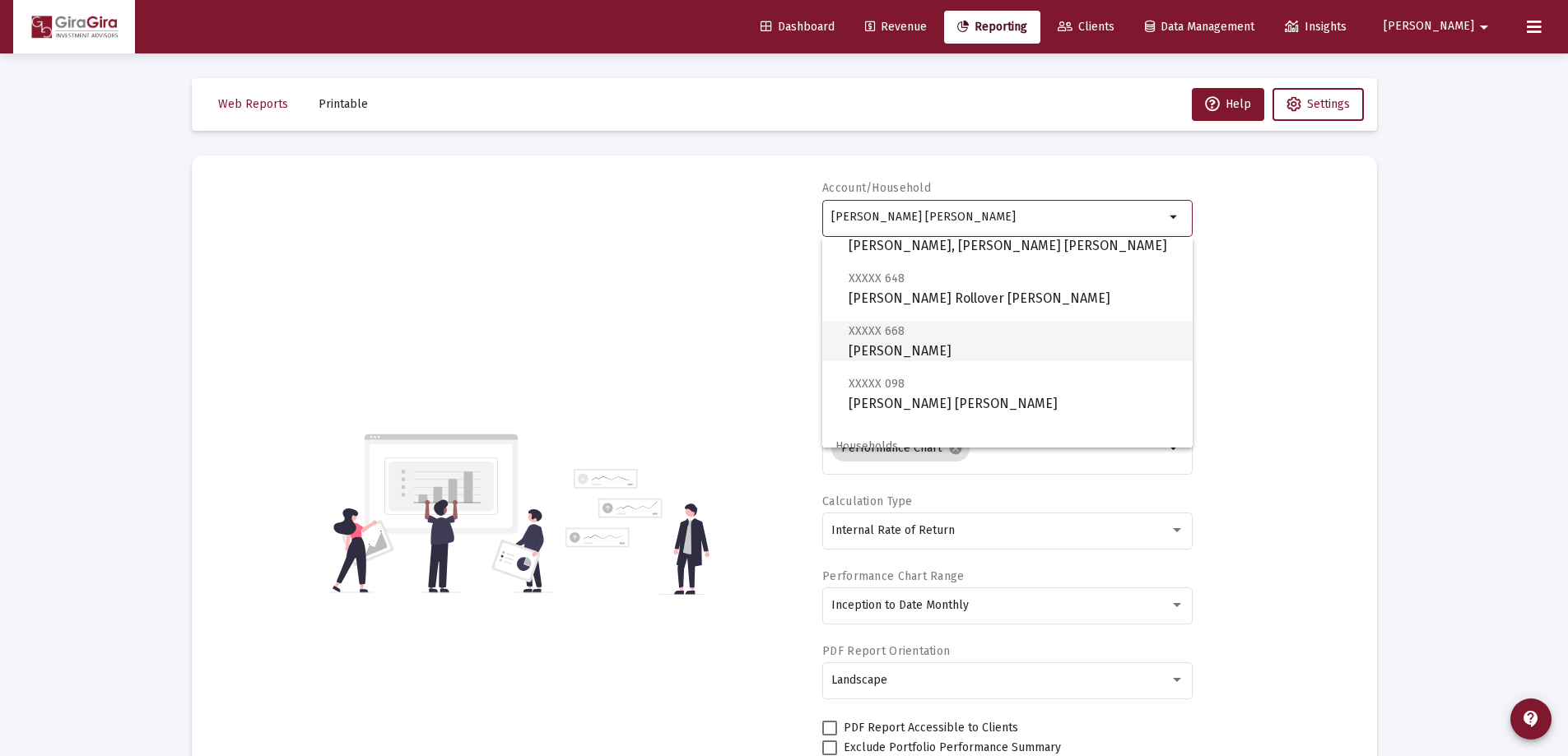
scroll to position [82, 0]
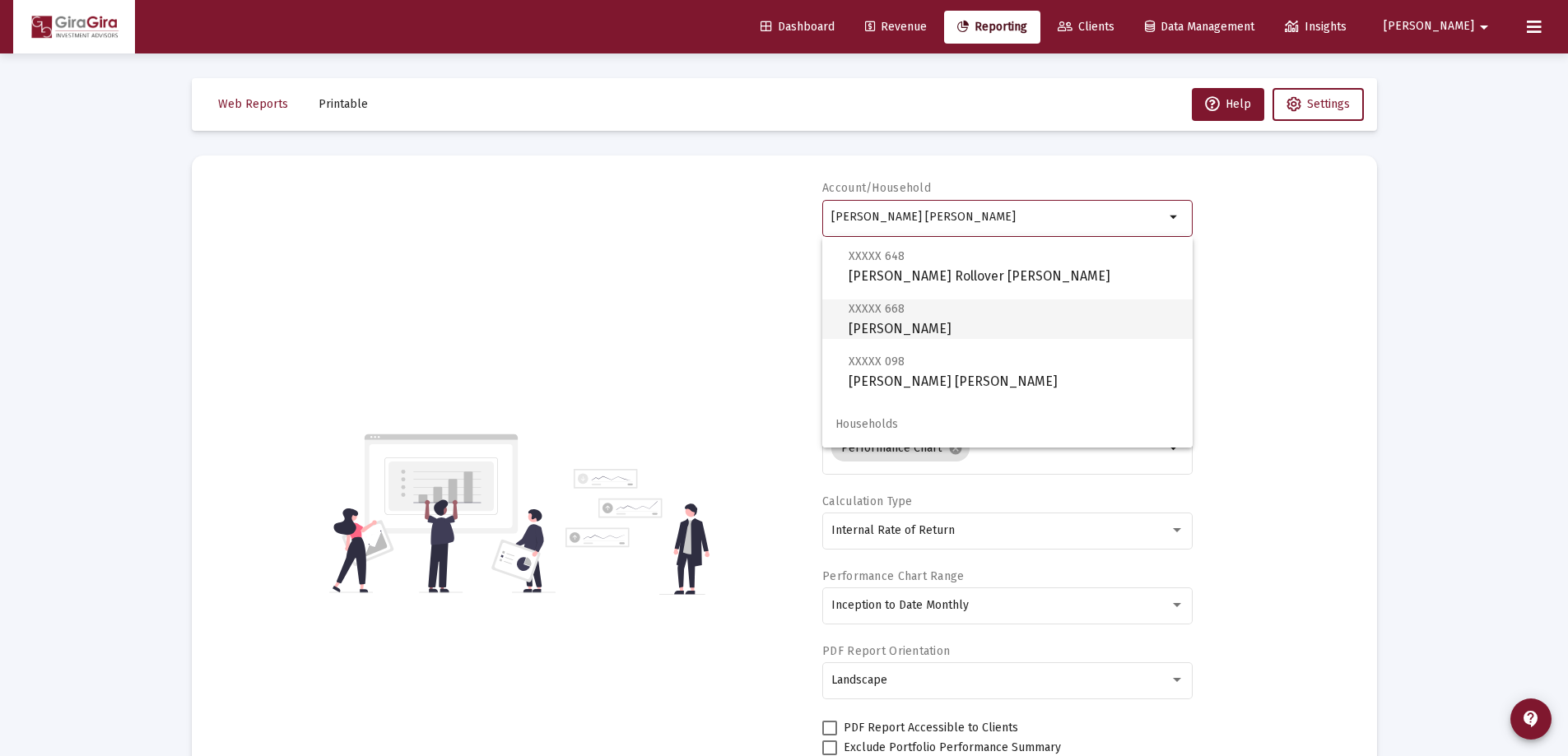
click at [969, 325] on span "XXXXX 668 [PERSON_NAME]" at bounding box center [1013, 319] width 330 height 41
type input "[PERSON_NAME]"
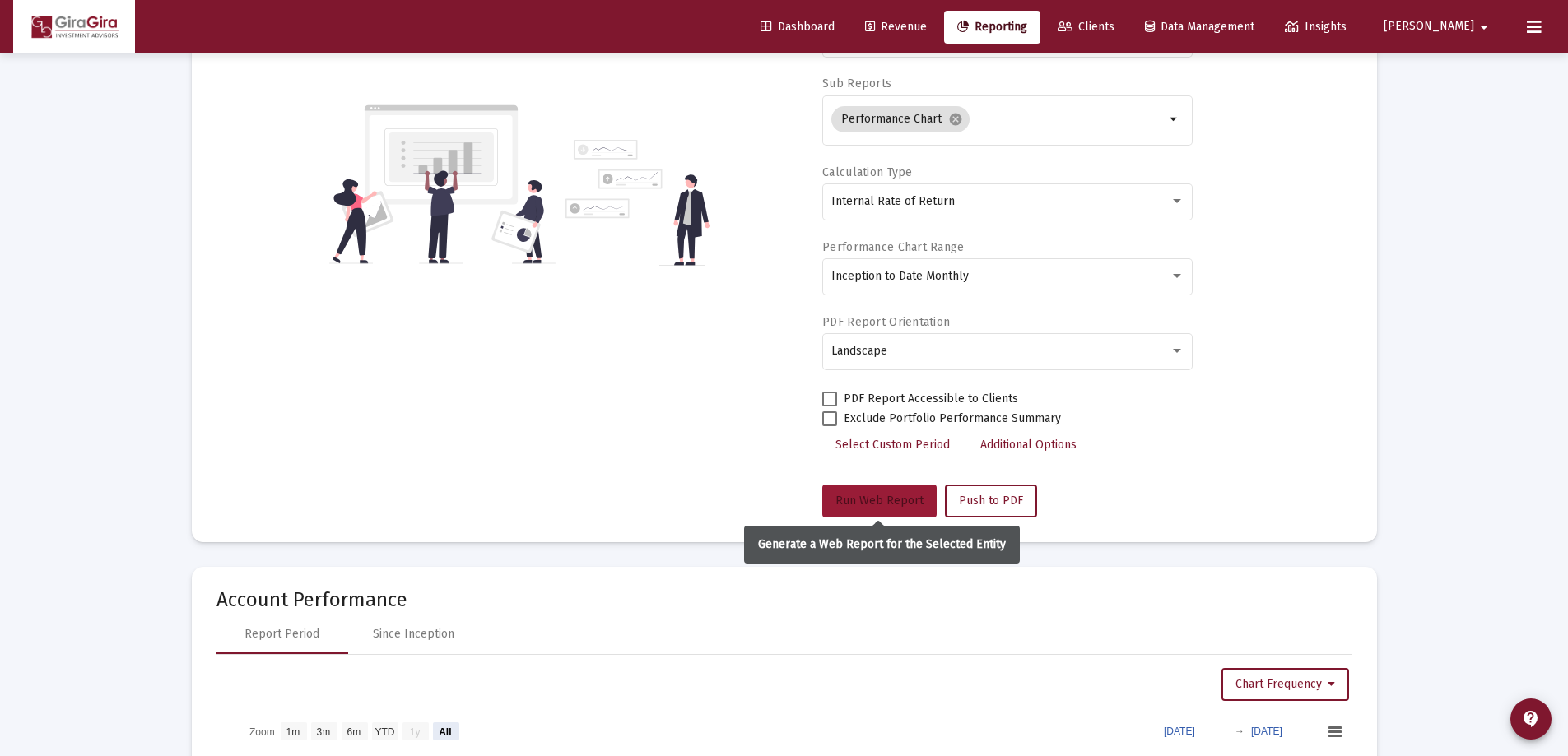
click at [861, 491] on button "Run Web Report" at bounding box center [879, 501] width 114 height 33
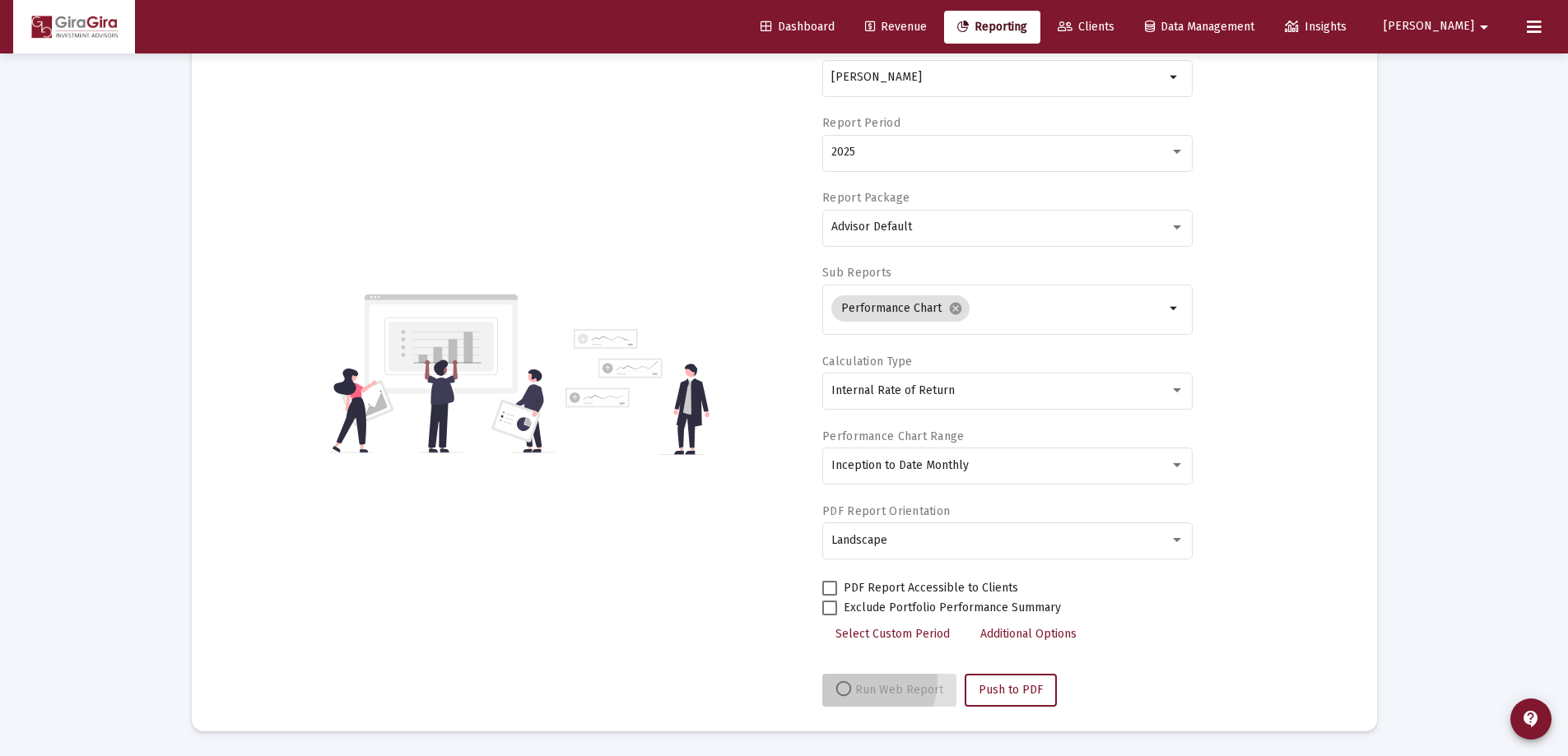
scroll to position [140, 0]
select select "View all"
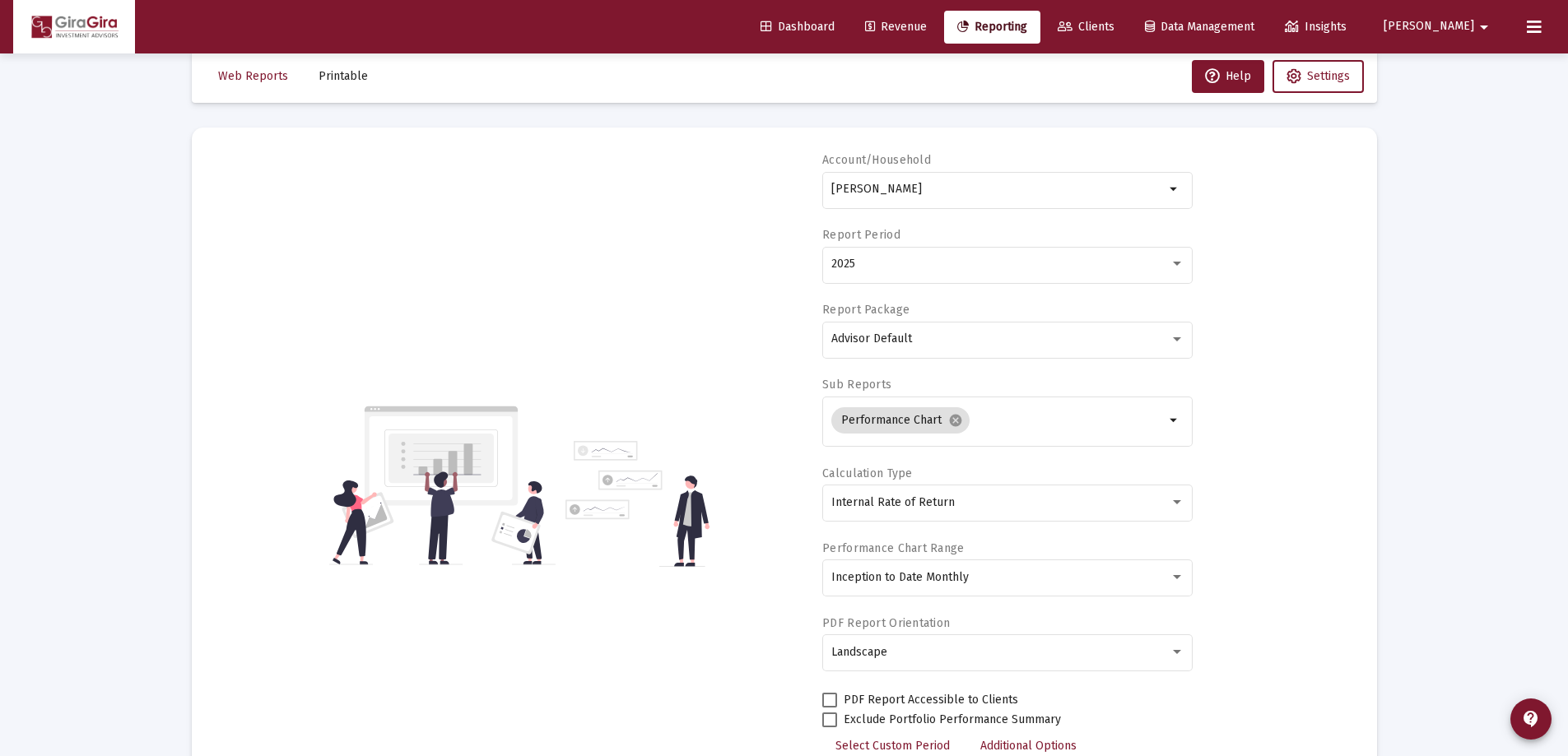
scroll to position [0, 0]
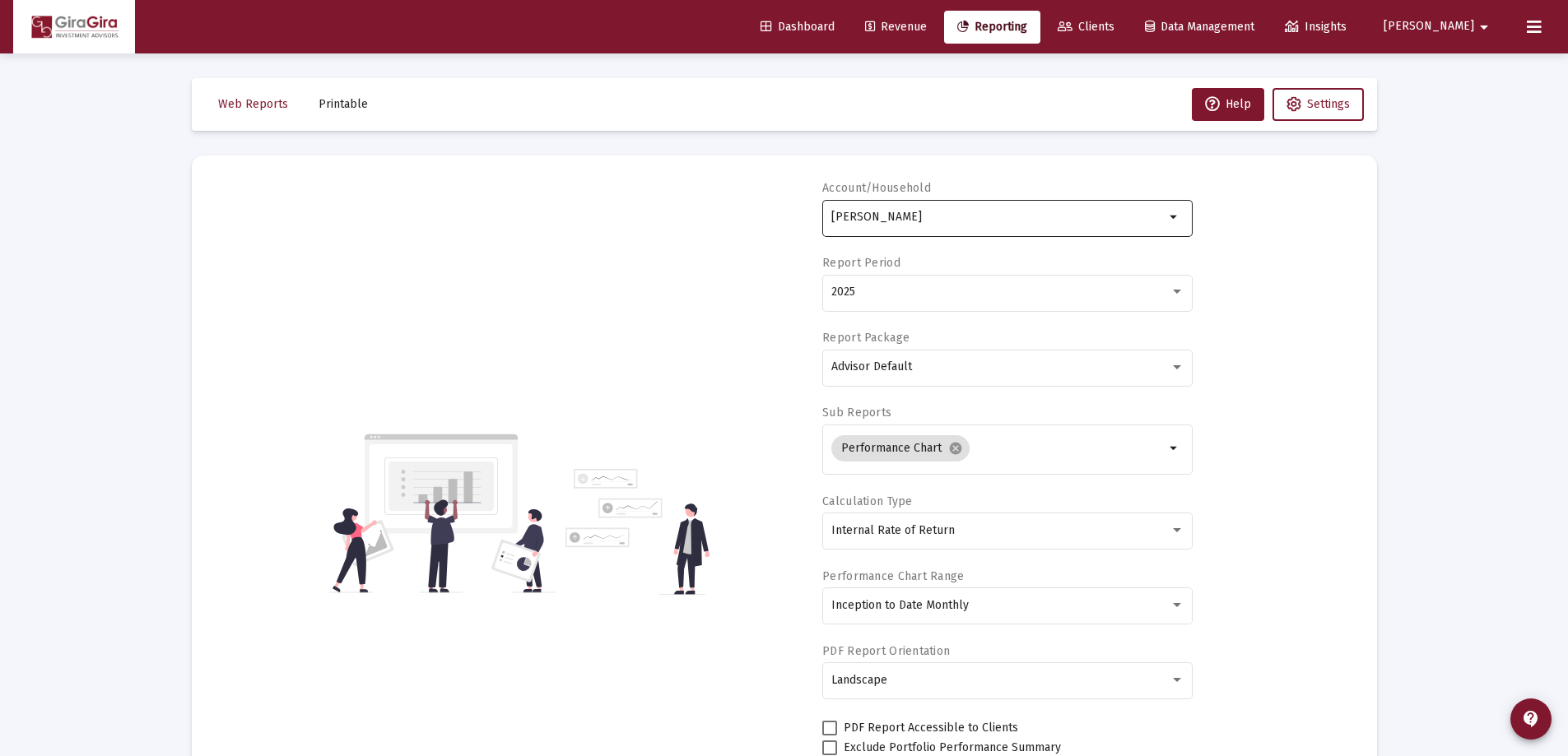
click at [901, 213] on input "[PERSON_NAME]" at bounding box center [998, 217] width 333 height 14
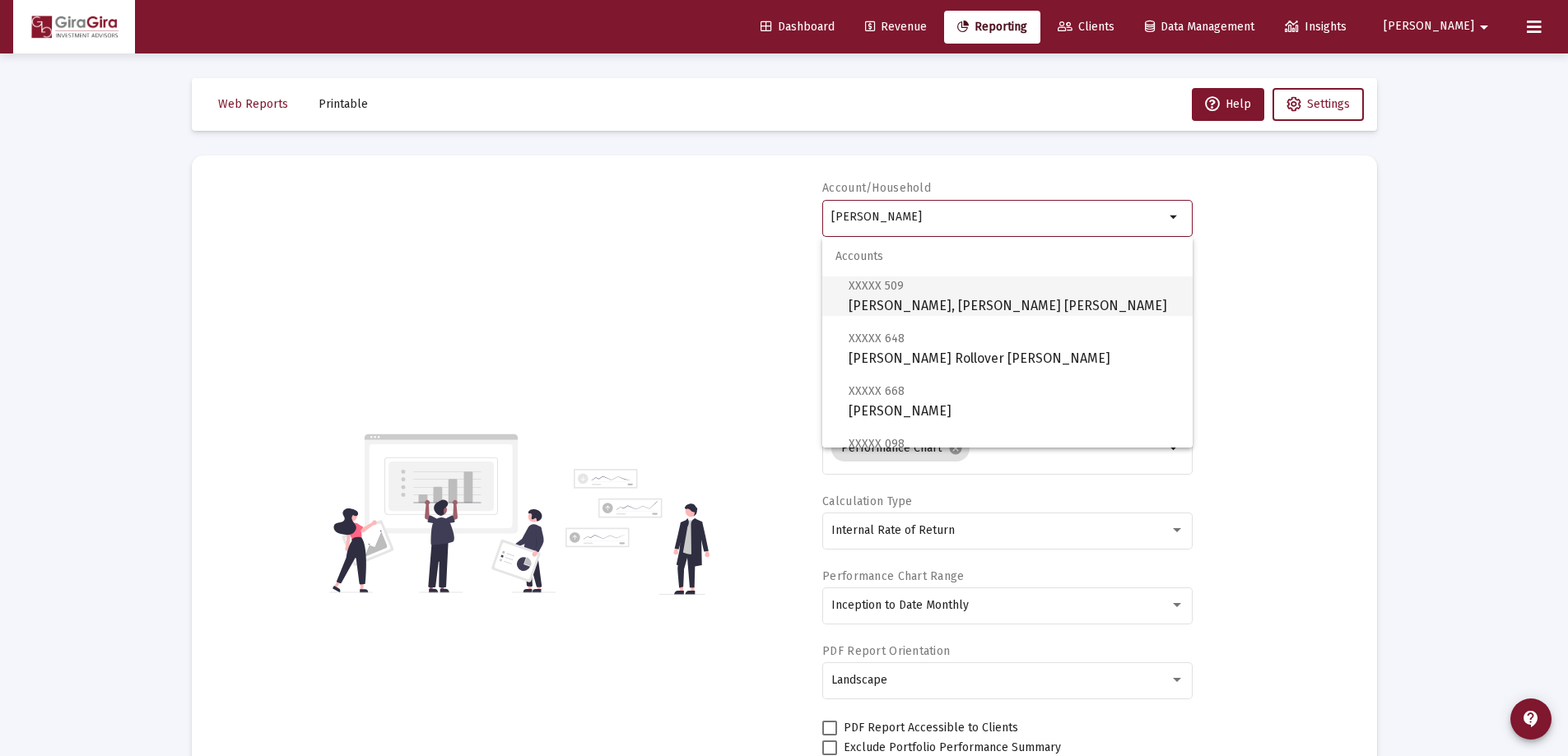
drag, startPoint x: 947, startPoint y: 297, endPoint x: 957, endPoint y: 314, distance: 19.7
click at [947, 298] on span "XXXXX 509 [PERSON_NAME], [PERSON_NAME] [PERSON_NAME]" at bounding box center [1013, 296] width 330 height 41
type input "[PERSON_NAME], [PERSON_NAME] [PERSON_NAME]"
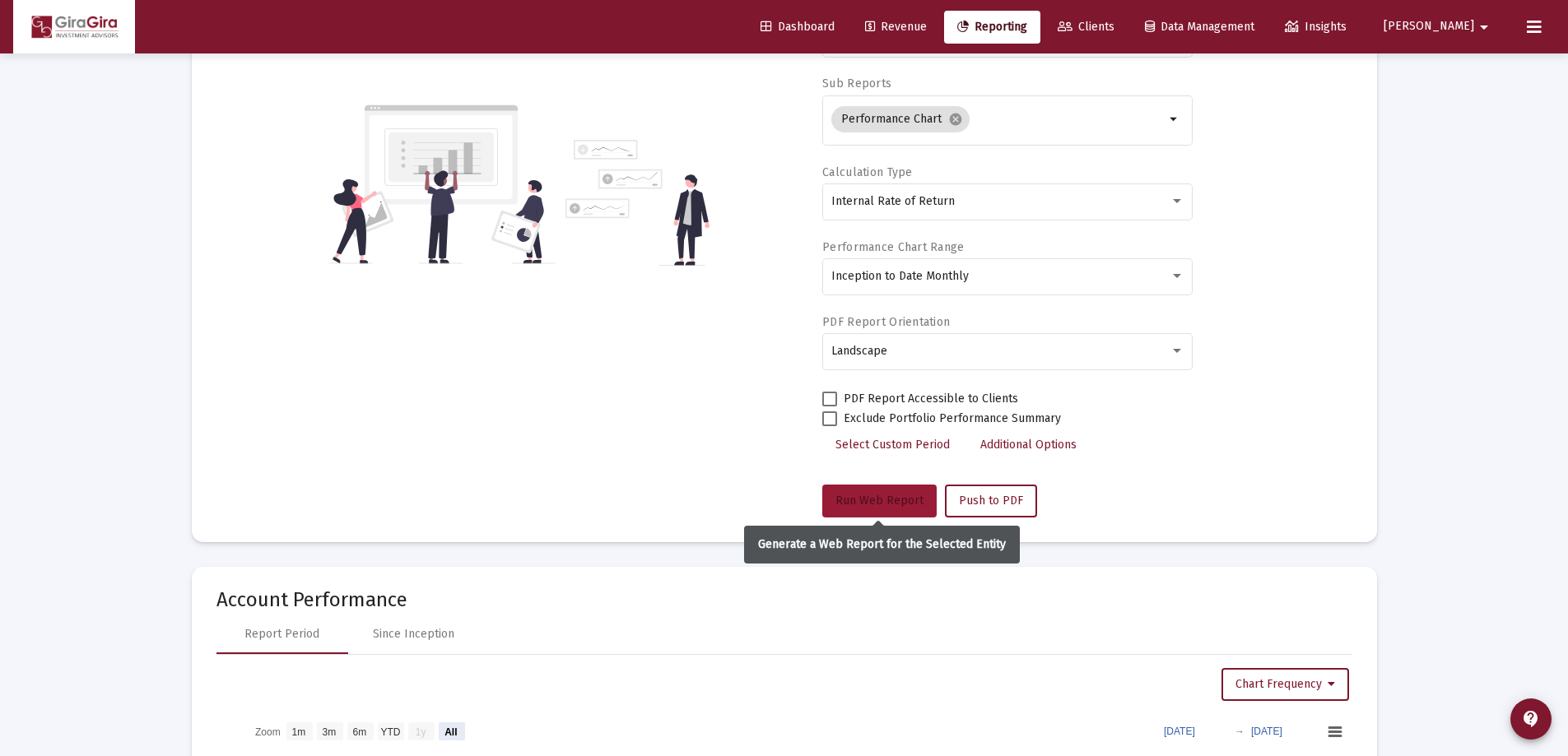
click at [855, 490] on button "Run Web Report" at bounding box center [879, 501] width 114 height 33
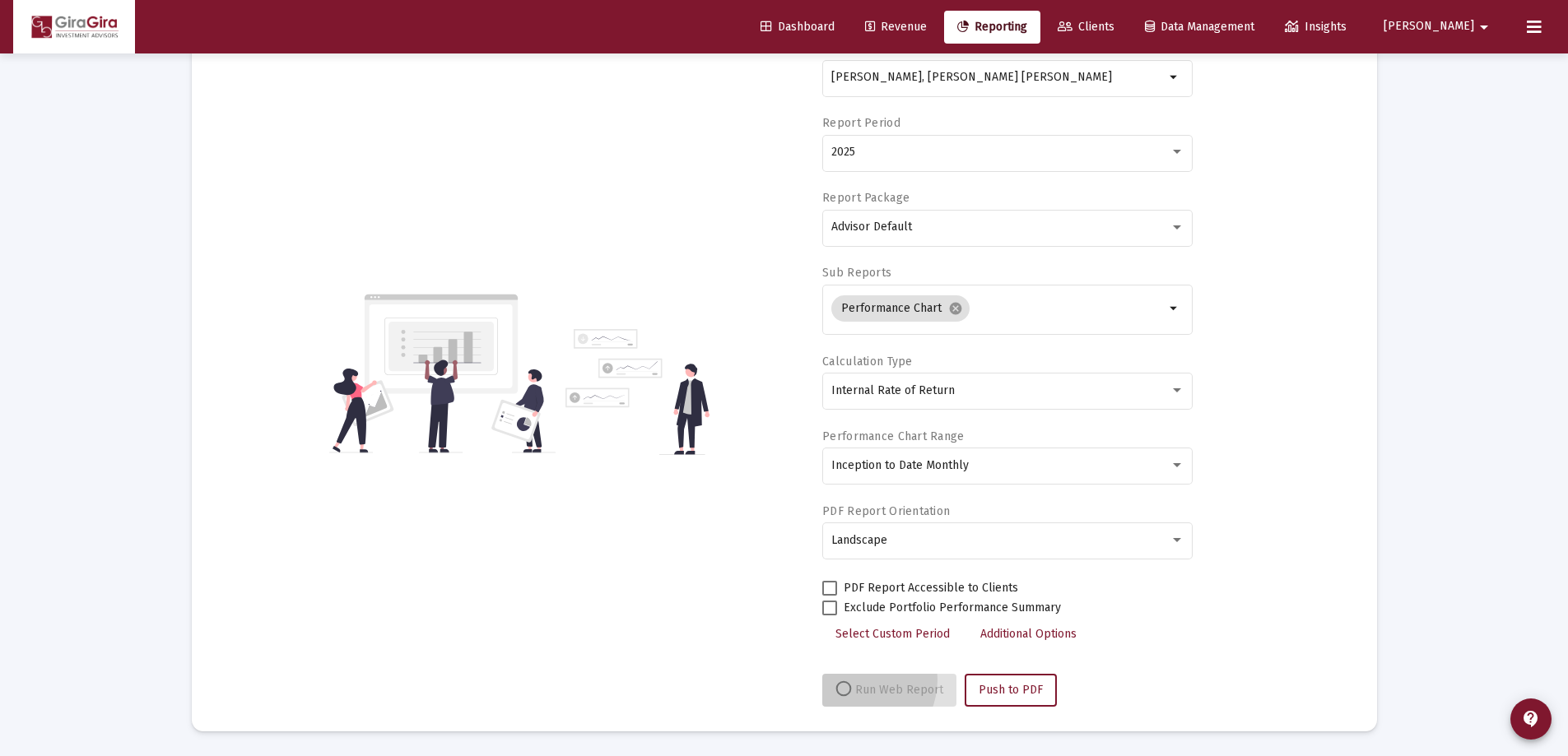
scroll to position [140, 0]
select select "View all"
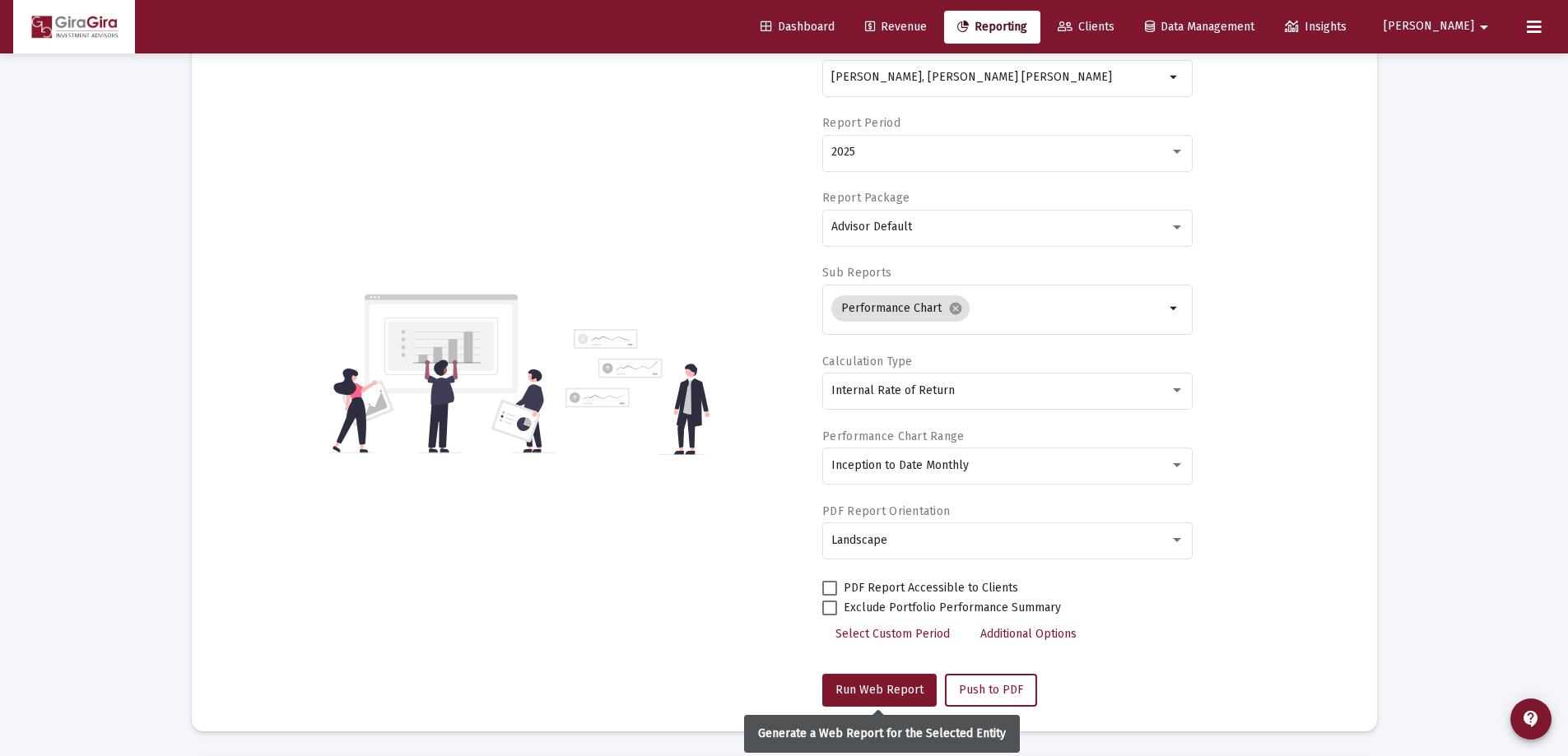
scroll to position [330, 0]
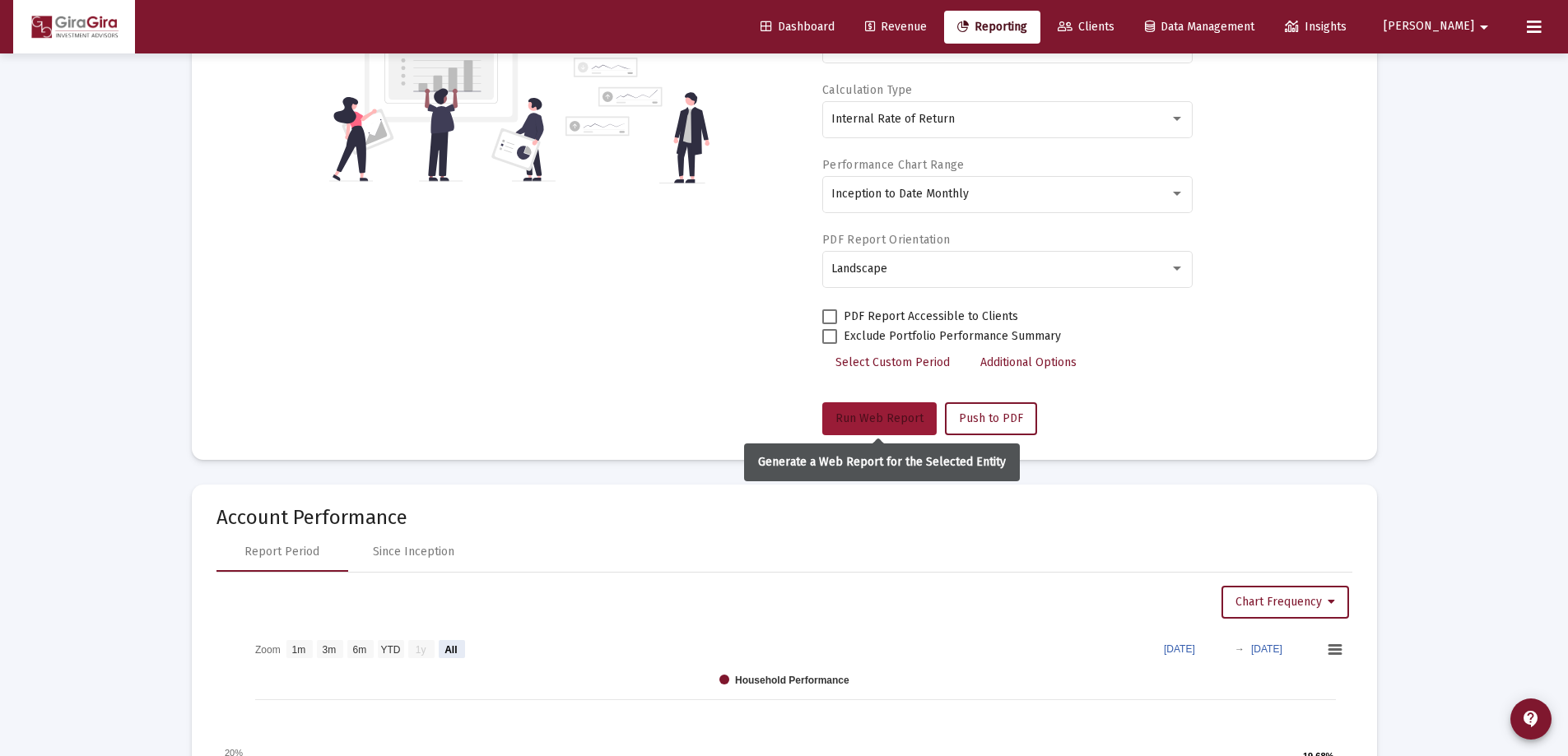
click at [890, 418] on span "Run Web Report" at bounding box center [879, 419] width 88 height 14
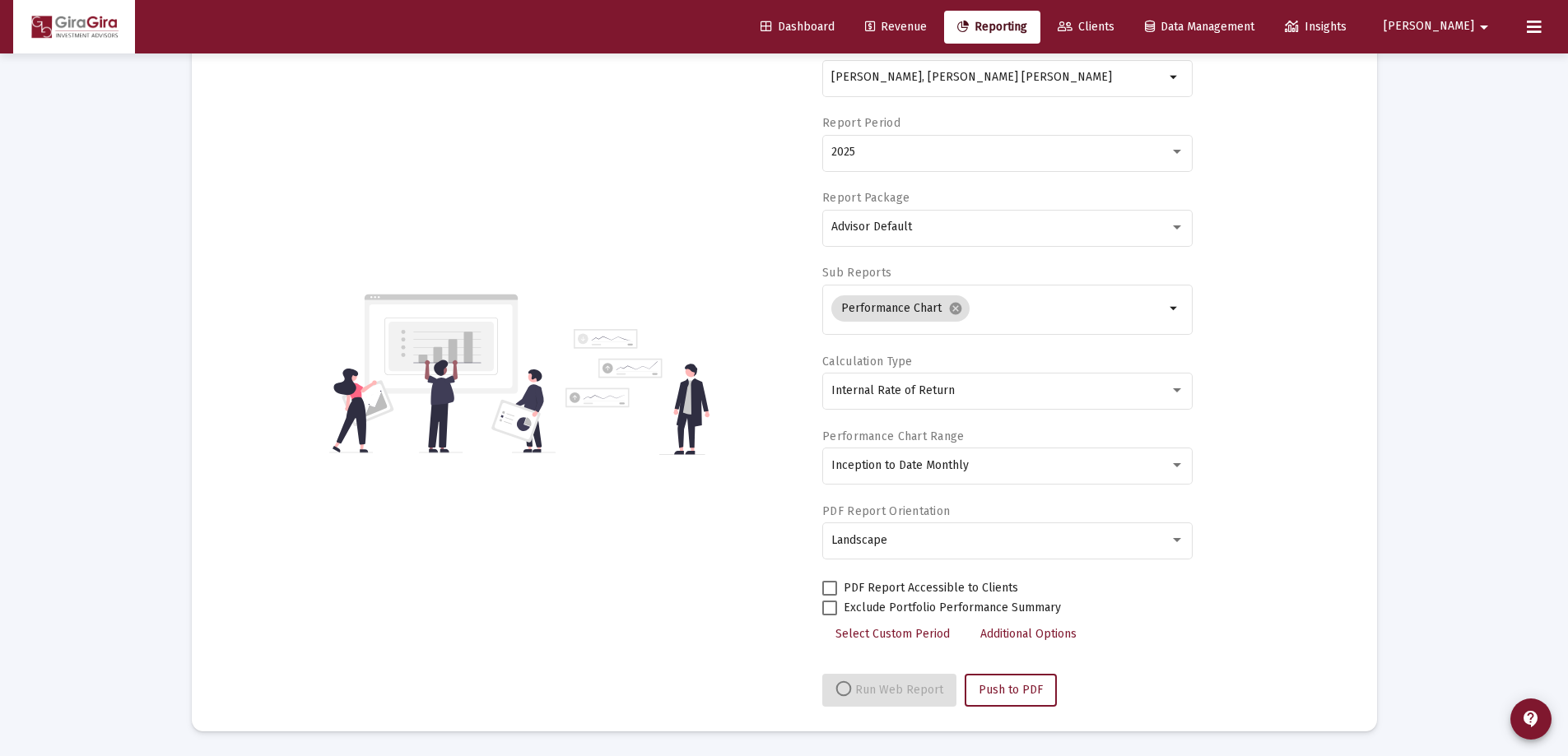
select select "View all"
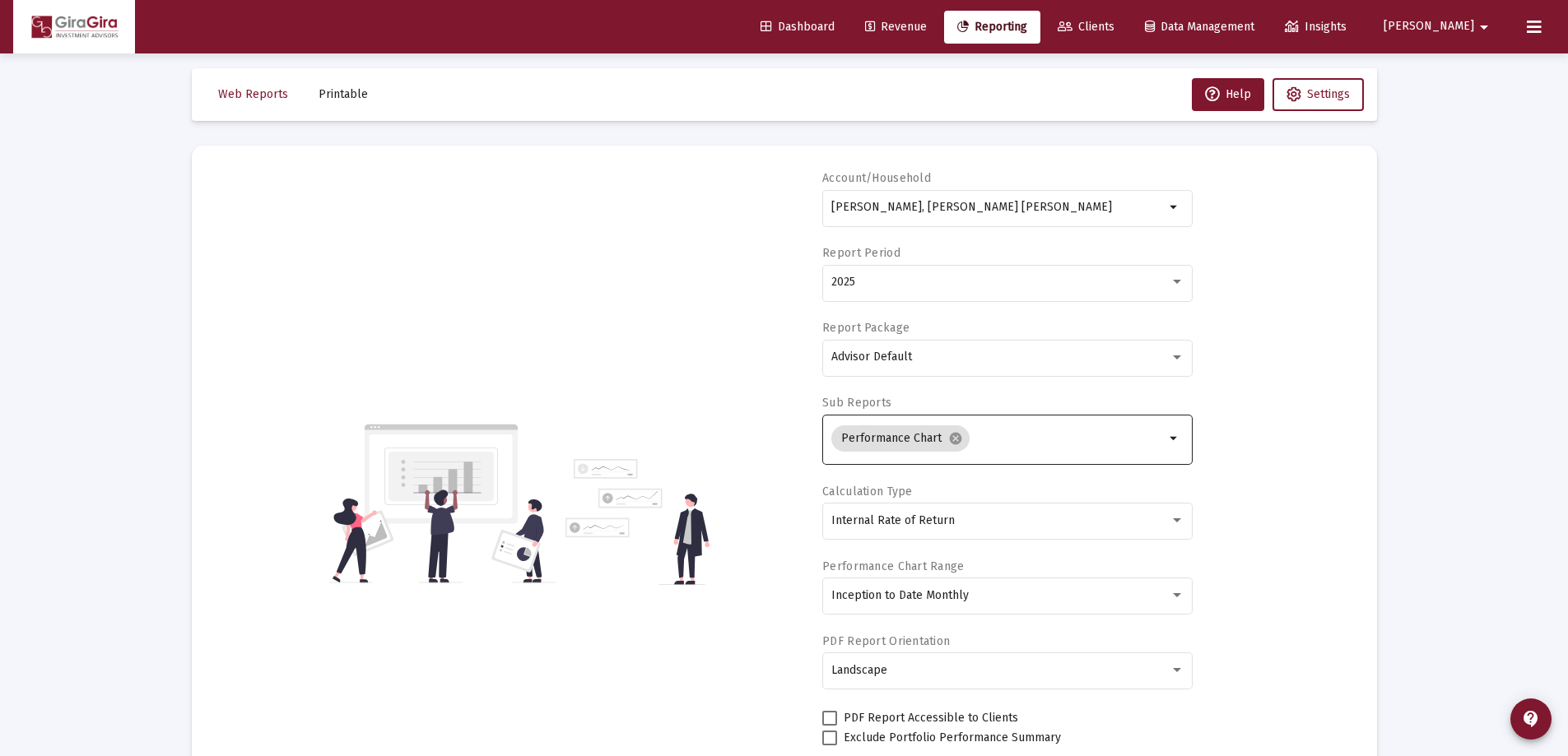
scroll to position [0, 0]
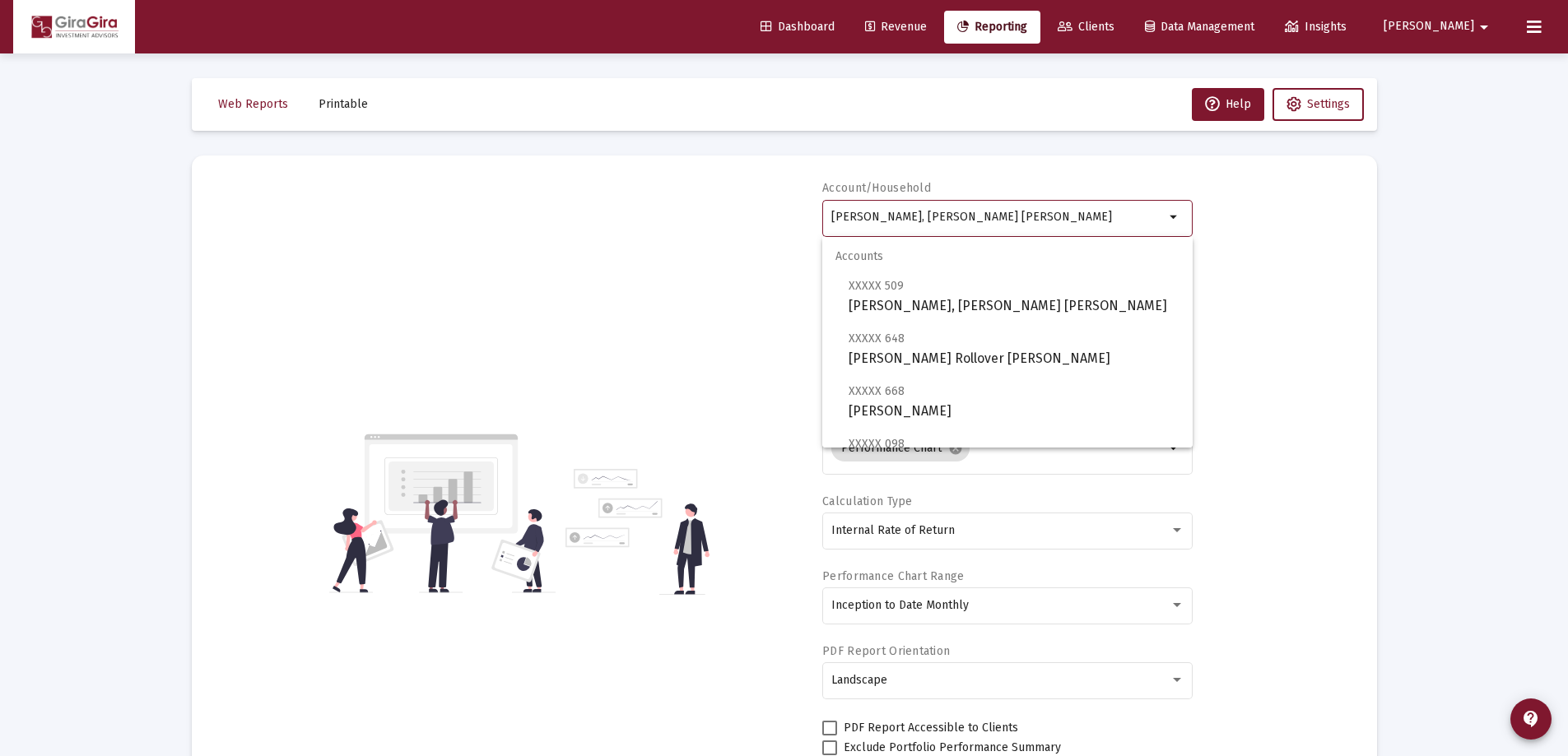
click at [926, 221] on input "[PERSON_NAME], [PERSON_NAME] [PERSON_NAME]" at bounding box center [998, 217] width 333 height 14
click at [941, 352] on span "XXXXX 648 [PERSON_NAME] Rollover [PERSON_NAME]" at bounding box center [1013, 349] width 330 height 41
type input "[PERSON_NAME] Rollover [PERSON_NAME]"
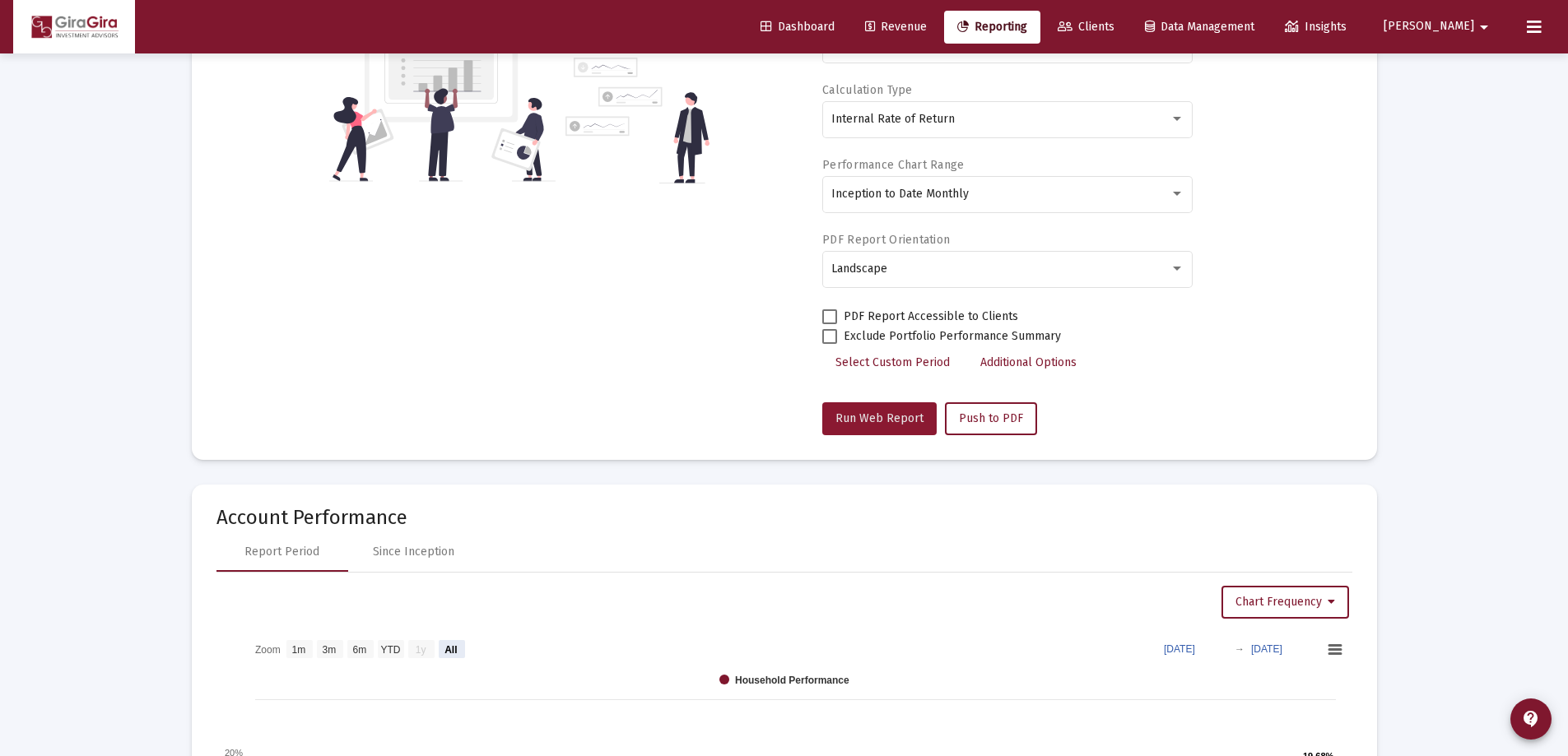
click at [904, 406] on button "Run Web Report" at bounding box center [879, 419] width 114 height 33
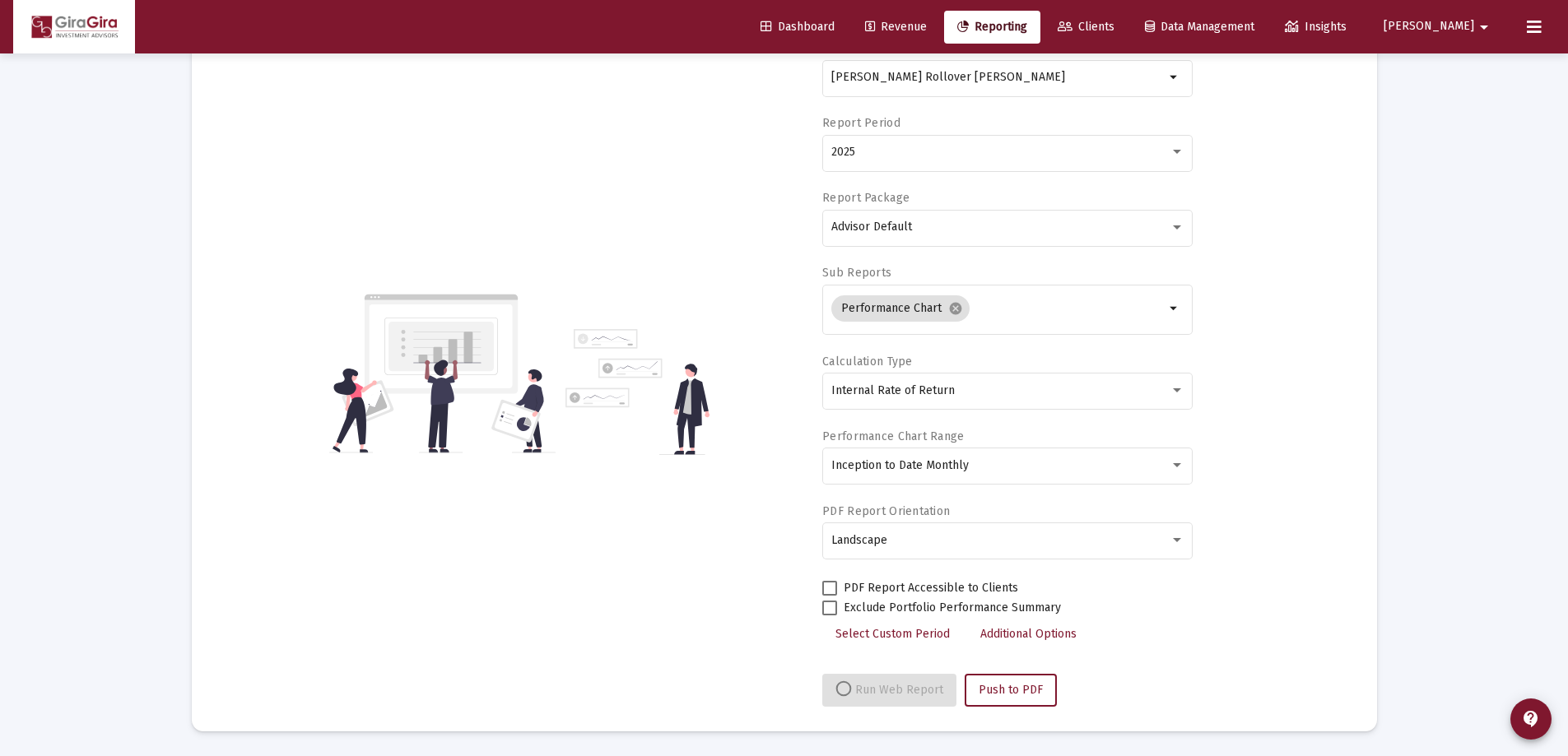
select select "View all"
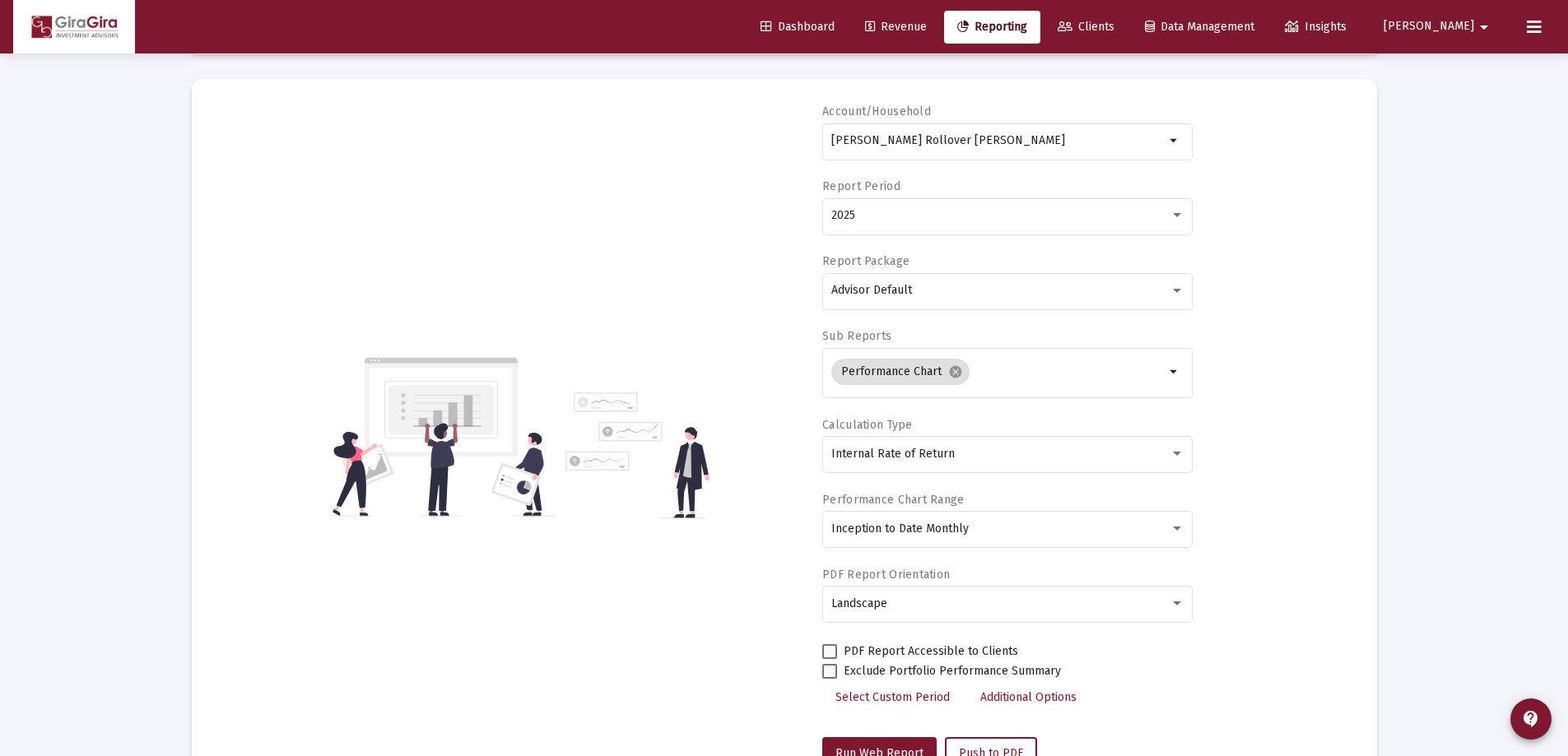
scroll to position [0, 0]
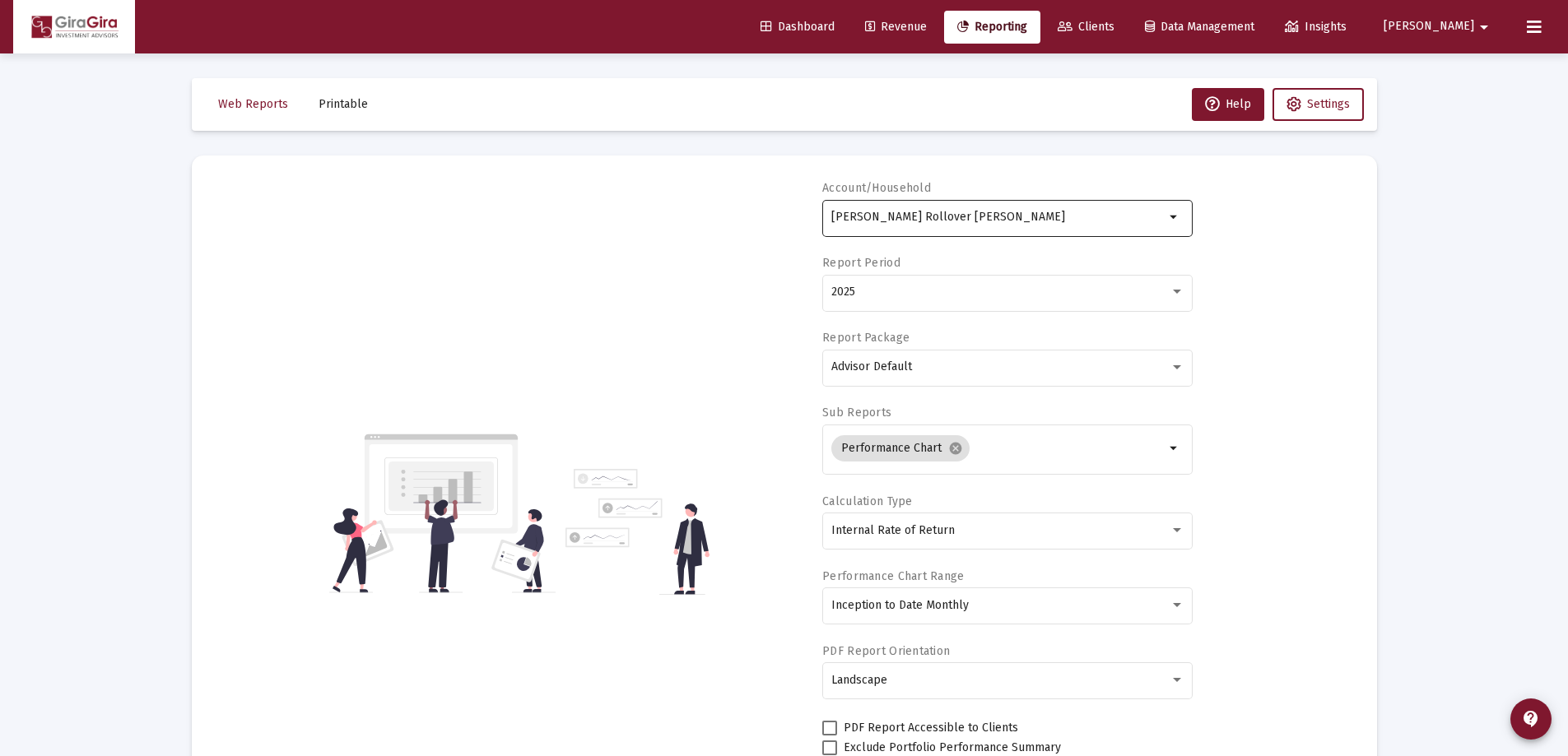
click at [914, 209] on div "[PERSON_NAME] Rollover [PERSON_NAME]" at bounding box center [998, 217] width 333 height 41
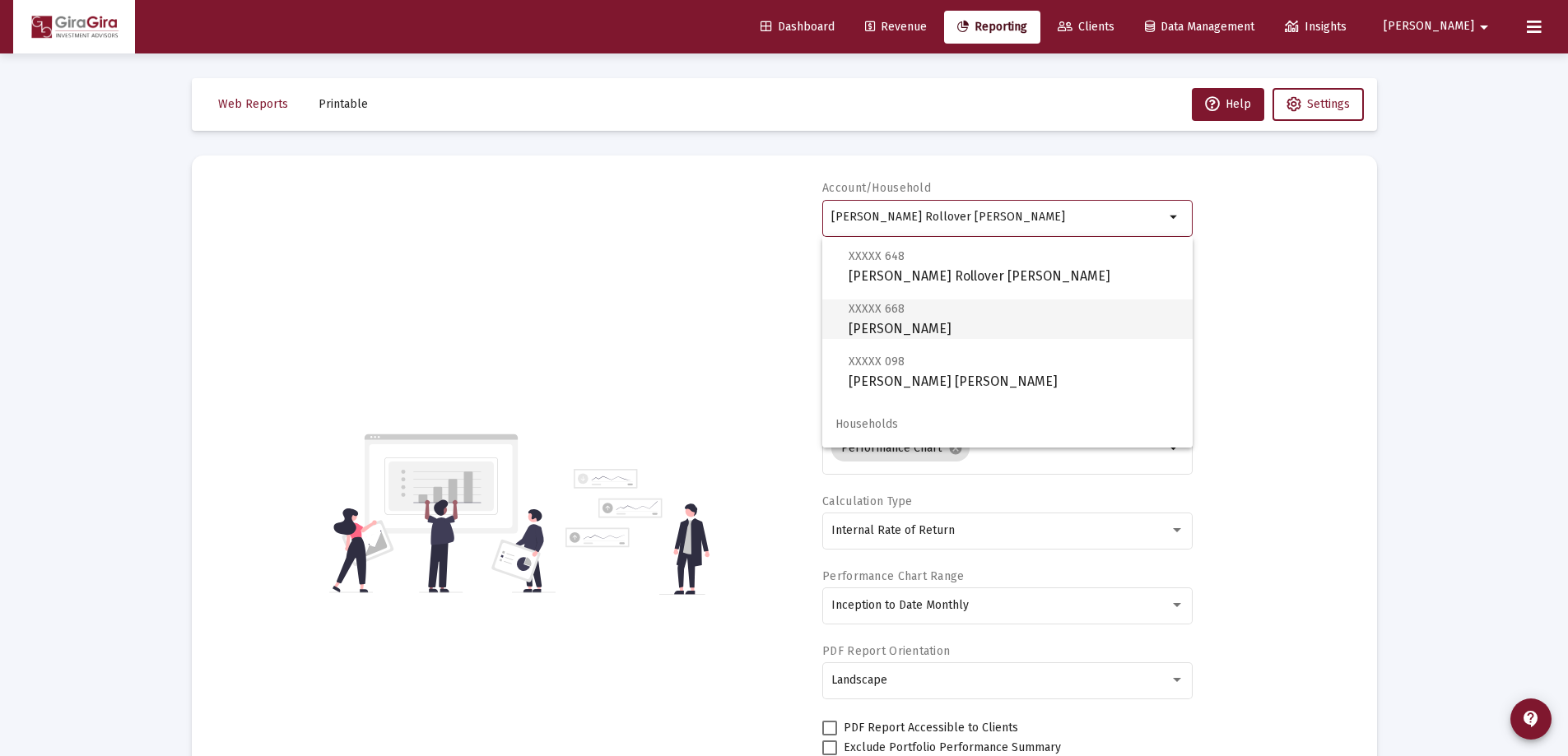
scroll to position [118, 0]
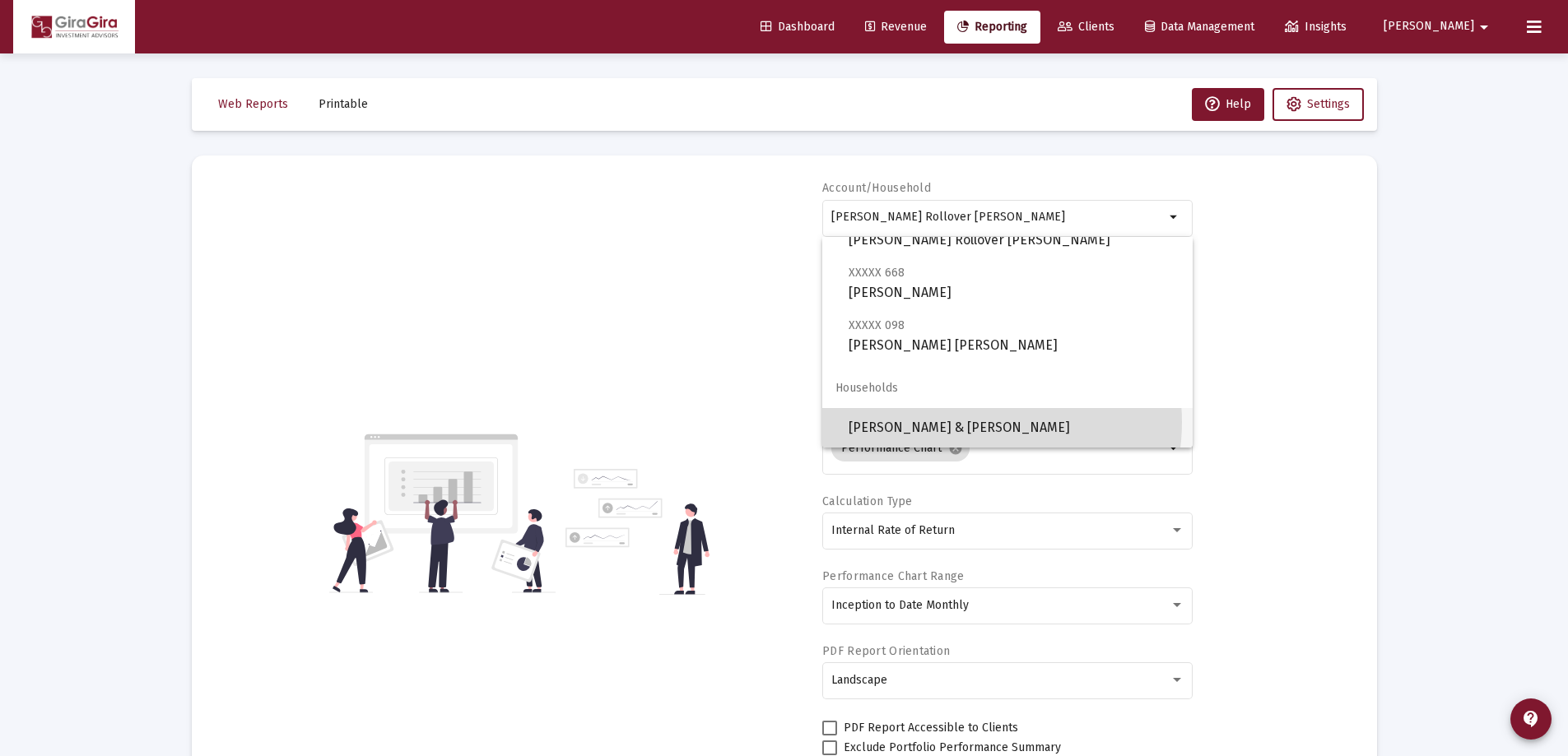
click at [971, 423] on span "[PERSON_NAME] & [PERSON_NAME]" at bounding box center [1013, 427] width 330 height 40
type input "[PERSON_NAME] & [PERSON_NAME]"
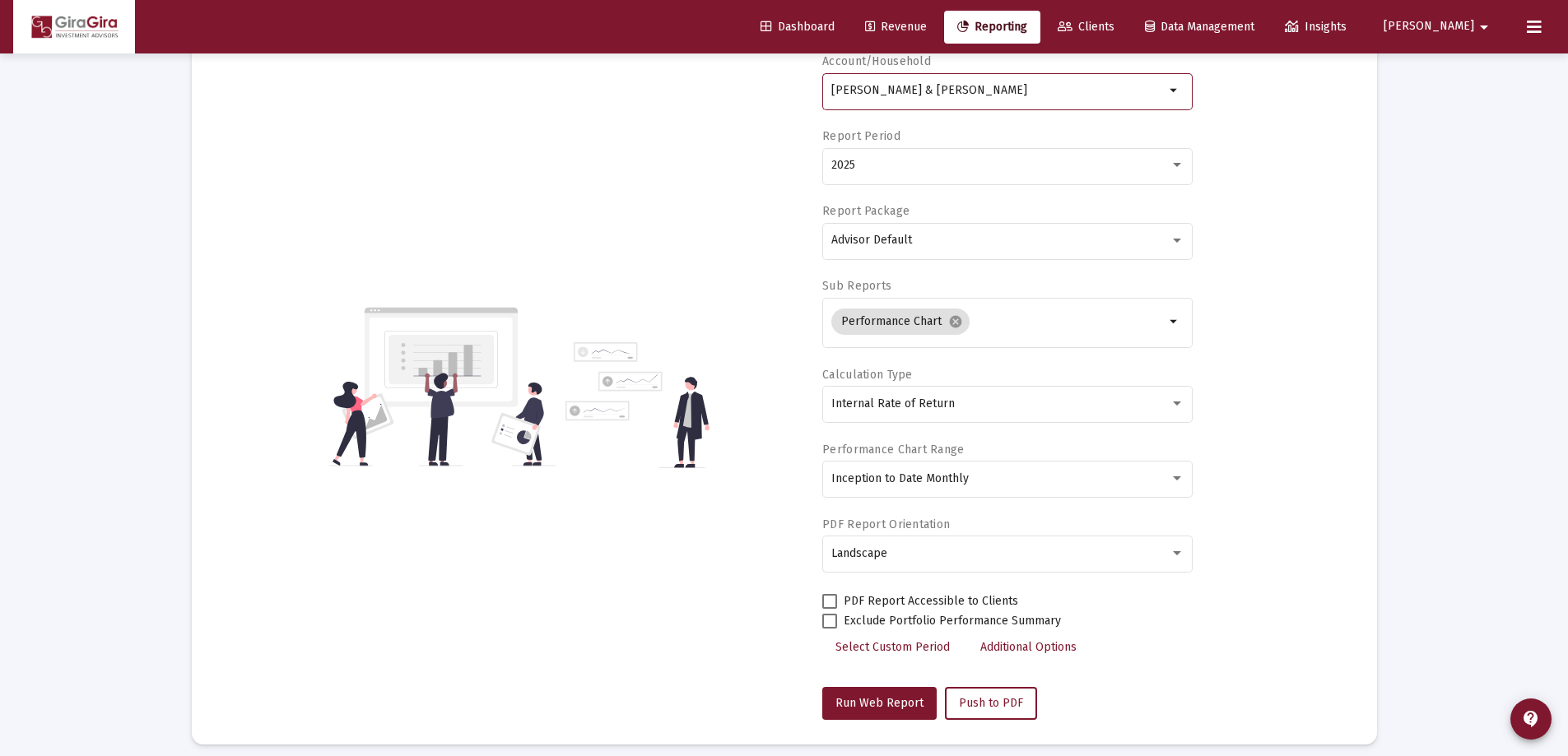
scroll to position [247, 0]
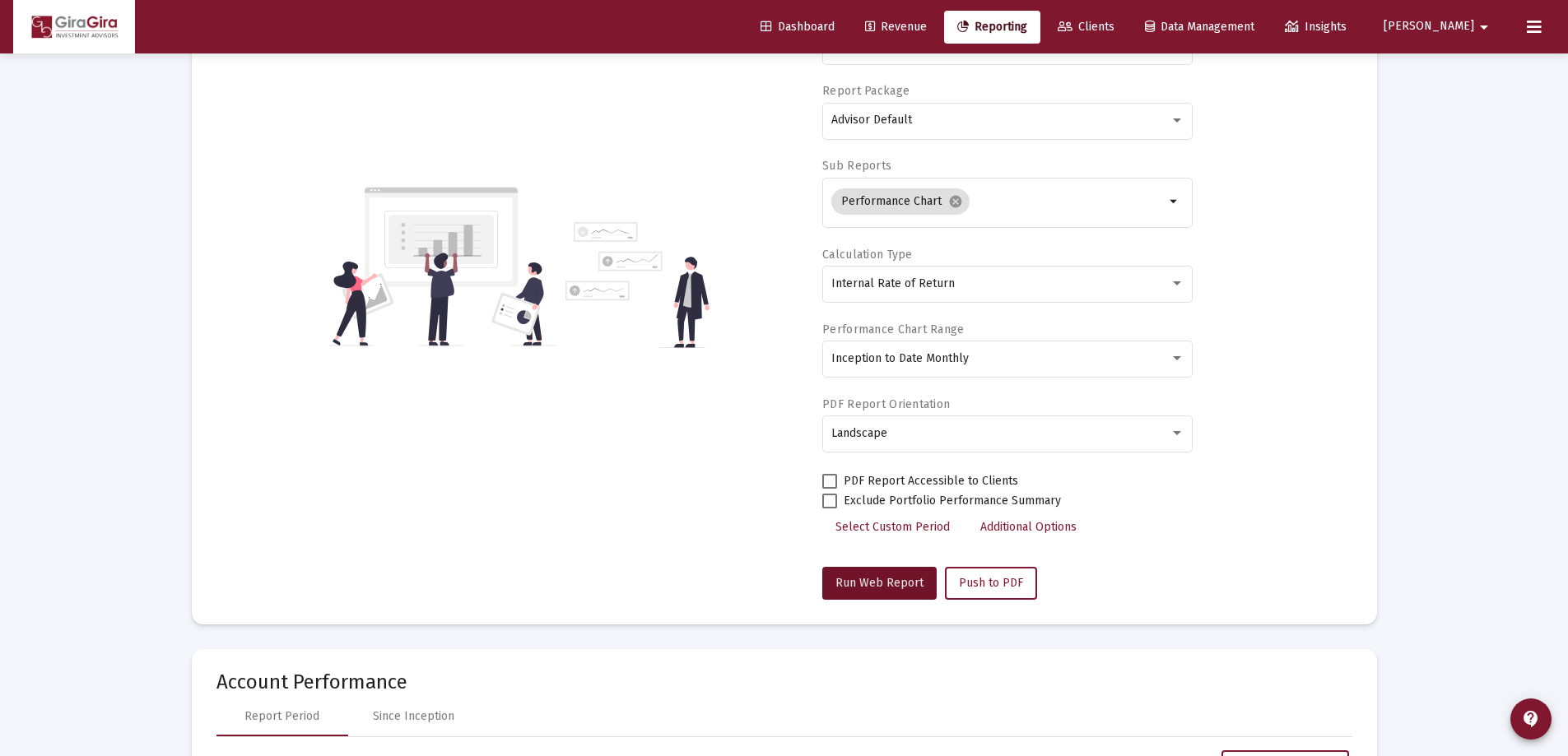
click at [882, 577] on span "Run Web Report" at bounding box center [879, 583] width 88 height 14
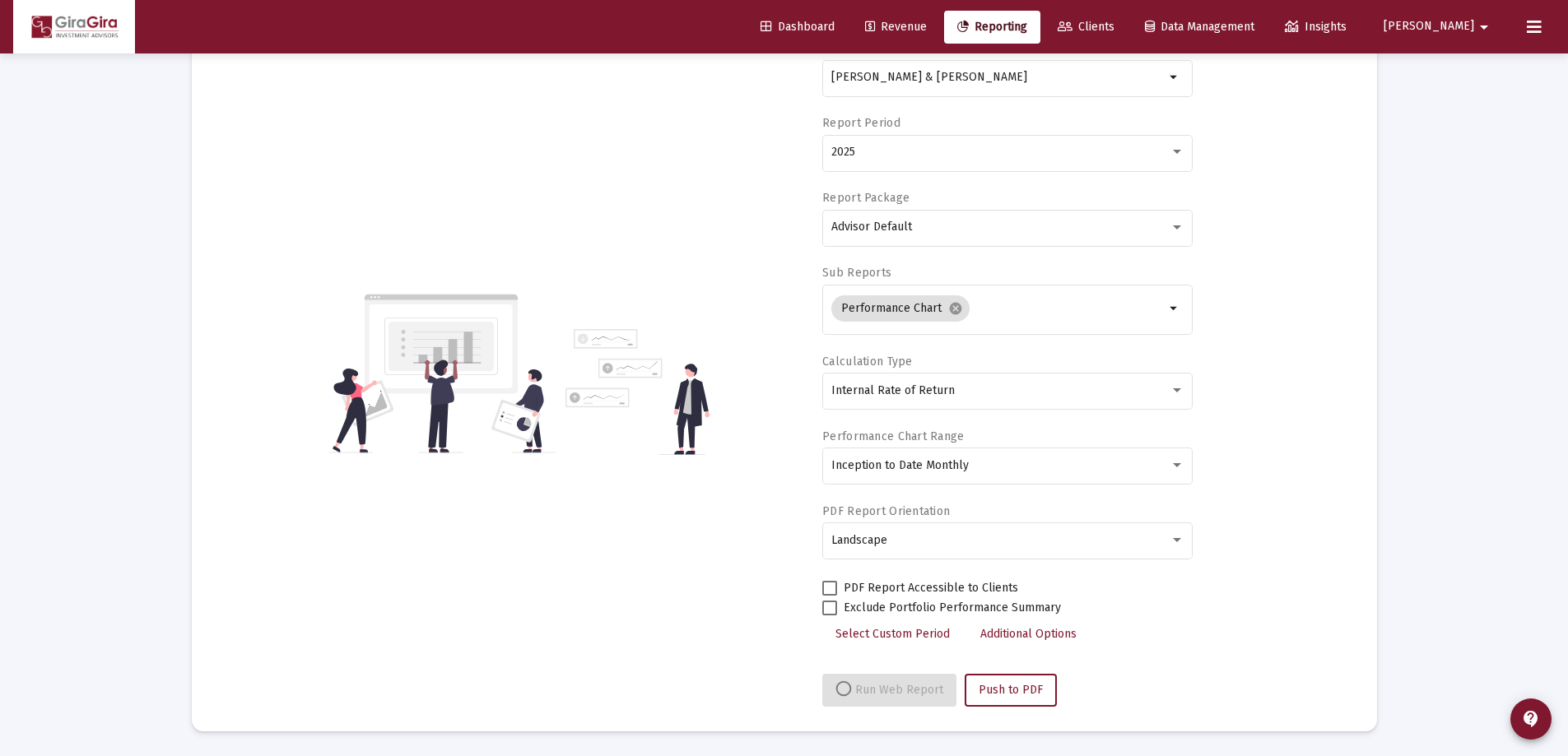
select select "View all"
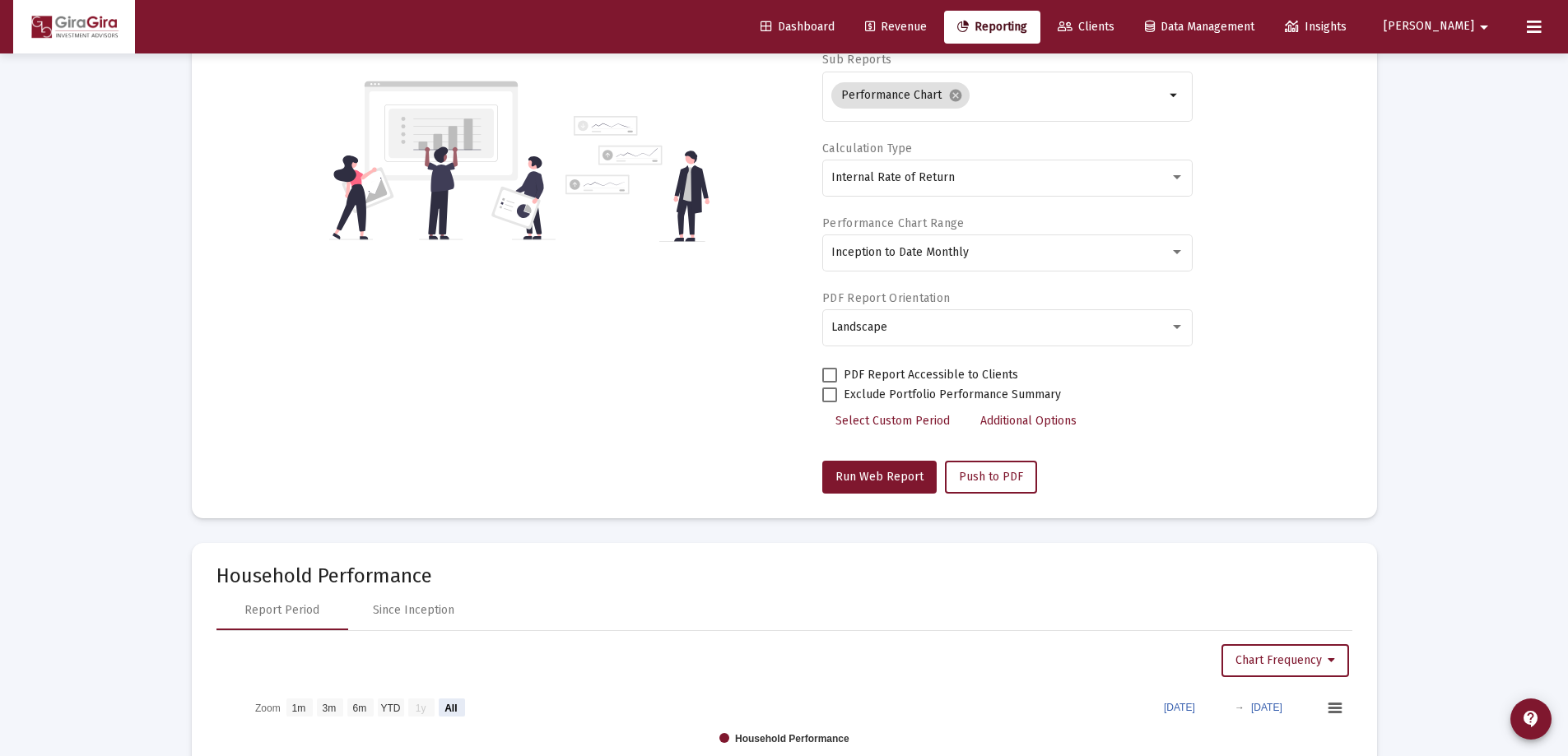
scroll to position [576, 0]
